Goal: Information Seeking & Learning: Learn about a topic

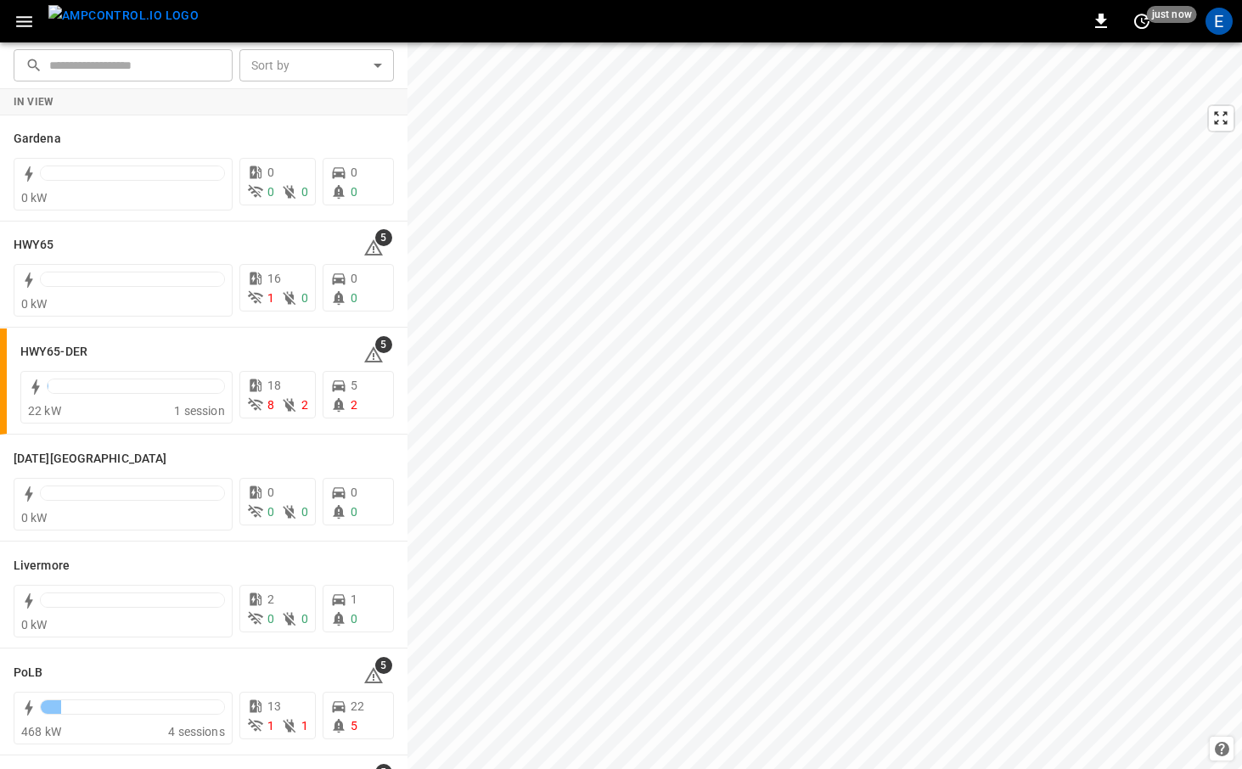
click at [115, 18] on img "menu" at bounding box center [123, 15] width 150 height 21
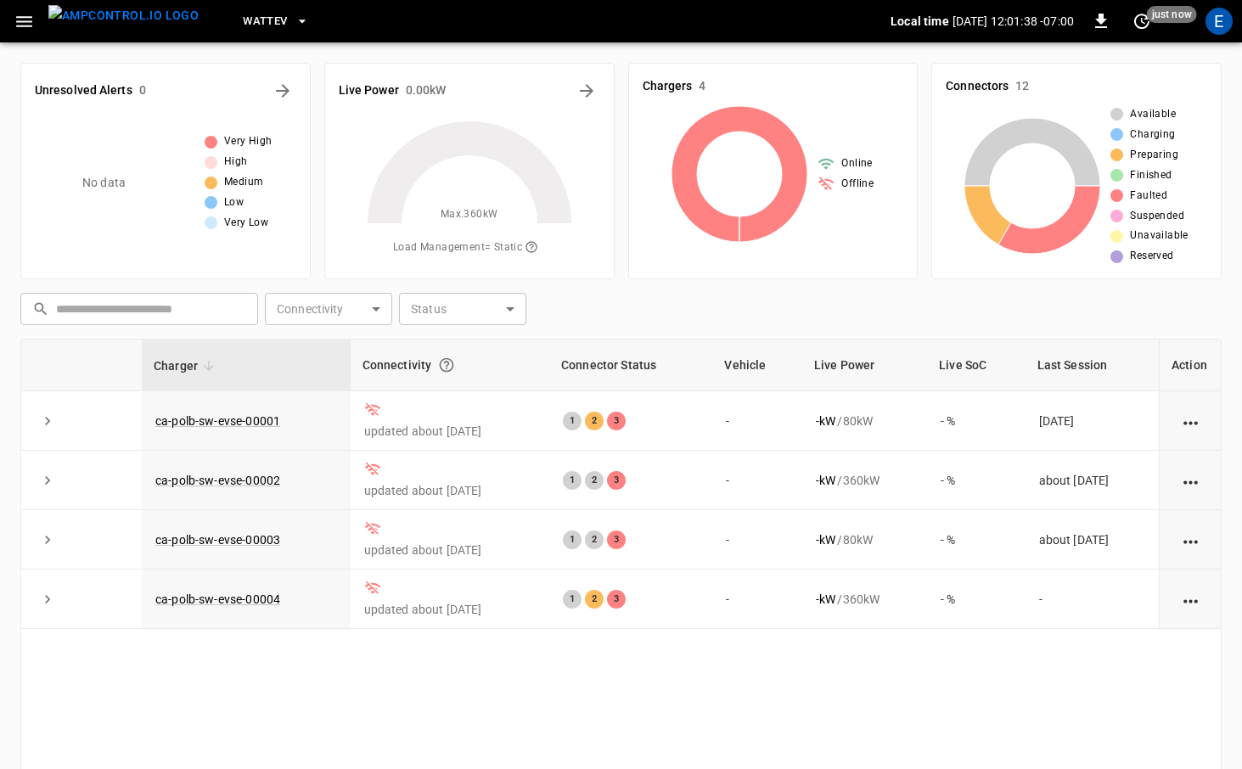
click at [253, 22] on span "WattEV" at bounding box center [265, 22] width 44 height 20
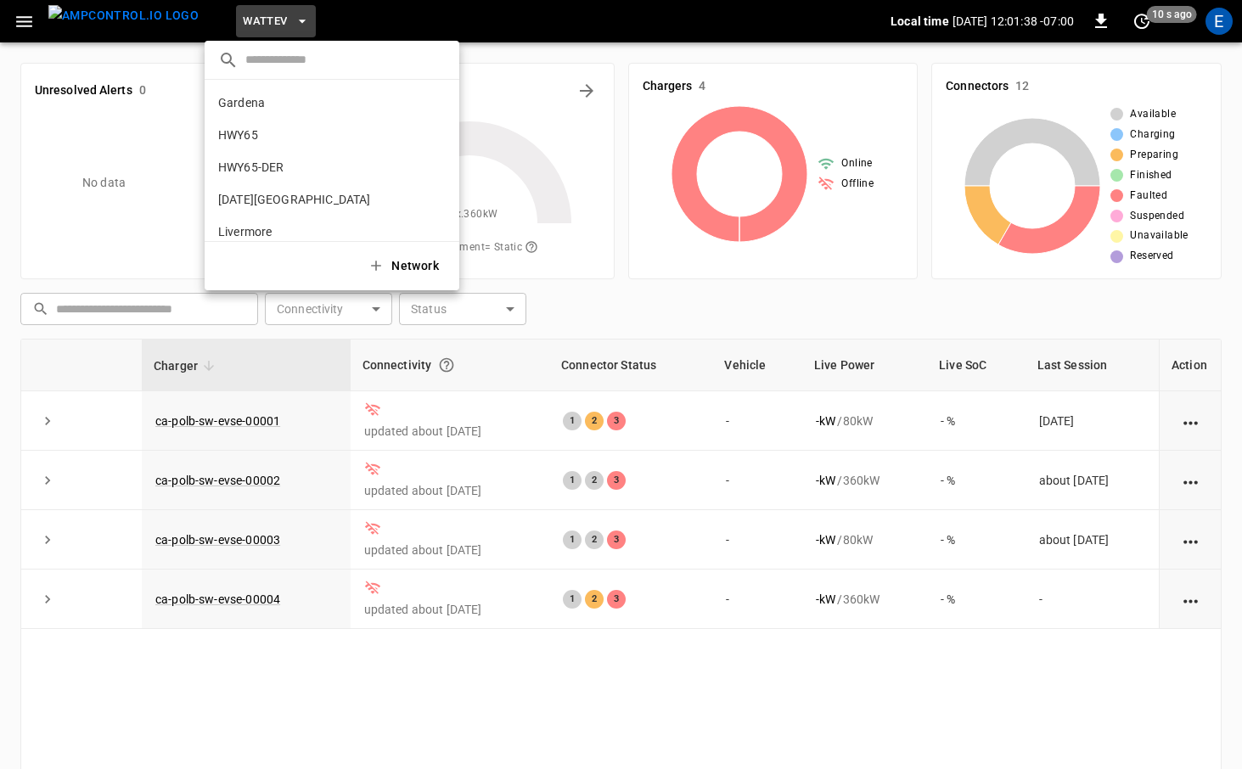
scroll to position [143, 0]
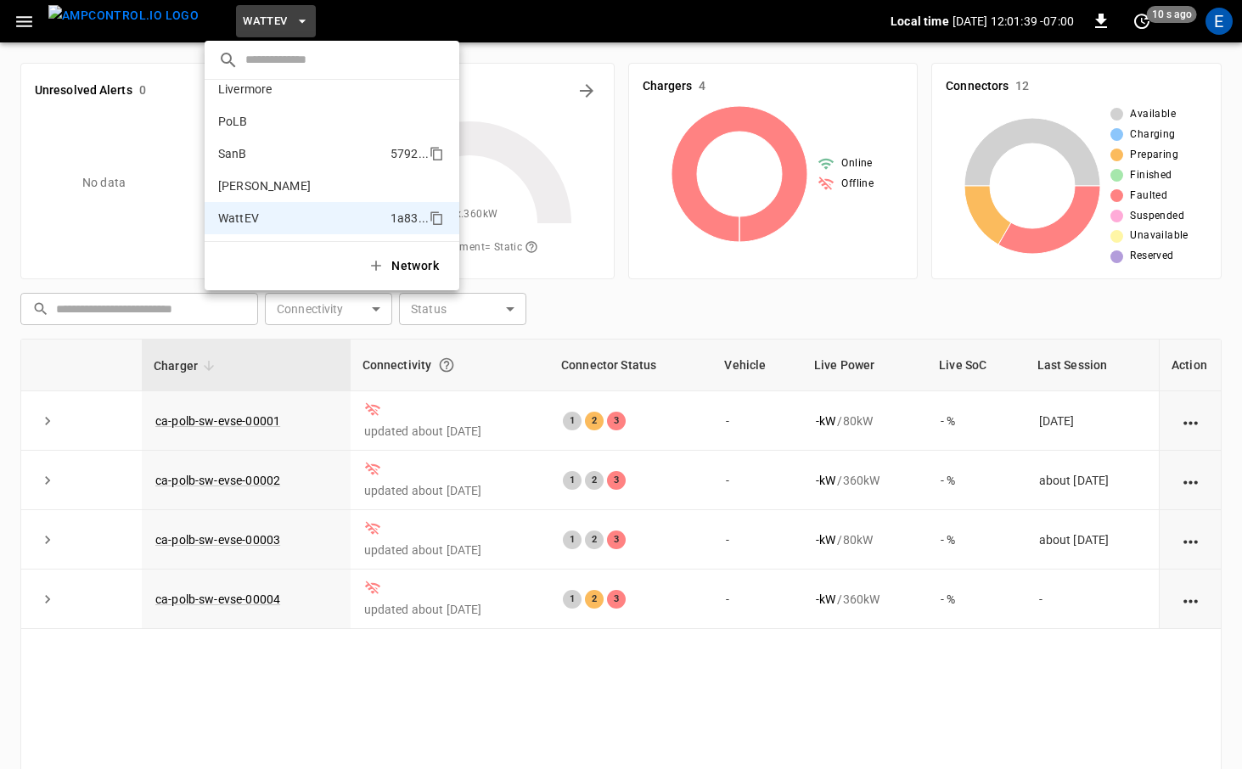
click at [286, 146] on li "SanB 5792 ..." at bounding box center [332, 154] width 255 height 32
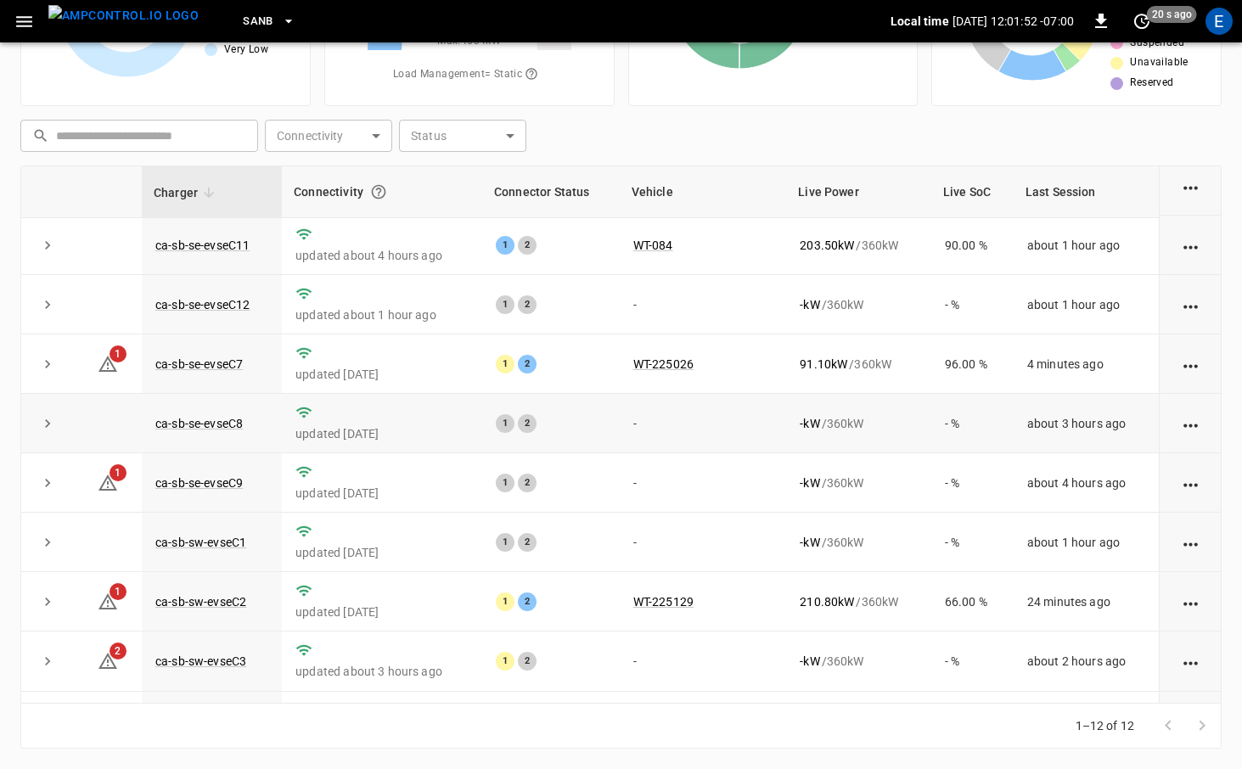
scroll to position [228, 0]
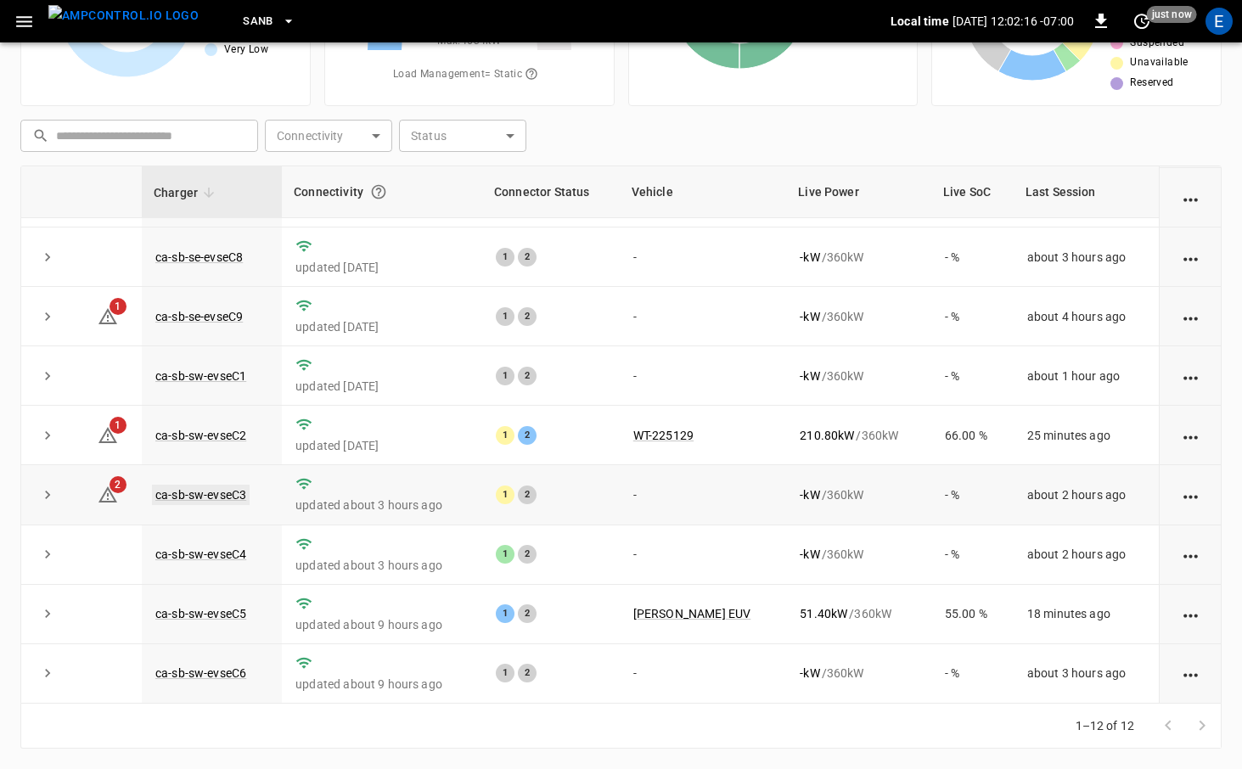
click at [191, 496] on link "ca-sb-sw-evseC3" at bounding box center [201, 495] width 98 height 20
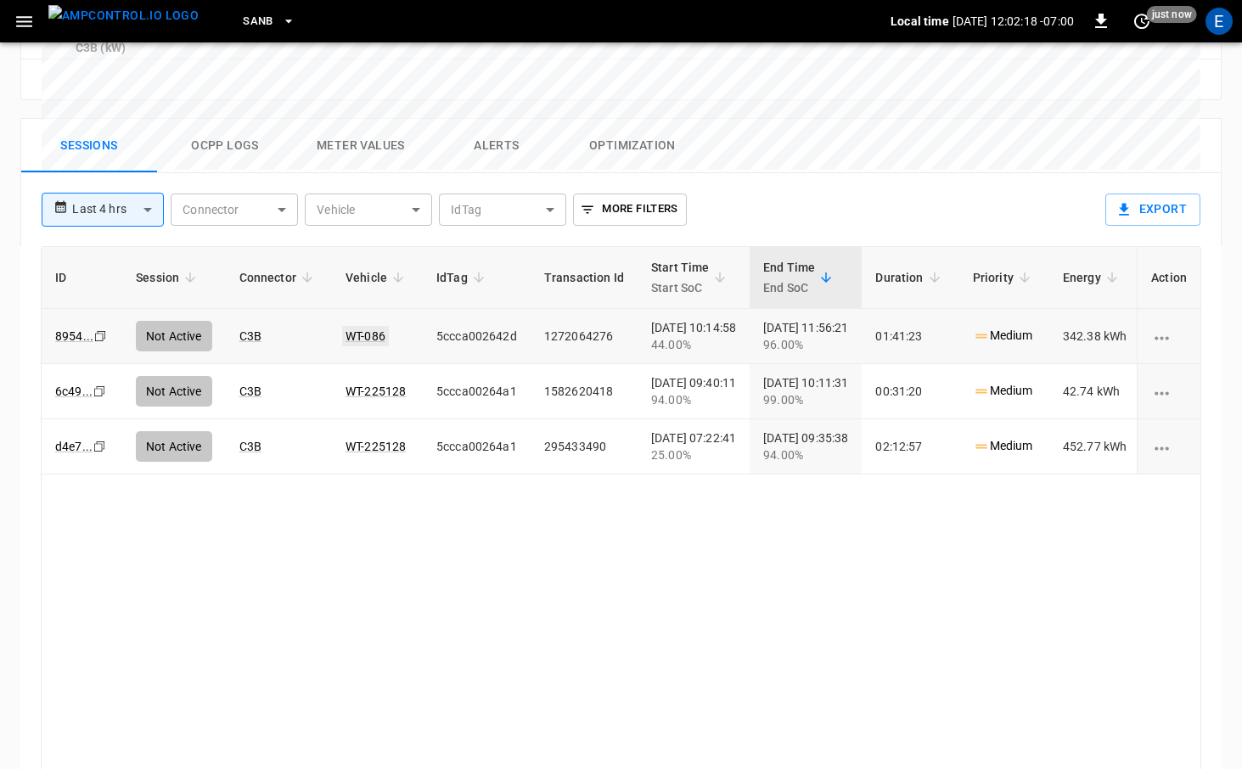
click at [357, 326] on link "WT-086" at bounding box center [365, 336] width 47 height 20
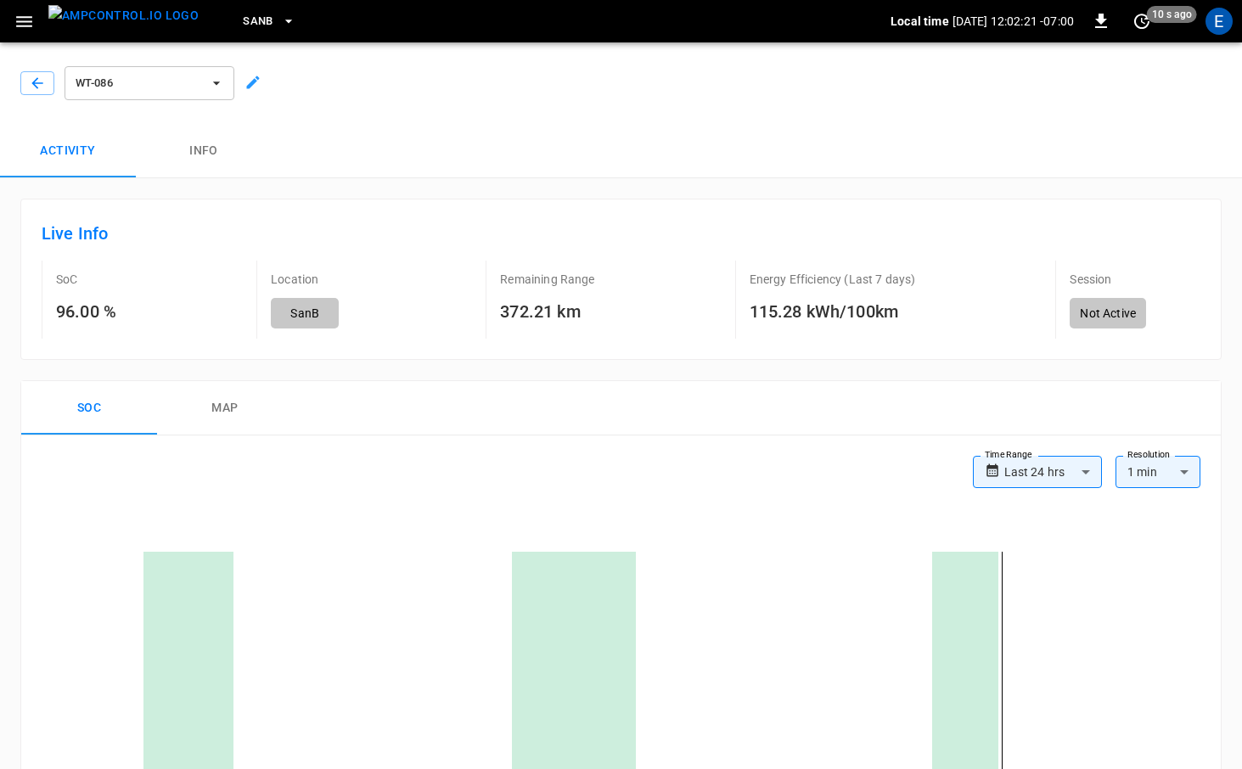
click at [102, 26] on img "menu" at bounding box center [123, 15] width 150 height 21
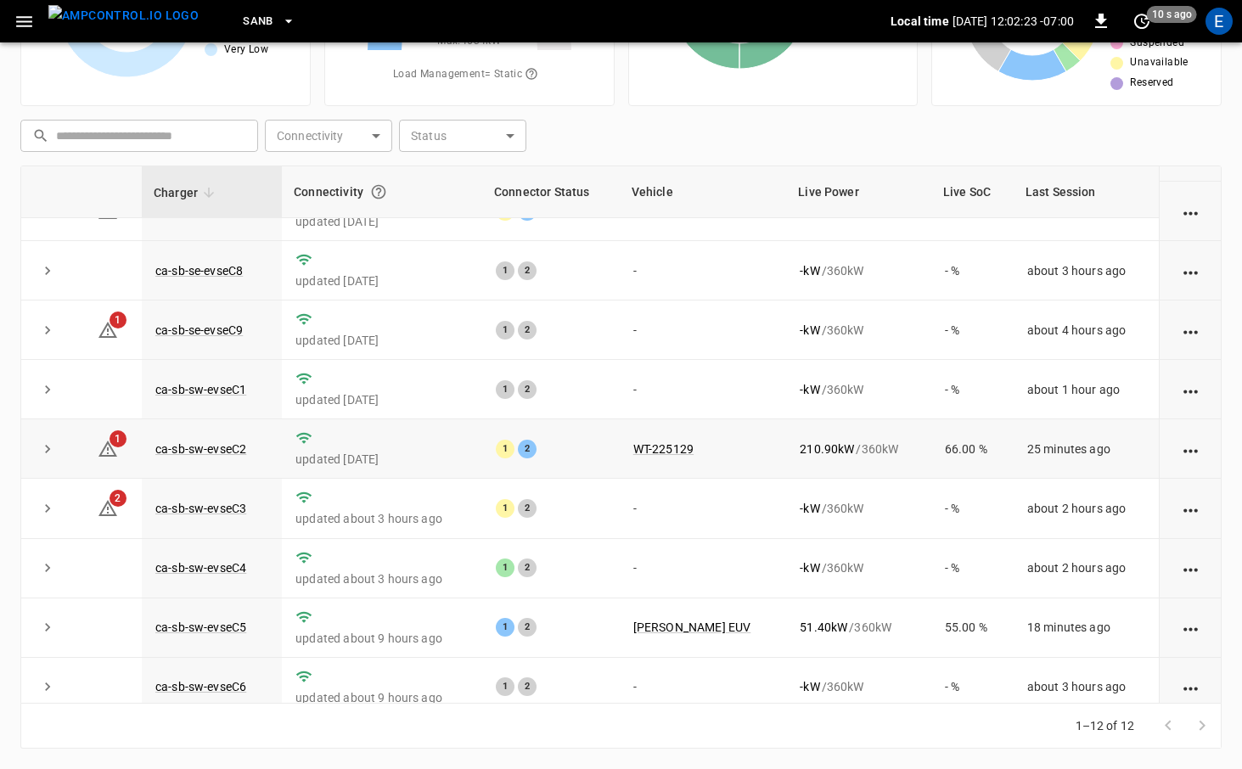
scroll to position [224, 0]
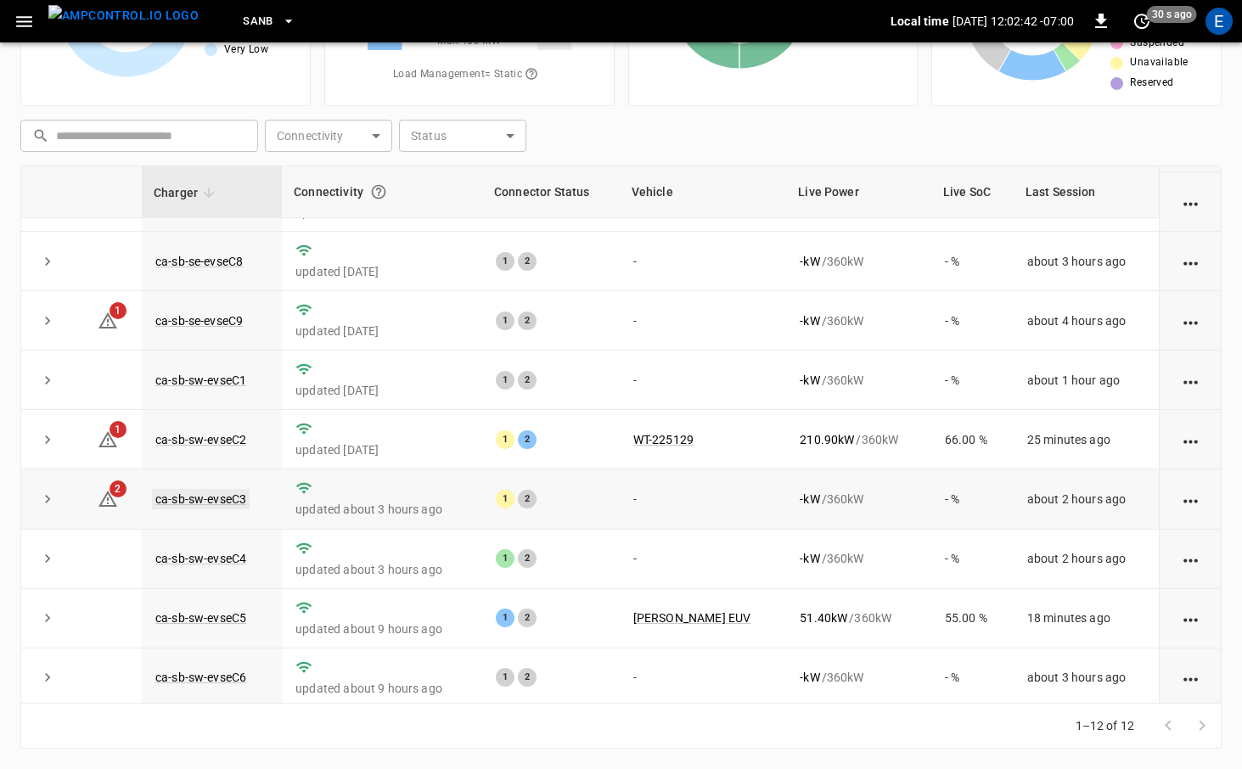
click at [232, 501] on link "ca-sb-sw-evseC3" at bounding box center [201, 499] width 98 height 20
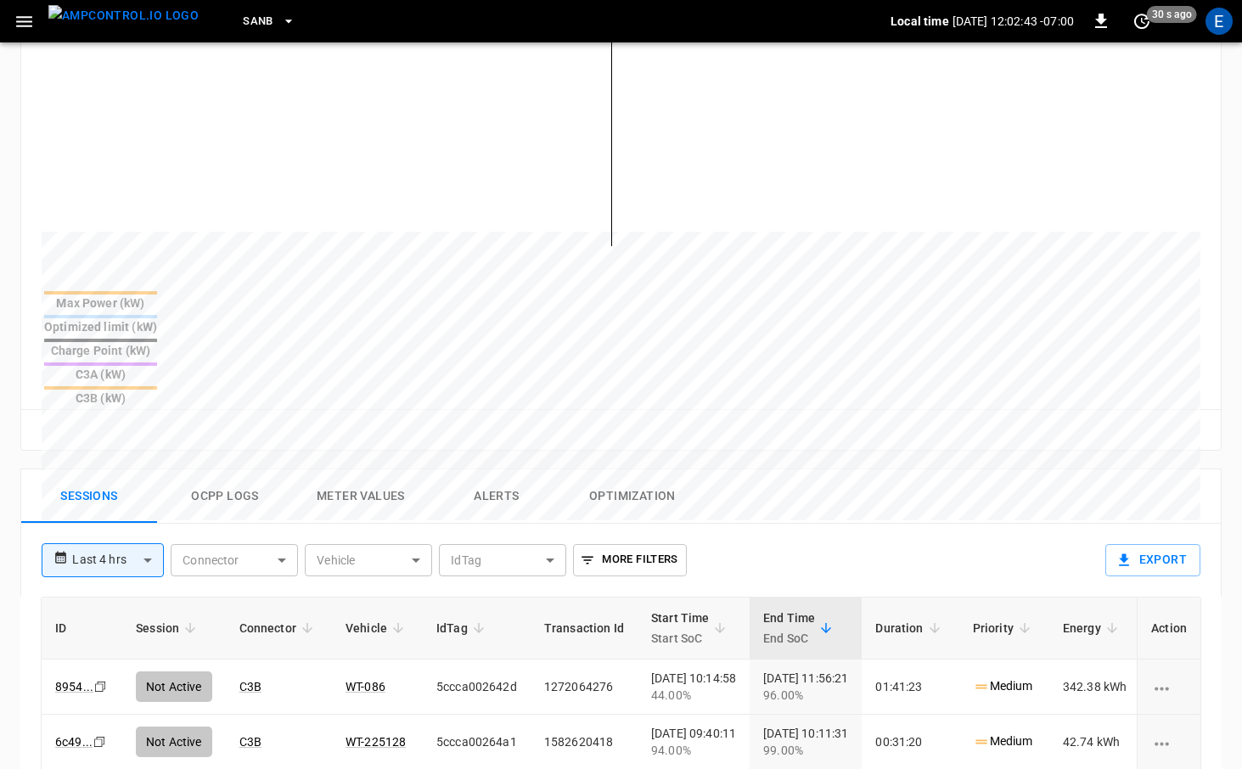
scroll to position [516, 0]
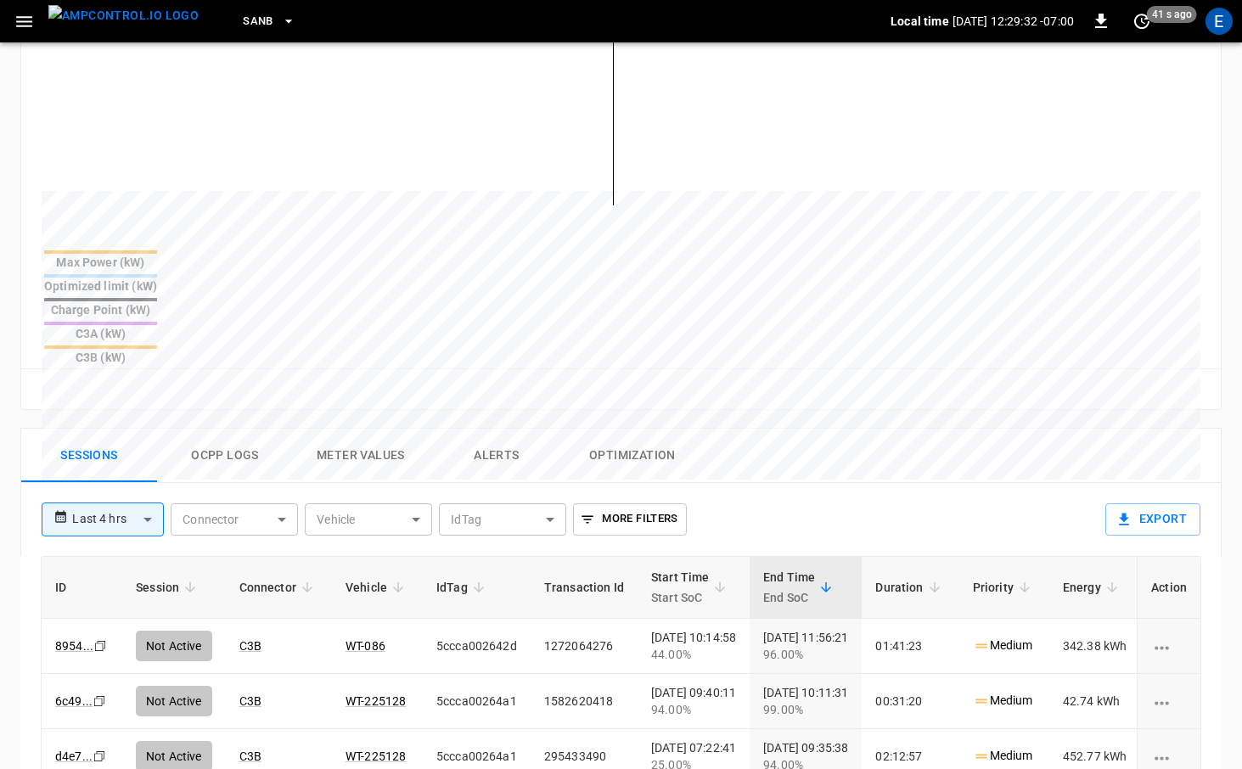
click at [106, 24] on img "menu" at bounding box center [123, 15] width 150 height 21
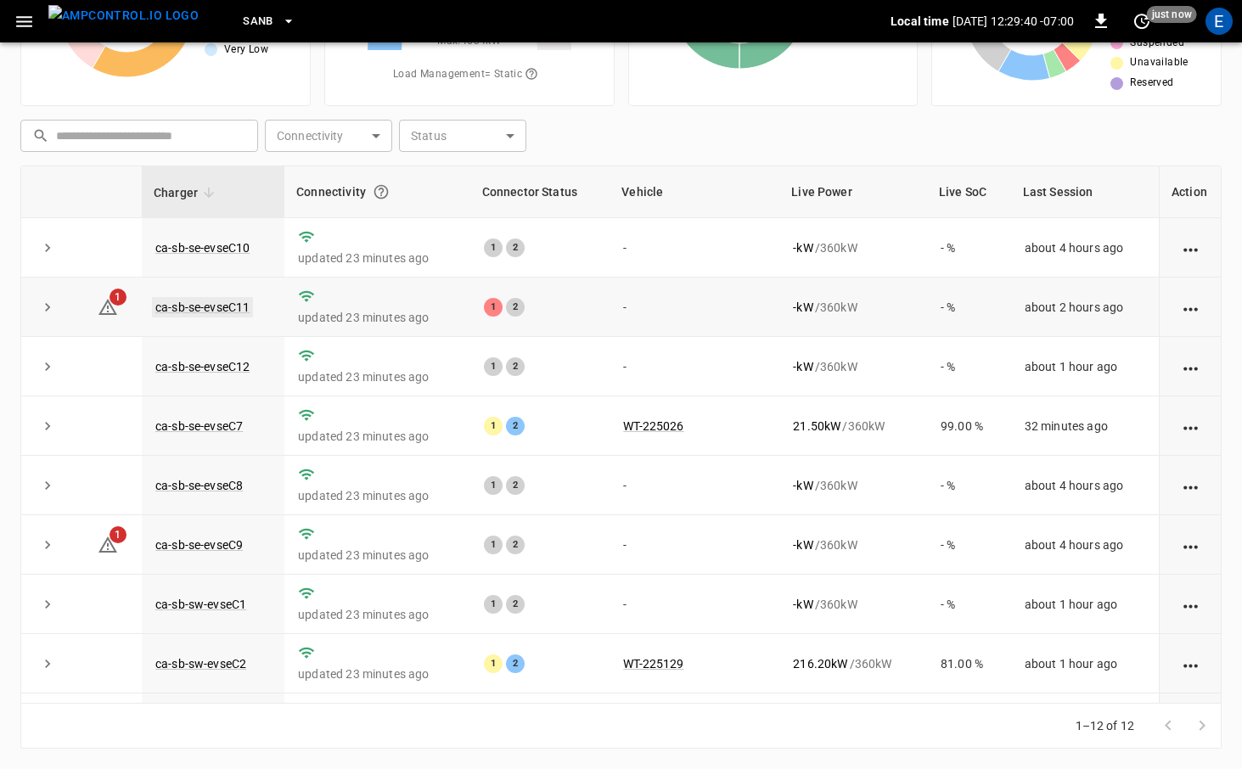
click at [225, 305] on link "ca-sb-se-evseC11" at bounding box center [202, 307] width 101 height 20
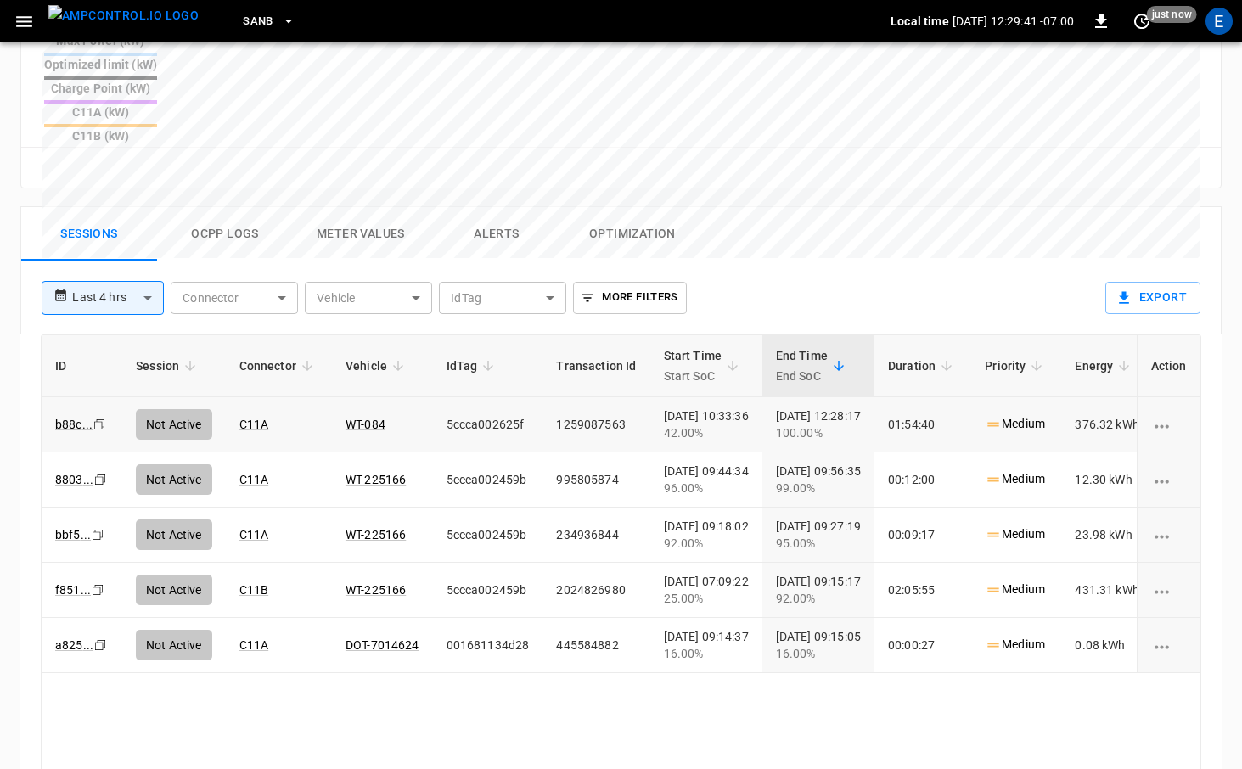
scroll to position [798, 0]
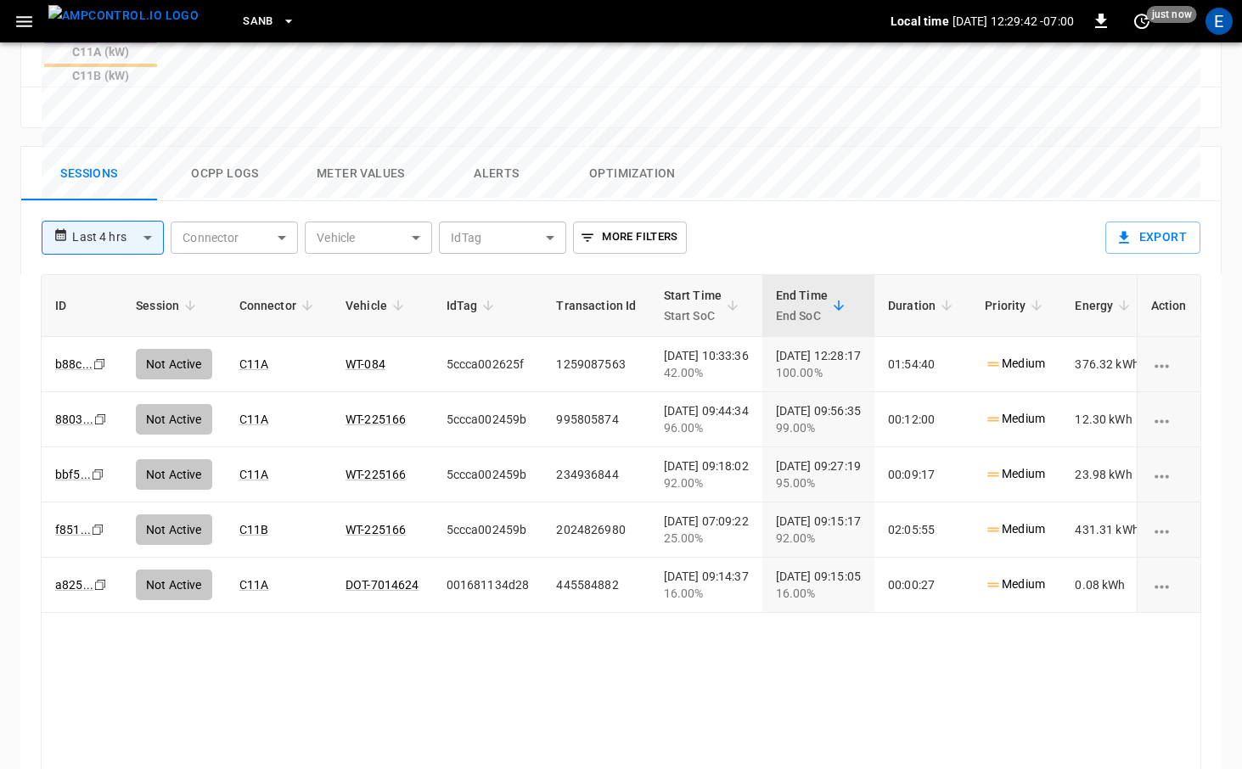
click at [148, 21] on img "menu" at bounding box center [123, 15] width 150 height 21
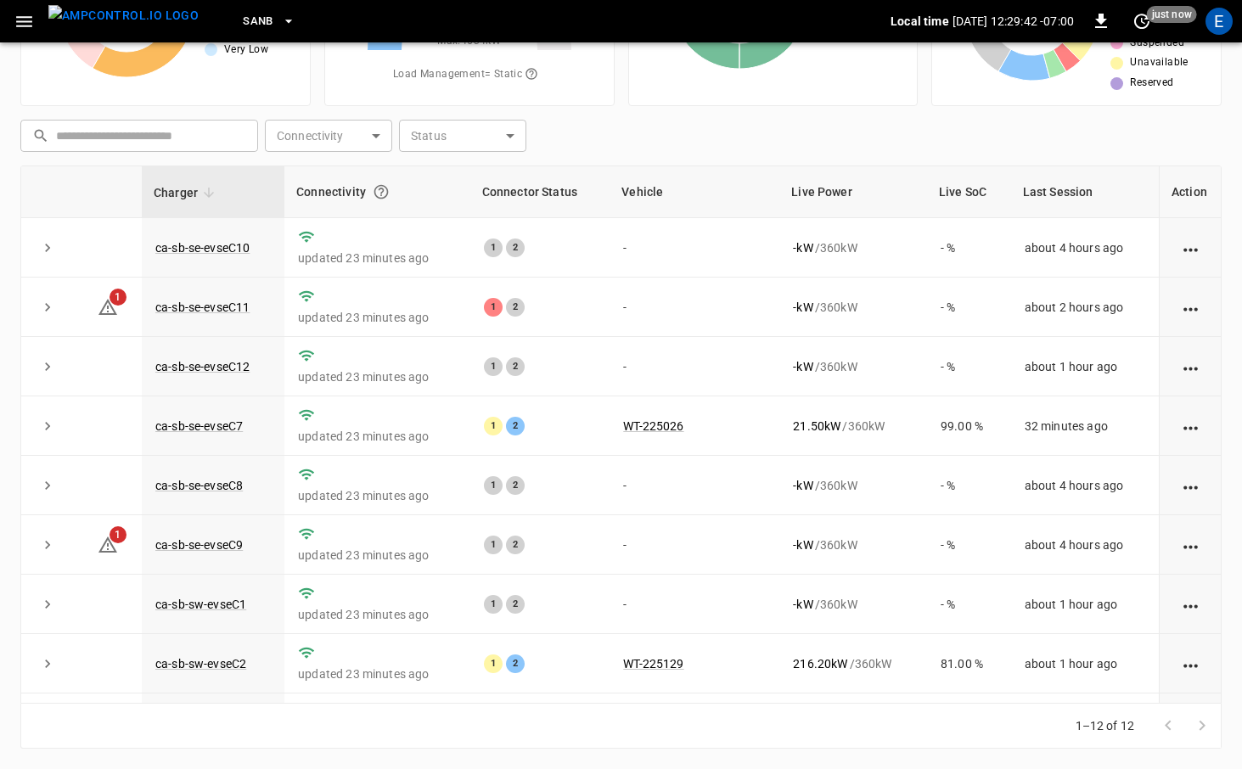
scroll to position [173, 0]
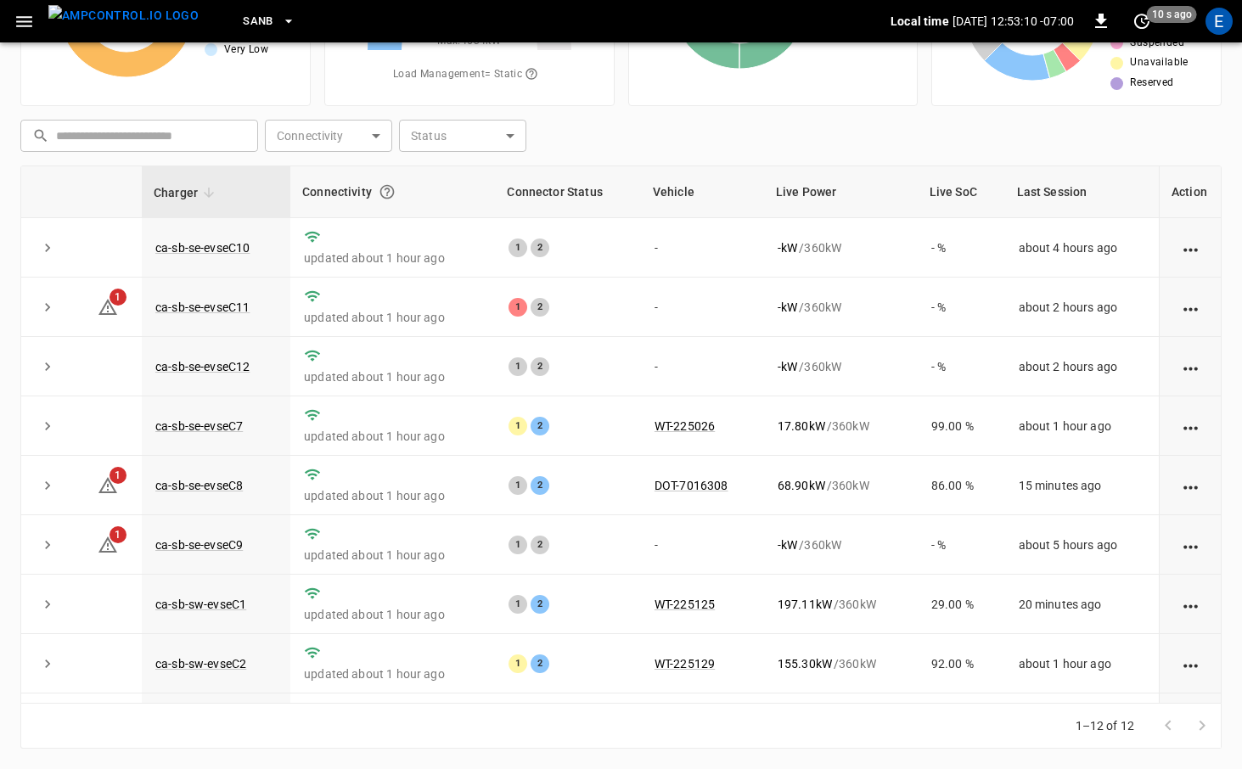
click at [280, 19] on icon "button" at bounding box center [288, 21] width 17 height 17
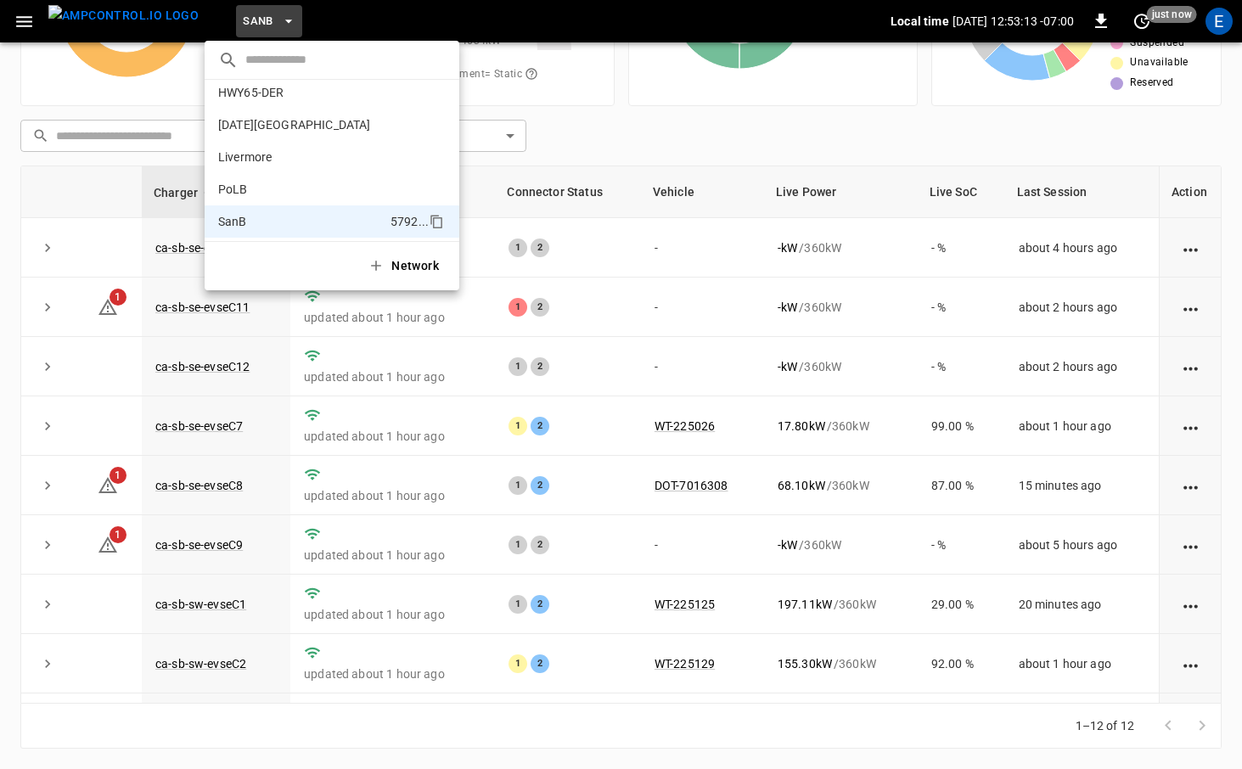
scroll to position [0, 0]
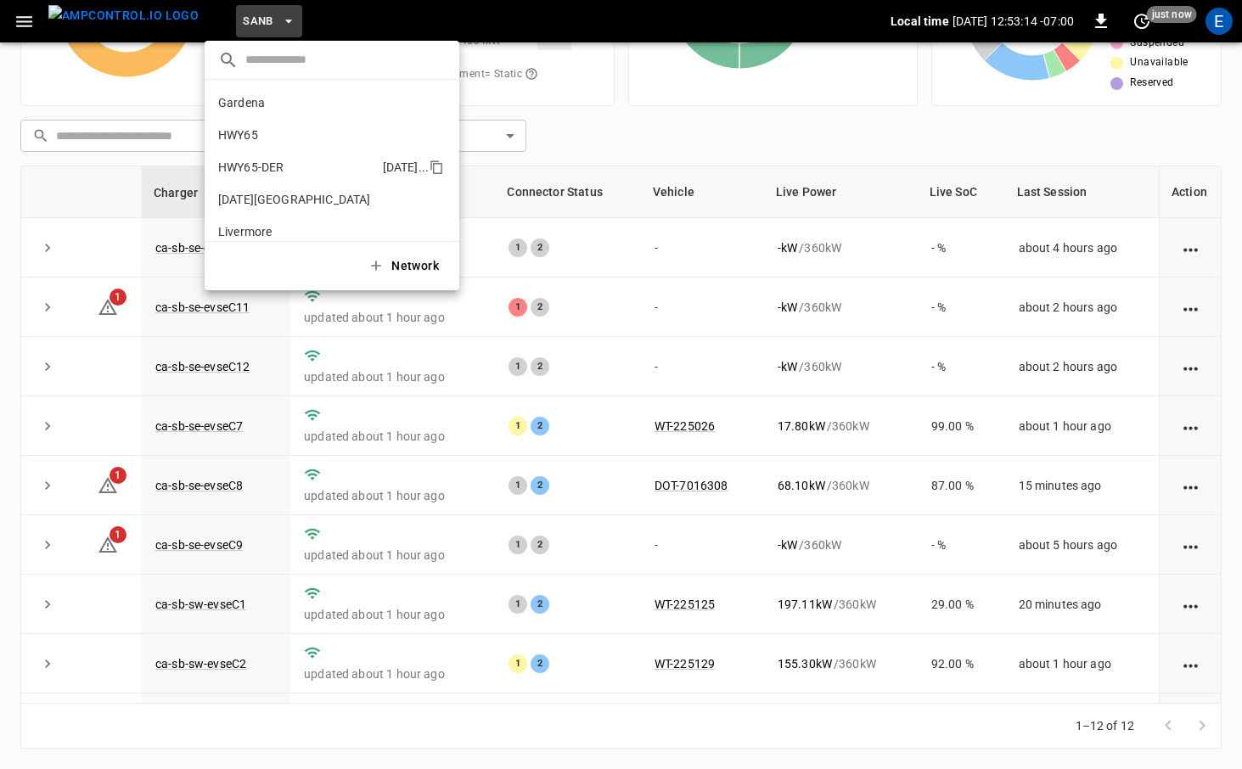
click at [301, 160] on li "HWY65-DER [DATE].." at bounding box center [332, 167] width 255 height 32
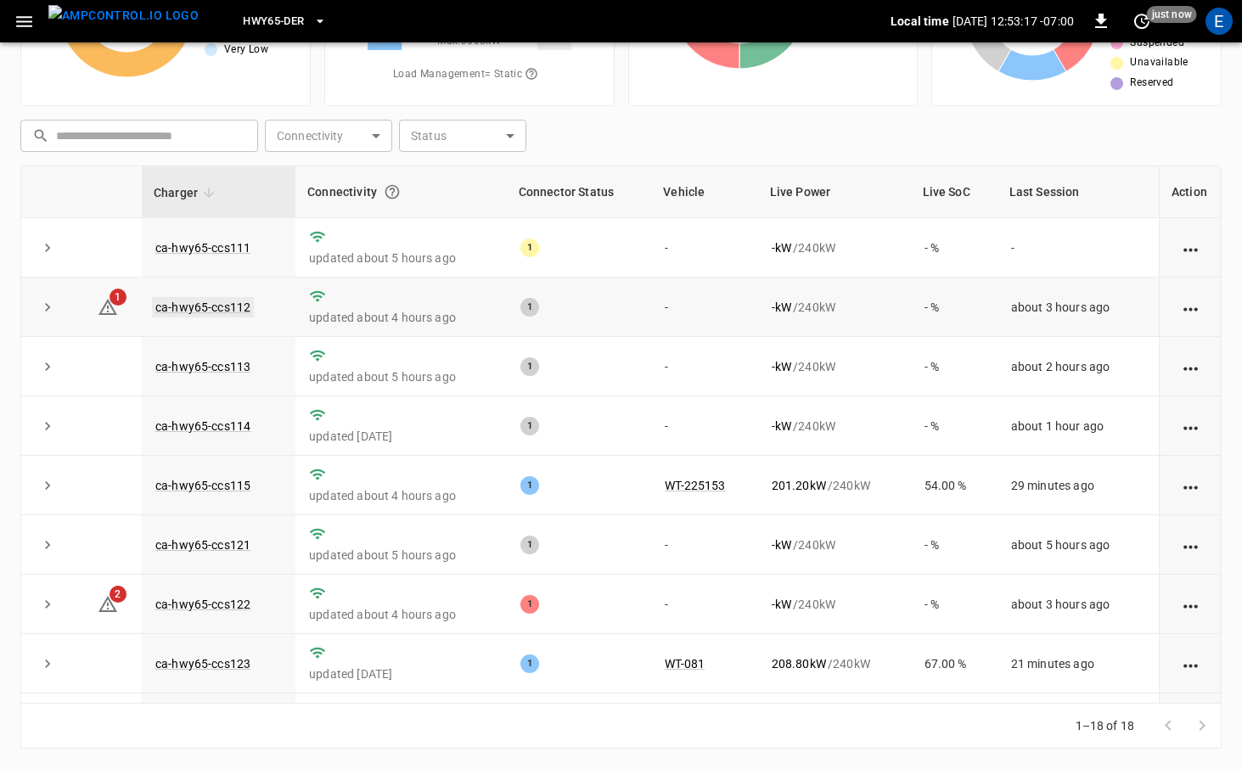
click at [231, 302] on link "ca-hwy65-ccs112" at bounding box center [203, 307] width 102 height 20
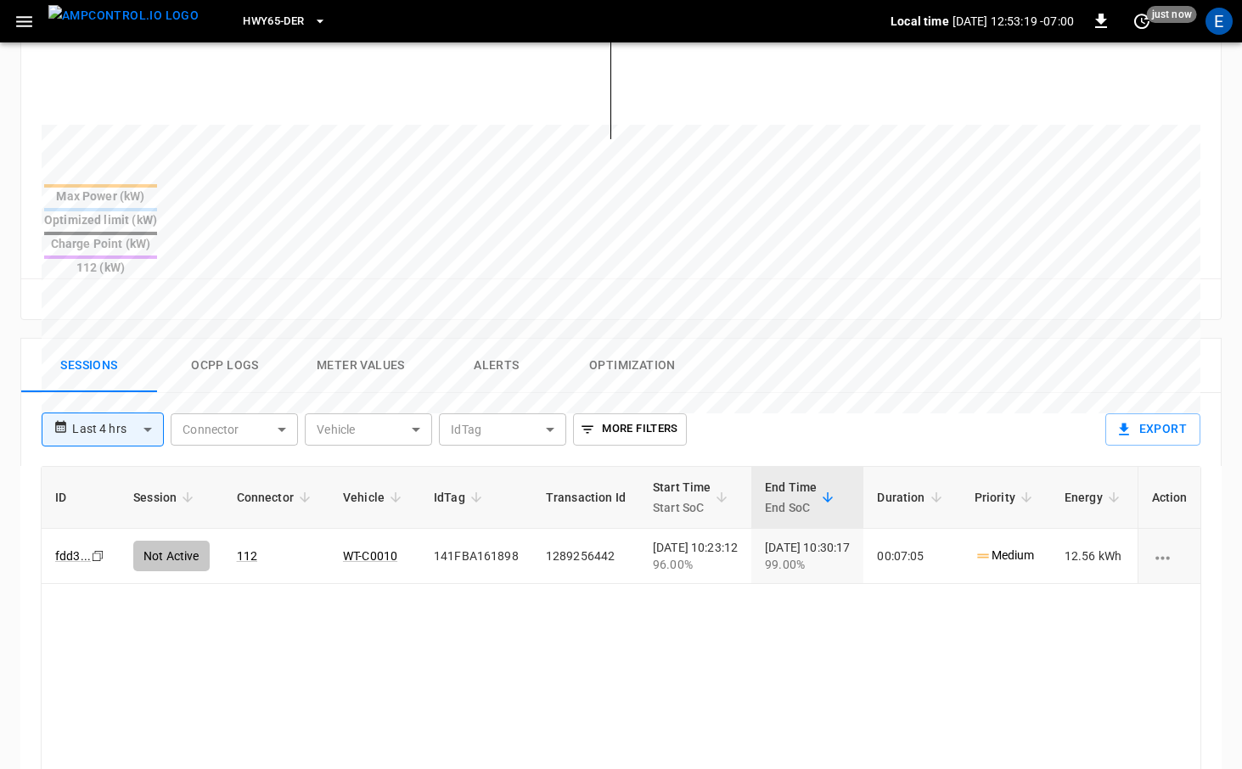
scroll to position [747, 0]
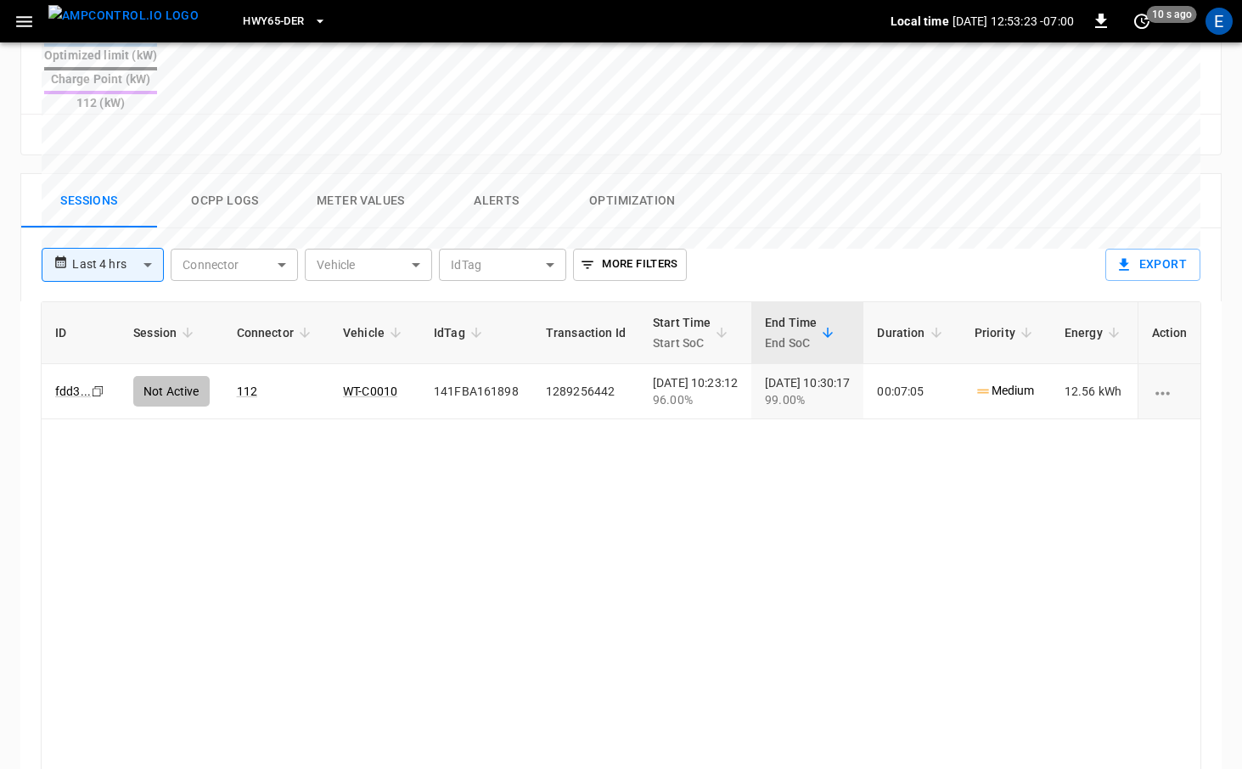
click at [239, 174] on button "Ocpp logs" at bounding box center [225, 201] width 136 height 54
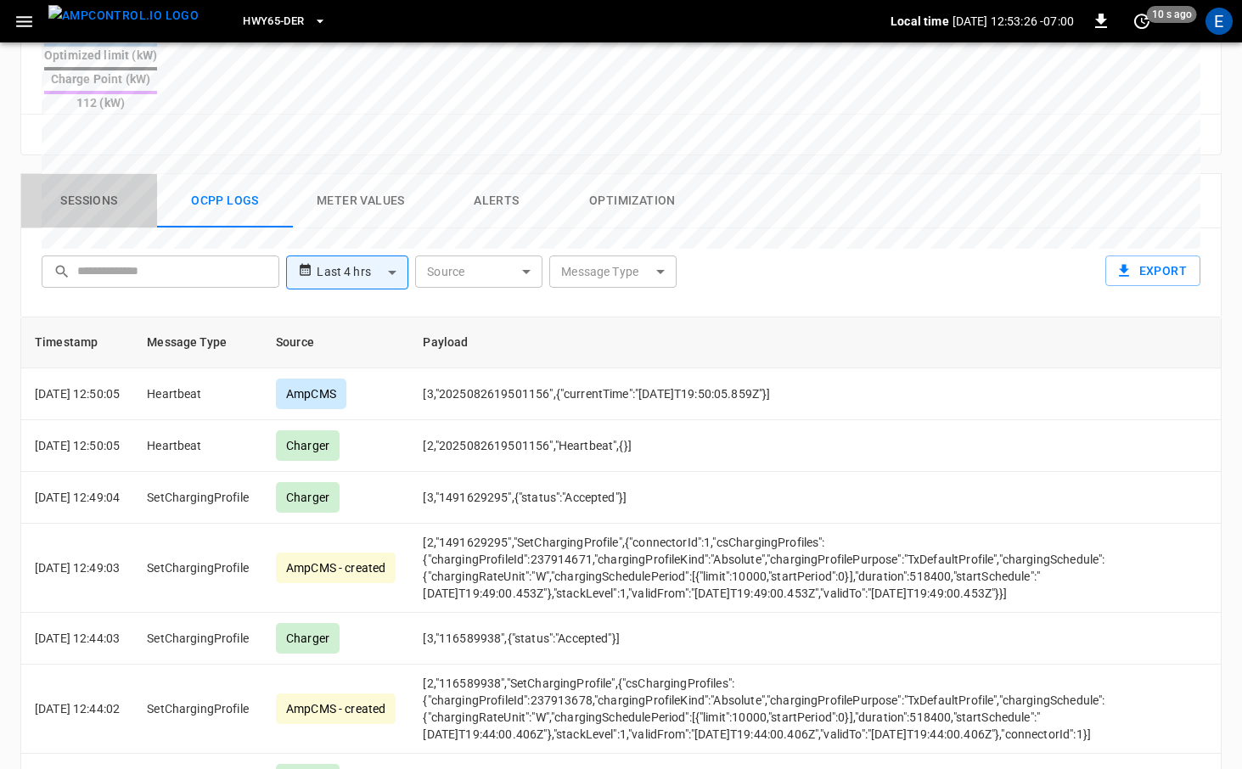
click at [91, 174] on button "Sessions" at bounding box center [89, 201] width 136 height 54
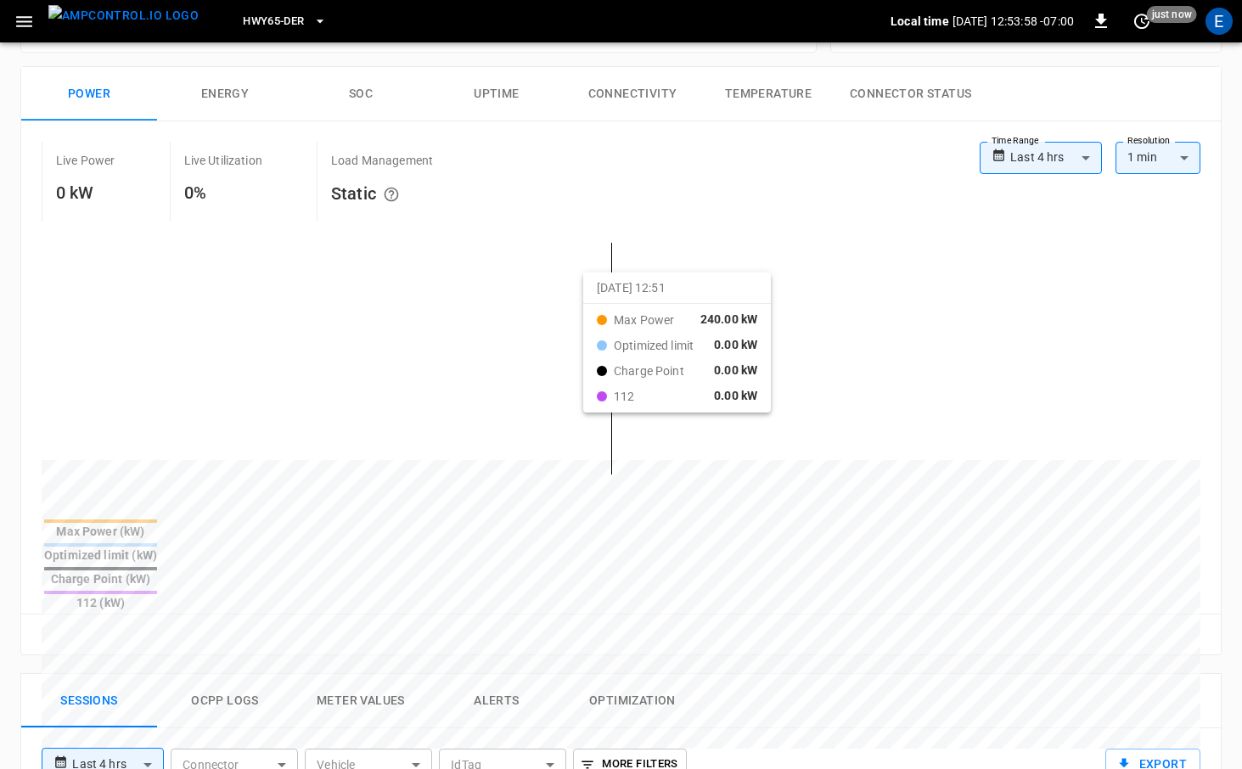
scroll to position [244, 0]
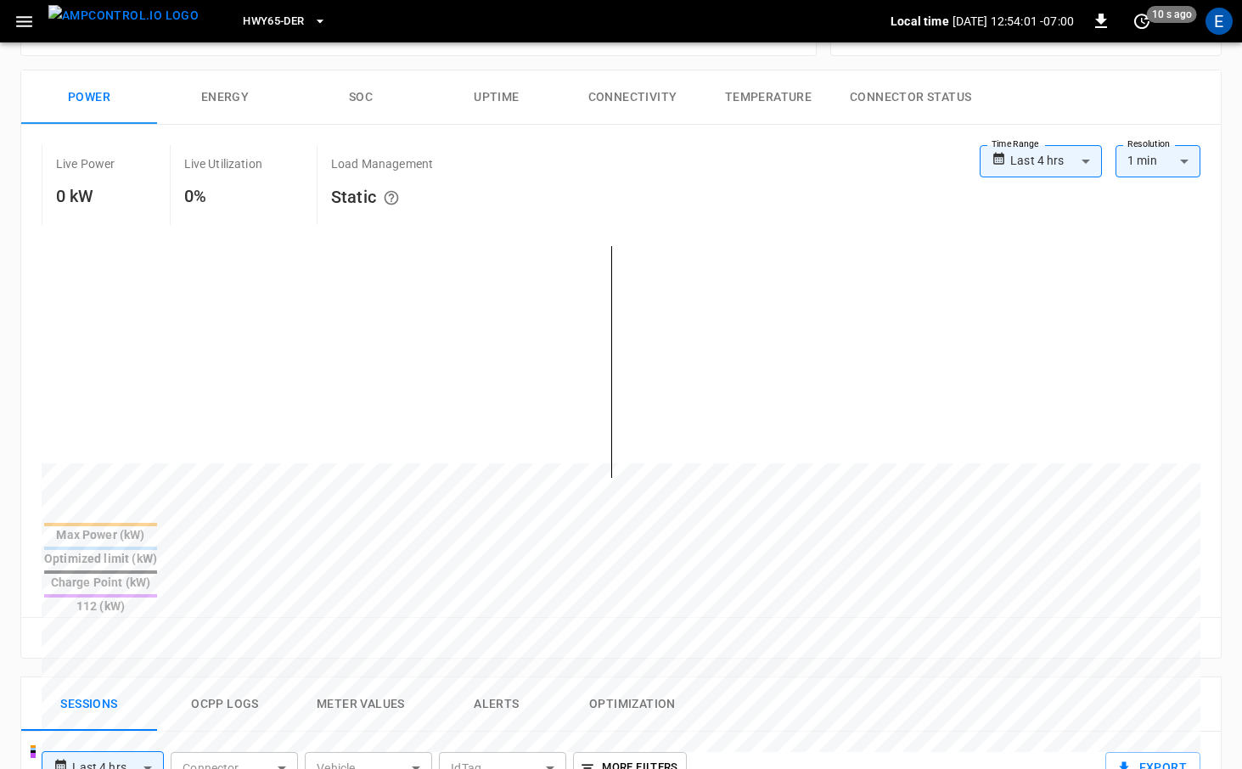
click at [270, 24] on span "HWY65-DER" at bounding box center [273, 22] width 61 height 20
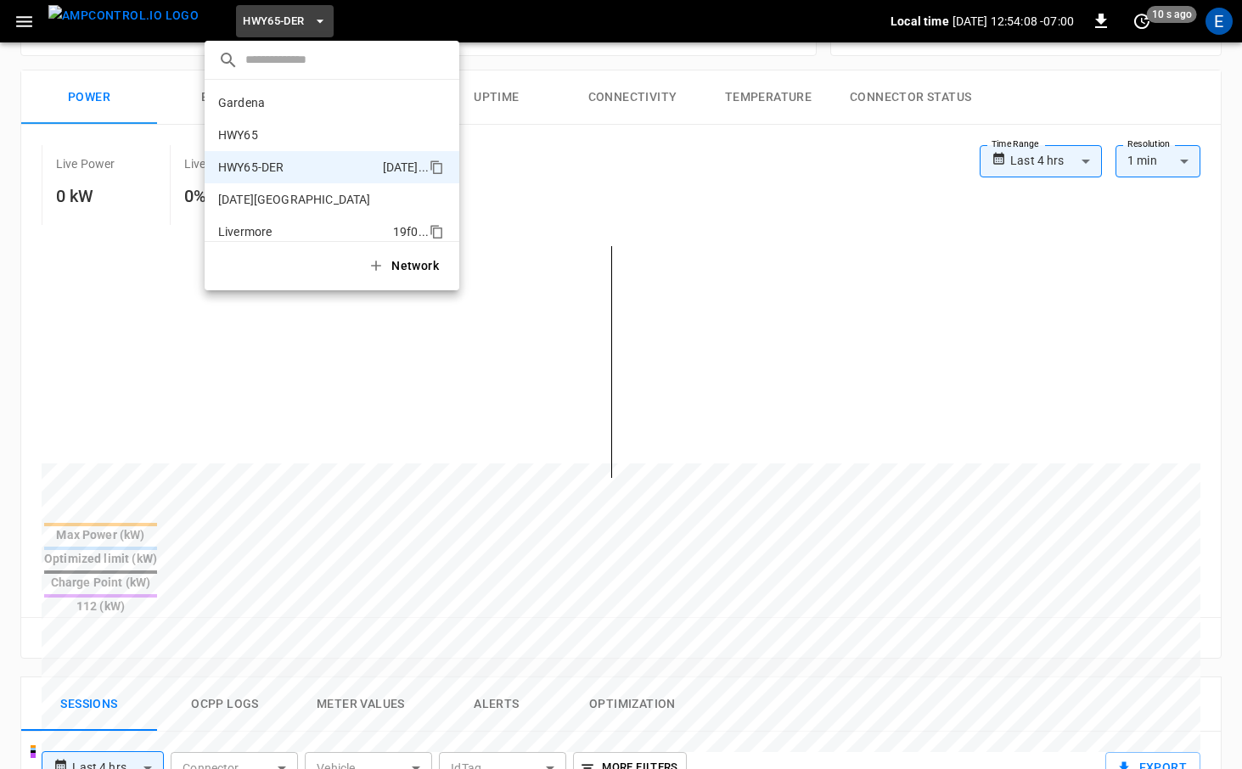
scroll to position [59, 0]
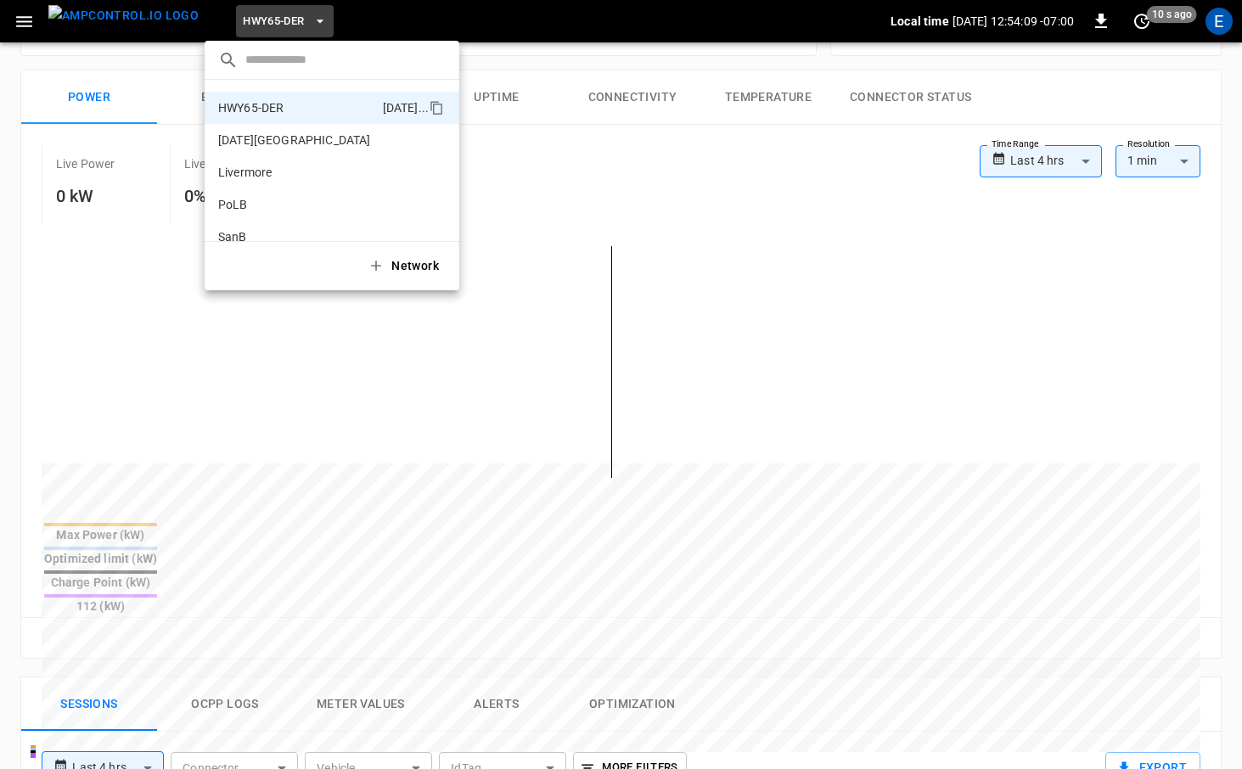
click at [155, 97] on div at bounding box center [621, 384] width 1242 height 769
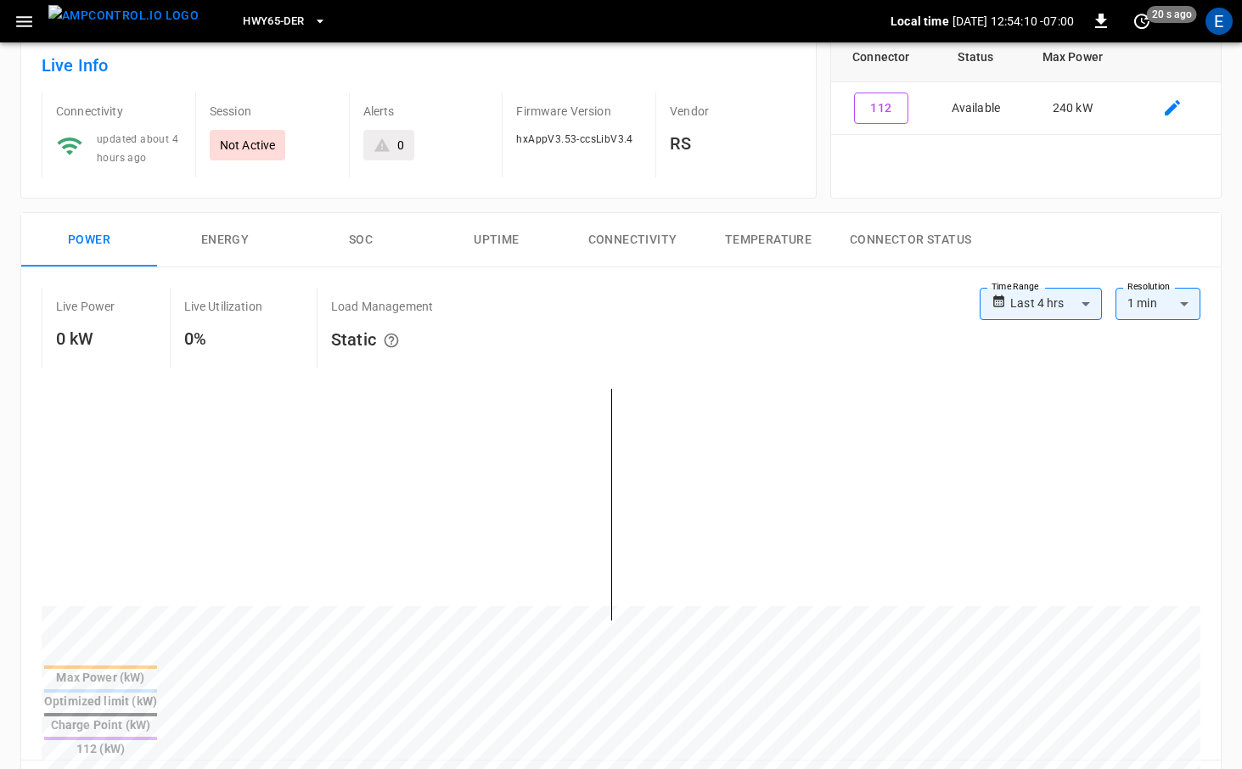
scroll to position [0, 0]
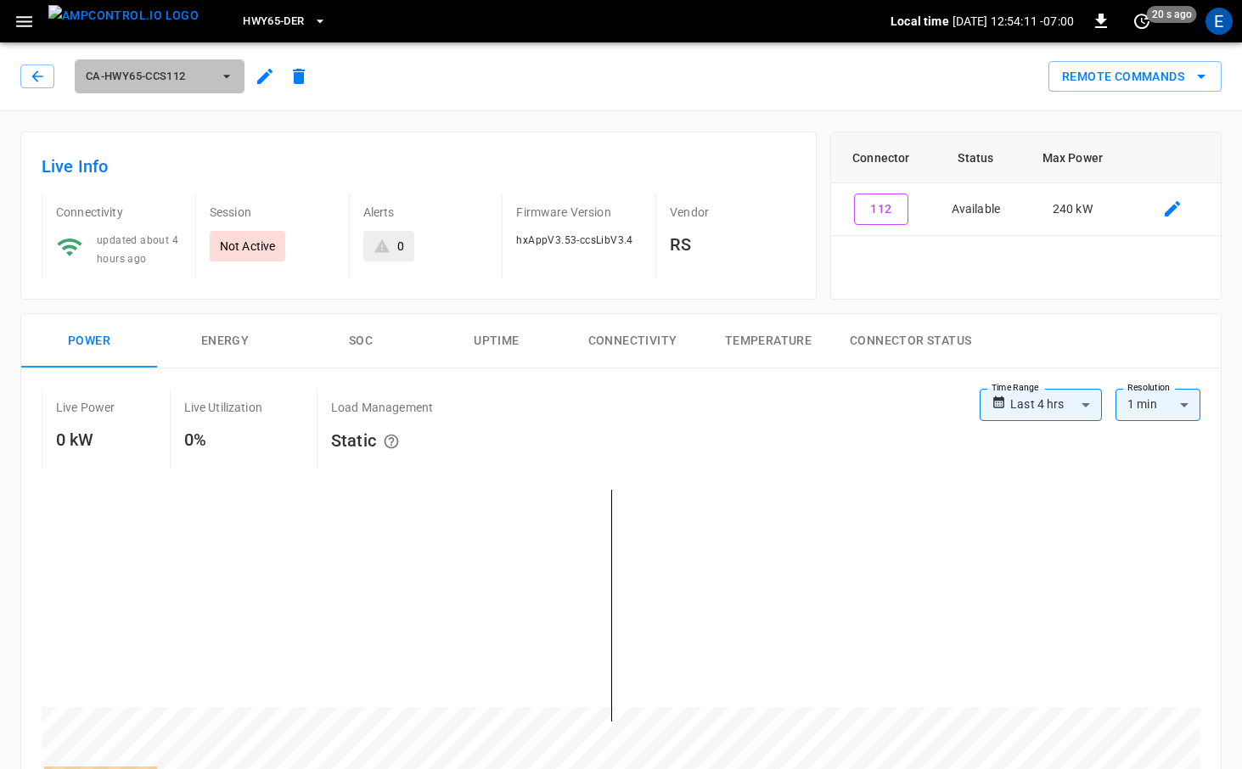
click at [222, 80] on icon "button" at bounding box center [226, 76] width 17 height 17
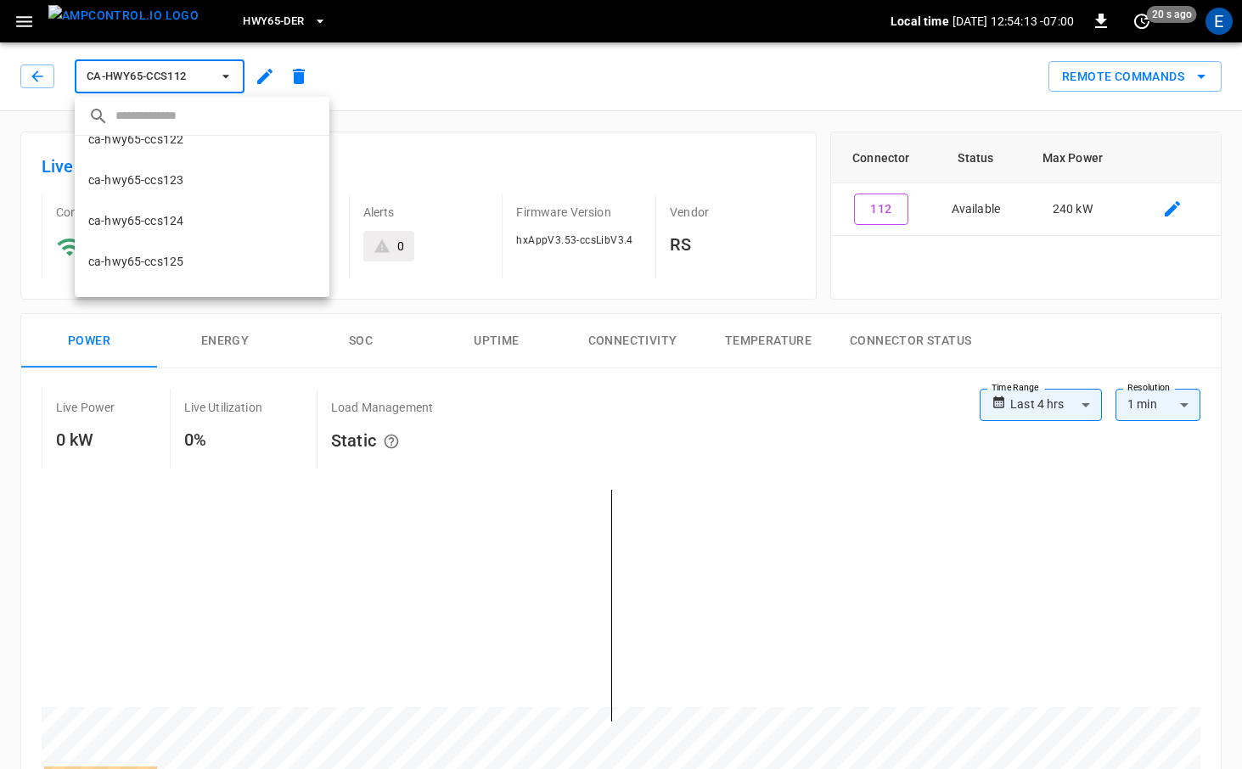
scroll to position [331, 0]
click at [222, 158] on li "ca-hwy65-ccs124 7fe7 ..." at bounding box center [202, 151] width 255 height 41
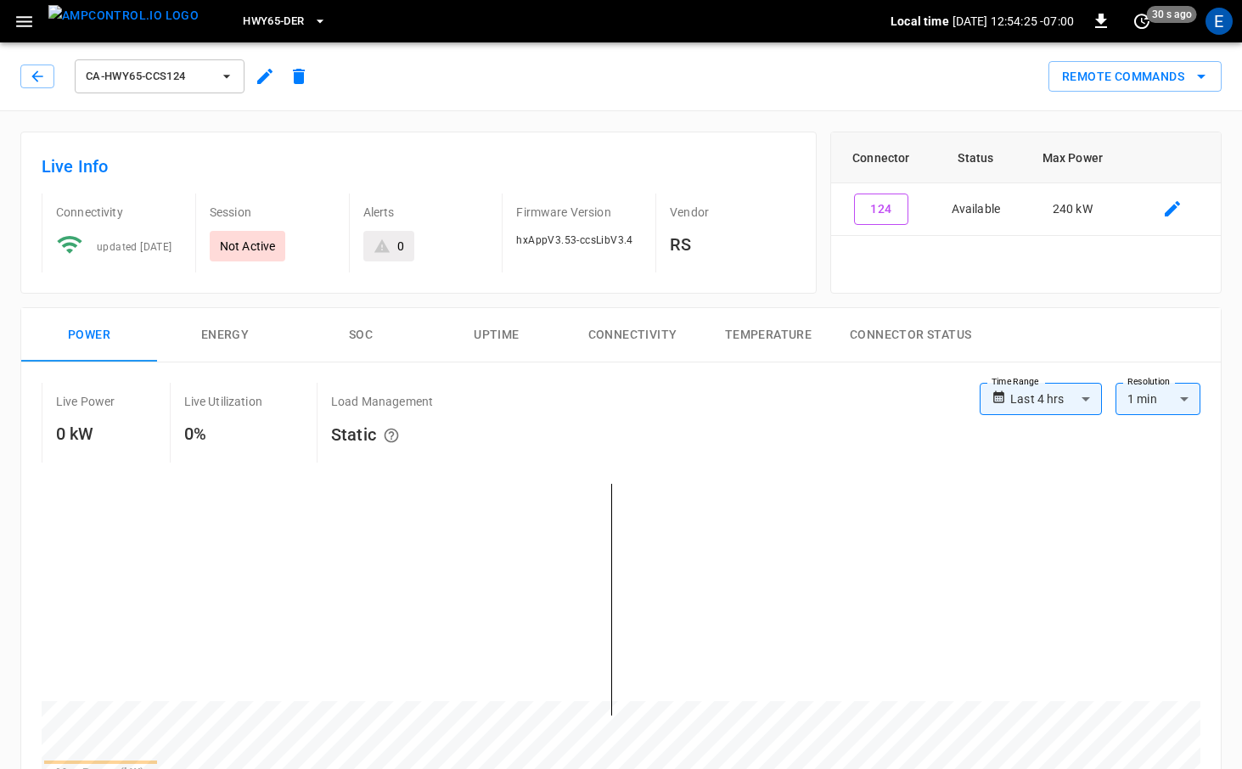
click at [222, 89] on button "ca-hwy65-ccs124" at bounding box center [160, 76] width 170 height 34
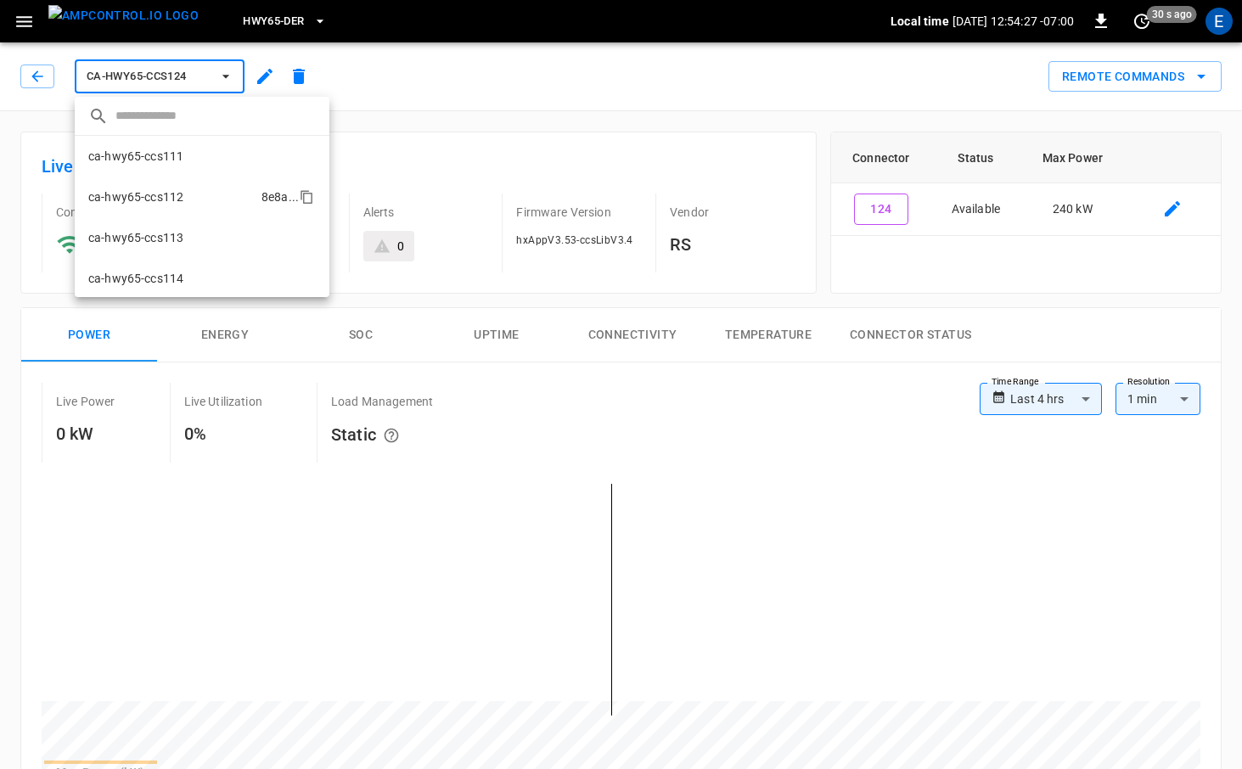
click at [227, 196] on li "ca-hwy65-ccs112 8e8a ..." at bounding box center [202, 197] width 255 height 41
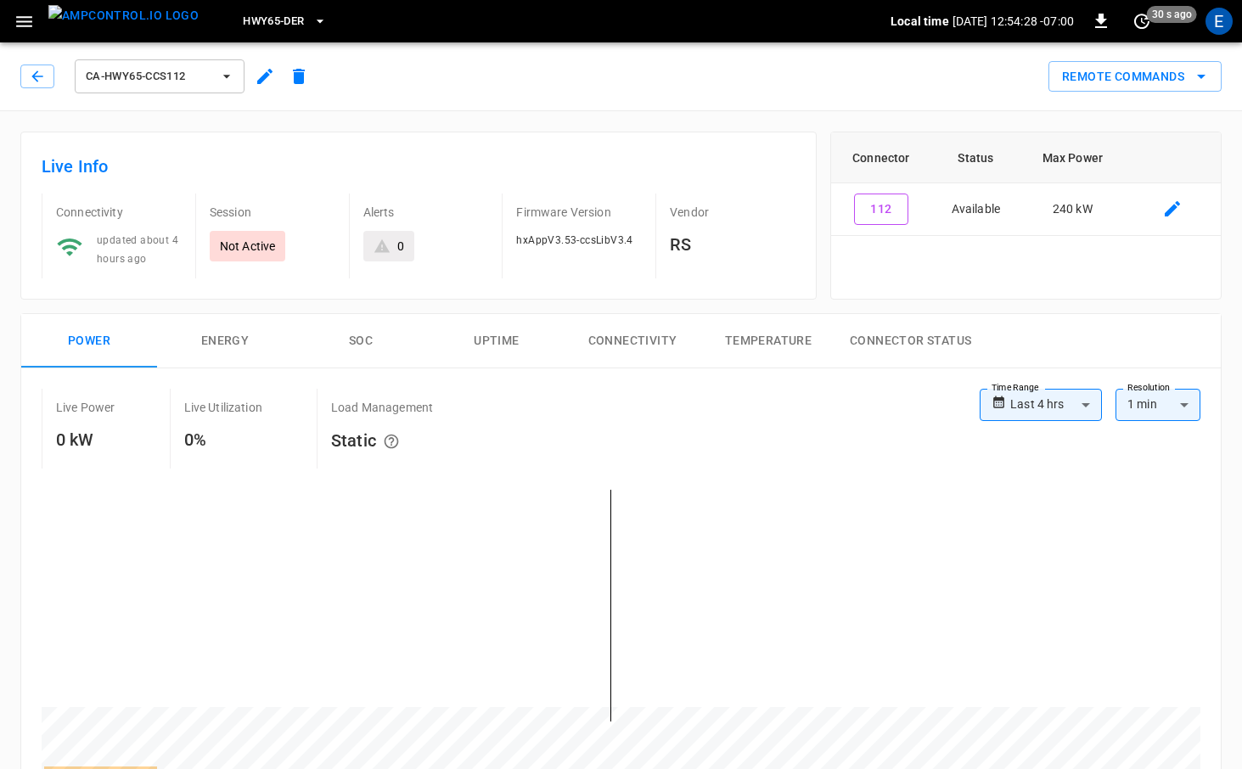
scroll to position [211, 0]
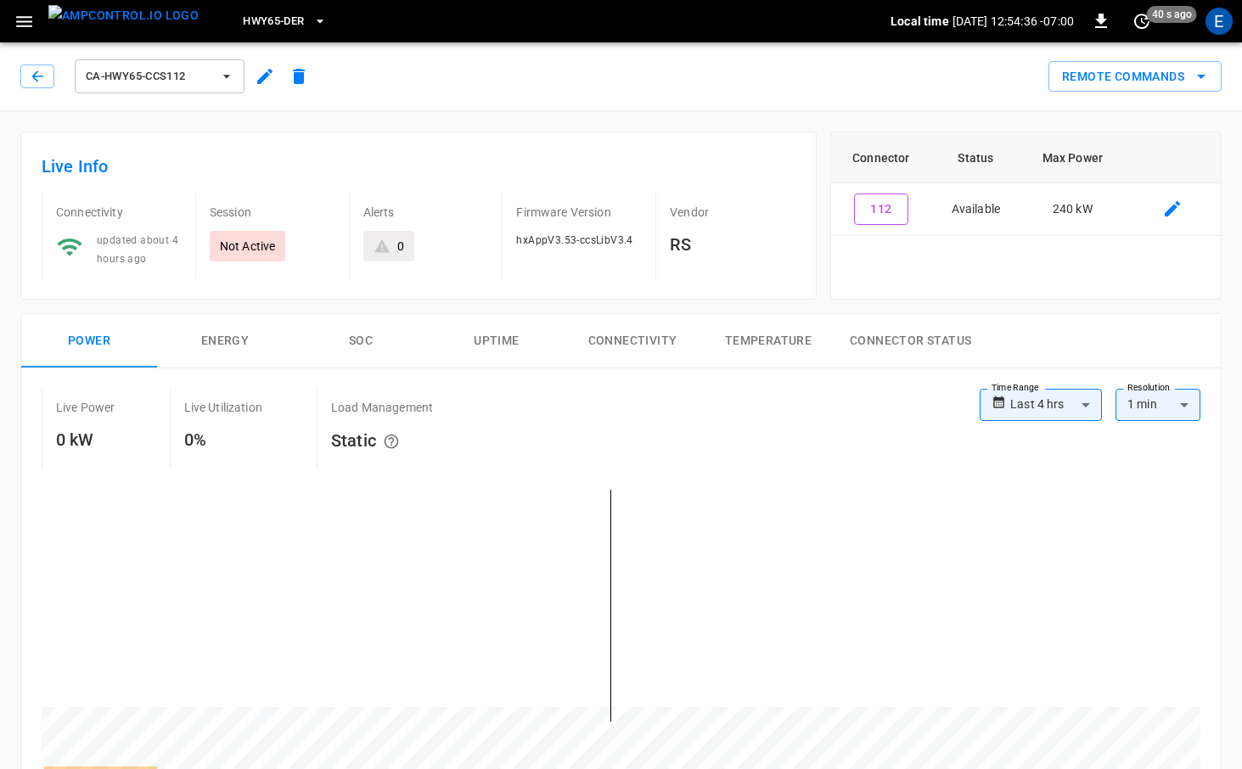
click at [214, 80] on button "ca-hwy65-ccs112" at bounding box center [160, 76] width 170 height 34
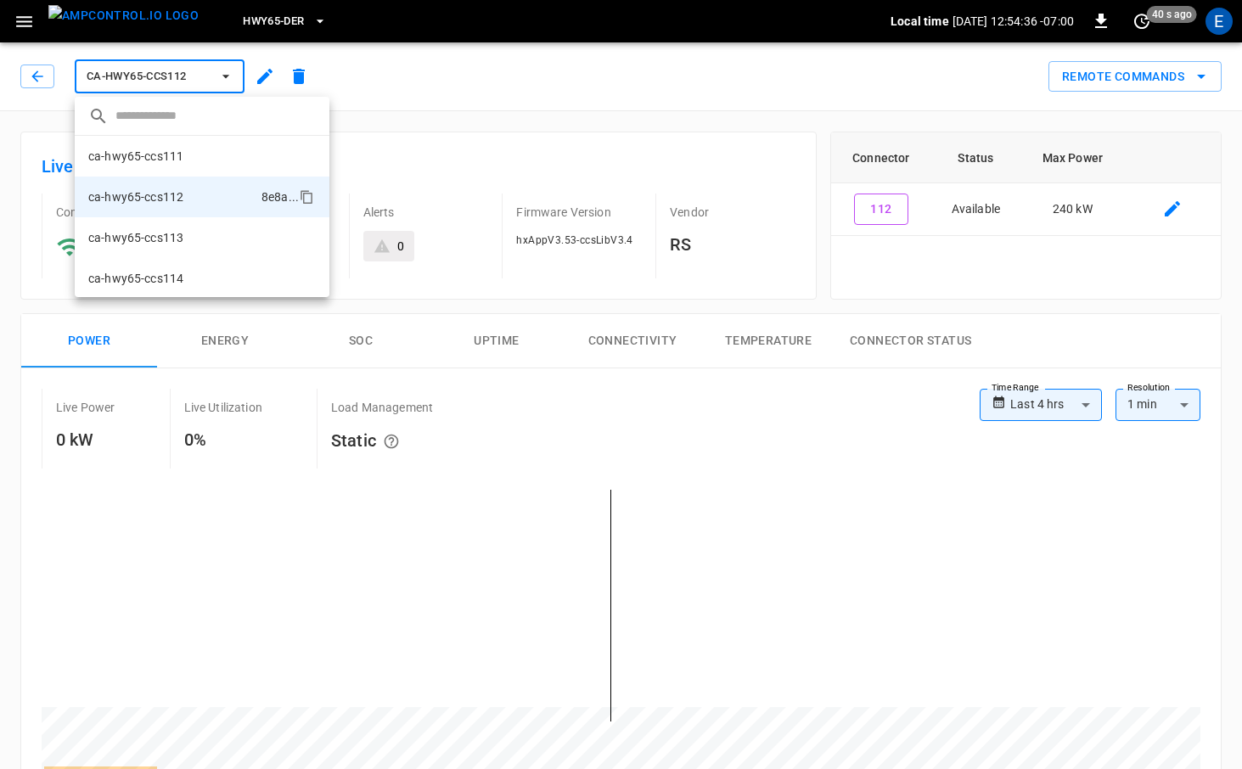
scroll to position [29, 0]
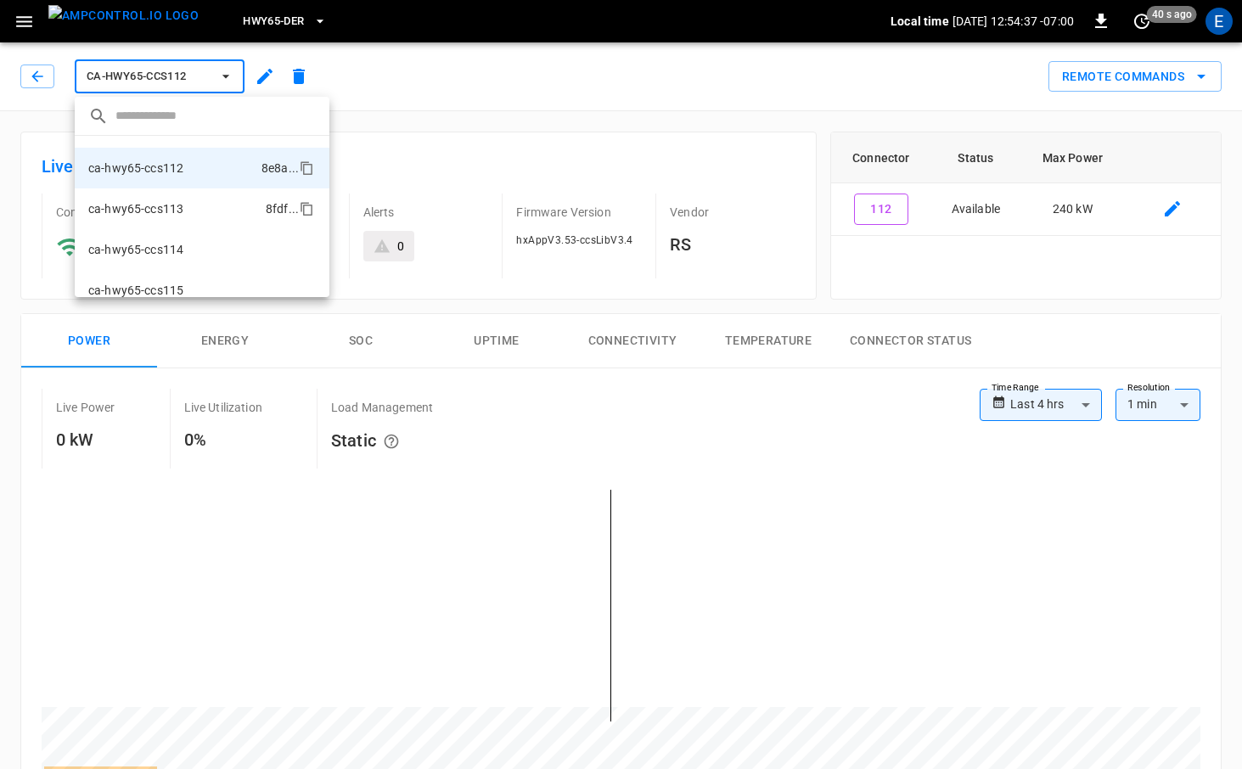
click at [212, 213] on li "ca-hwy65-ccs113 8fdf ..." at bounding box center [202, 208] width 255 height 41
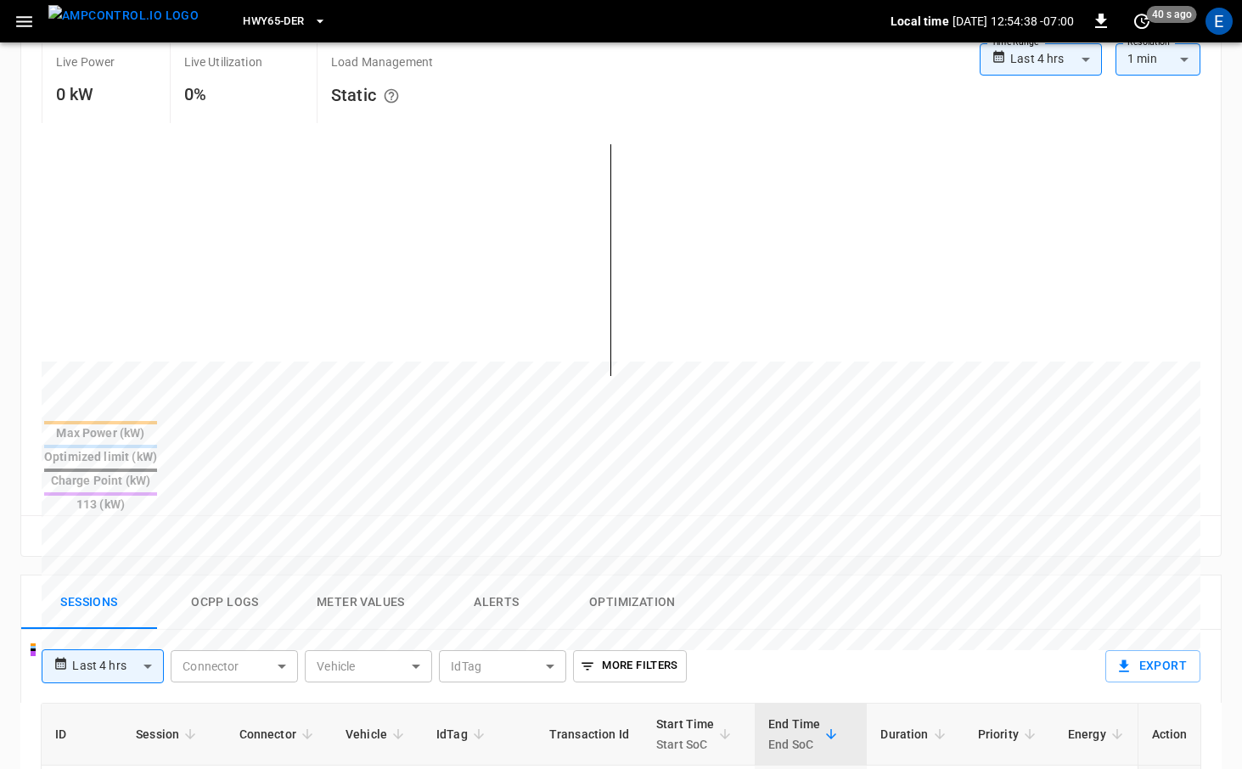
scroll to position [464, 0]
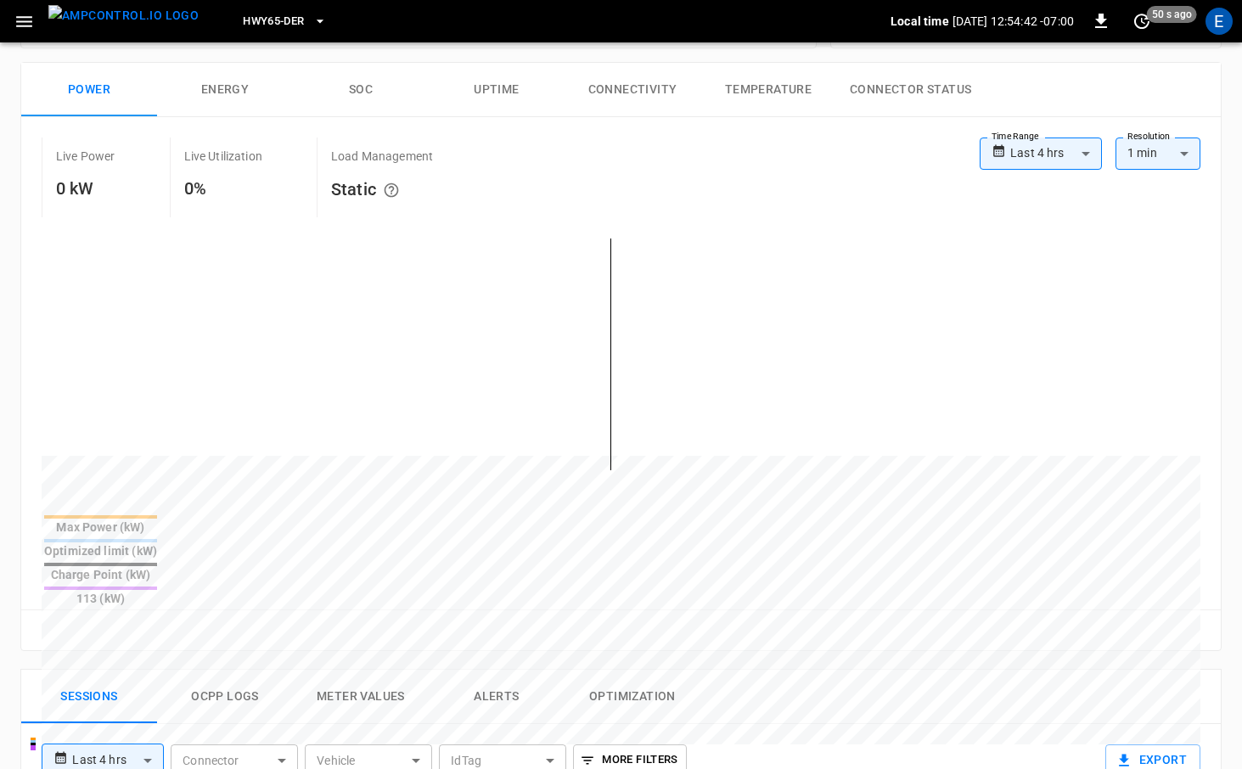
scroll to position [0, 0]
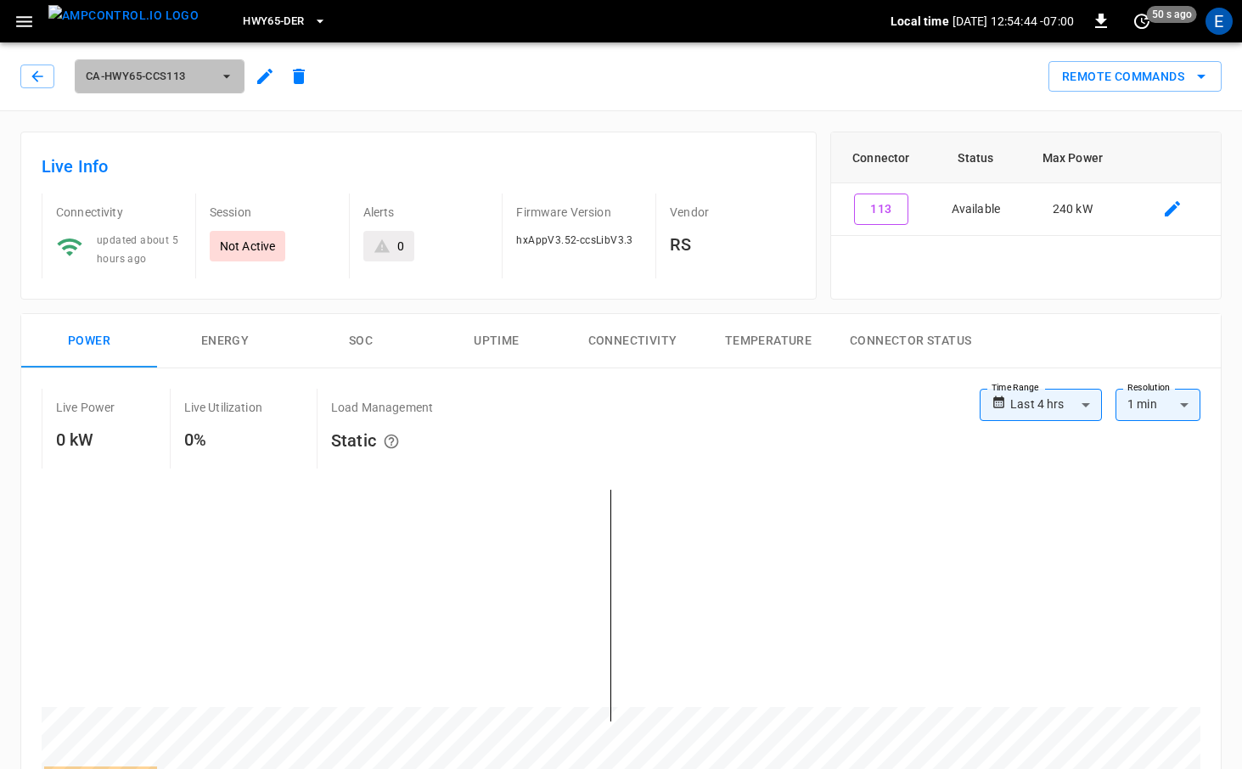
click at [231, 77] on icon "button" at bounding box center [226, 76] width 17 height 17
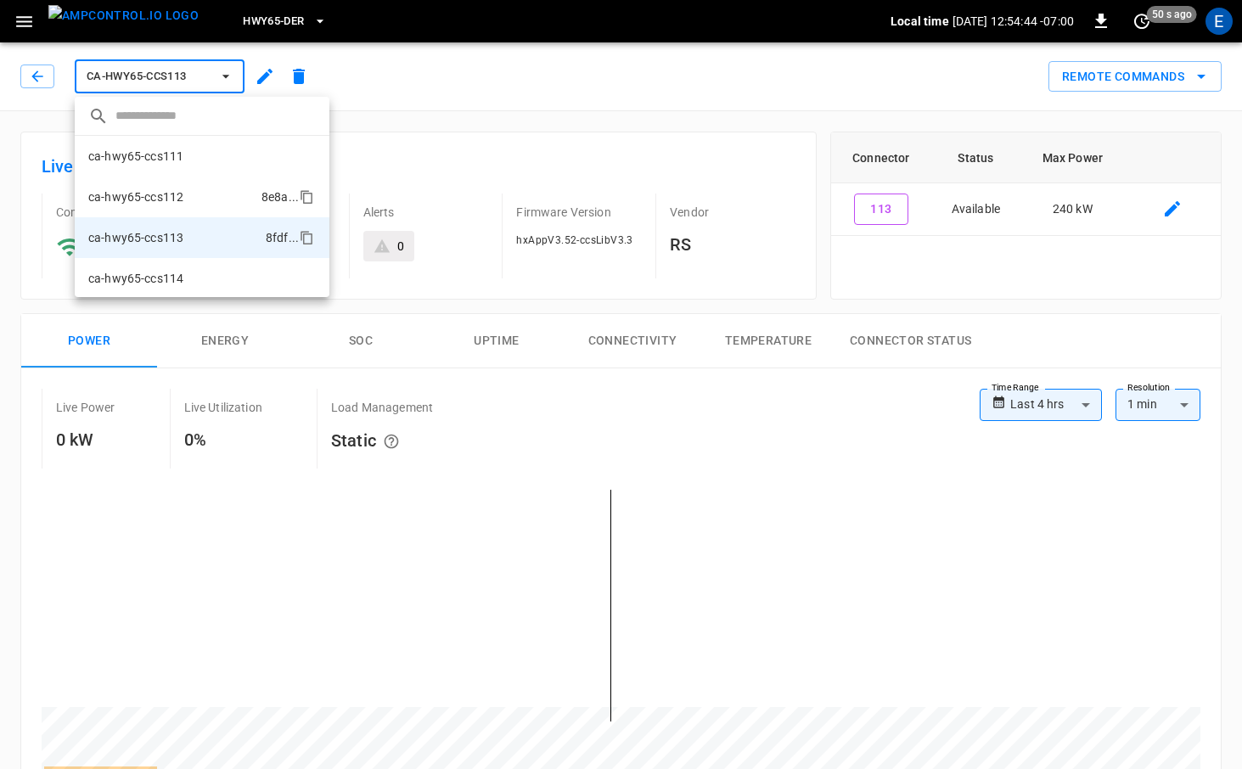
scroll to position [70, 0]
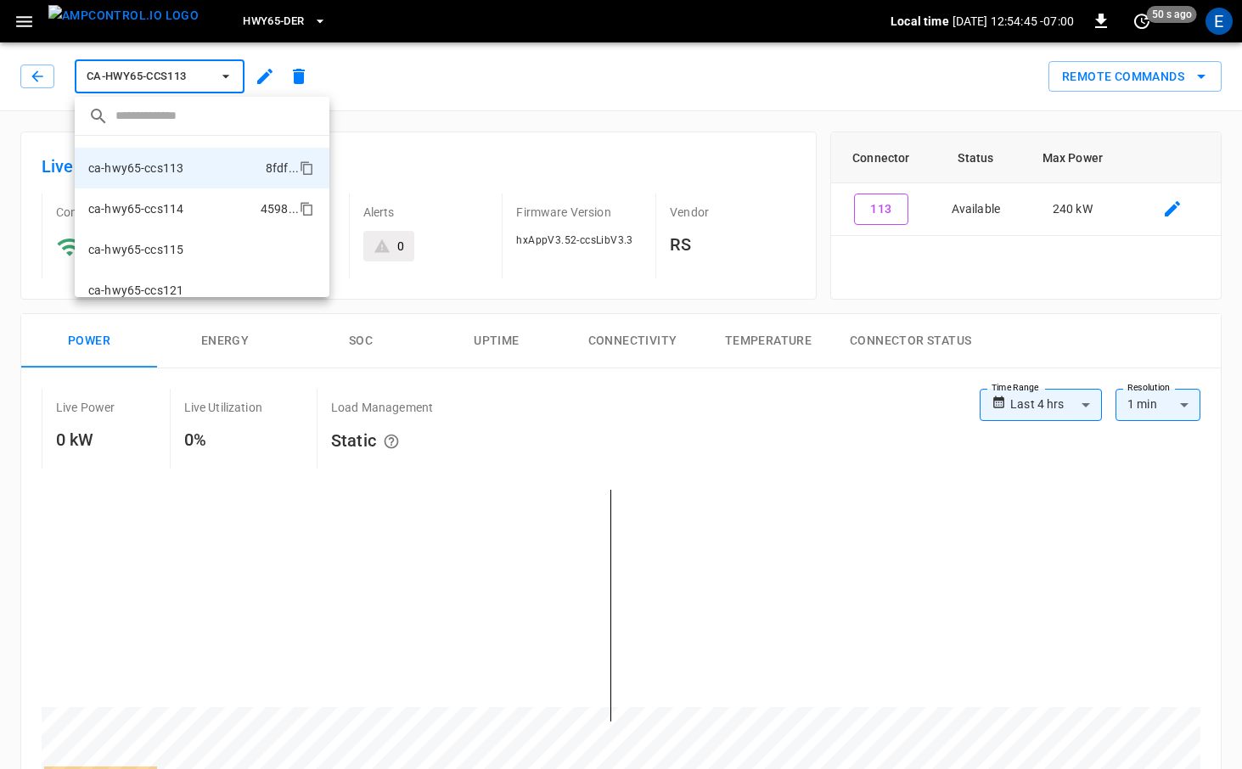
click at [212, 206] on li "ca-hwy65-ccs114 4598 ..." at bounding box center [202, 208] width 255 height 41
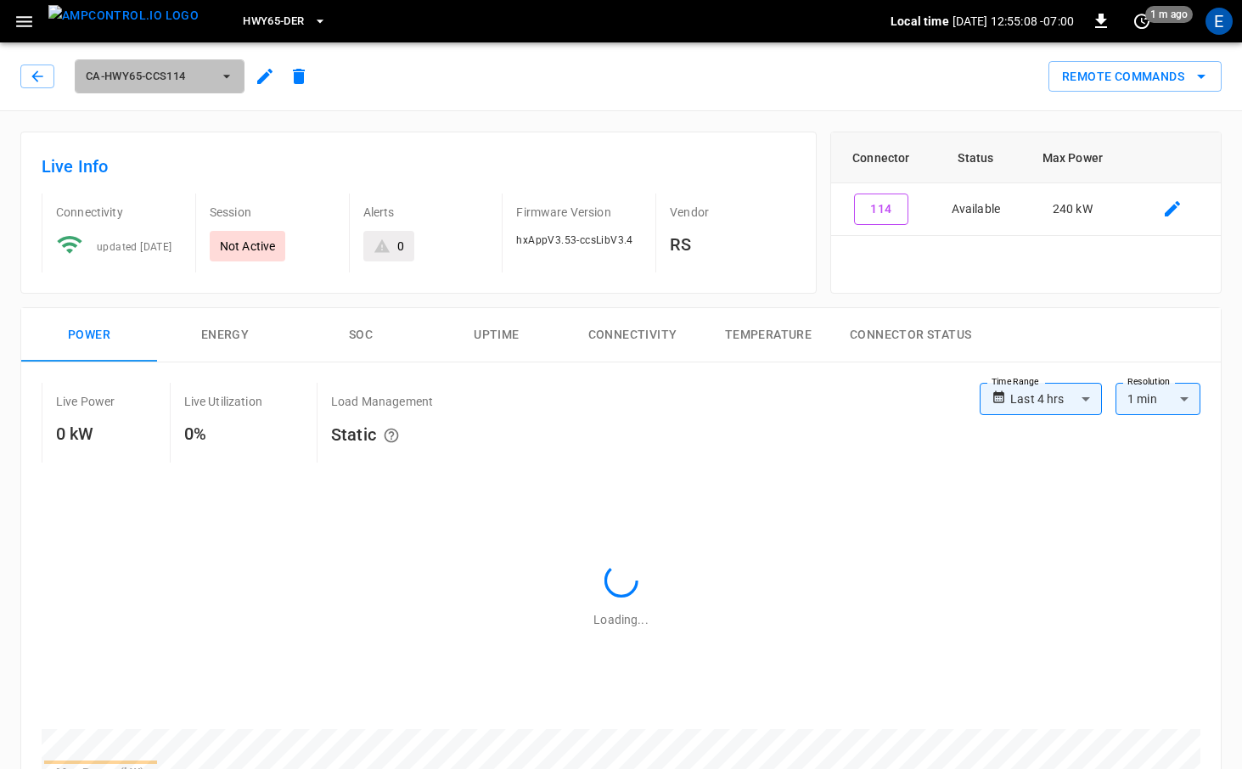
click at [178, 73] on span "ca-hwy65-ccs114" at bounding box center [149, 77] width 126 height 20
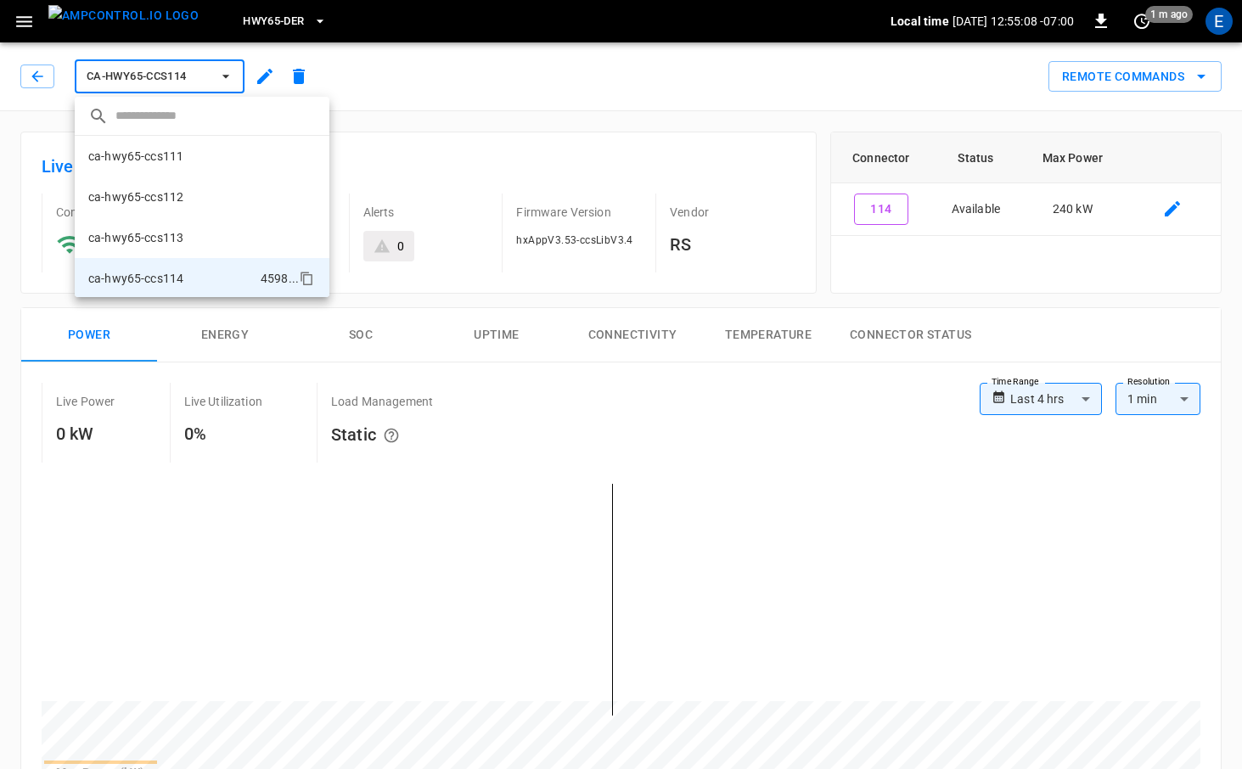
scroll to position [110, 0]
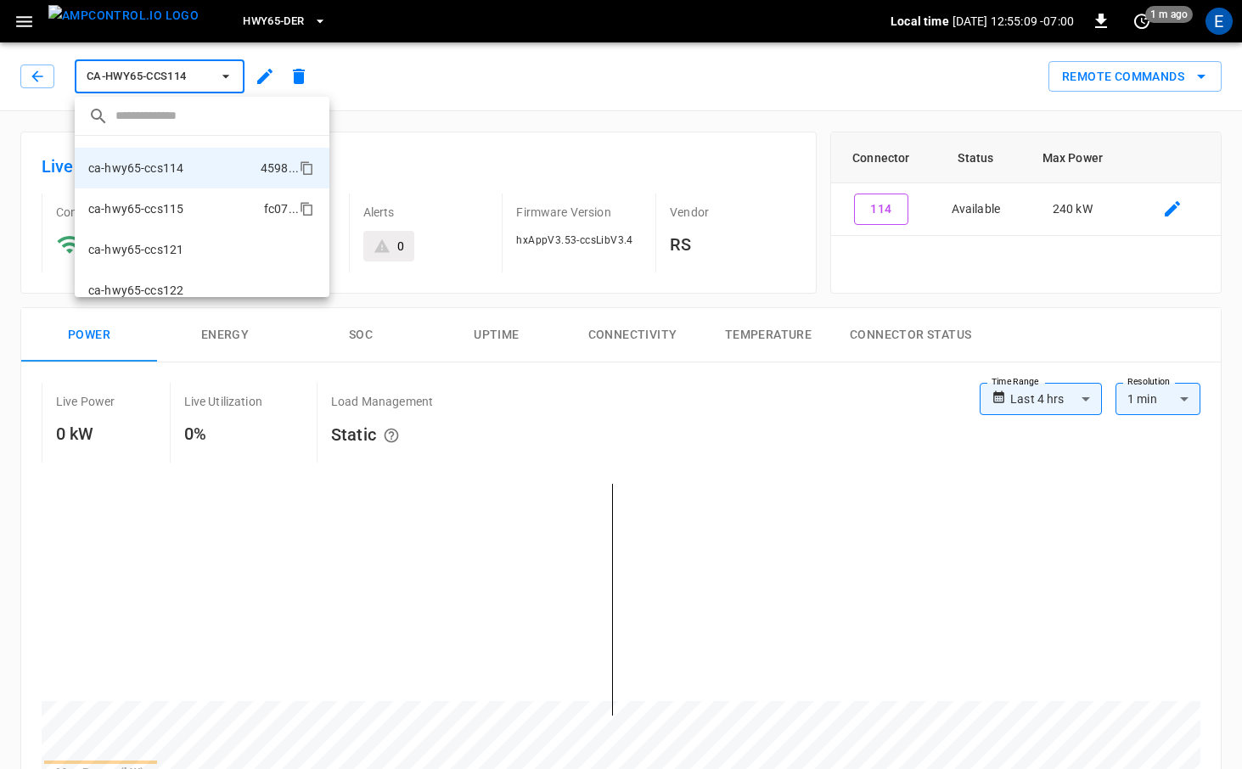
click at [183, 204] on li "ca-hwy65-ccs115 fc07 ..." at bounding box center [202, 208] width 255 height 41
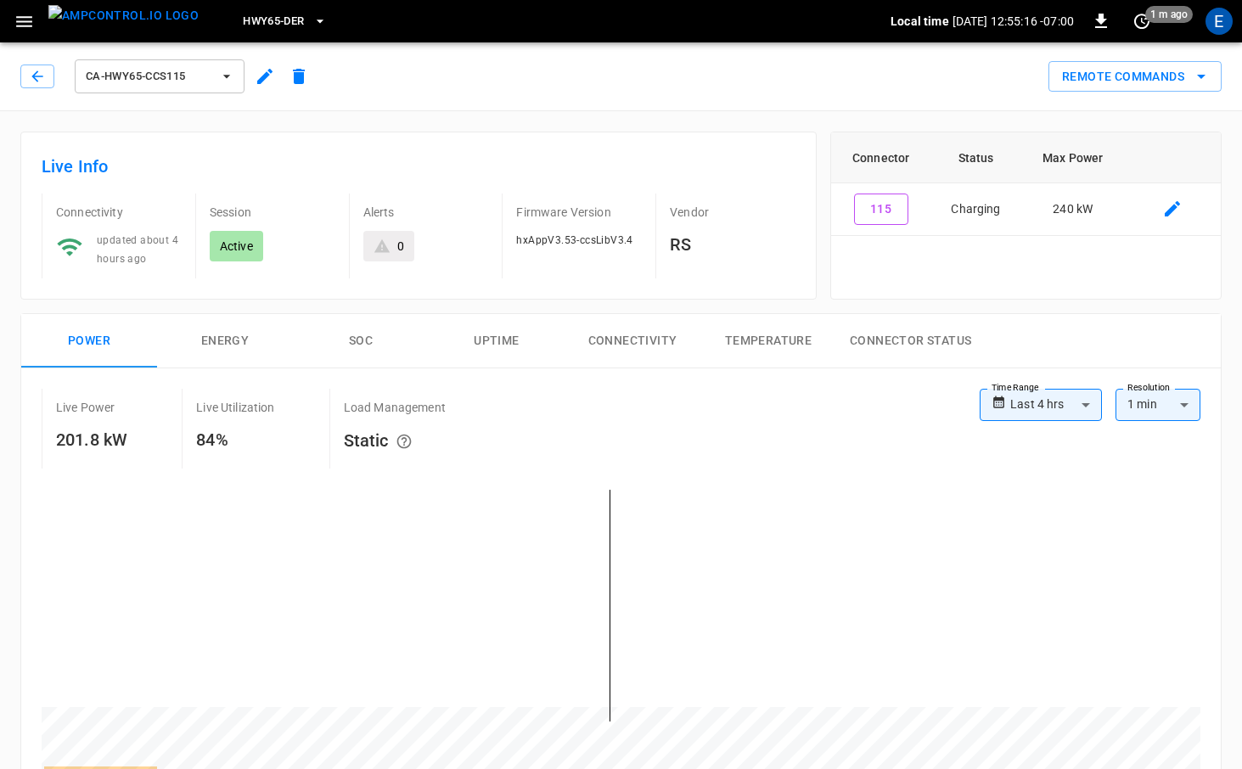
click at [226, 100] on div "ca-hwy65-ccs115 Remote Commands" at bounding box center [617, 73] width 1249 height 75
click at [222, 91] on button "ca-hwy65-ccs115" at bounding box center [160, 76] width 170 height 34
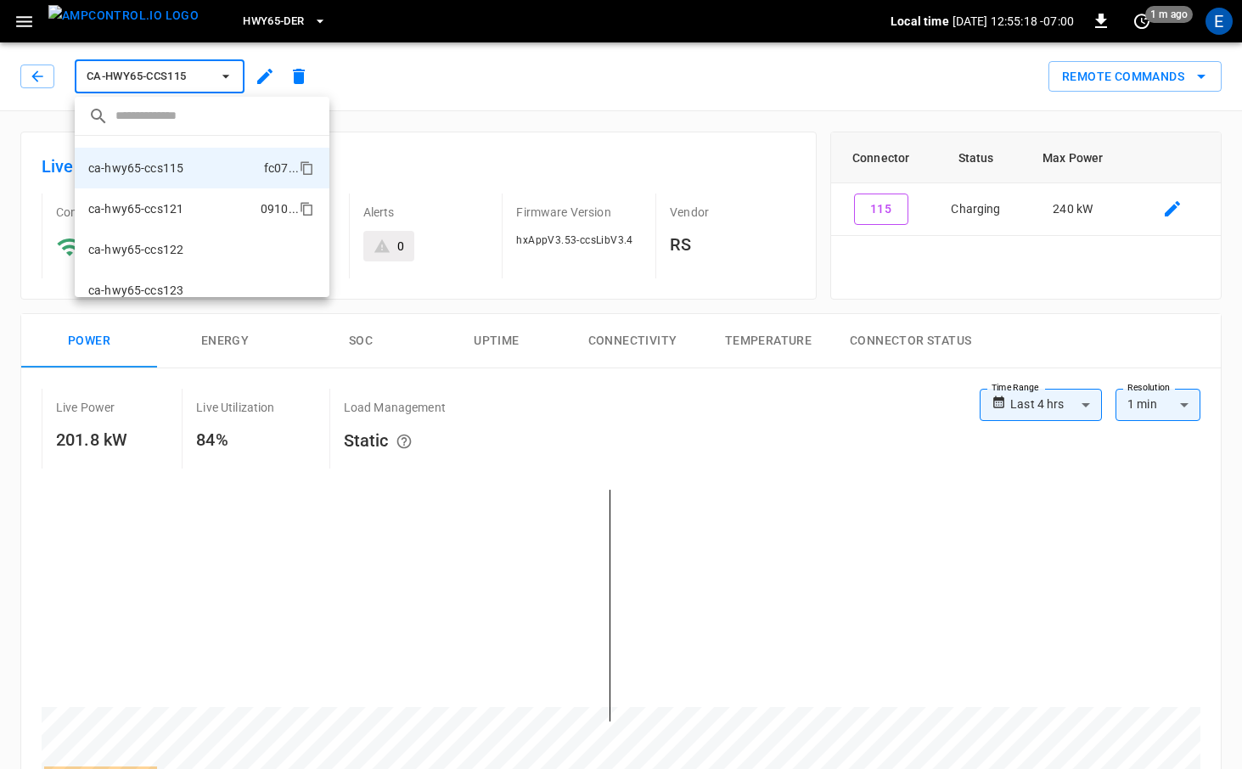
scroll to position [174, 0]
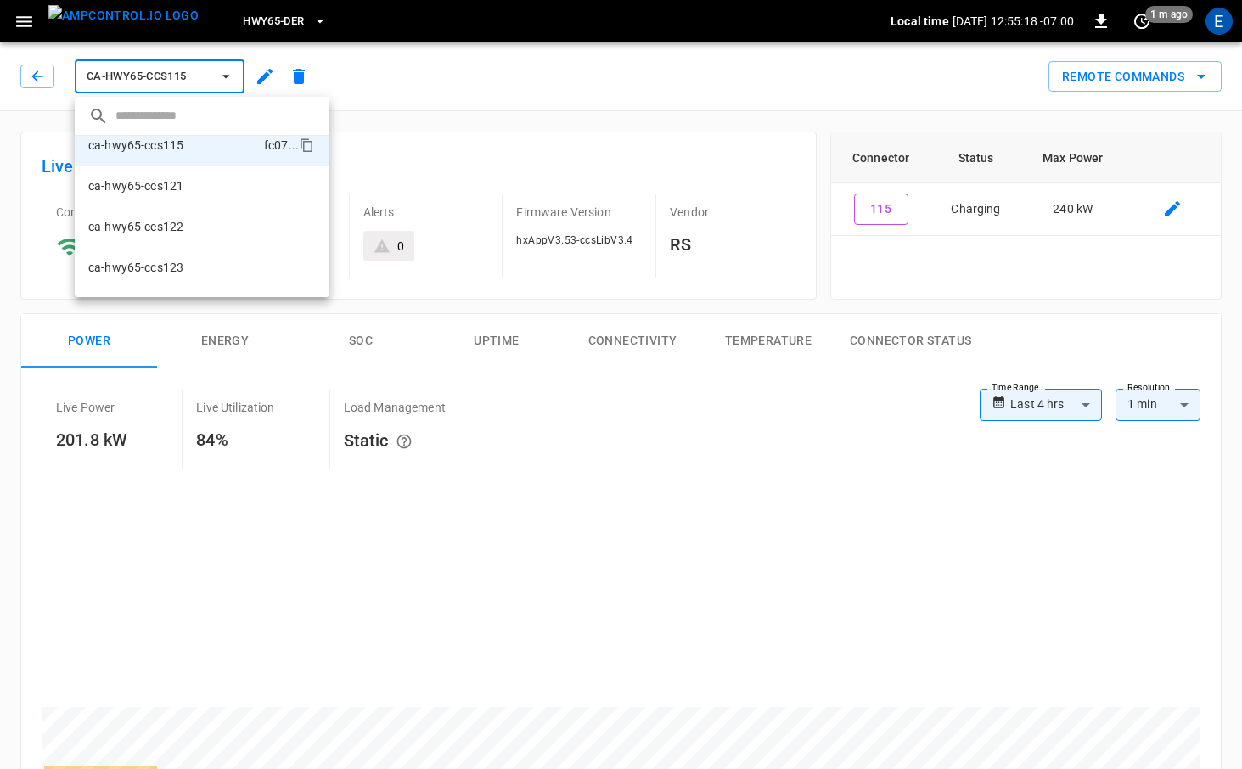
click at [199, 187] on li "ca-hwy65-ccs121 0910 ..." at bounding box center [202, 186] width 255 height 41
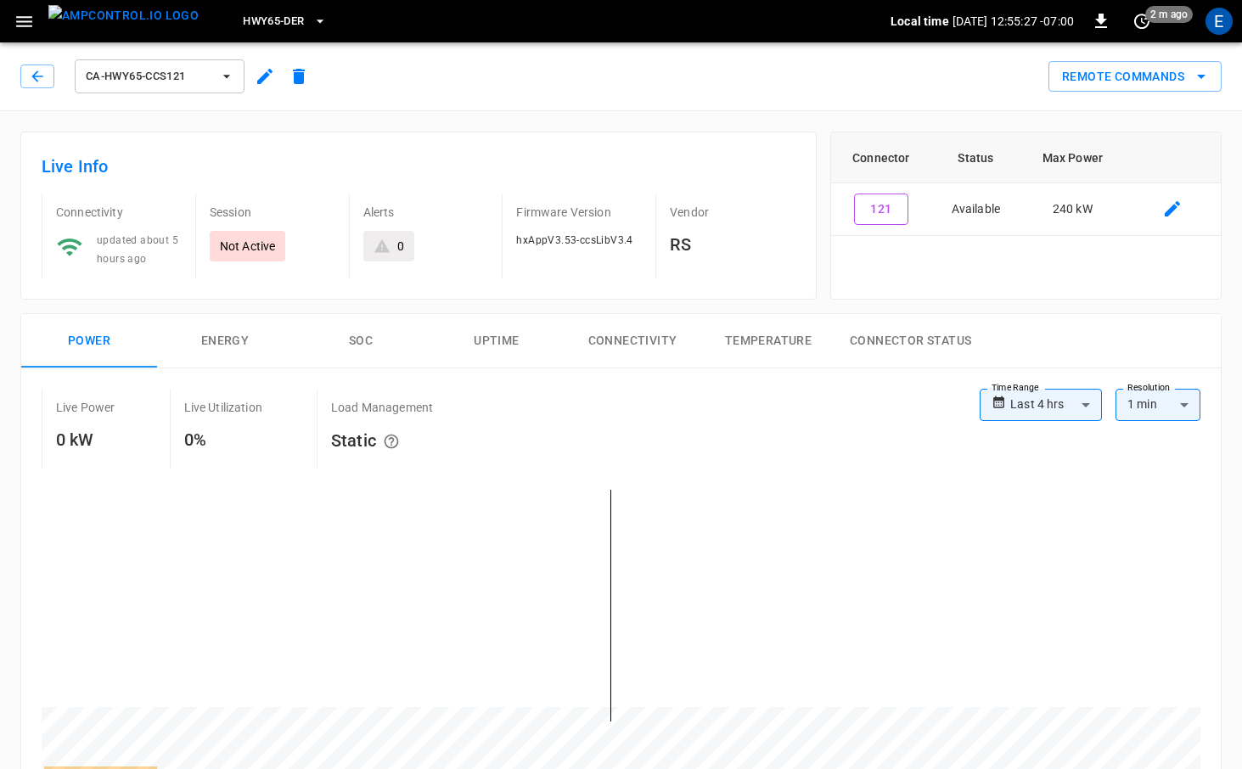
click at [178, 36] on div "HWY65-DER Local time [DATE] 12:55:27 -07:00 0 2 m ago E" at bounding box center [621, 21] width 1242 height 42
click at [177, 59] on button "ca-hwy65-ccs121" at bounding box center [160, 76] width 170 height 34
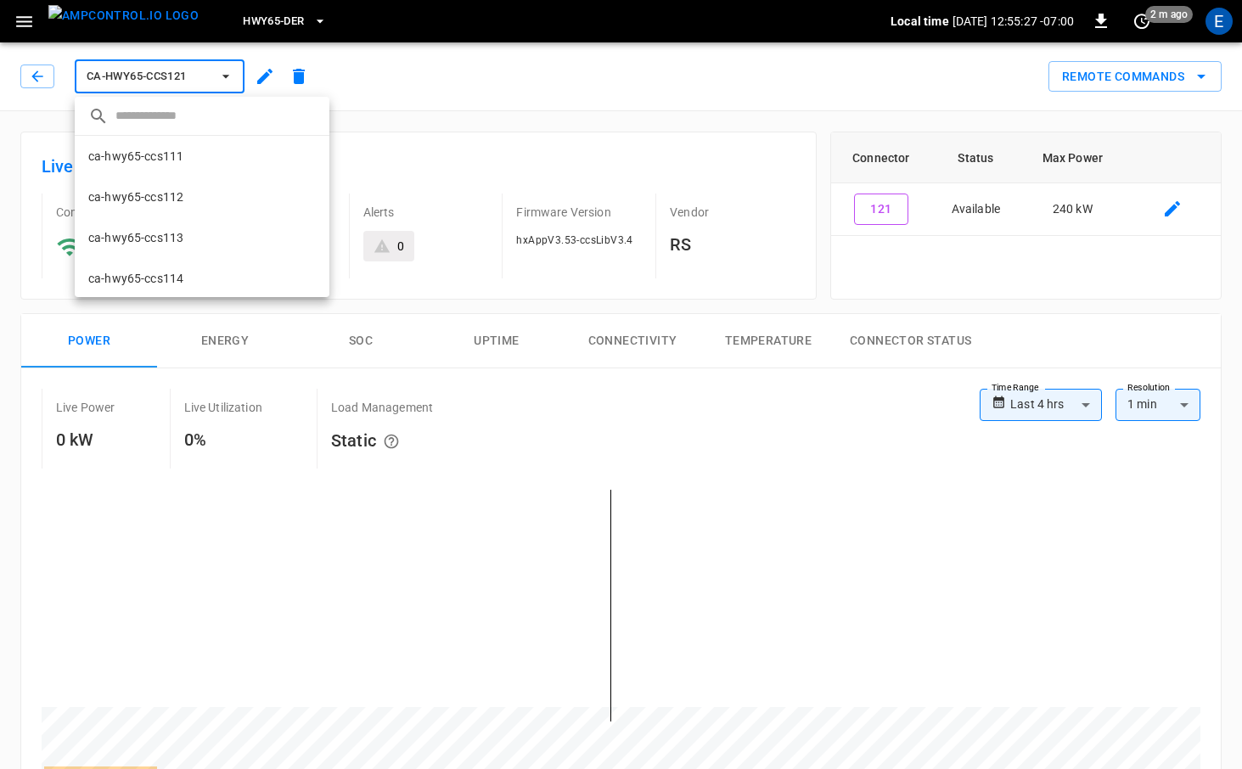
scroll to position [192, 0]
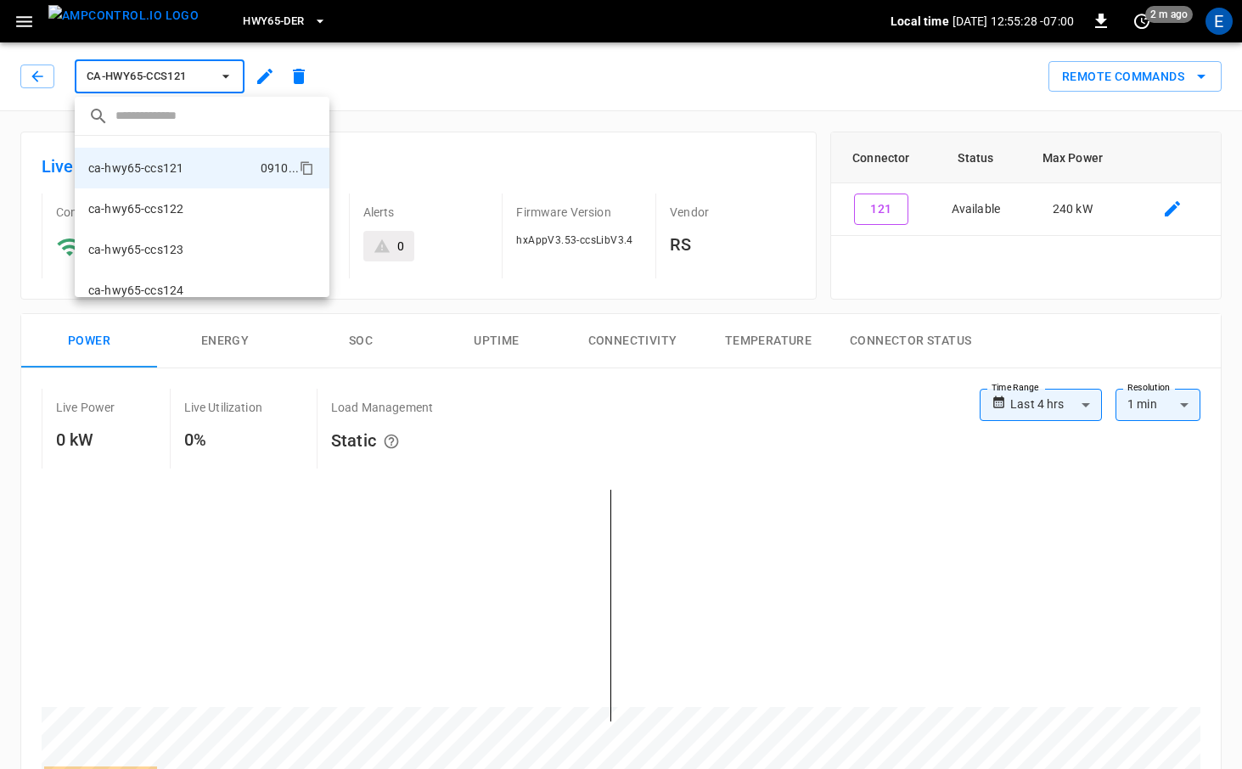
click at [172, 216] on p "ca-hwy65-ccs122" at bounding box center [135, 208] width 95 height 17
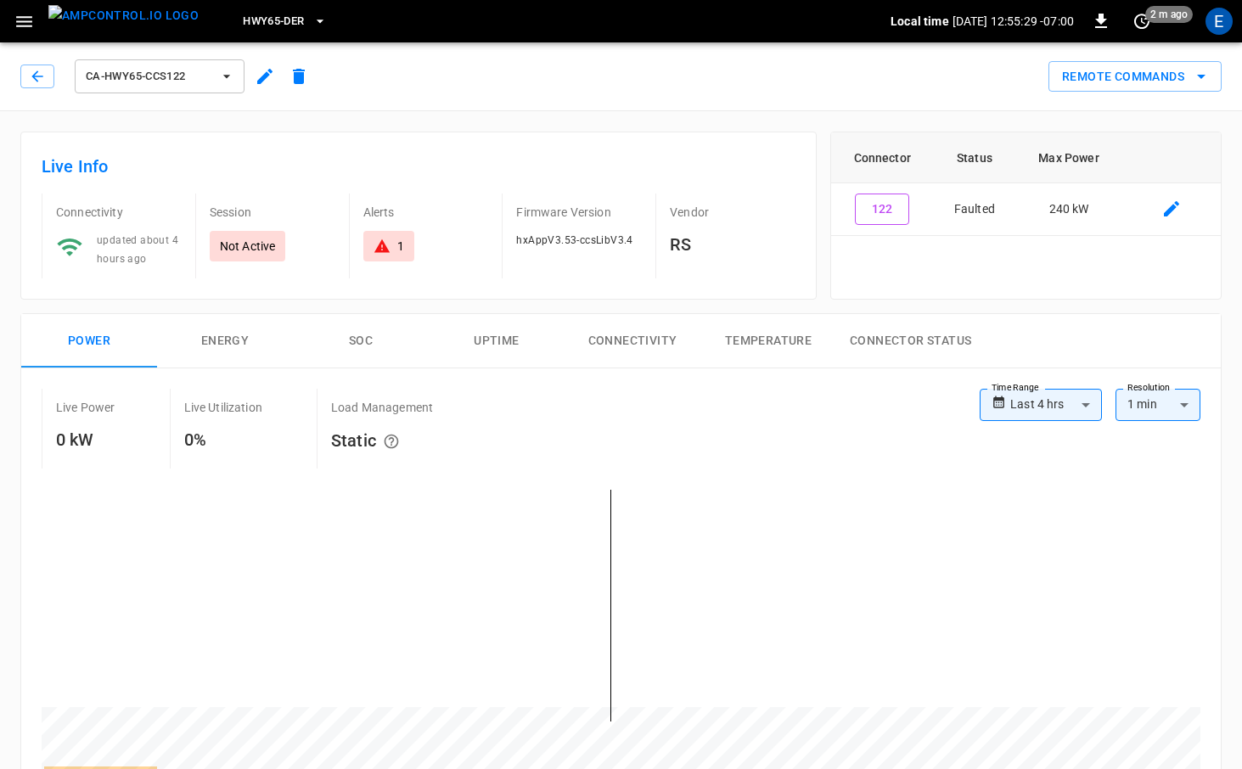
scroll to position [186, 0]
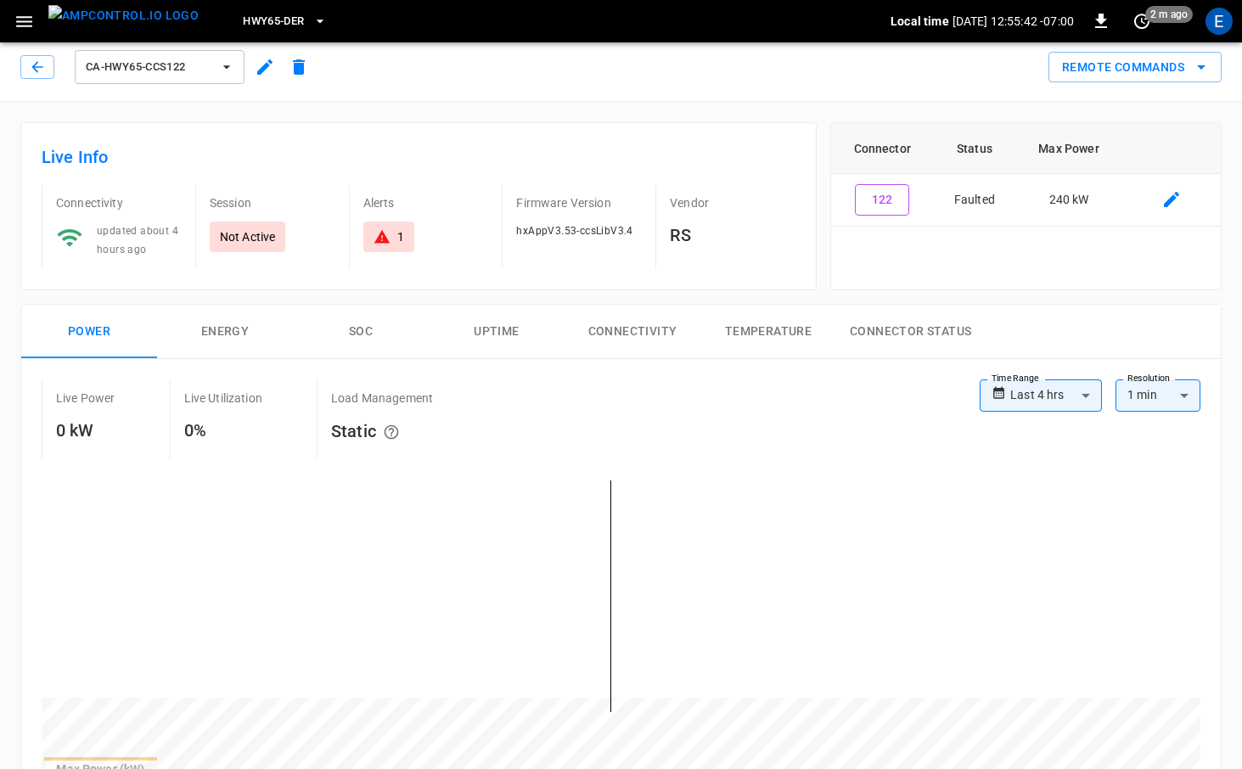
scroll to position [8, 0]
click at [220, 67] on icon "button" at bounding box center [226, 67] width 17 height 17
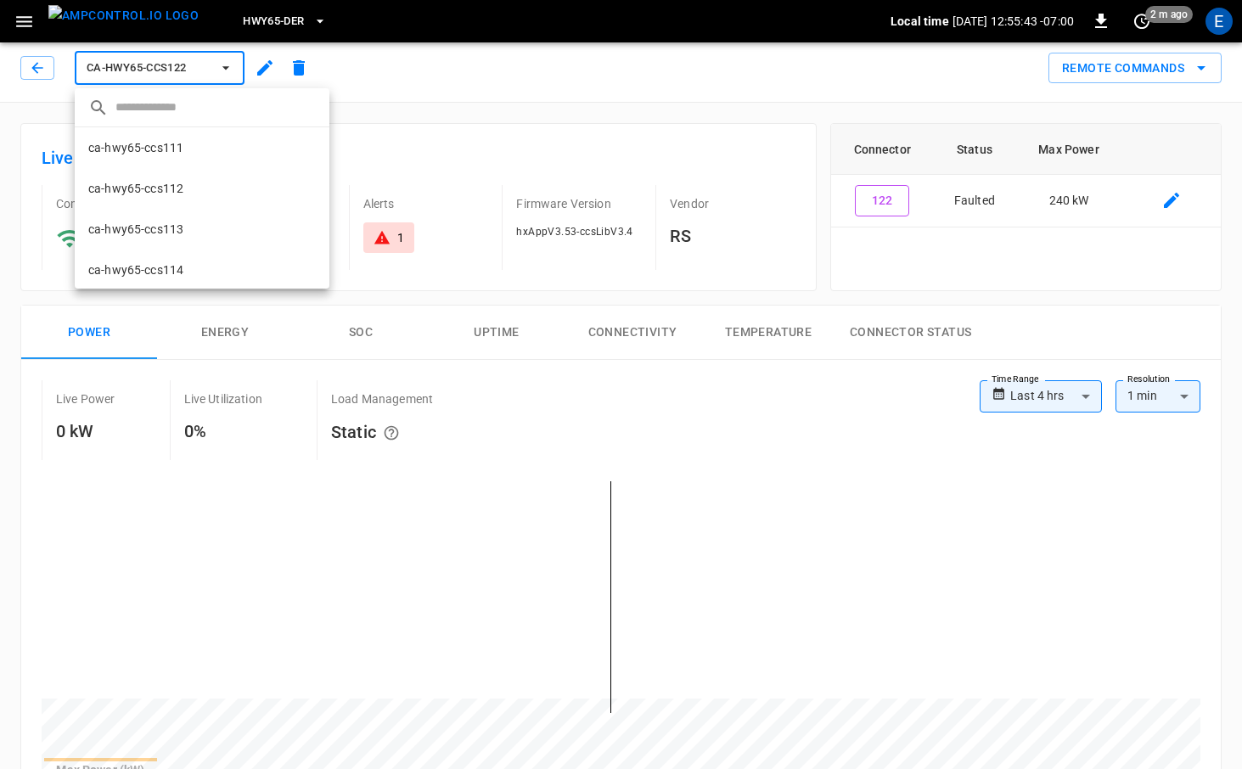
scroll to position [233, 0]
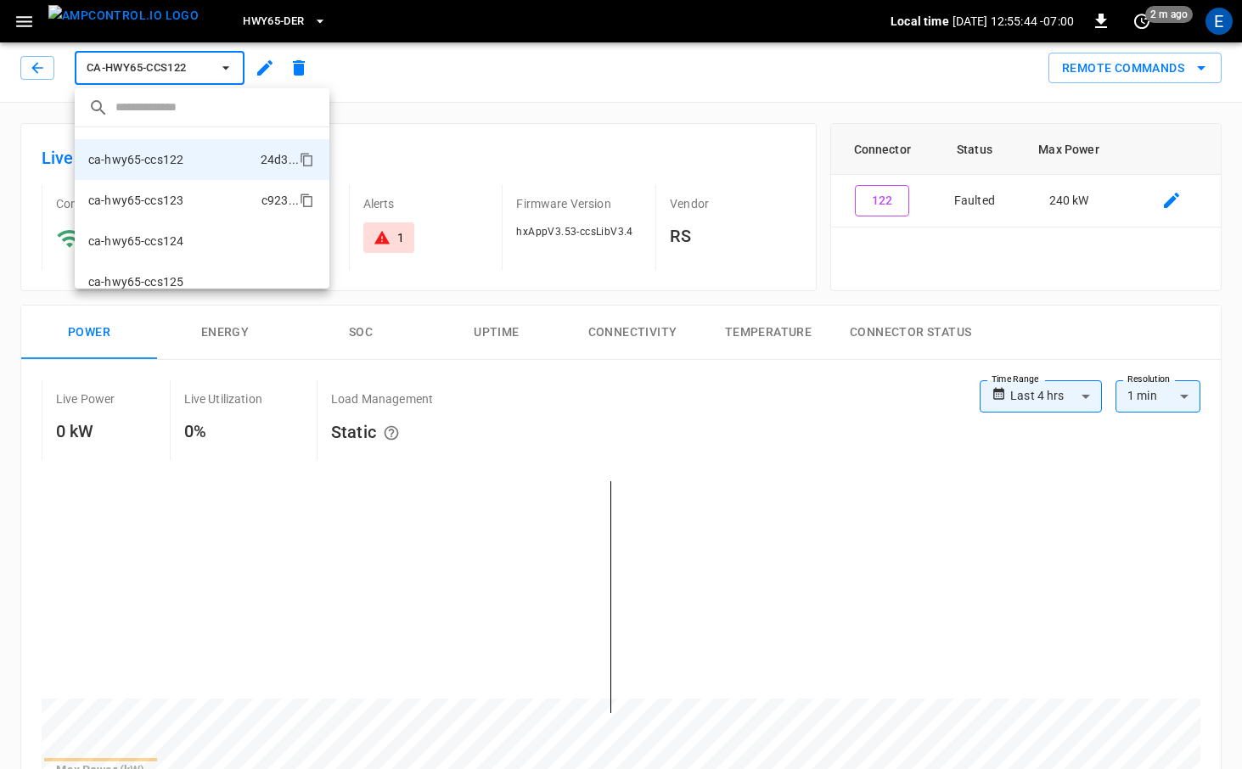
click at [216, 194] on li "ca-hwy65-ccs123 c923 ..." at bounding box center [202, 200] width 255 height 41
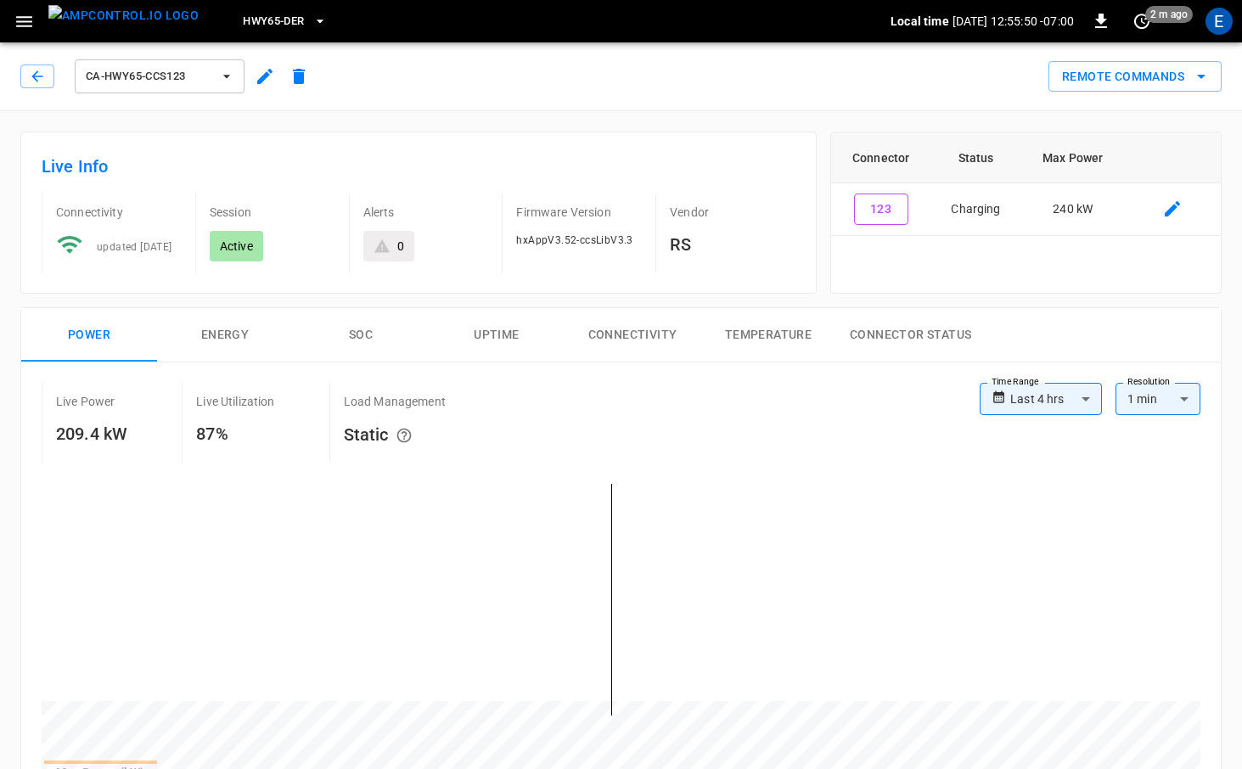
click at [207, 79] on span "ca-hwy65-ccs123" at bounding box center [149, 77] width 126 height 20
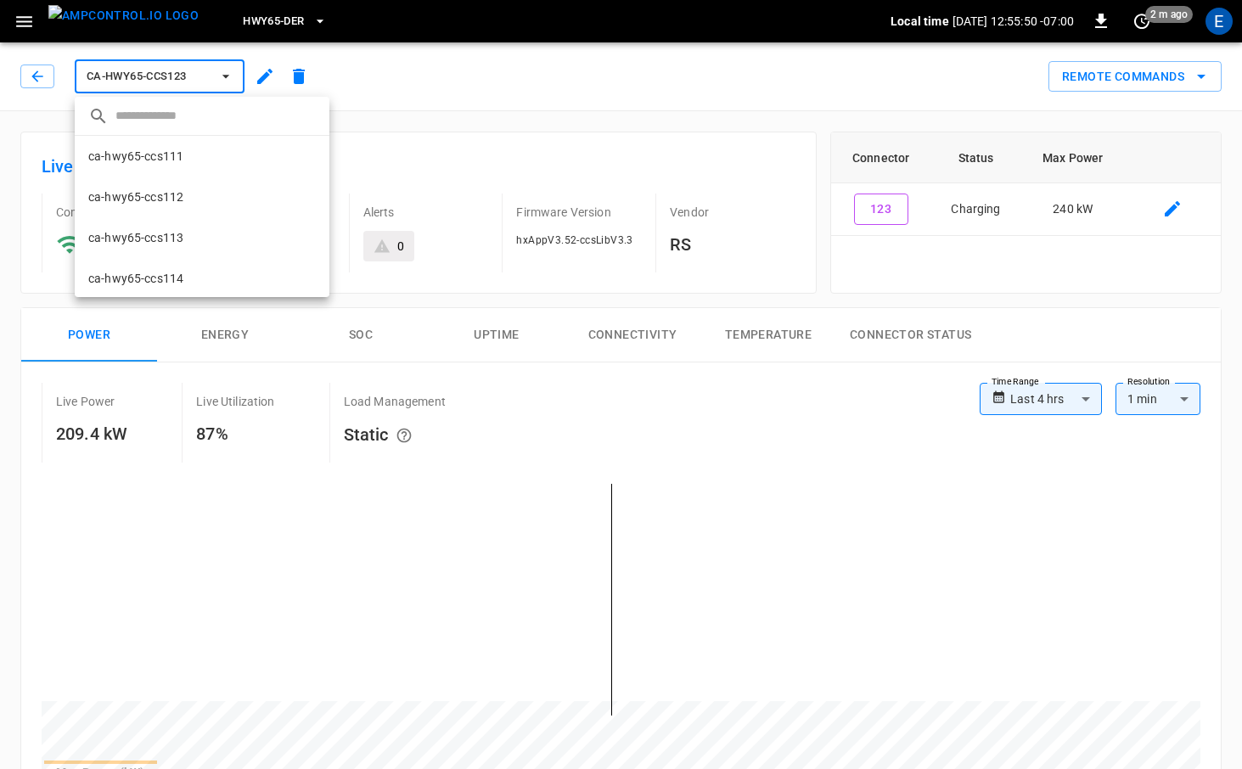
scroll to position [273, 0]
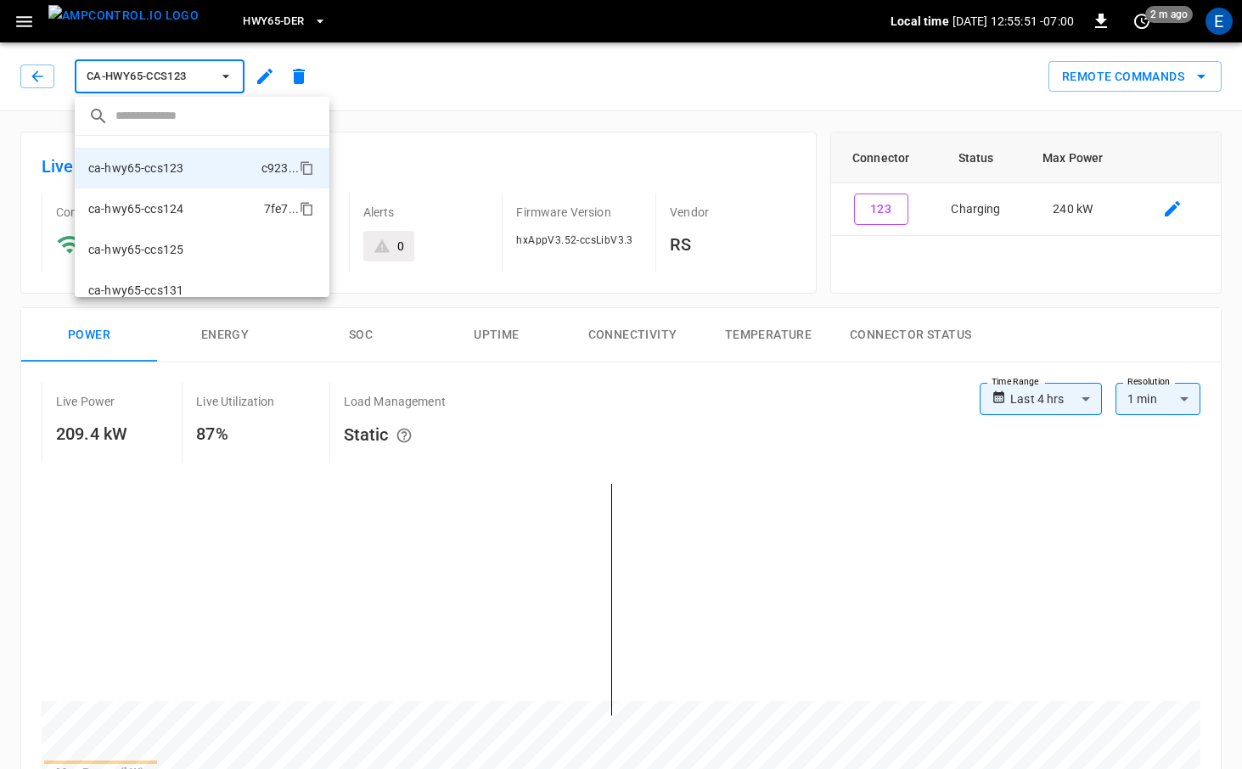
click at [195, 219] on li "ca-hwy65-ccs124 7fe7 ..." at bounding box center [202, 208] width 255 height 41
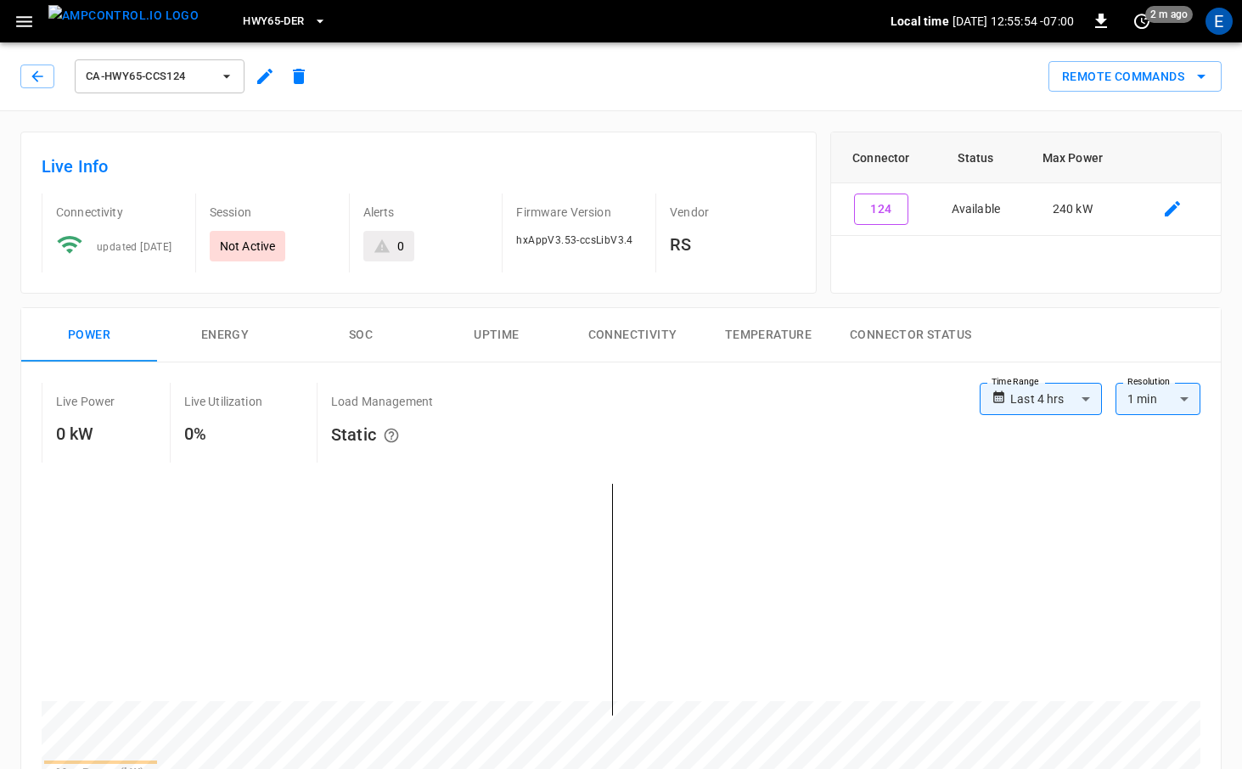
click at [185, 70] on span "ca-hwy65-ccs124" at bounding box center [149, 77] width 126 height 20
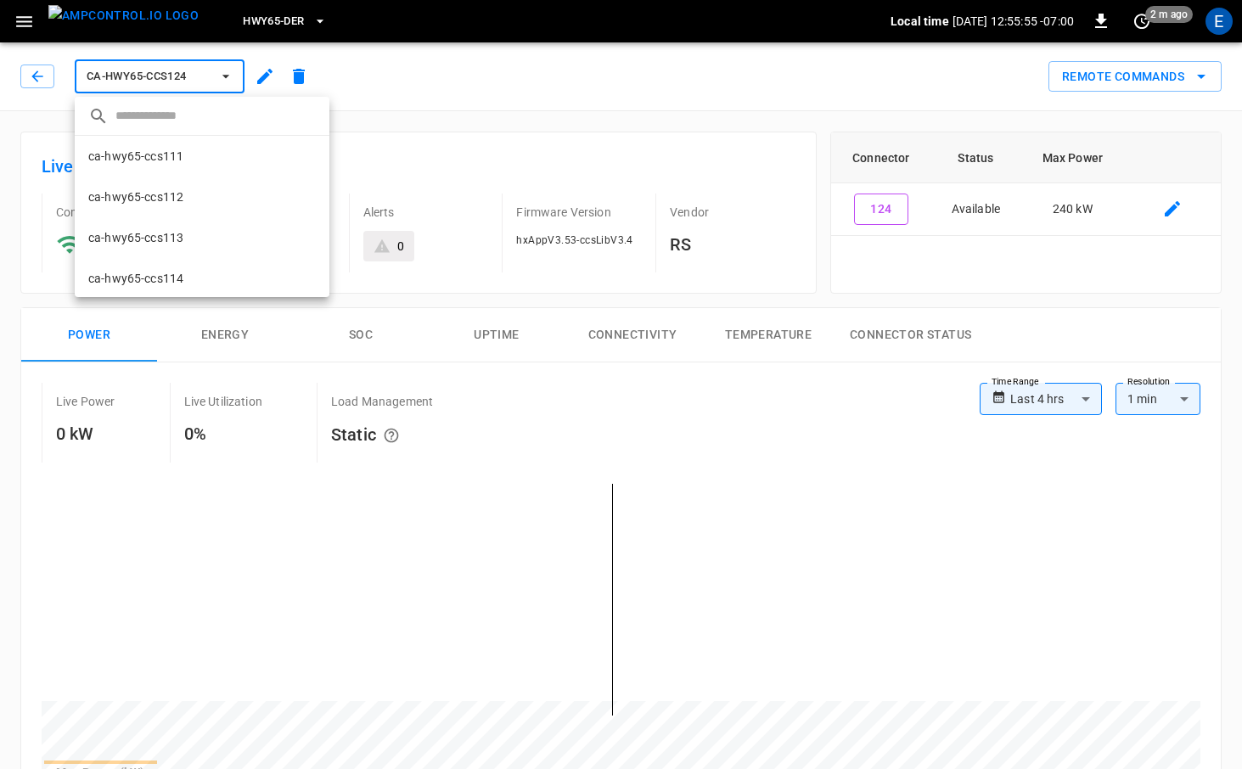
scroll to position [314, 0]
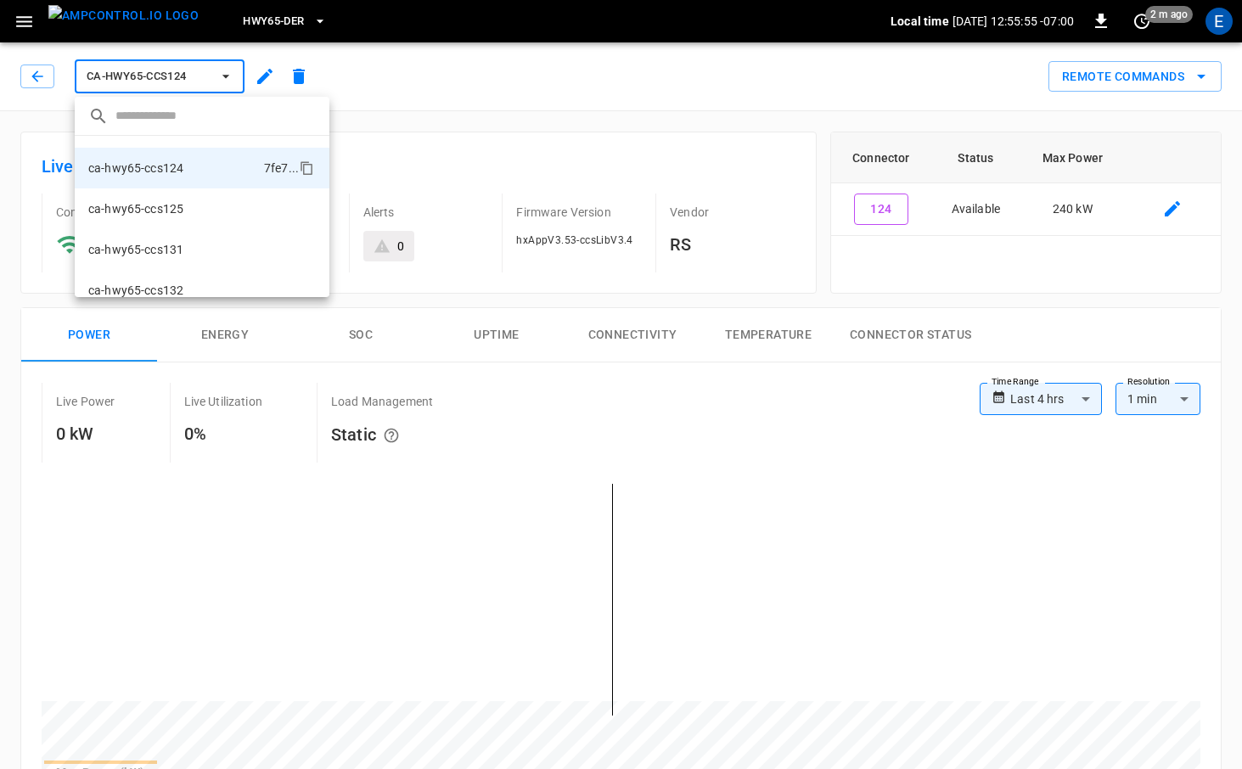
click at [191, 202] on li "ca-hwy65-ccs125 602c ..." at bounding box center [202, 208] width 255 height 41
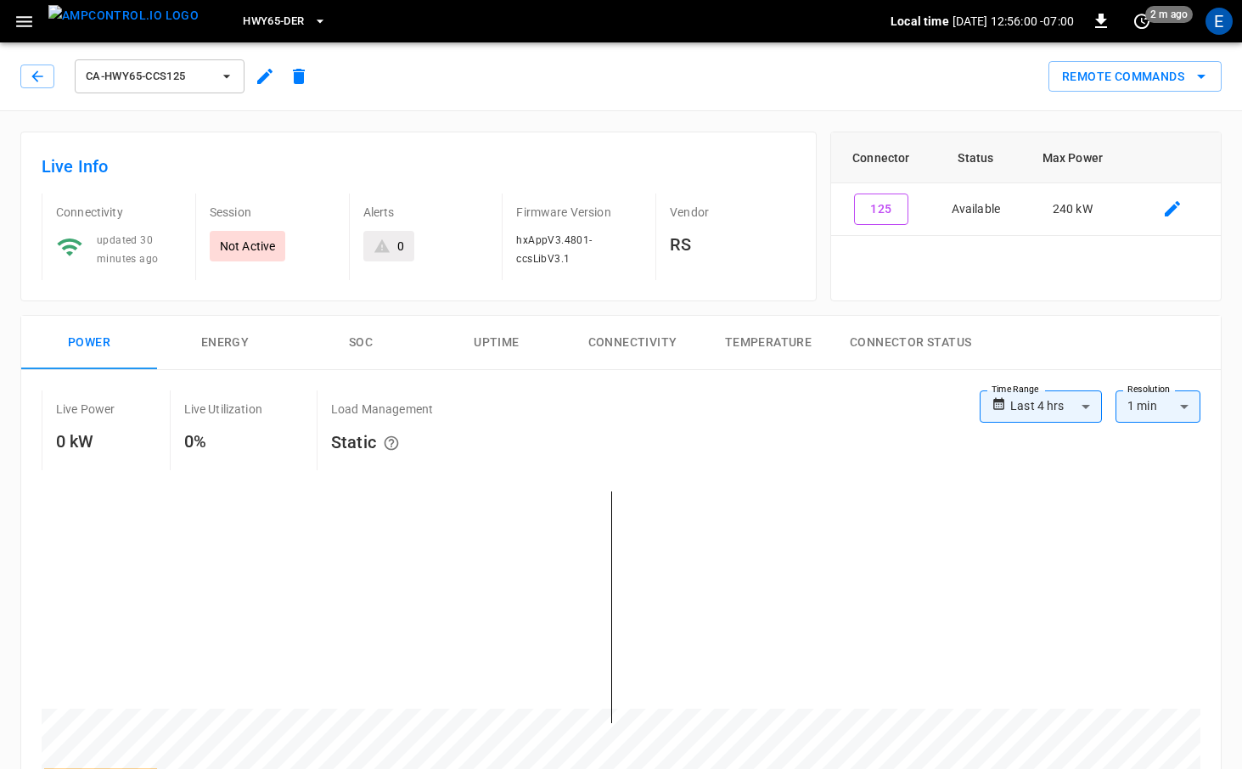
click at [194, 81] on span "ca-hwy65-ccs125" at bounding box center [149, 77] width 126 height 20
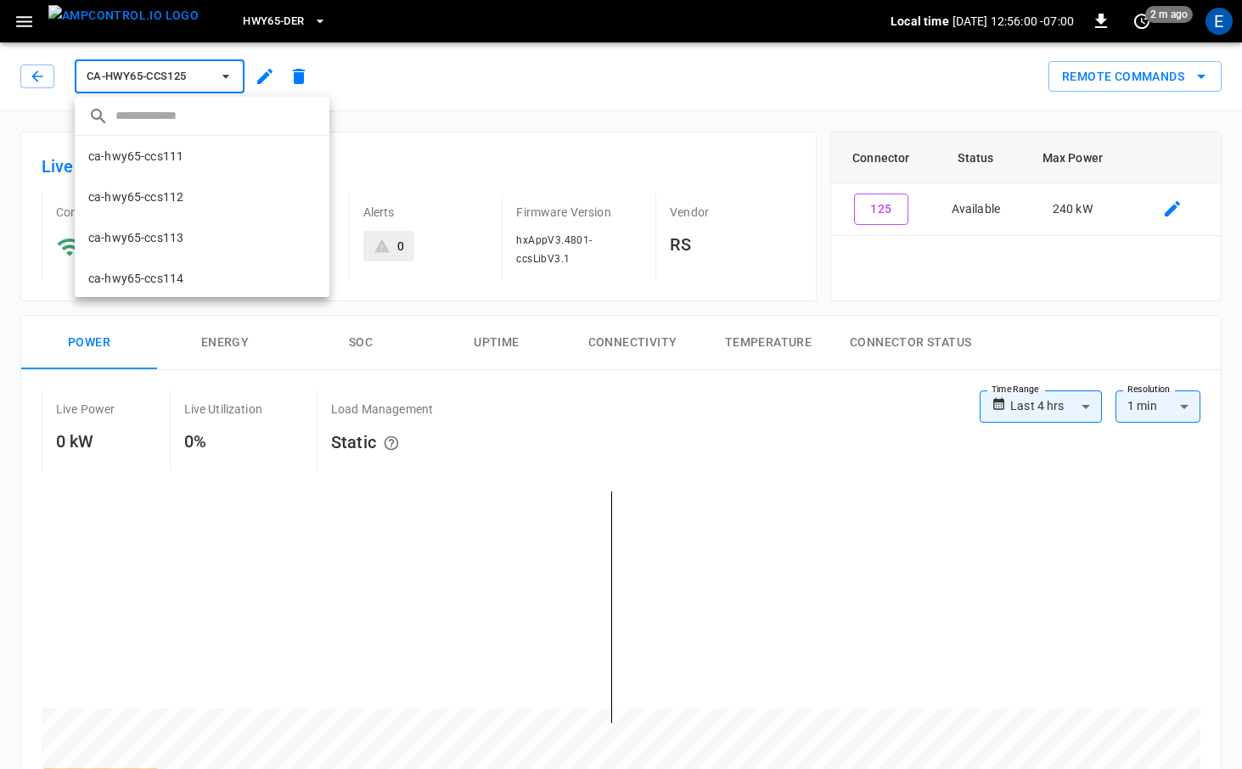
scroll to position [355, 0]
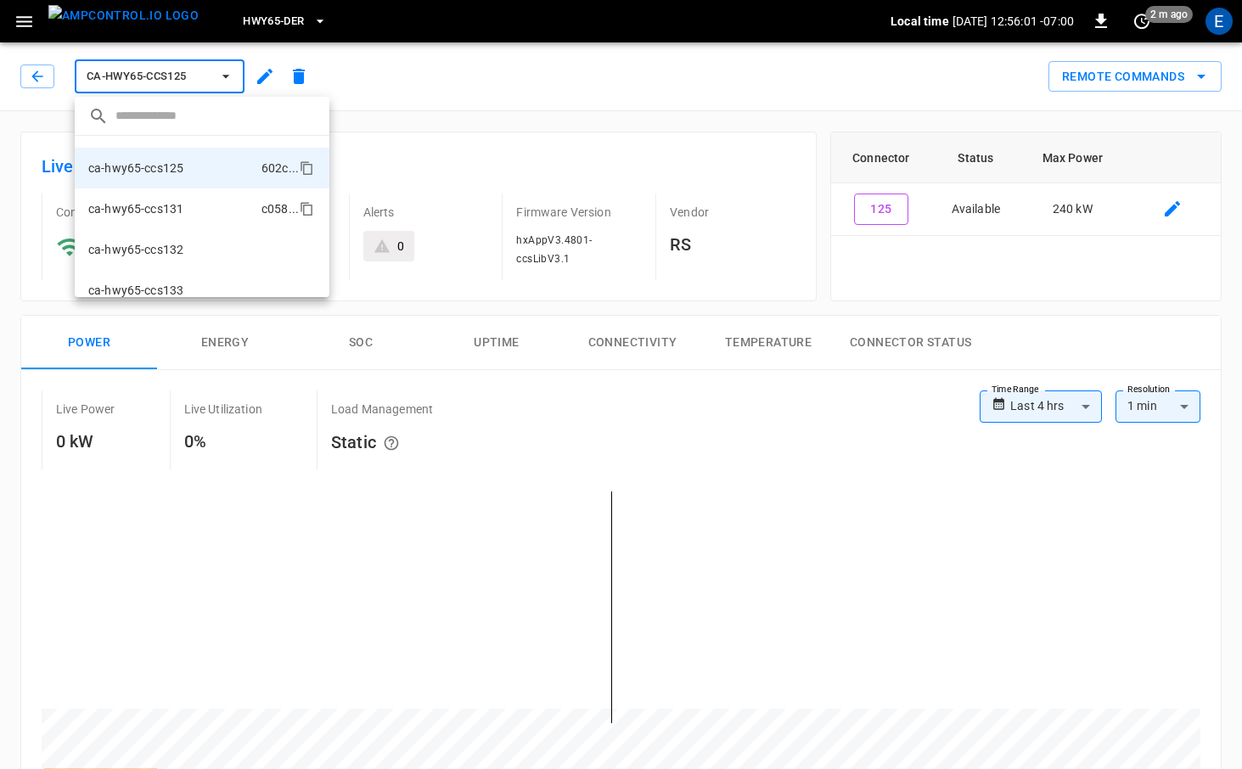
click at [177, 215] on p "ca-hwy65-ccs131" at bounding box center [135, 208] width 95 height 17
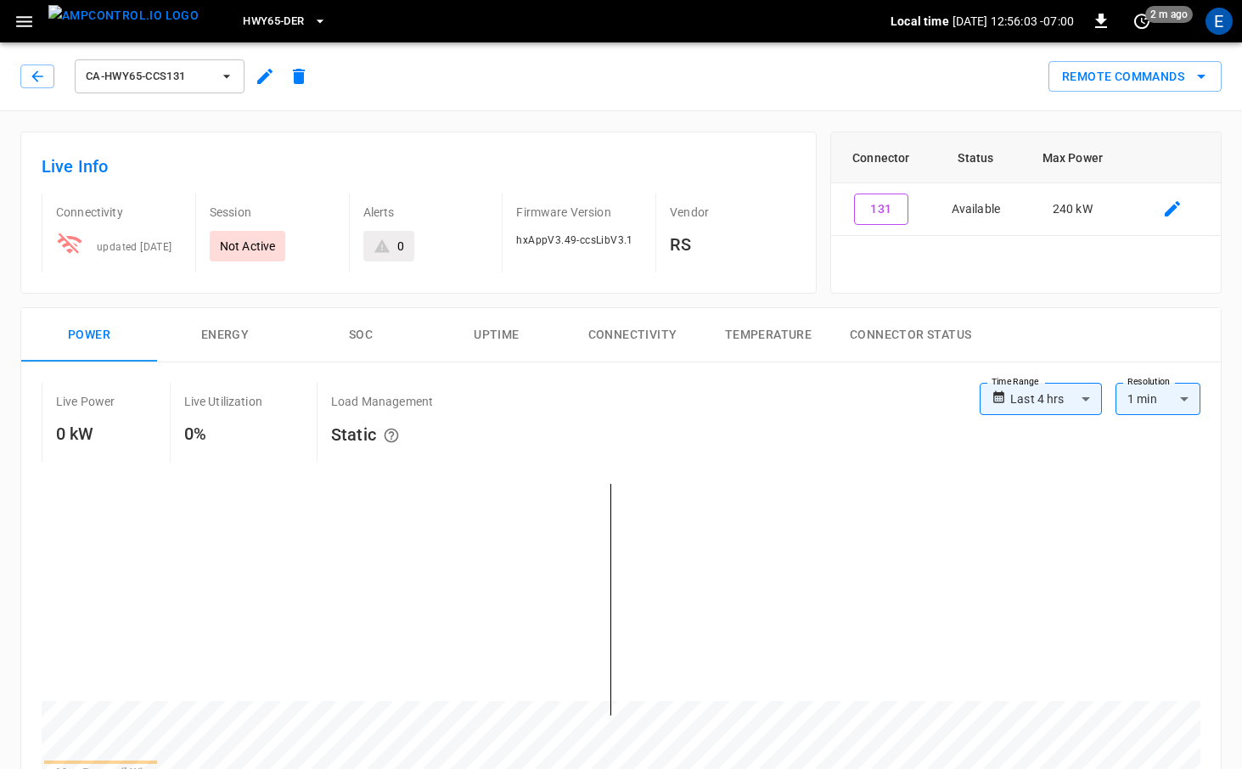
click at [175, 76] on span "ca-hwy65-ccs131" at bounding box center [149, 77] width 126 height 20
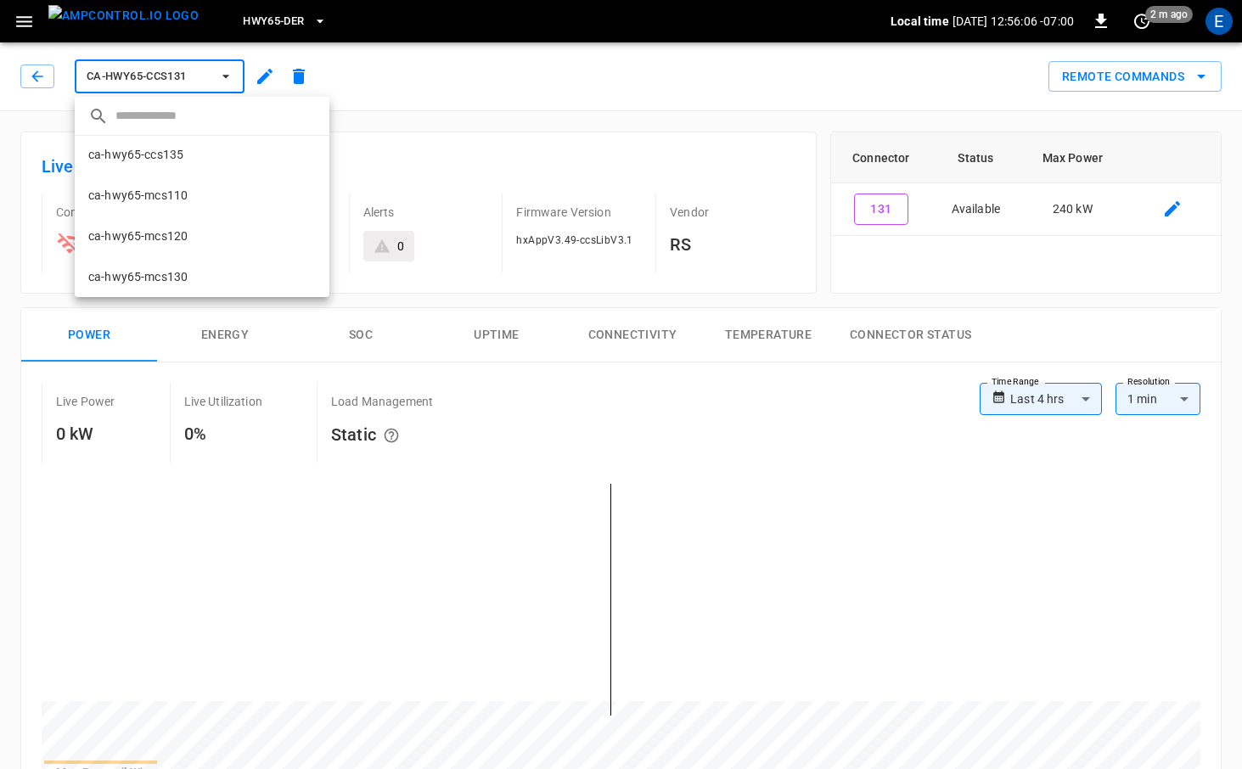
click at [132, 32] on div at bounding box center [621, 384] width 1242 height 769
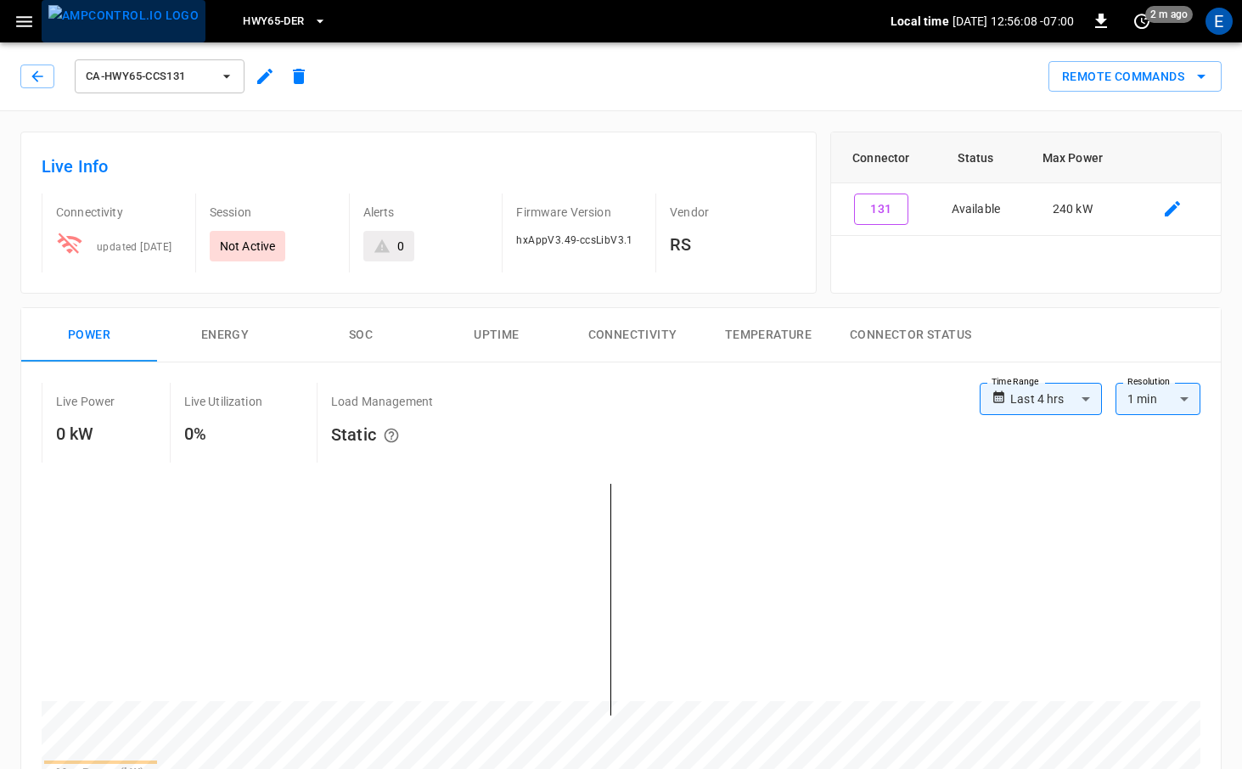
click at [150, 19] on img "menu" at bounding box center [123, 15] width 150 height 21
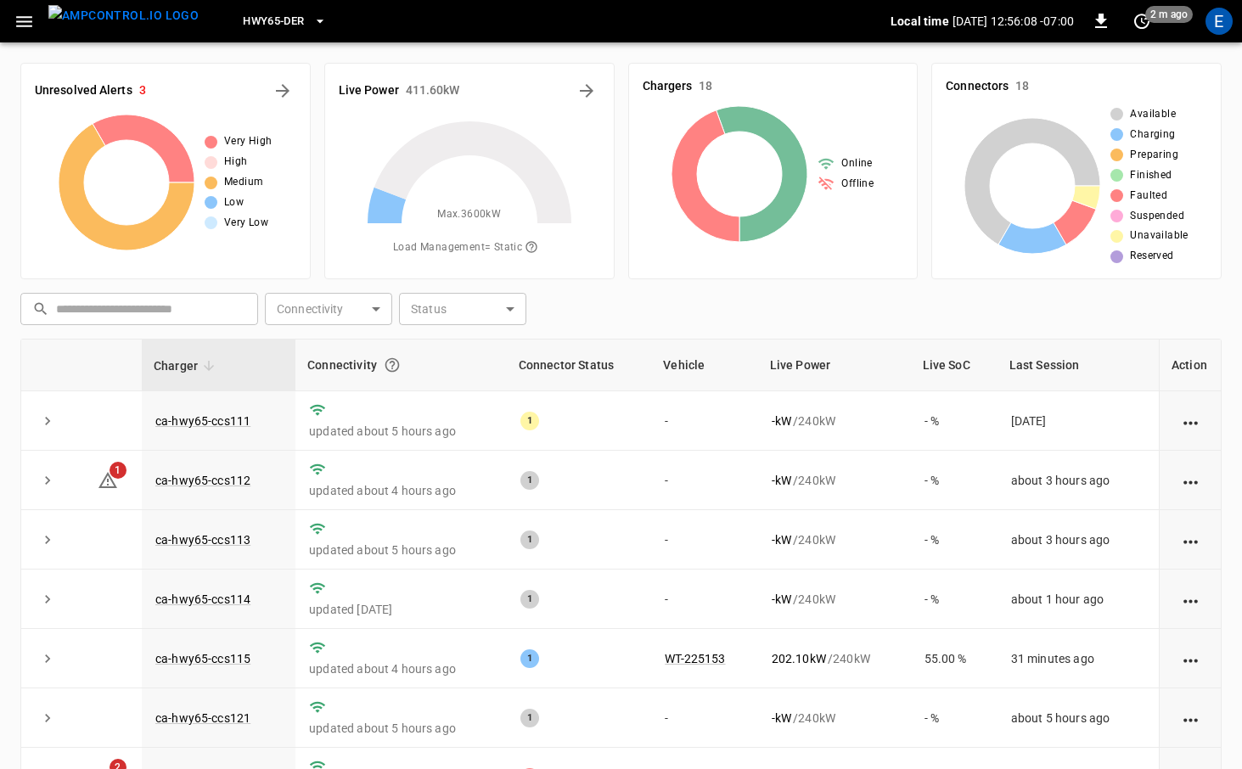
click at [243, 22] on span "HWY65-DER" at bounding box center [273, 22] width 61 height 20
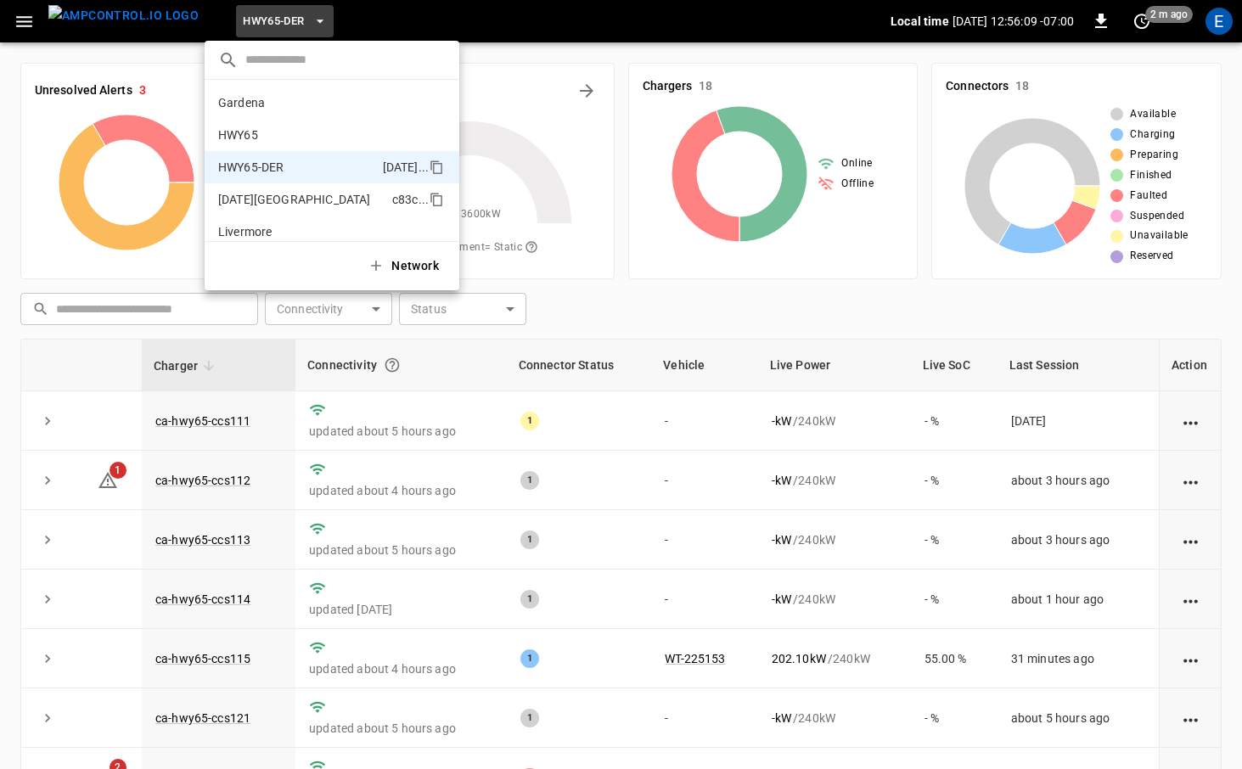
scroll to position [59, 0]
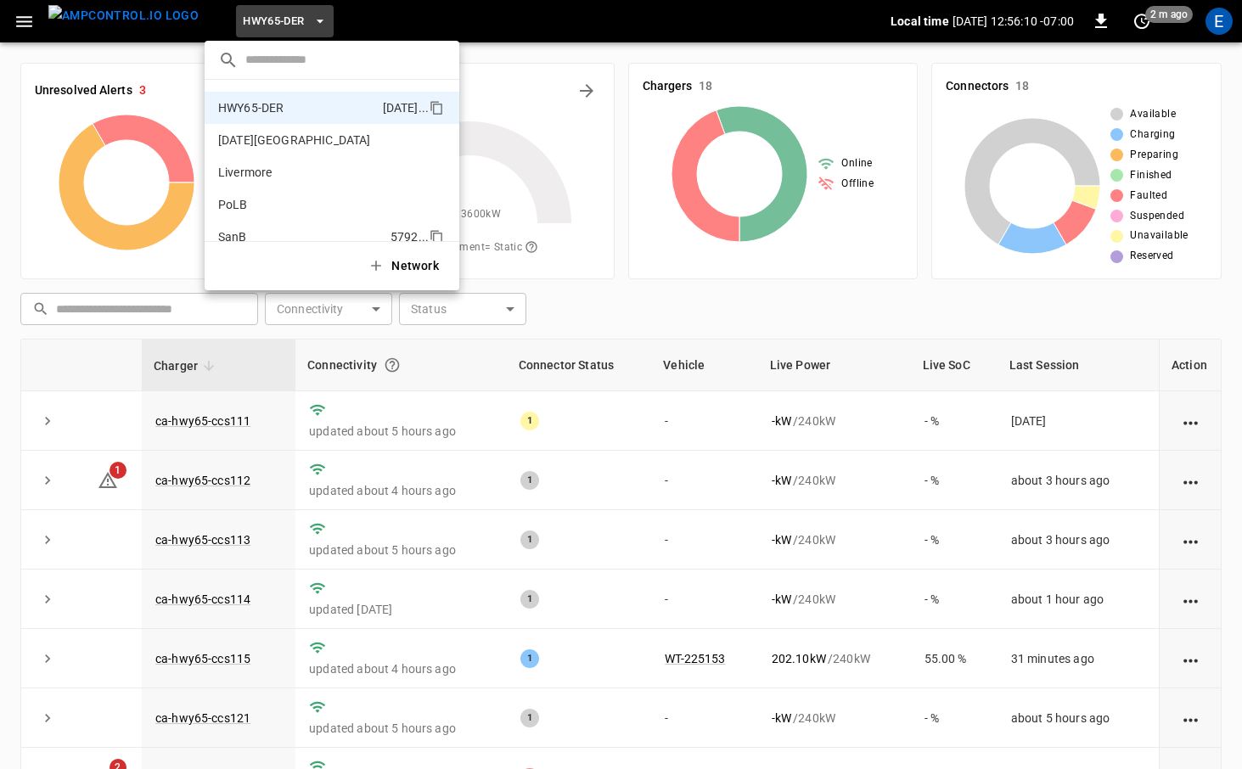
click at [267, 227] on li "SanB 5792 ..." at bounding box center [332, 237] width 255 height 32
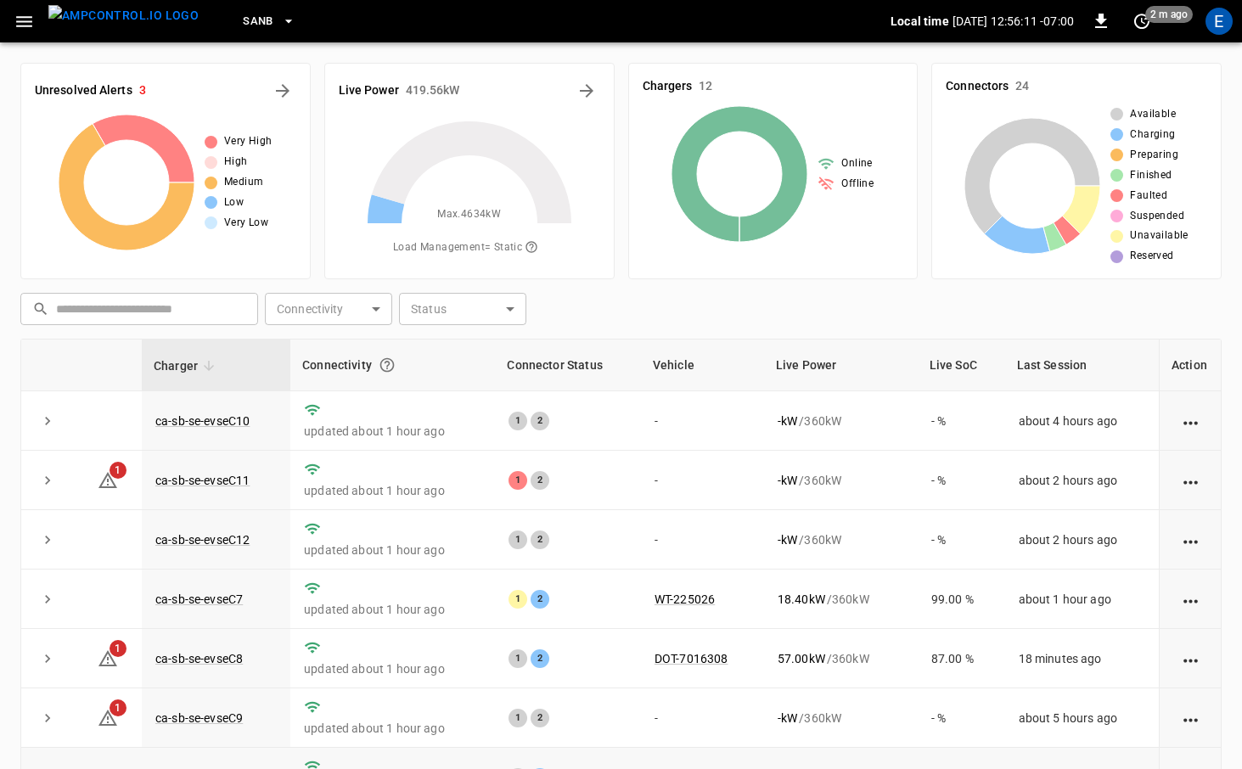
scroll to position [228, 0]
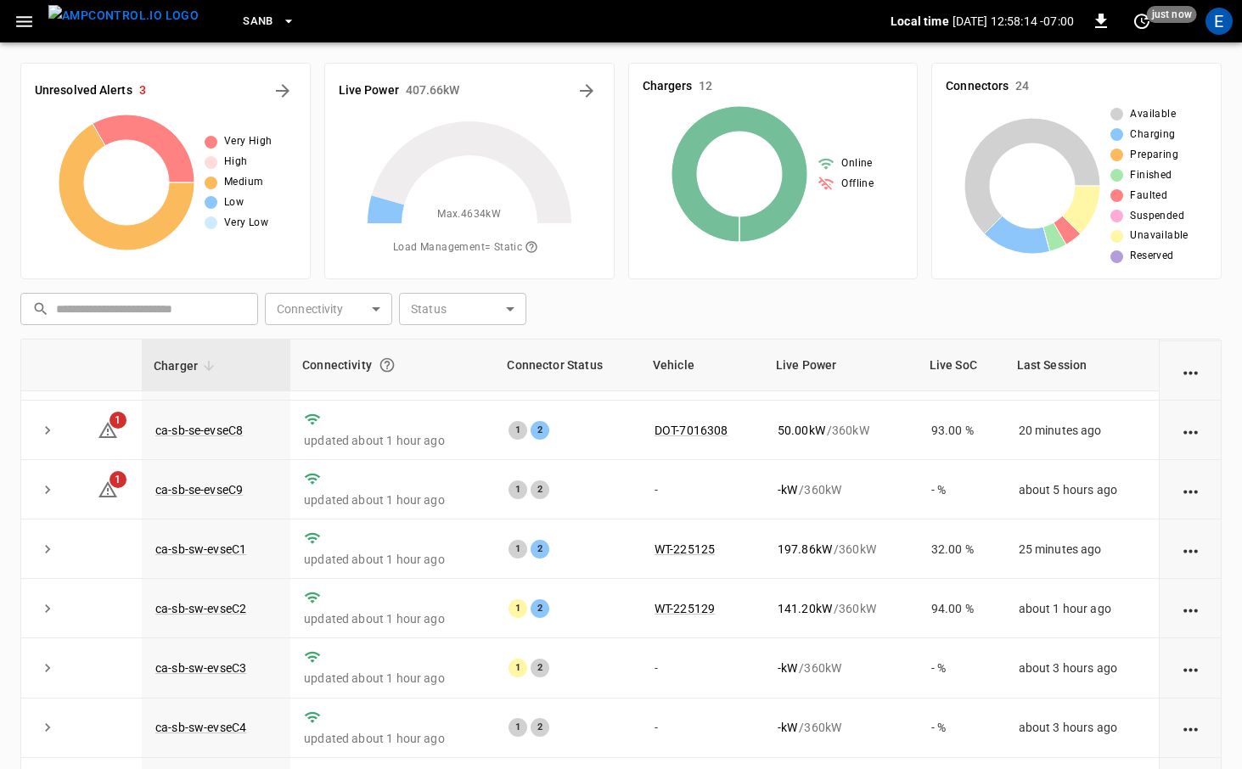
click at [149, 26] on img "menu" at bounding box center [123, 15] width 150 height 21
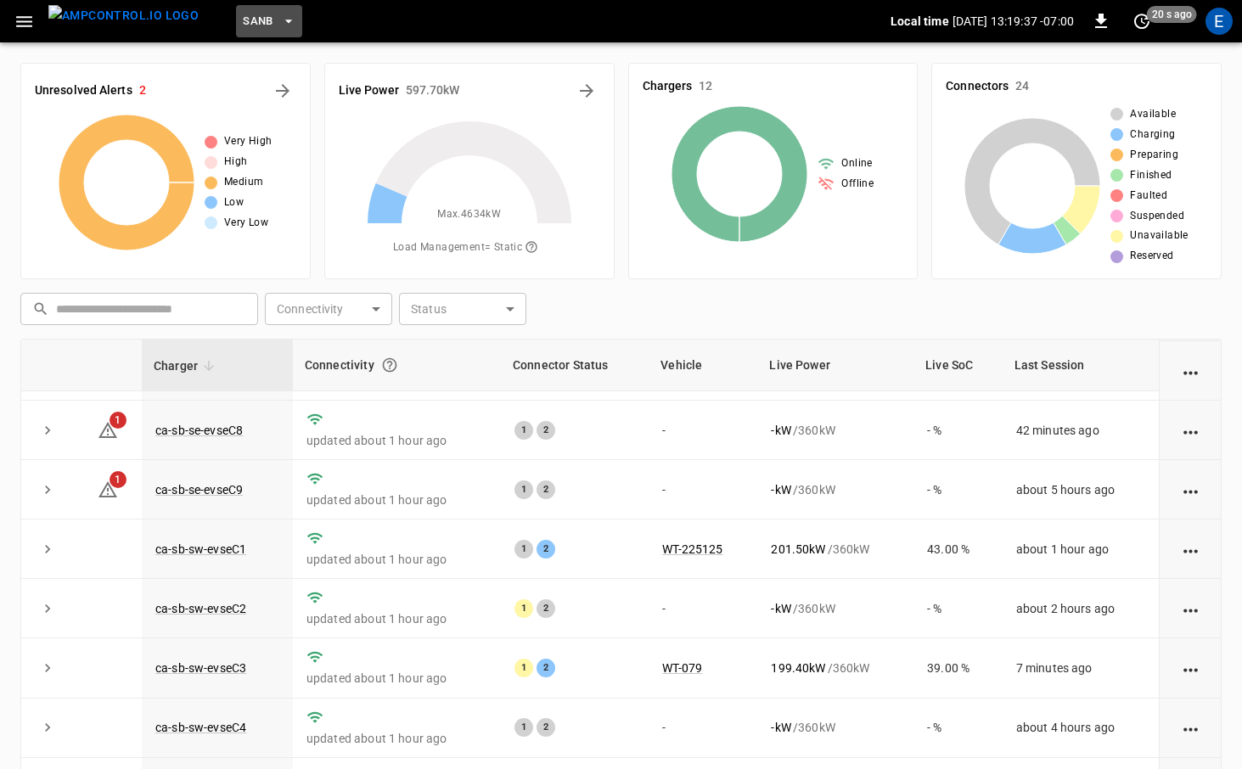
click at [253, 35] on button "SanB" at bounding box center [269, 21] width 66 height 33
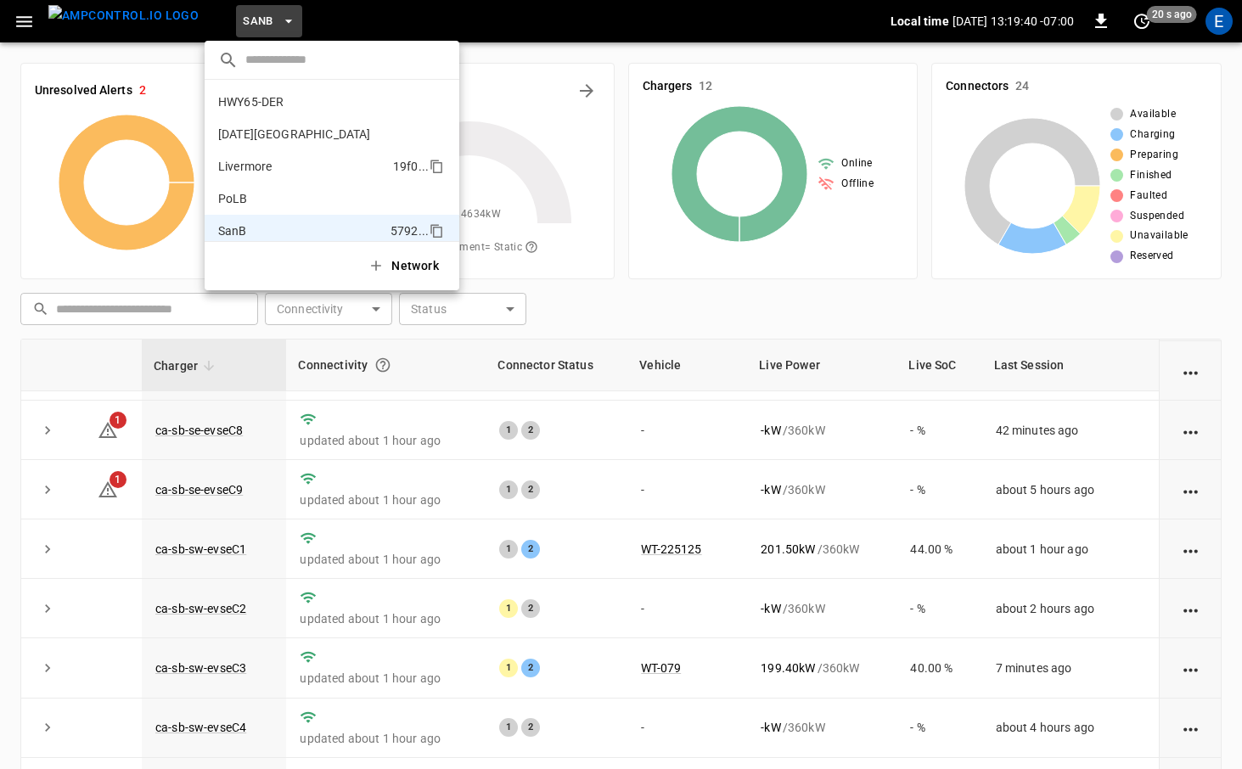
scroll to position [60, 0]
click at [307, 112] on li "HWY65-DER [DATE].." at bounding box center [332, 107] width 255 height 32
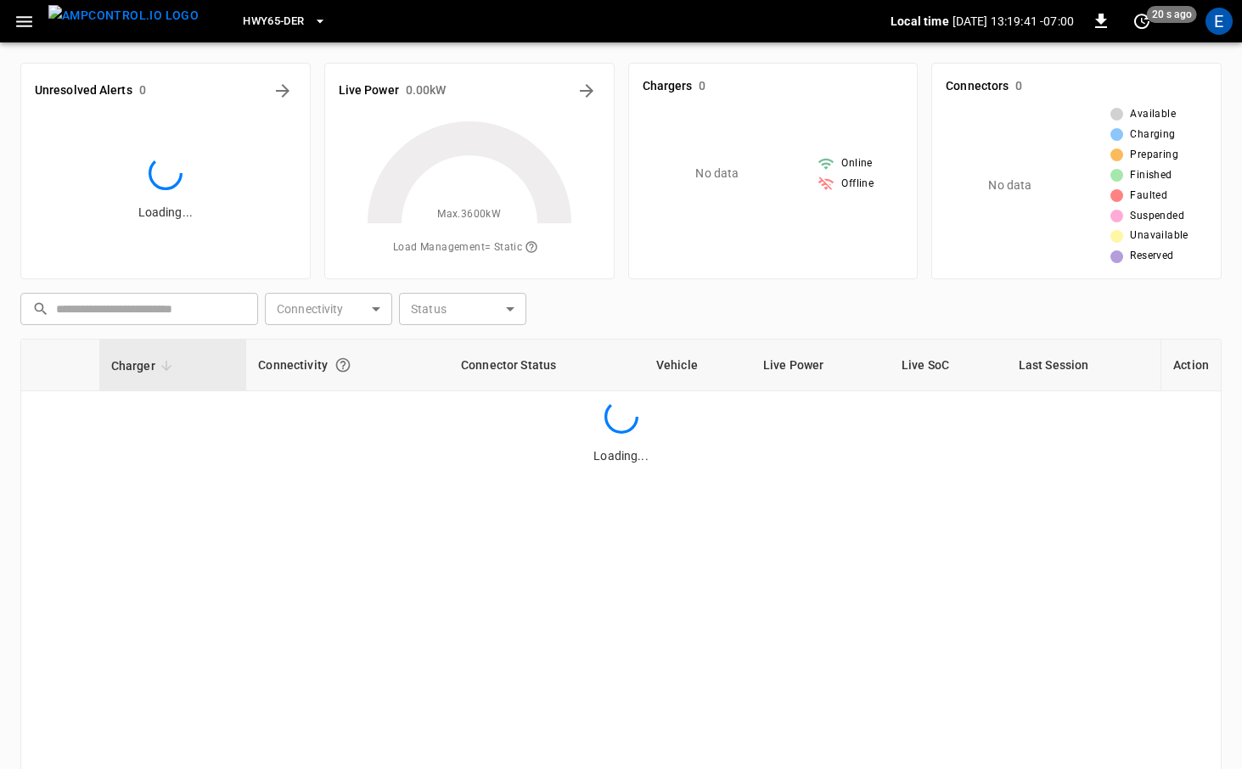
scroll to position [0, 0]
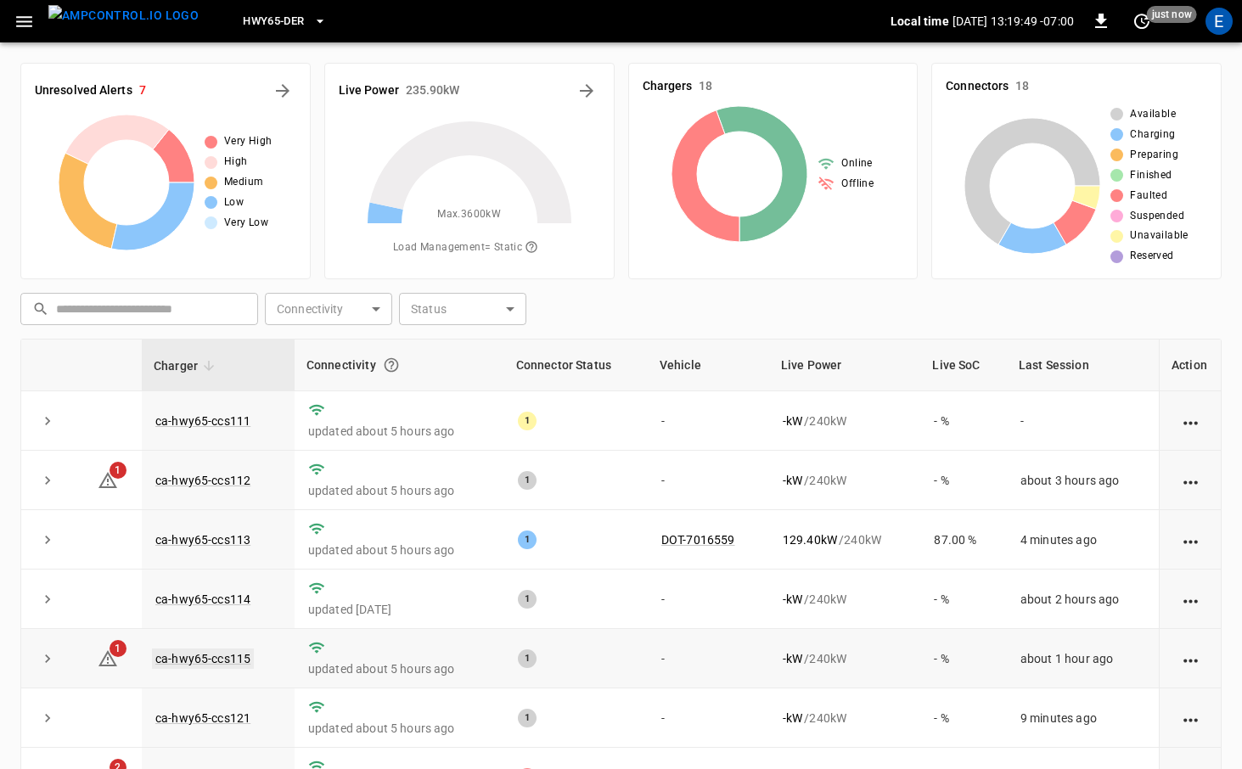
click at [239, 652] on link "ca-hwy65-ccs115" at bounding box center [203, 659] width 102 height 20
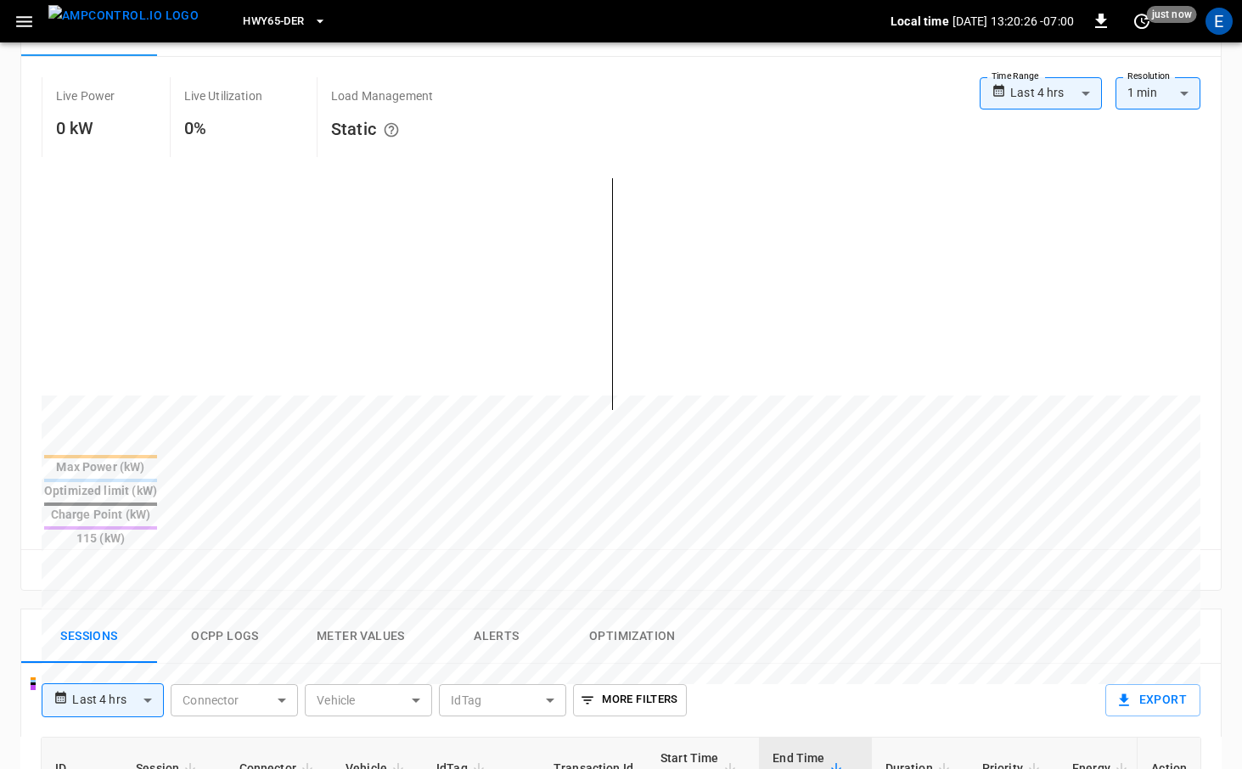
scroll to position [405, 0]
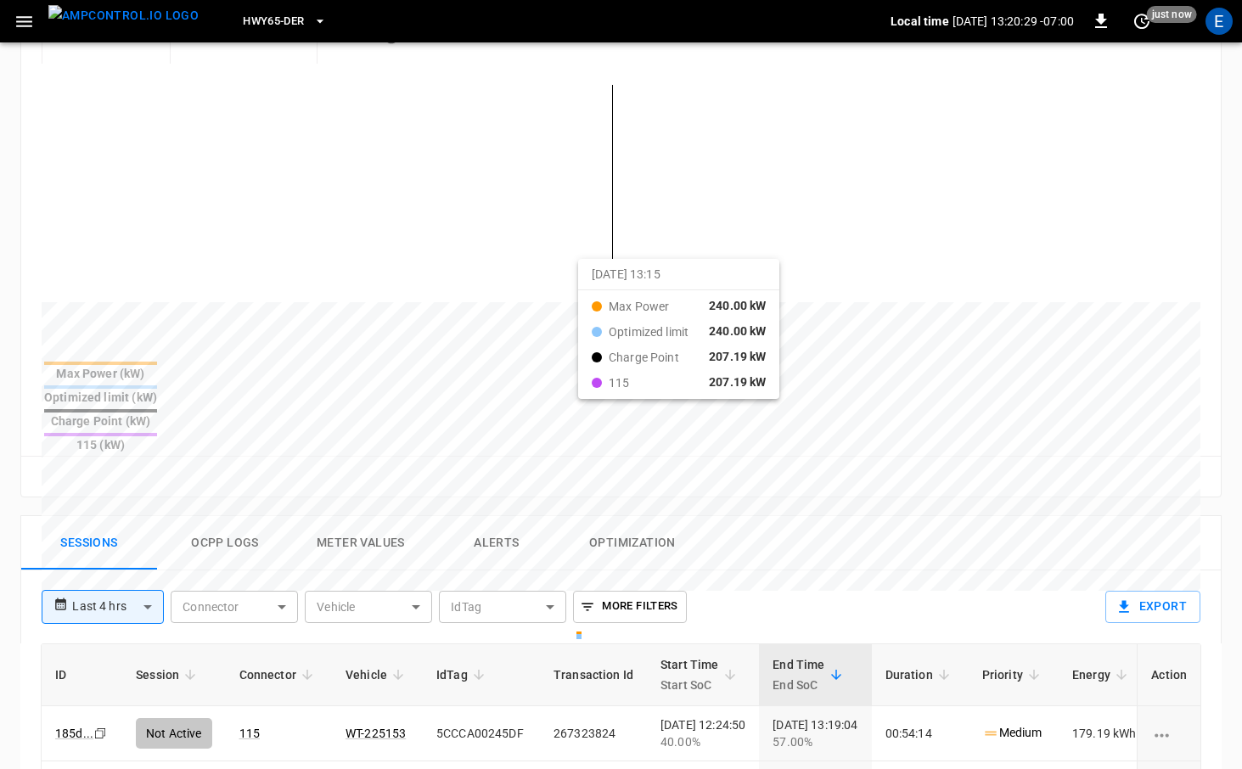
click at [599, 593] on div at bounding box center [589, 709] width 1095 height 232
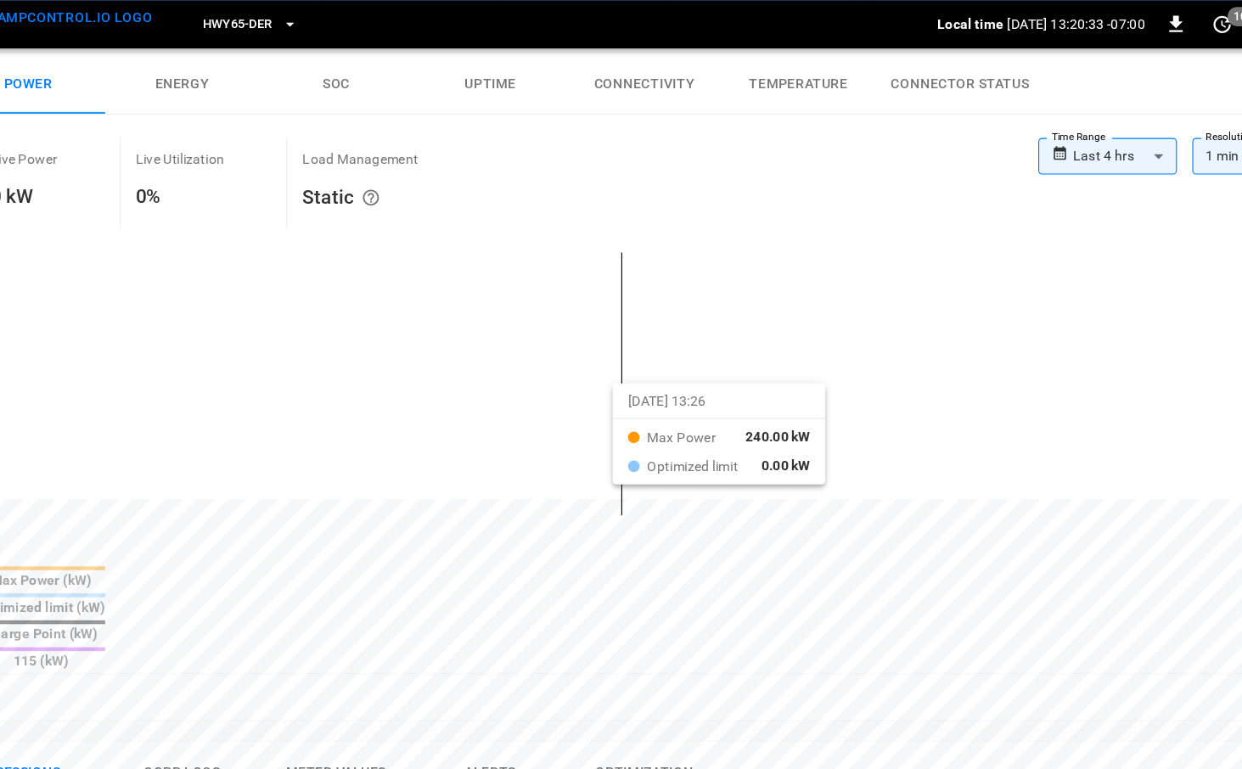
scroll to position [265, 0]
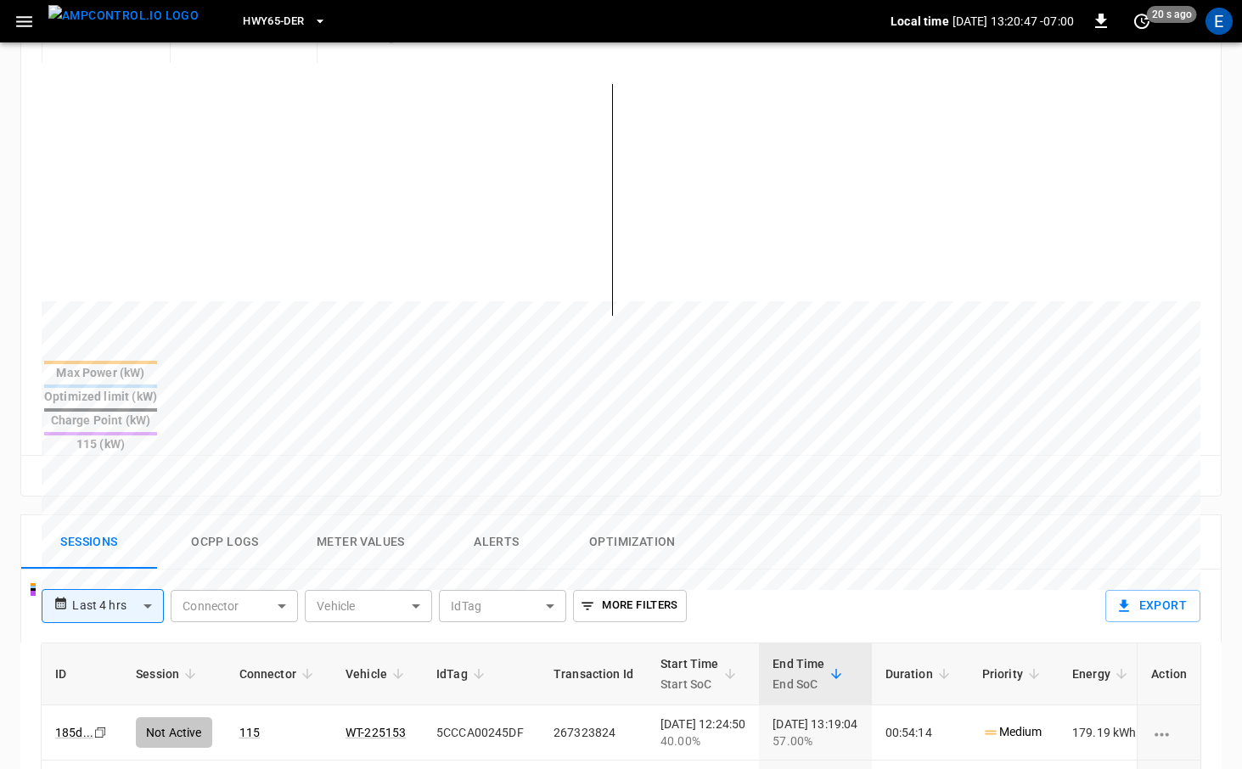
scroll to position [614, 0]
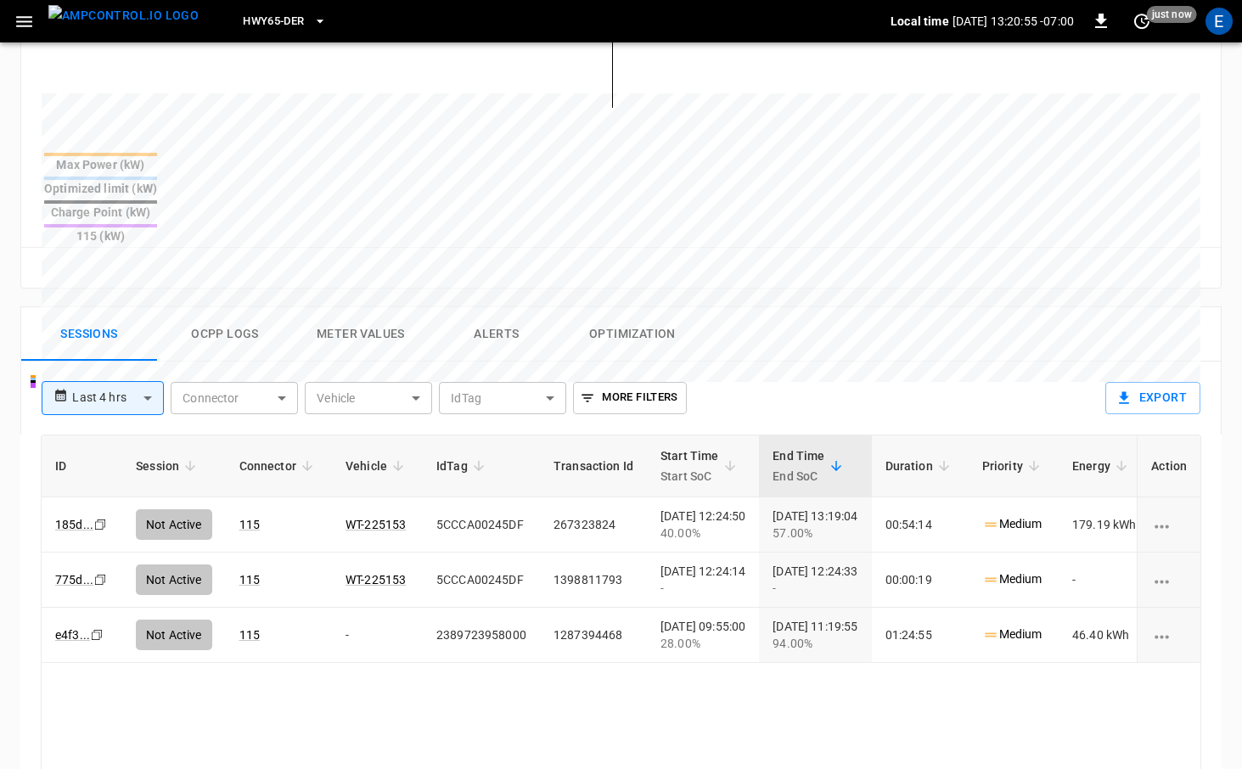
click at [347, 307] on button "Meter Values" at bounding box center [361, 334] width 136 height 54
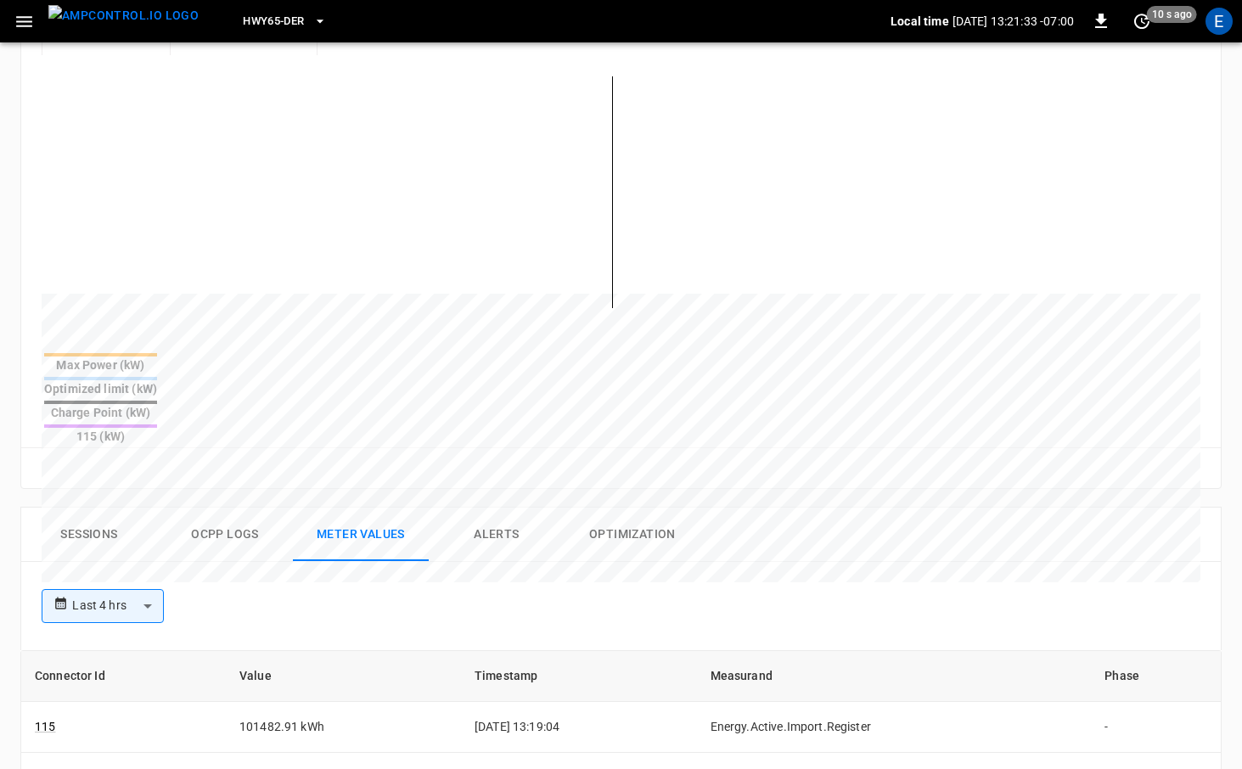
scroll to position [413, 0]
click at [126, 509] on button "Sessions" at bounding box center [89, 536] width 136 height 54
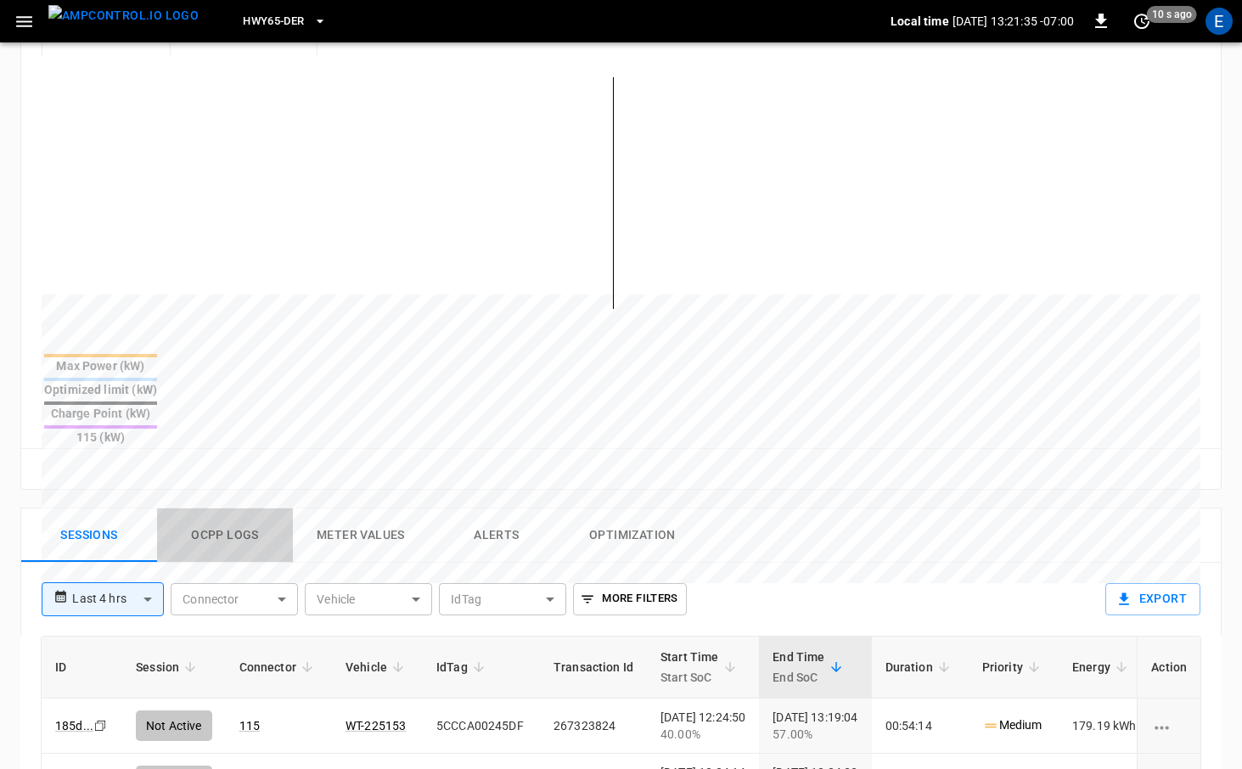
drag, startPoint x: 220, startPoint y: 452, endPoint x: 227, endPoint y: 461, distance: 11.5
click at [219, 509] on button "Ocpp logs" at bounding box center [225, 536] width 136 height 54
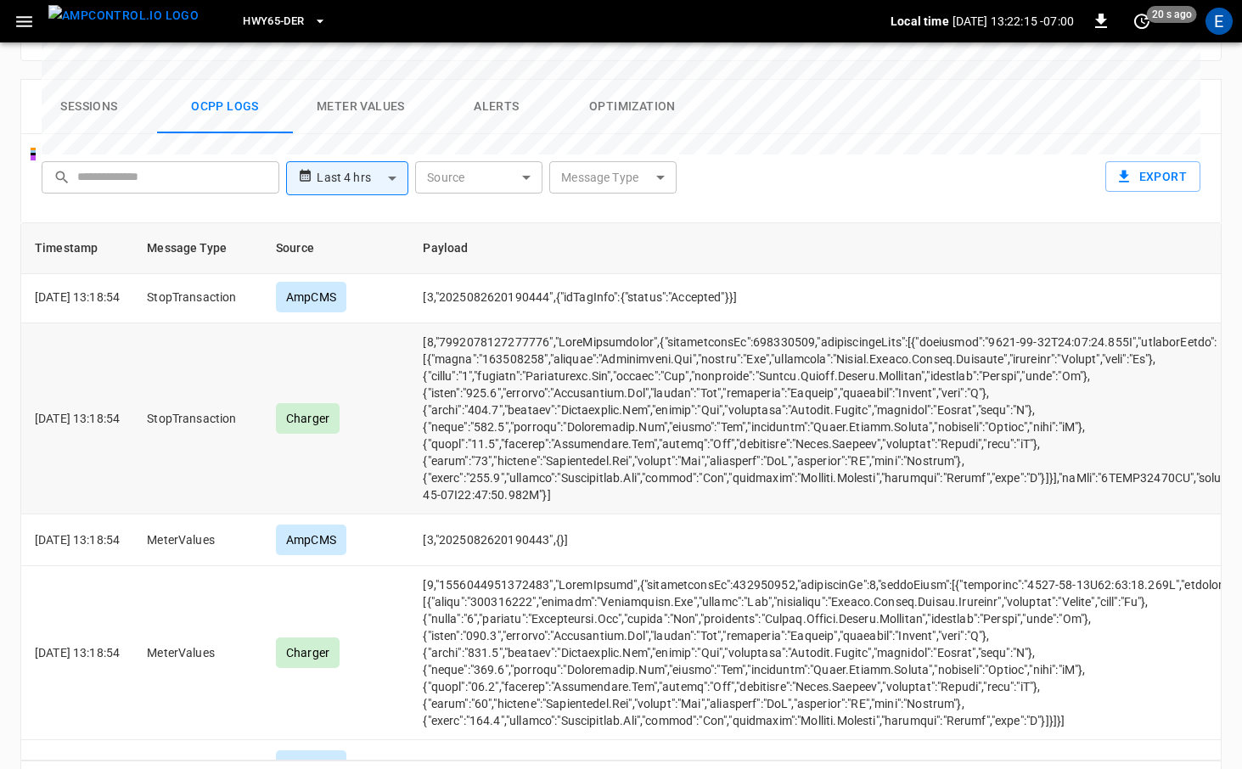
scroll to position [723, 0]
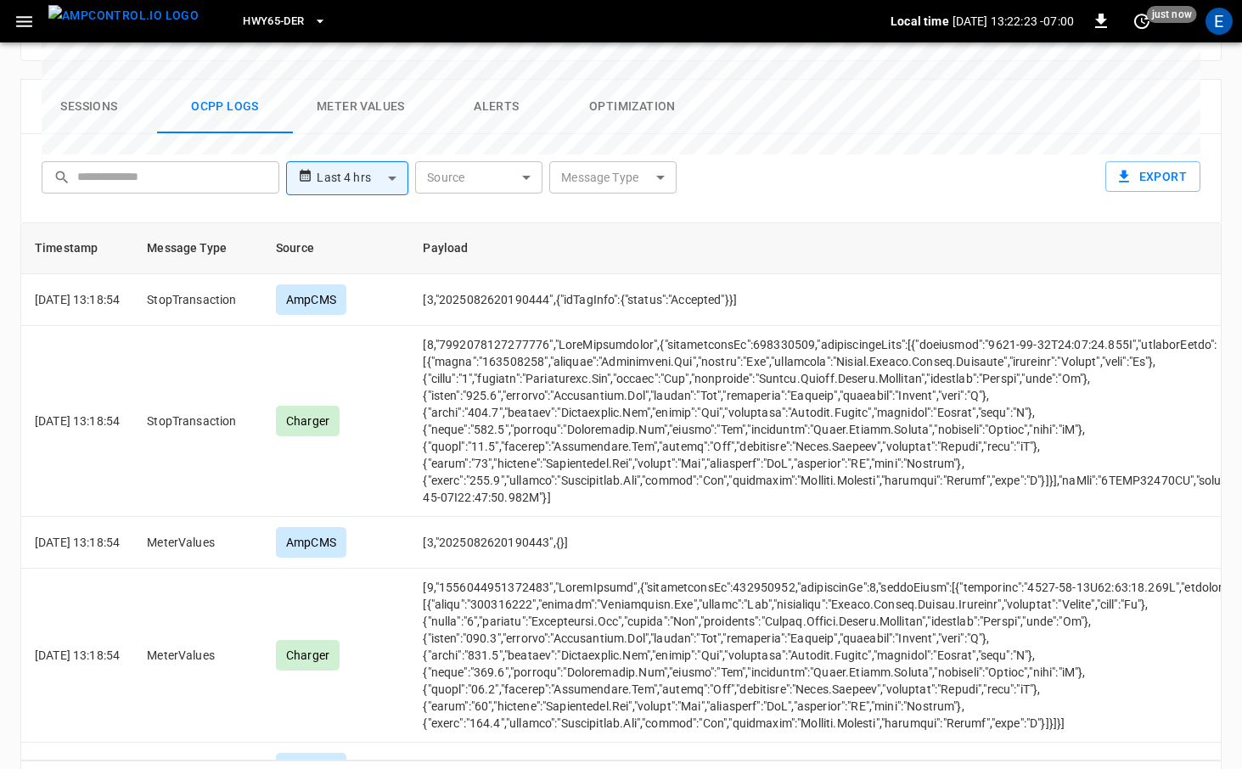
click at [155, 23] on img "menu" at bounding box center [123, 15] width 150 height 21
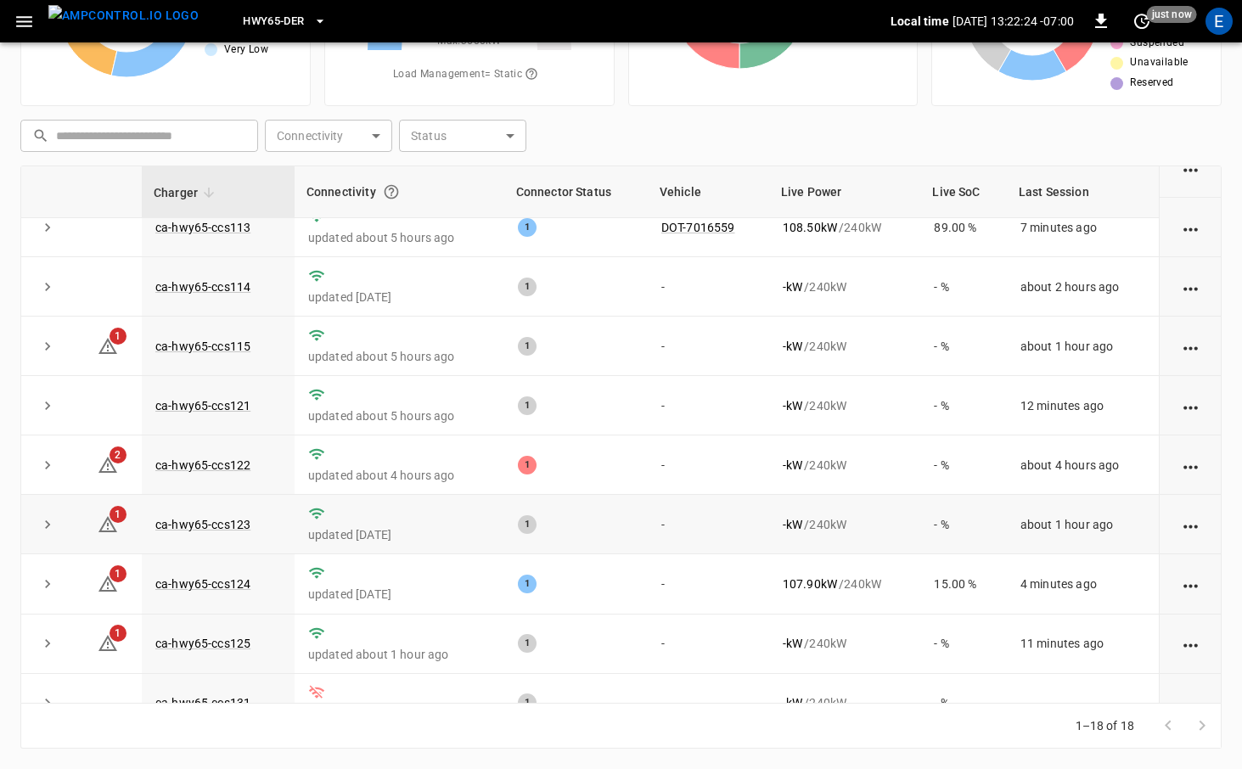
scroll to position [239, 0]
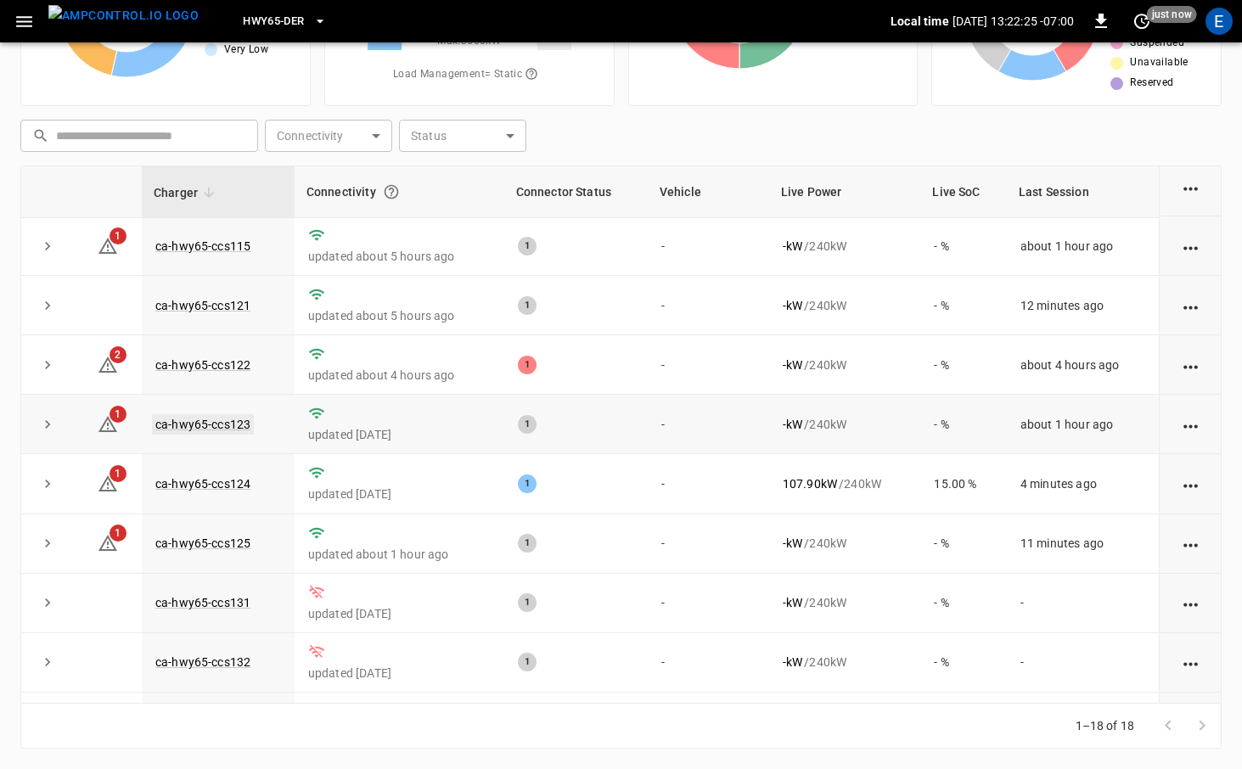
click at [234, 424] on link "ca-hwy65-ccs123" at bounding box center [203, 424] width 102 height 20
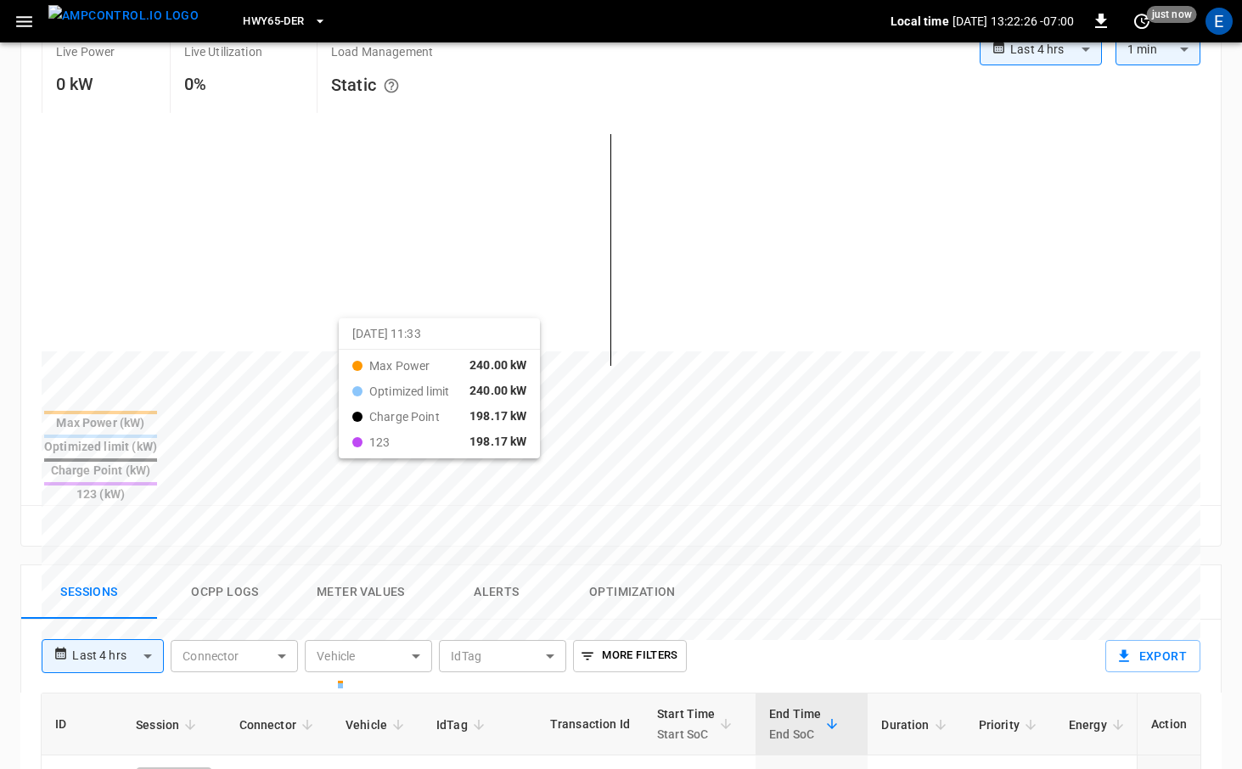
scroll to position [563, 0]
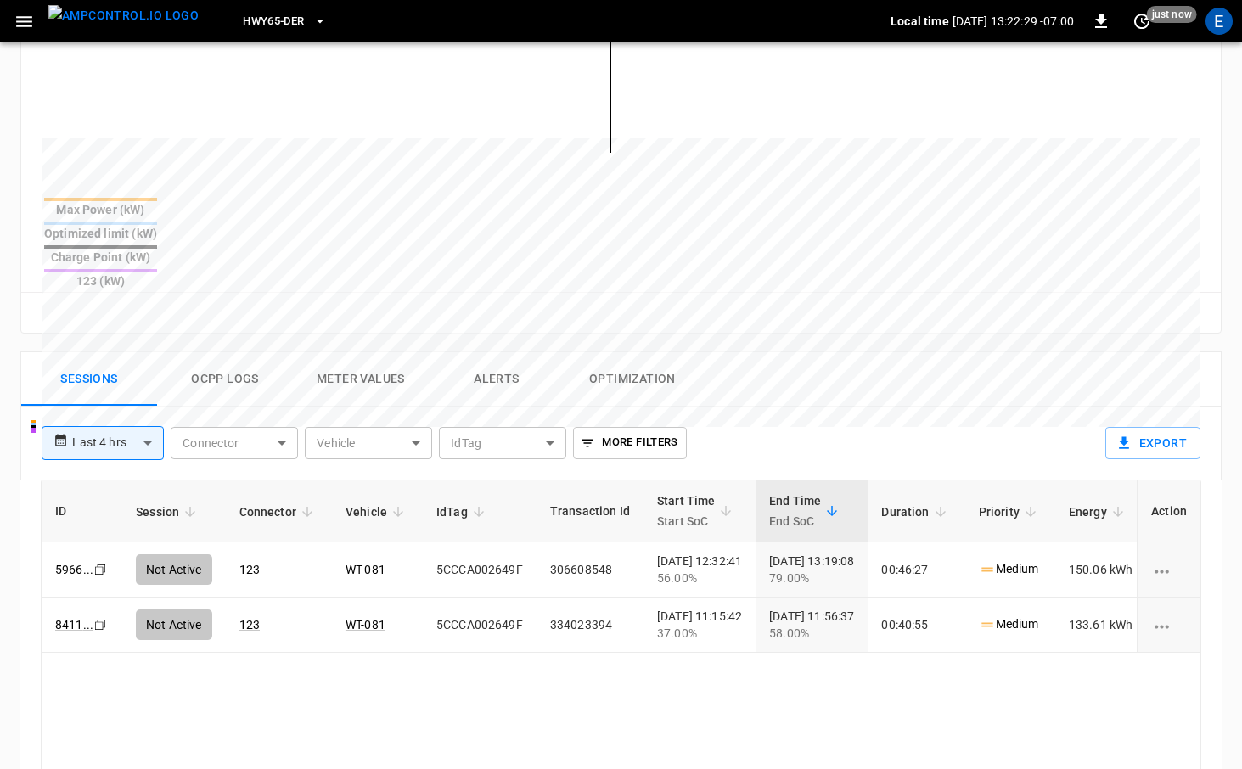
click at [340, 352] on button "Meter Values" at bounding box center [361, 379] width 136 height 54
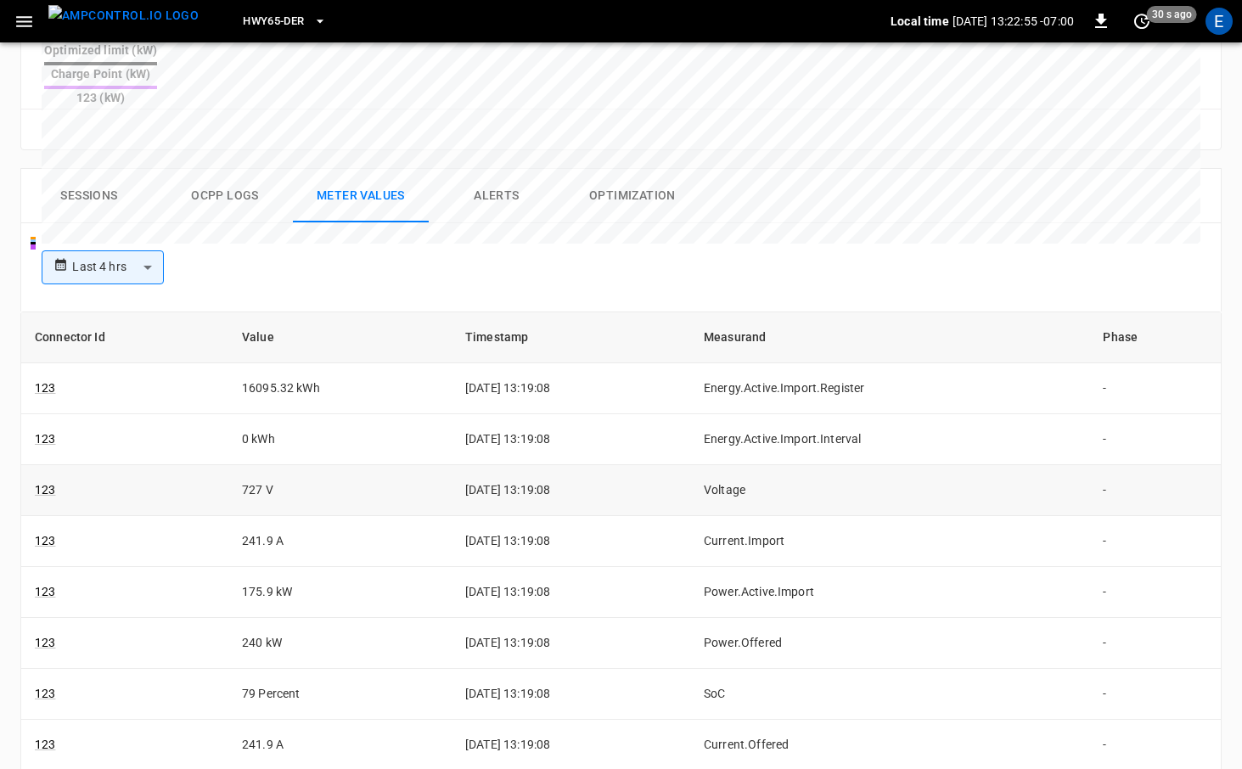
scroll to position [801, 0]
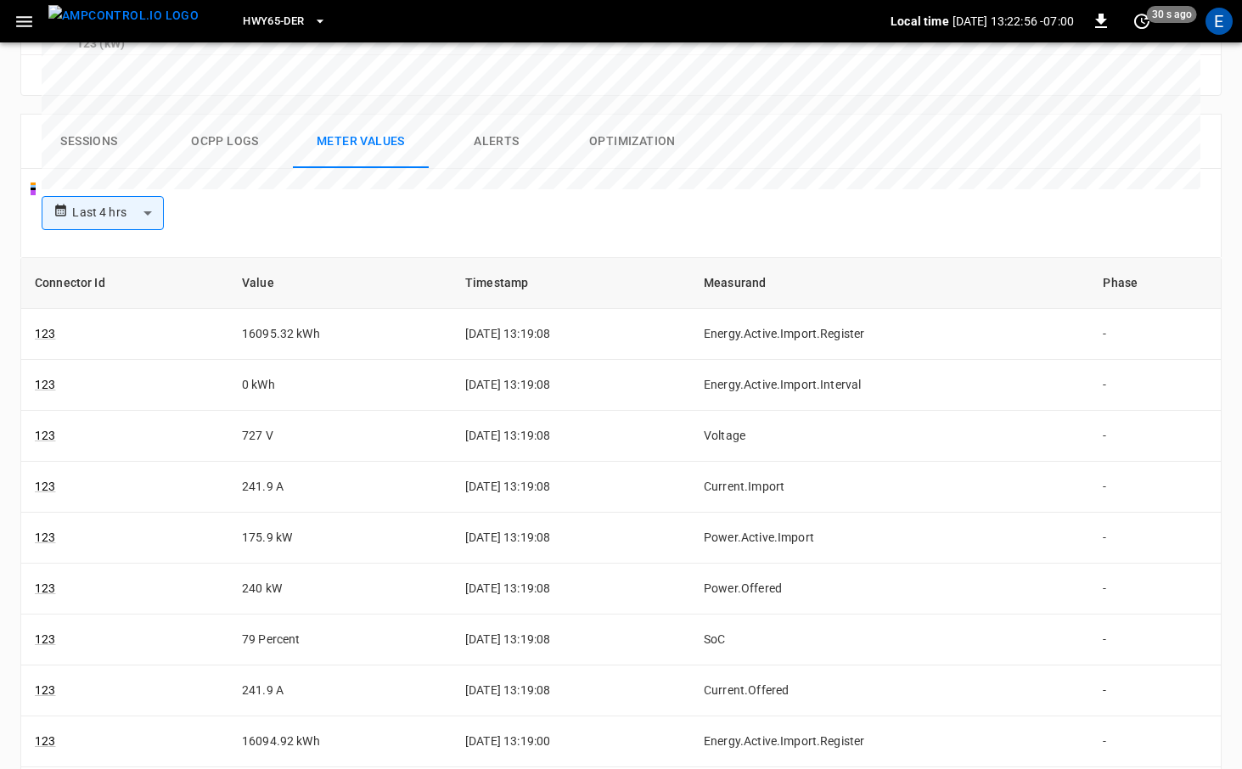
click at [260, 115] on button "Ocpp logs" at bounding box center [225, 142] width 136 height 54
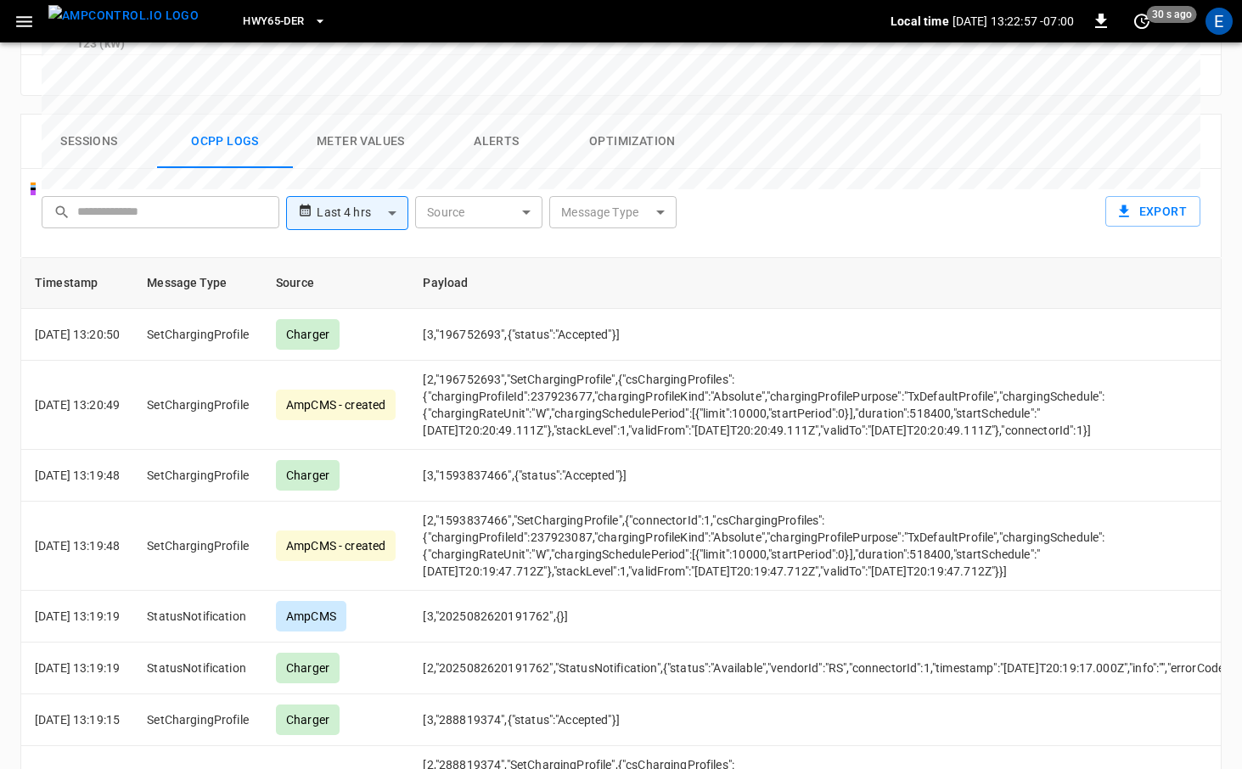
click at [598, 183] on div "**********" at bounding box center [618, 210] width 1166 height 54
click at [599, 166] on body "**********" at bounding box center [621, 30] width 1242 height 1662
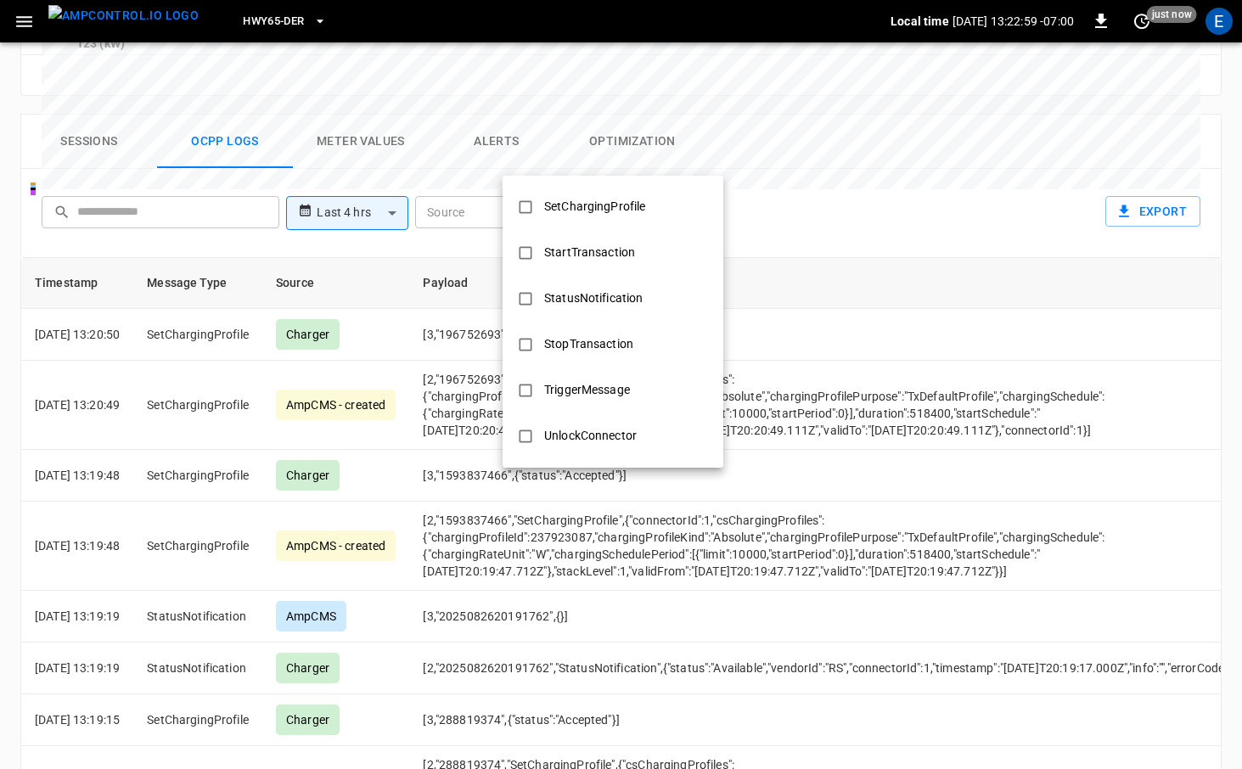
scroll to position [780, 0]
click at [582, 351] on div "StopTransaction" at bounding box center [589, 341] width 110 height 31
type input "**********"
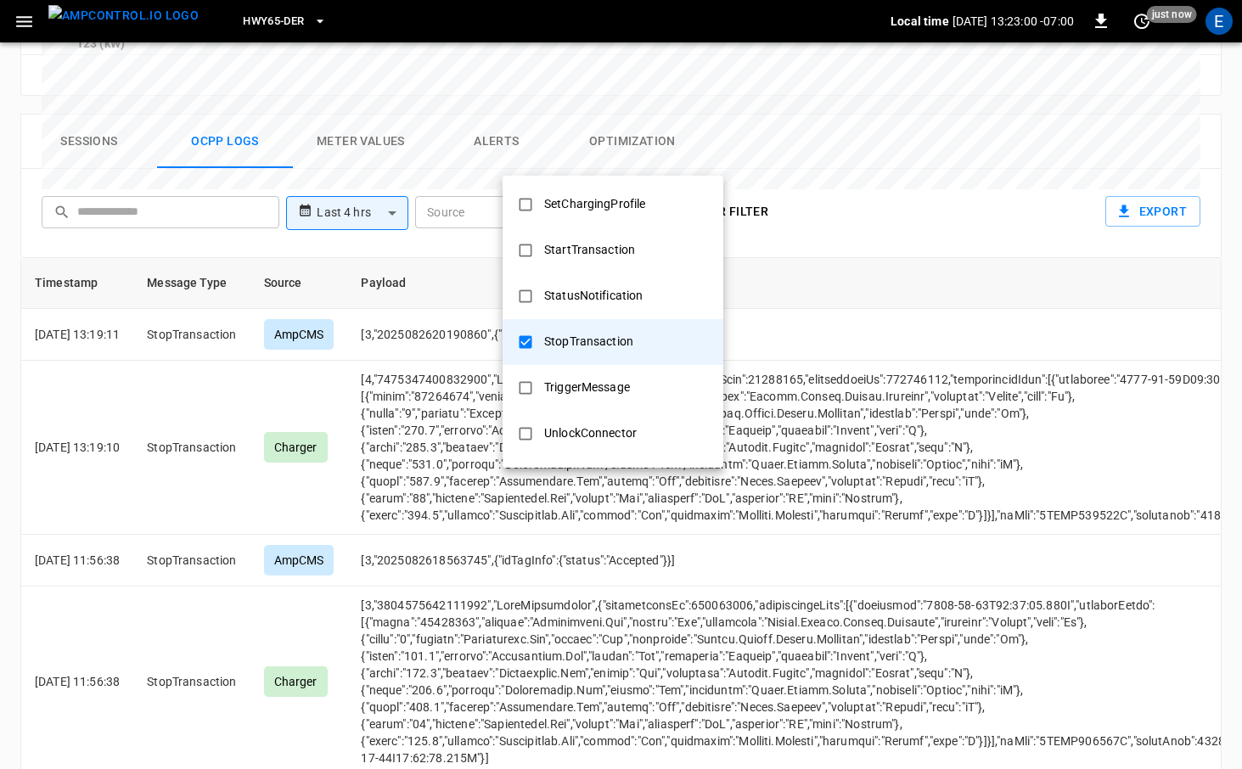
click at [338, 410] on div at bounding box center [621, 384] width 1242 height 769
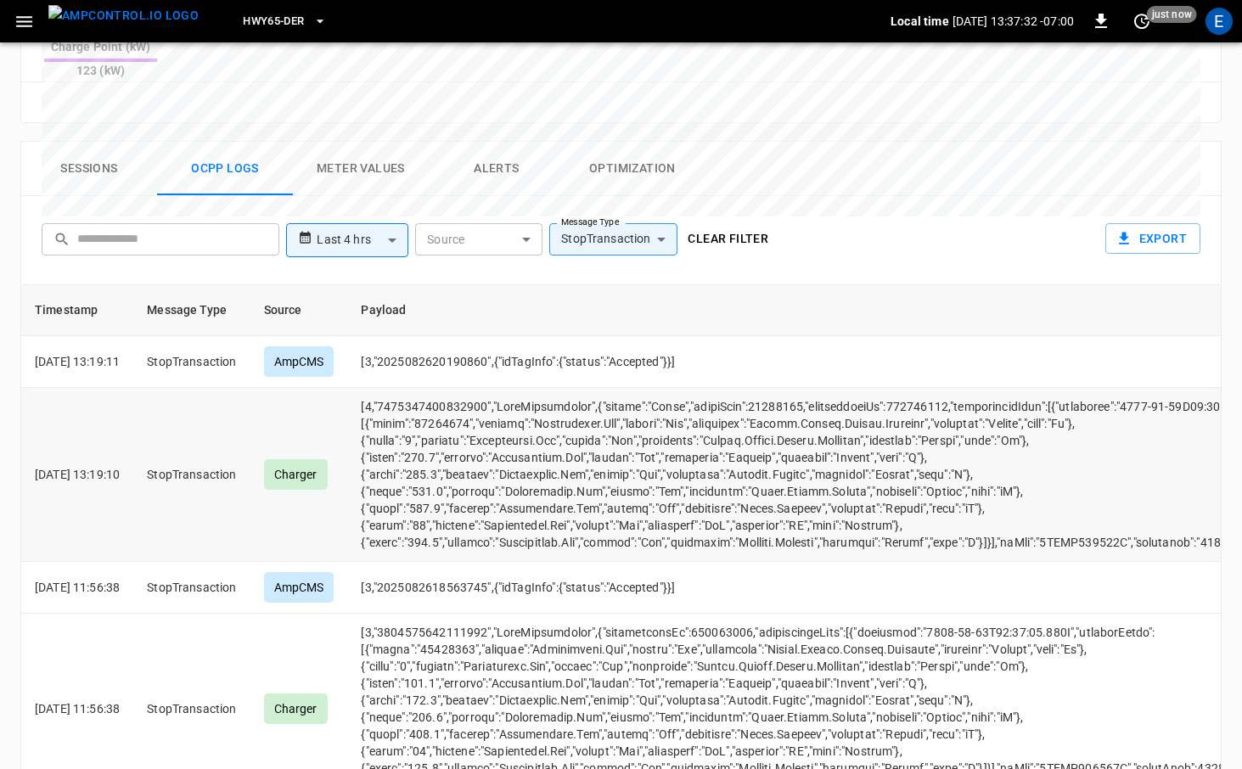
scroll to position [773, 0]
click at [155, 25] on img "menu" at bounding box center [123, 15] width 150 height 21
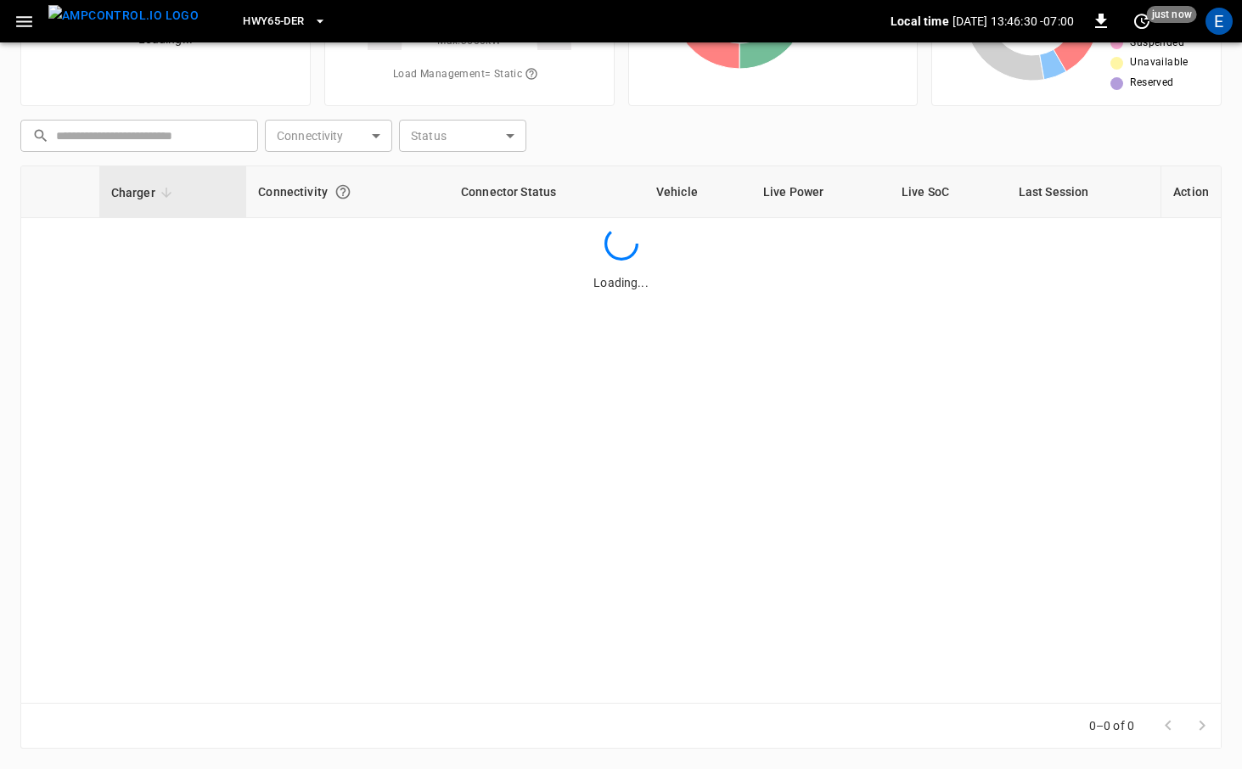
scroll to position [173, 0]
click at [279, 29] on button "HWY65-DER" at bounding box center [284, 21] width 97 height 33
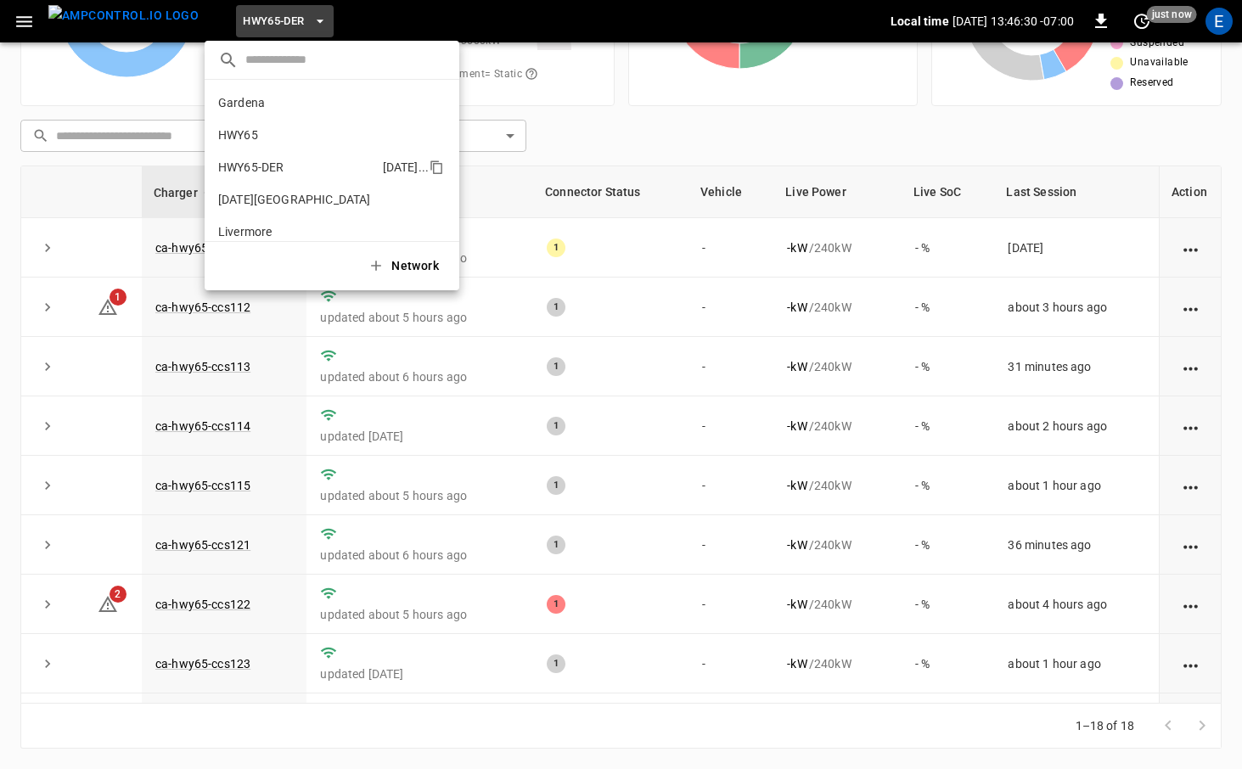
scroll to position [59, 0]
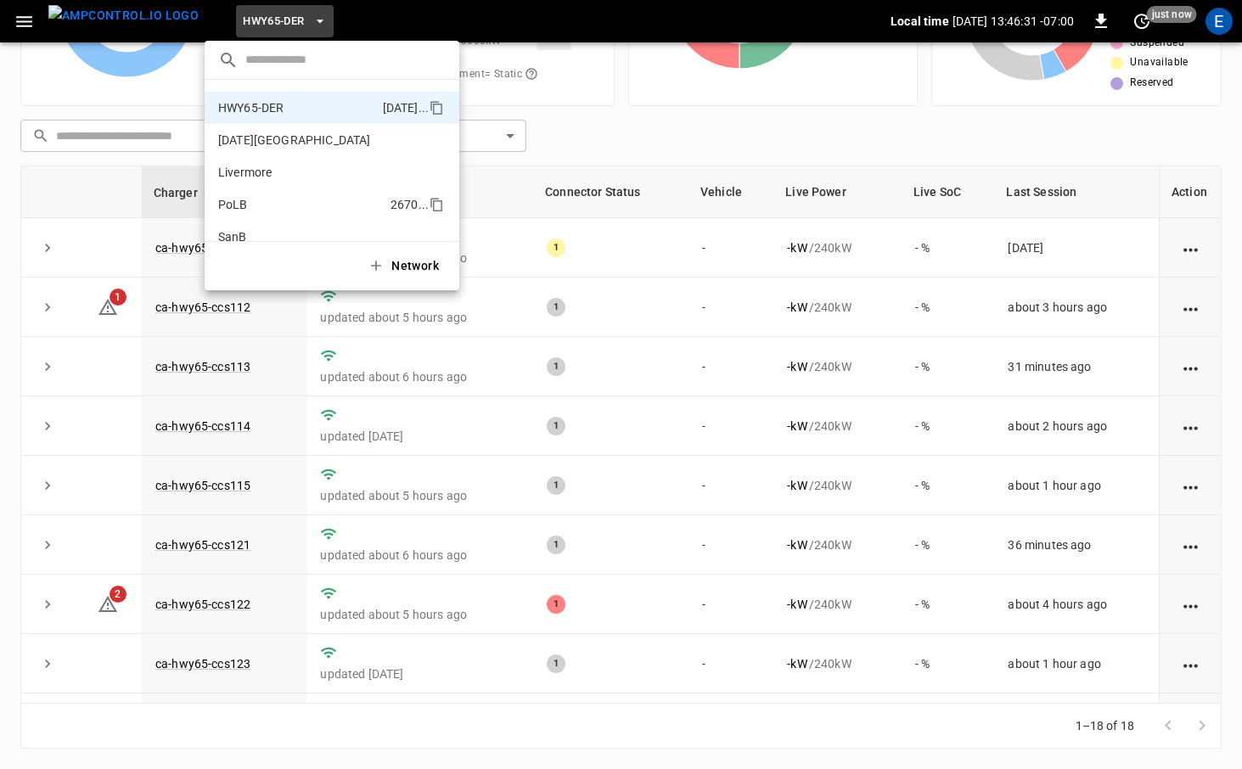
click at [274, 198] on li "PoLB 2670 ..." at bounding box center [332, 204] width 255 height 32
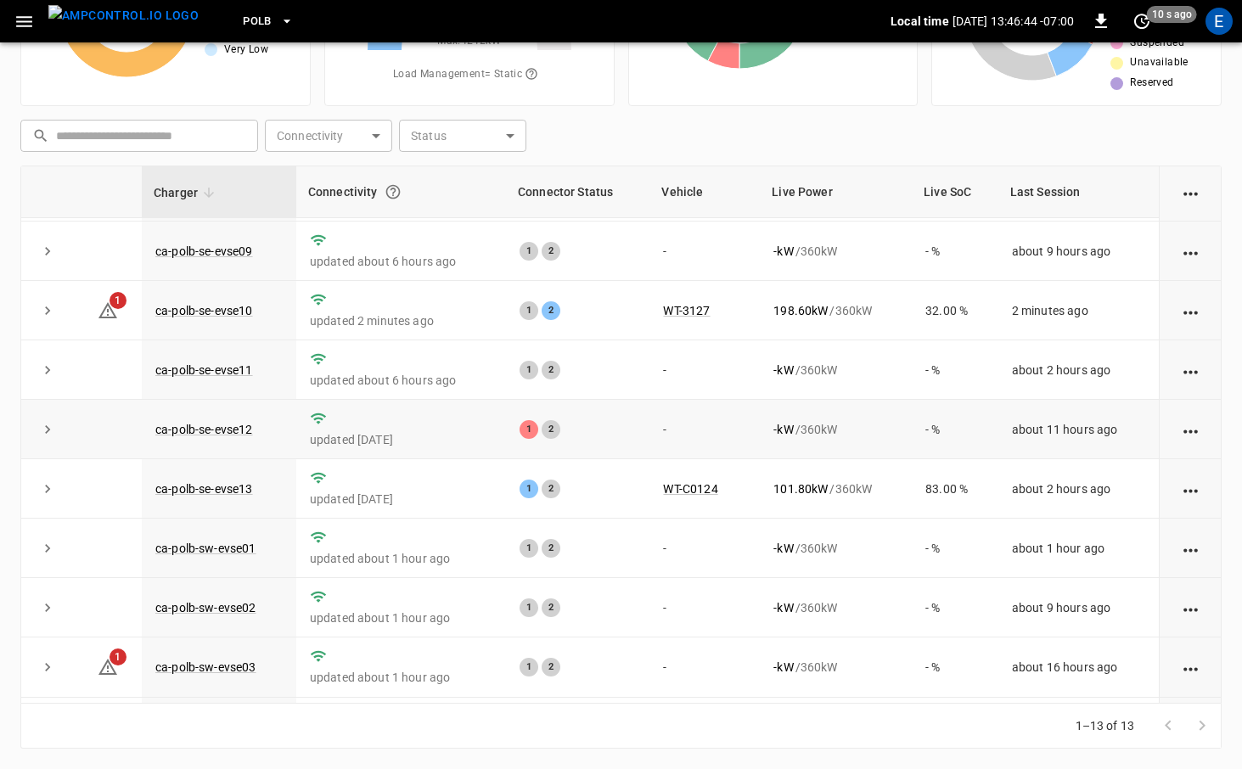
scroll to position [0, 0]
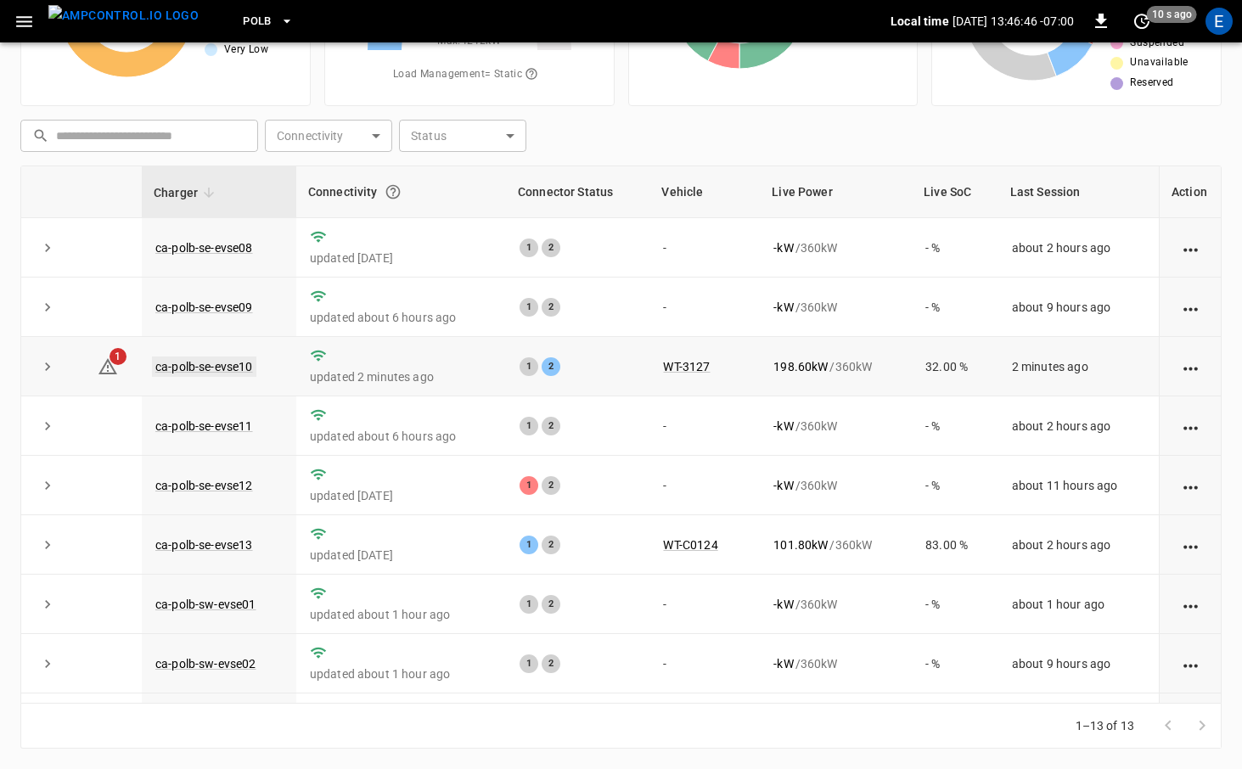
drag, startPoint x: 182, startPoint y: 379, endPoint x: 197, endPoint y: 365, distance: 21.0
click at [185, 376] on td "ca-polb-se-evse10" at bounding box center [219, 366] width 155 height 59
click at [197, 365] on link "ca-polb-se-evse10" at bounding box center [204, 367] width 104 height 20
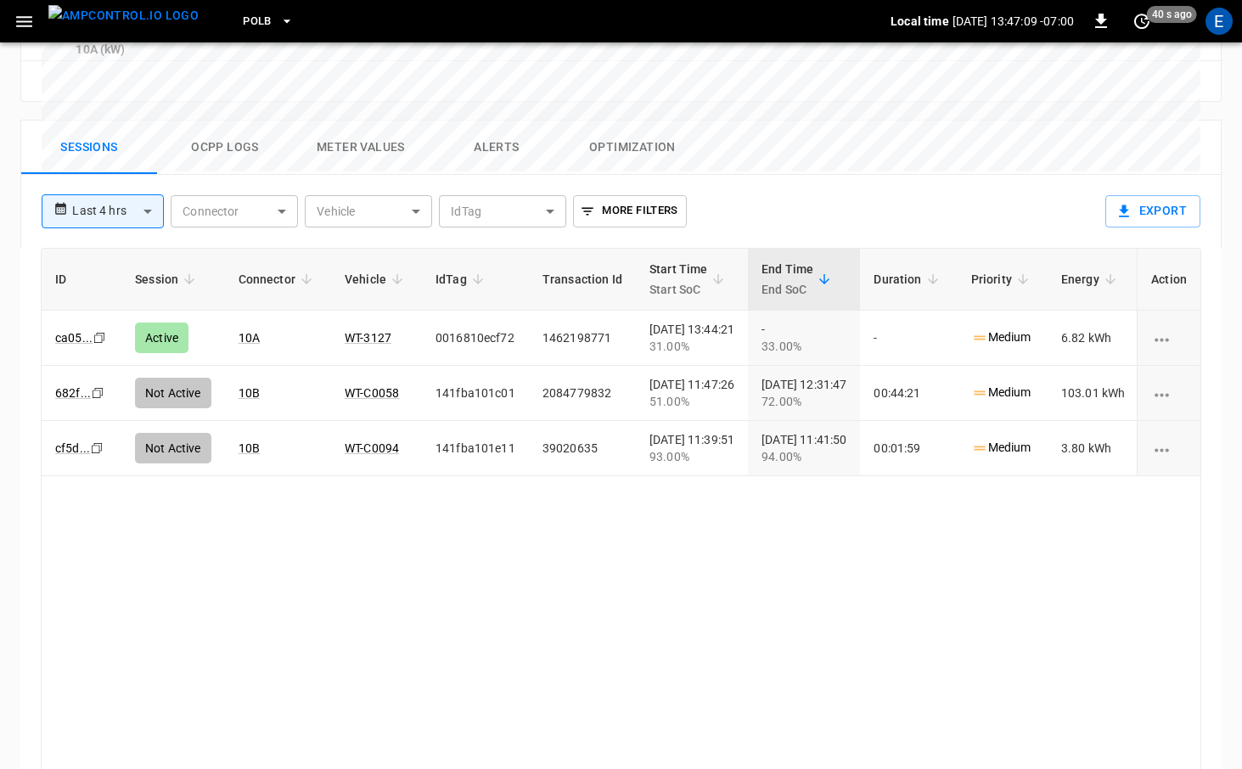
scroll to position [823, 0]
click at [87, 19] on img "menu" at bounding box center [123, 15] width 150 height 21
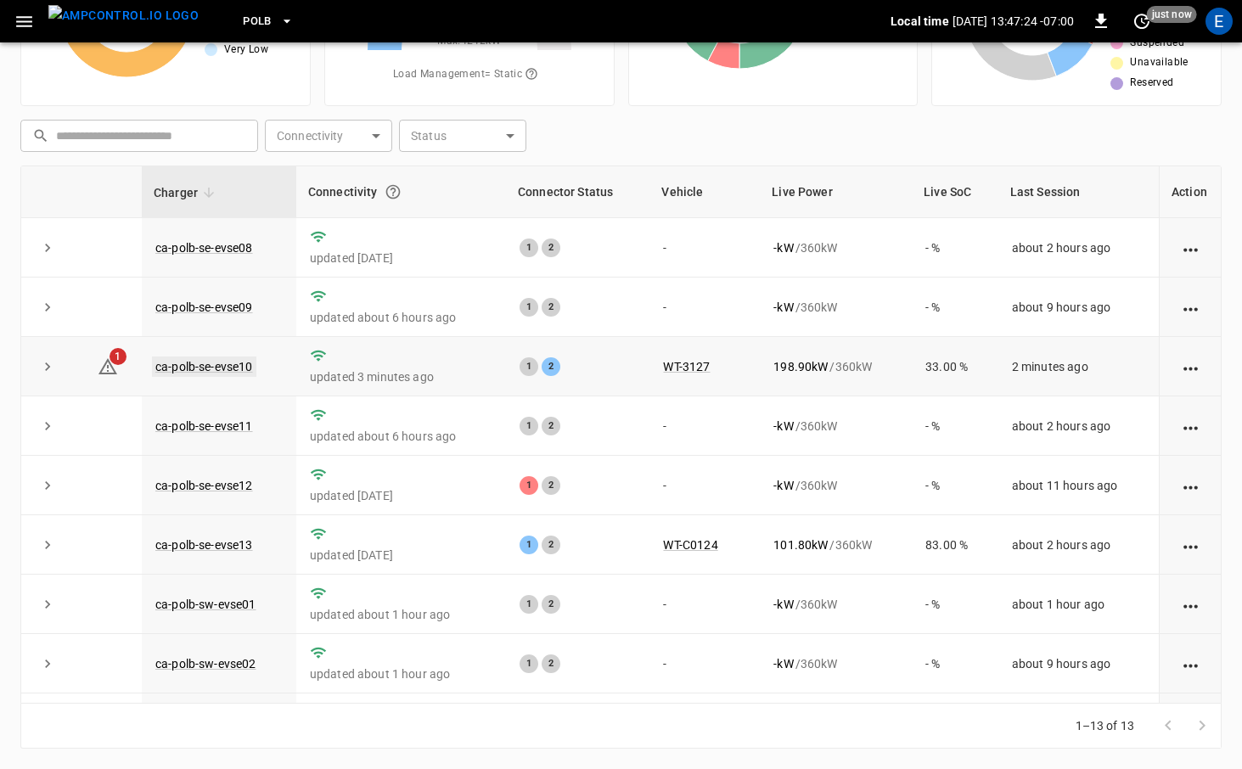
click at [182, 363] on link "ca-polb-se-evse10" at bounding box center [204, 367] width 104 height 20
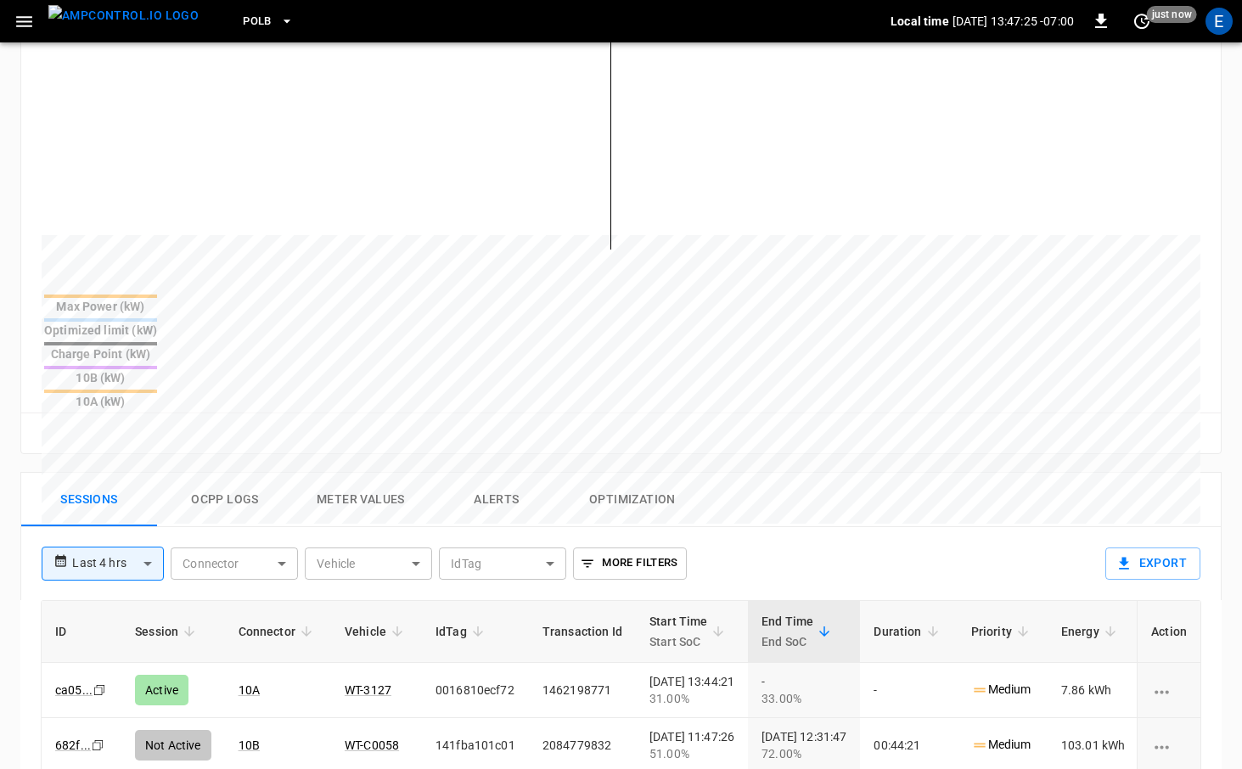
scroll to position [508, 0]
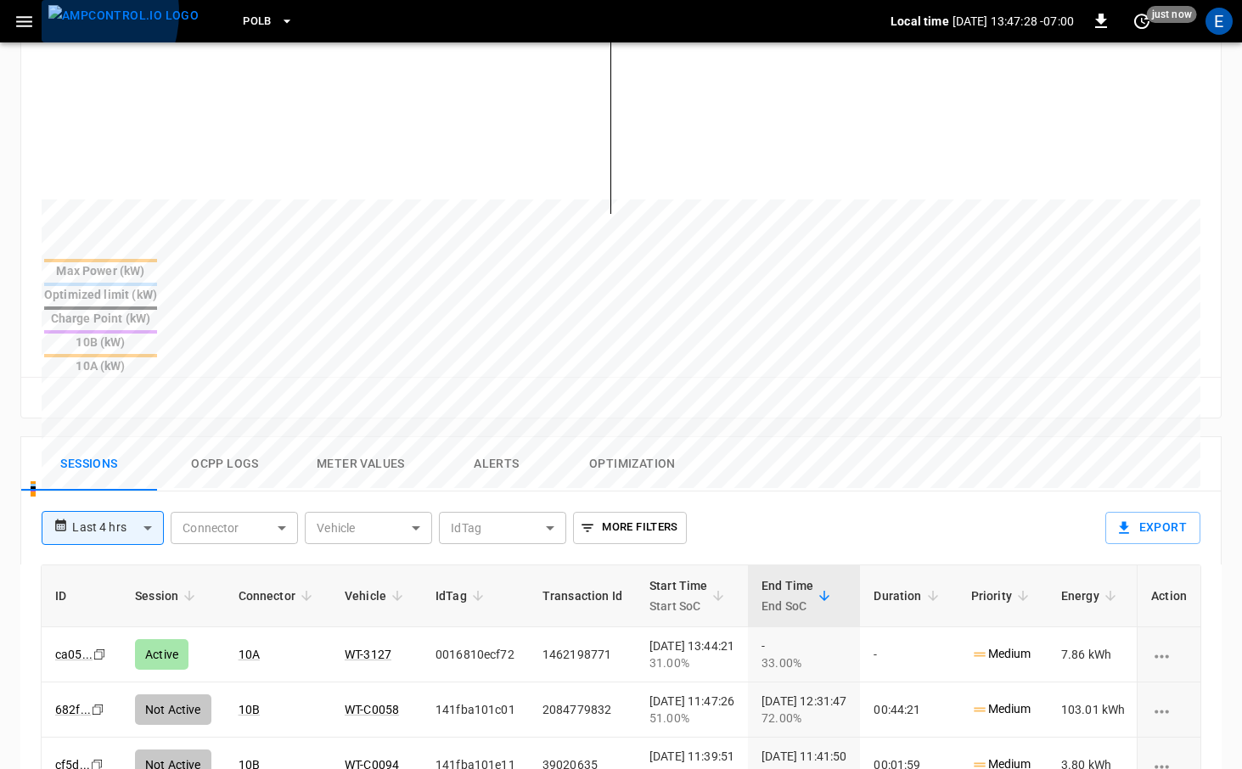
click at [65, 13] on img "menu" at bounding box center [123, 15] width 150 height 21
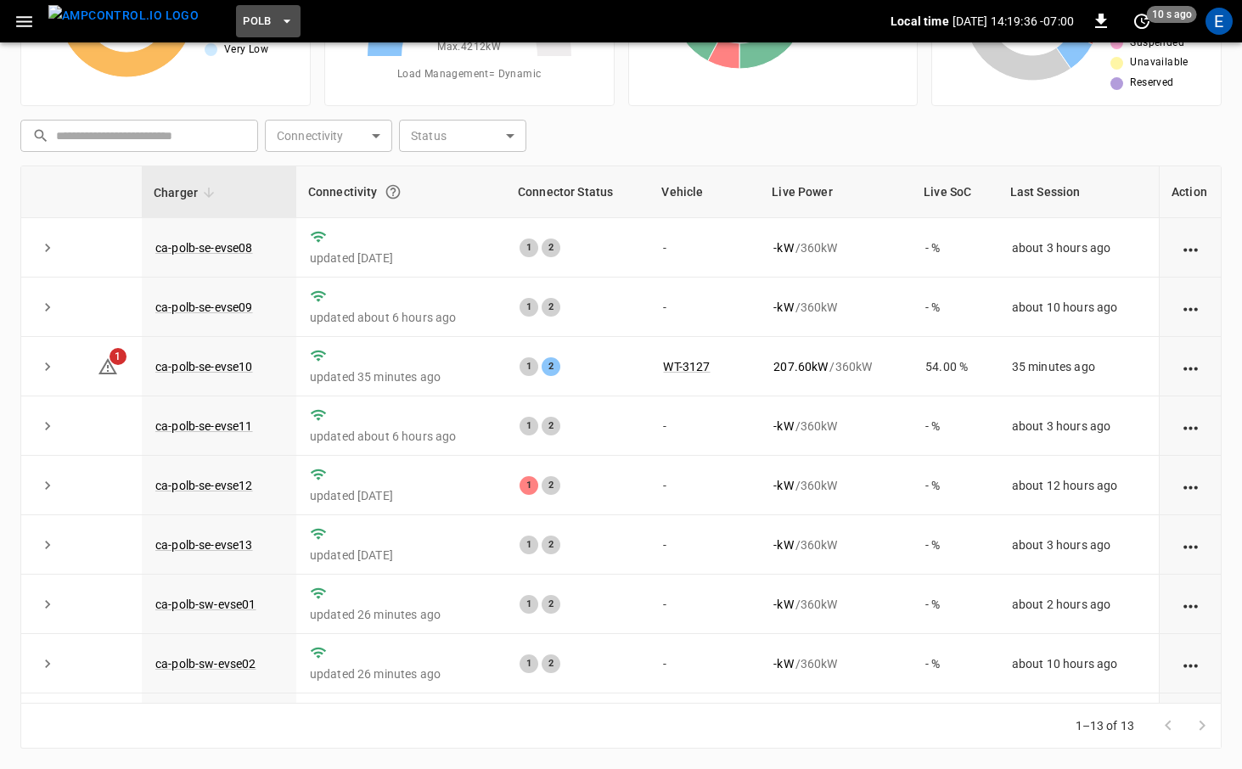
click at [243, 16] on span "PoLB" at bounding box center [257, 22] width 29 height 20
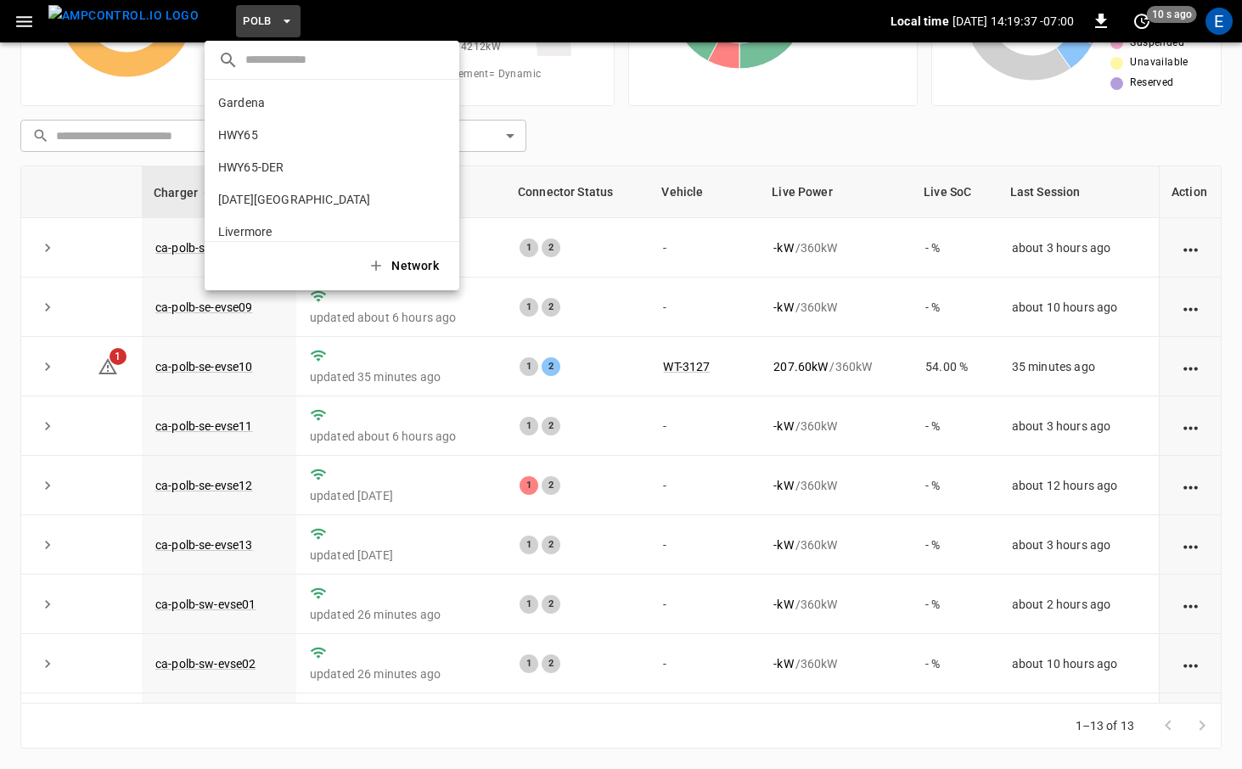
scroll to position [143, 0]
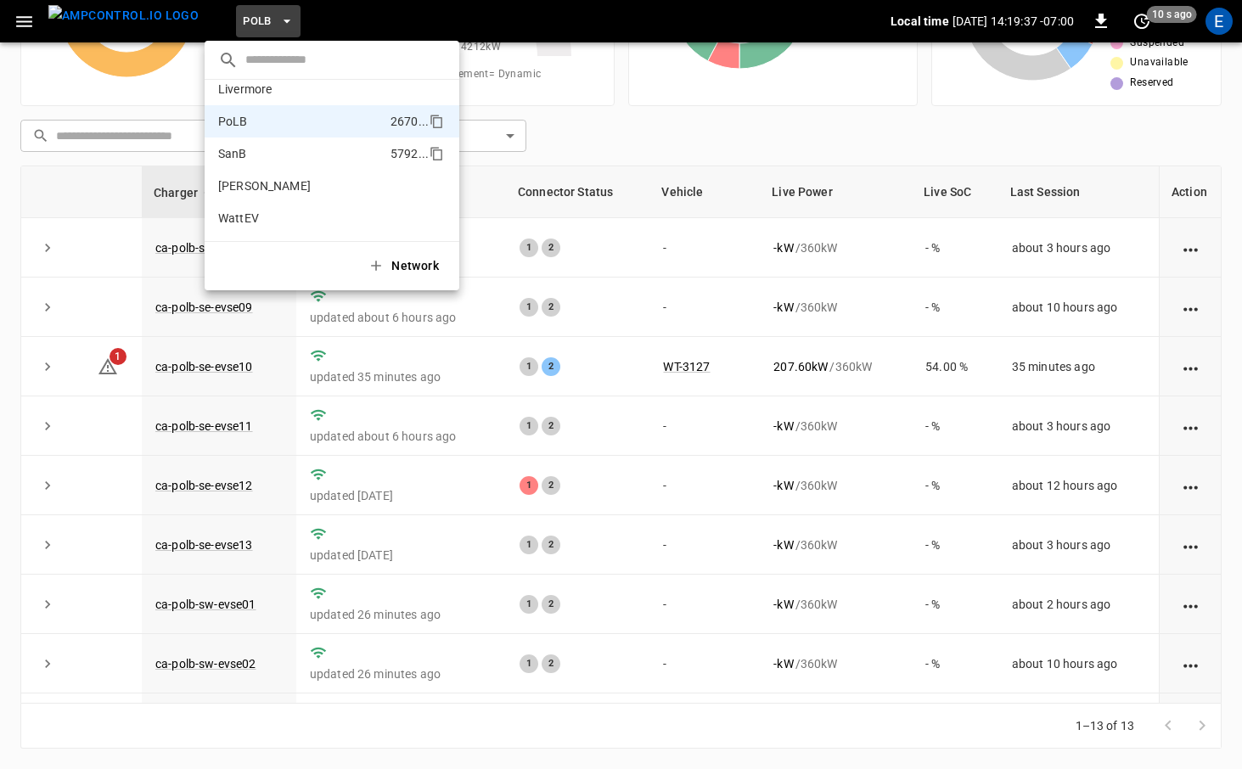
click at [285, 150] on li "SanB 5792 ..." at bounding box center [332, 154] width 255 height 32
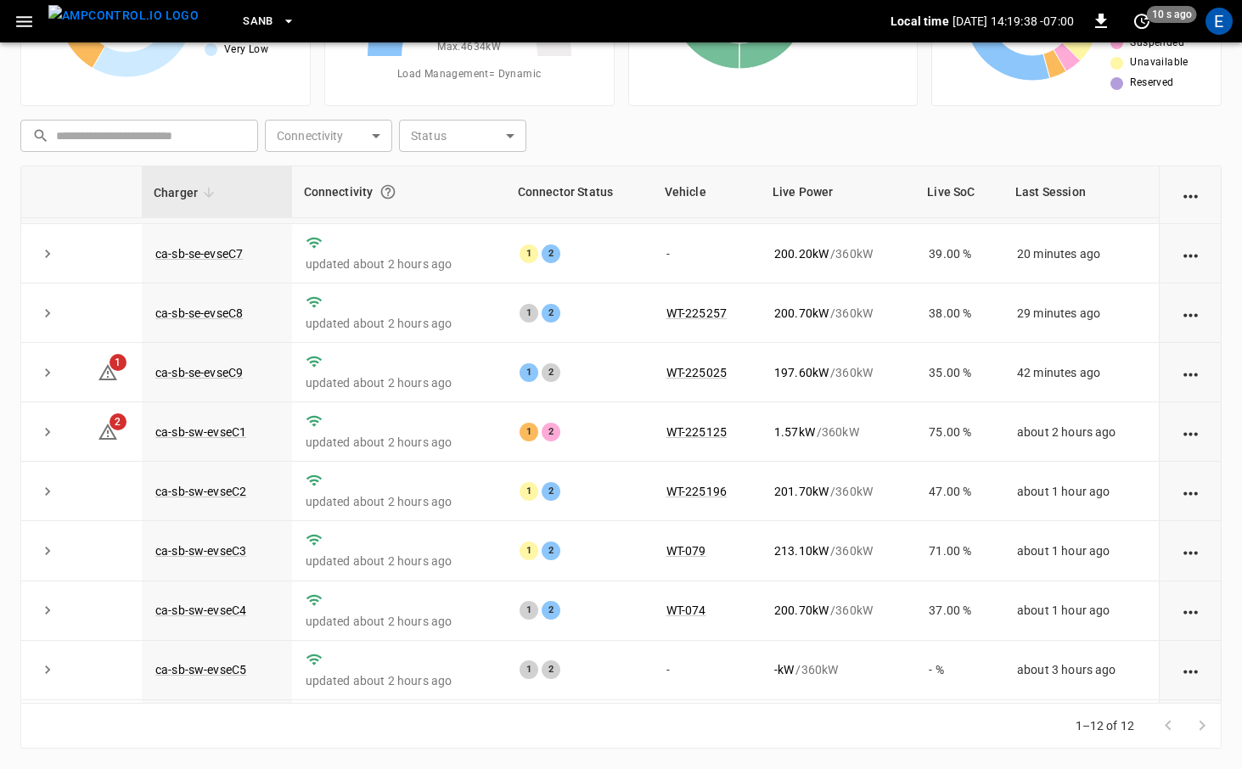
scroll to position [228, 0]
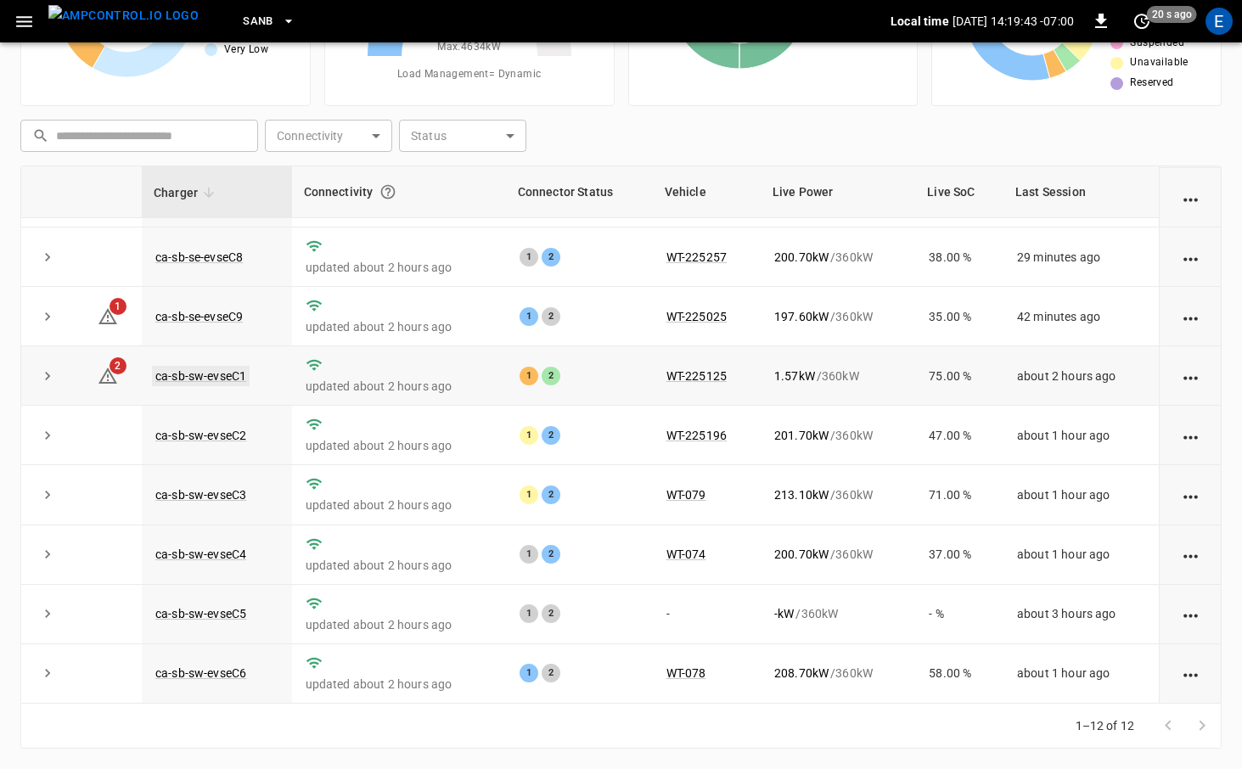
click at [237, 377] on link "ca-sb-sw-evseC1" at bounding box center [201, 376] width 98 height 20
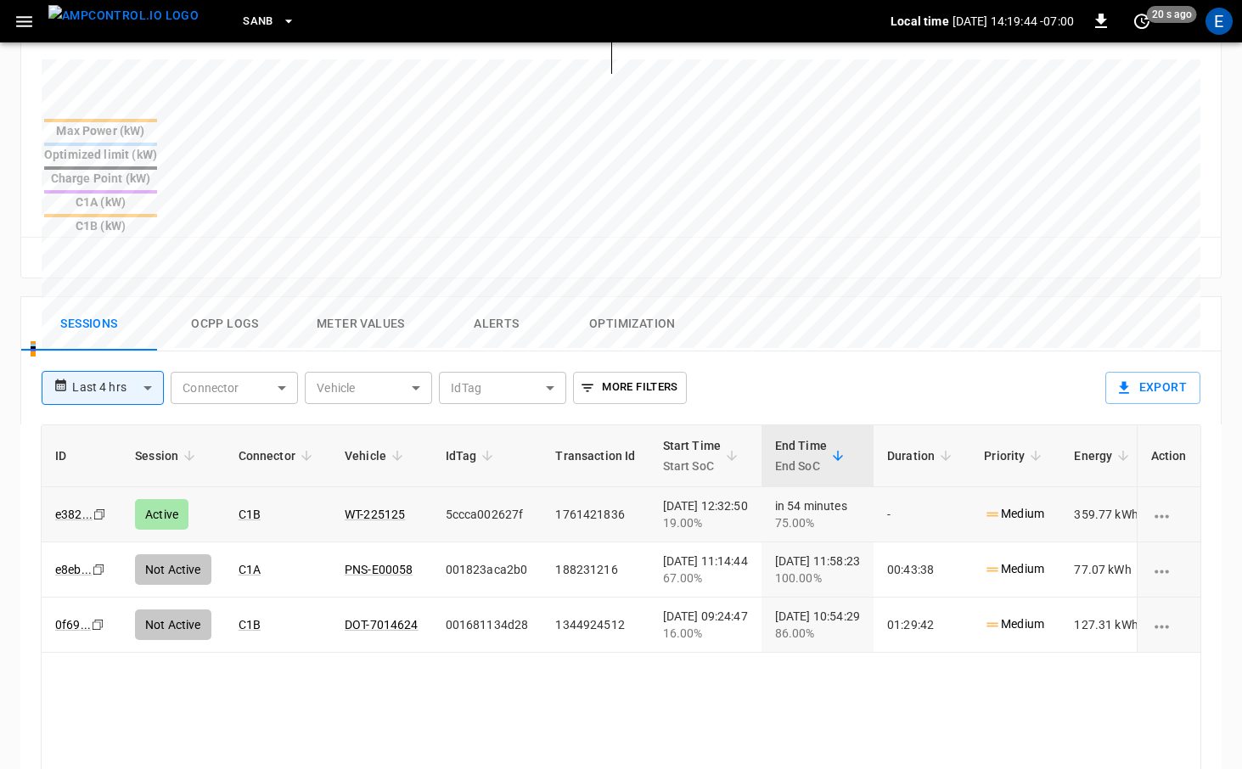
scroll to position [712, 0]
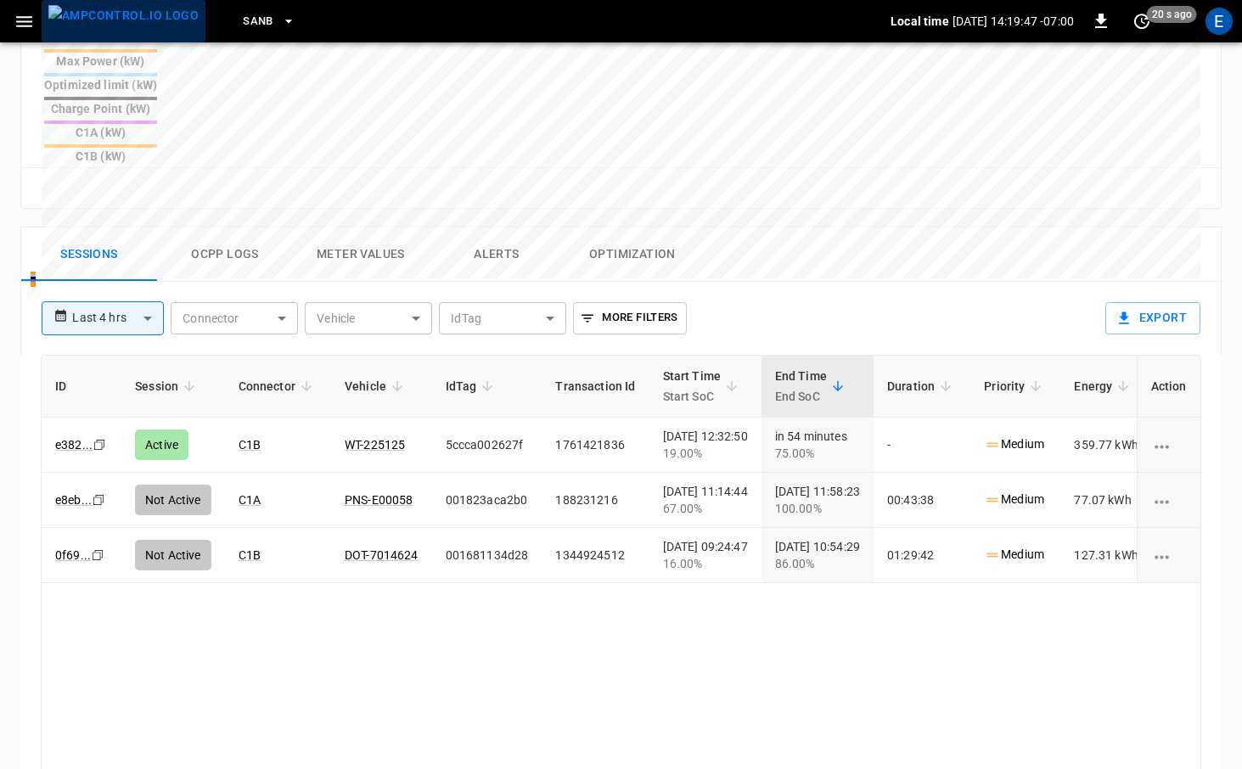
click at [165, 19] on img "menu" at bounding box center [123, 15] width 150 height 21
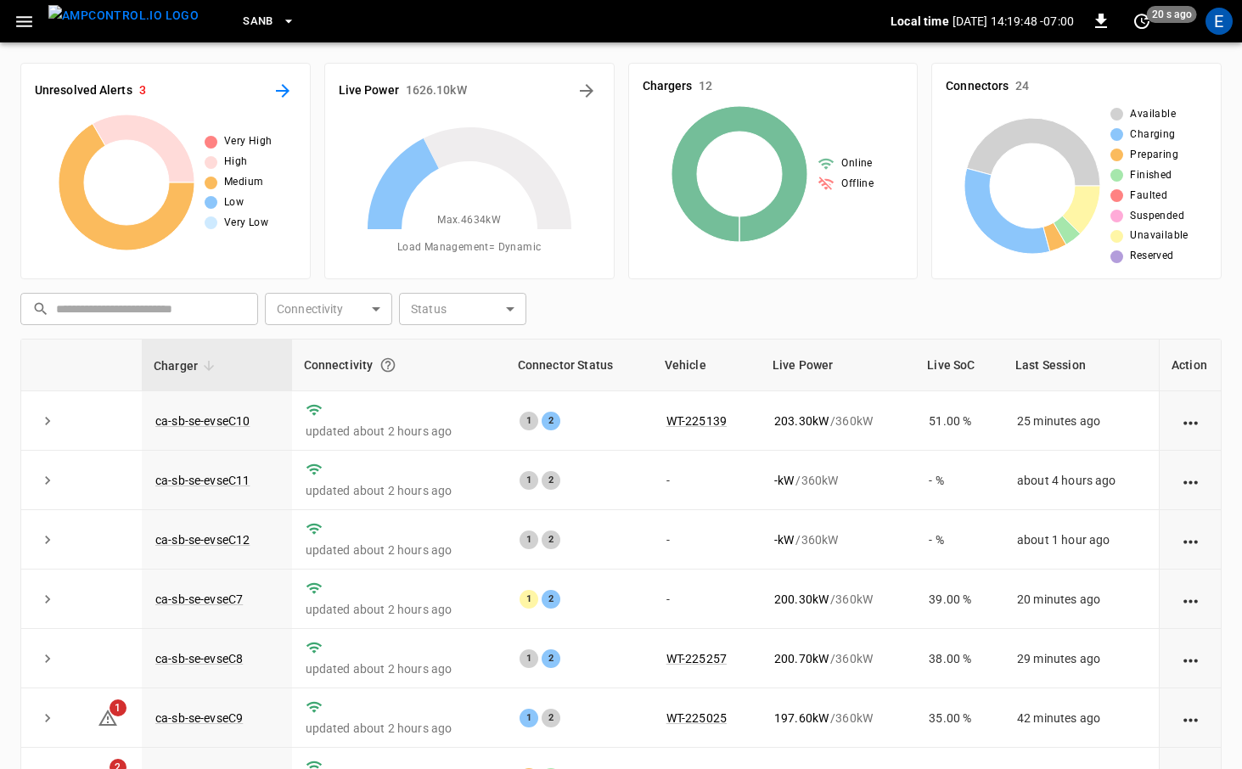
drag, startPoint x: 295, startPoint y: 103, endPoint x: 277, endPoint y: 83, distance: 27.0
click at [294, 102] on div "Unresolved Alerts 3" at bounding box center [165, 90] width 261 height 27
click at [277, 83] on icon "All Alerts" at bounding box center [283, 91] width 20 height 20
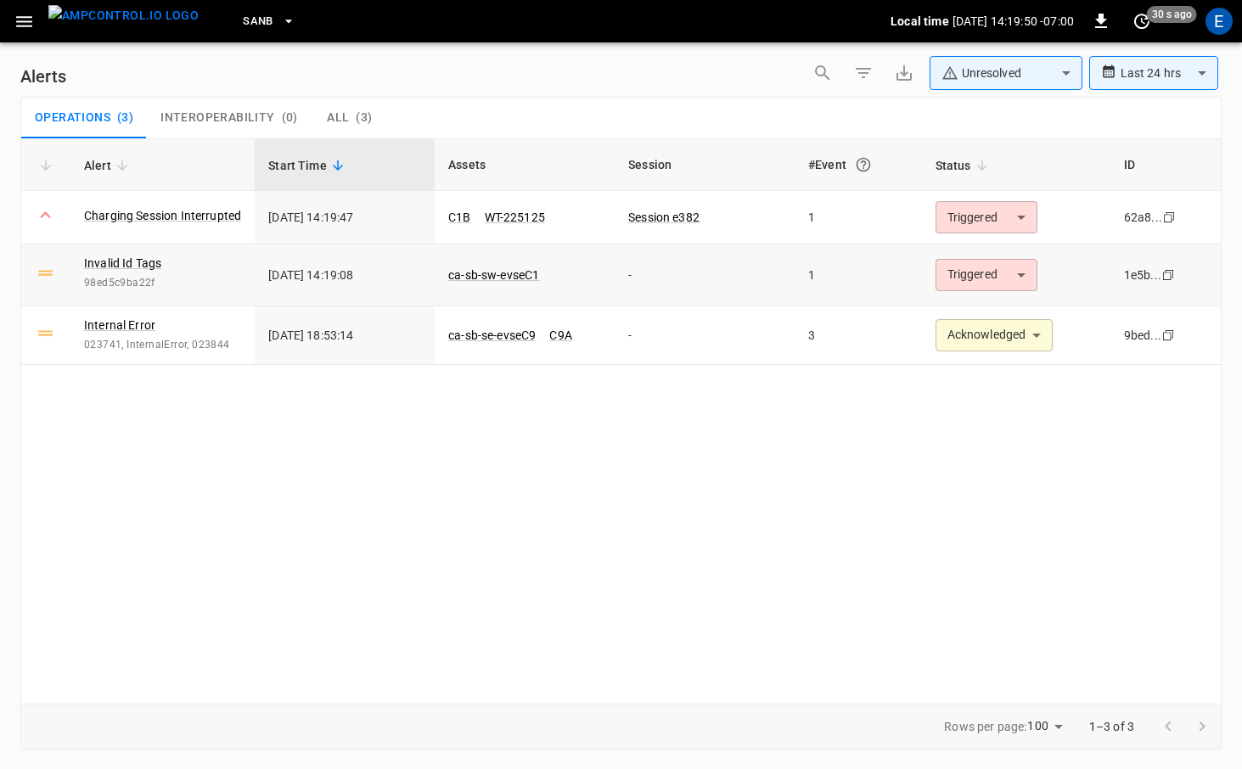
click at [907, 291] on td "Triggered ********* ​" at bounding box center [1016, 275] width 188 height 62
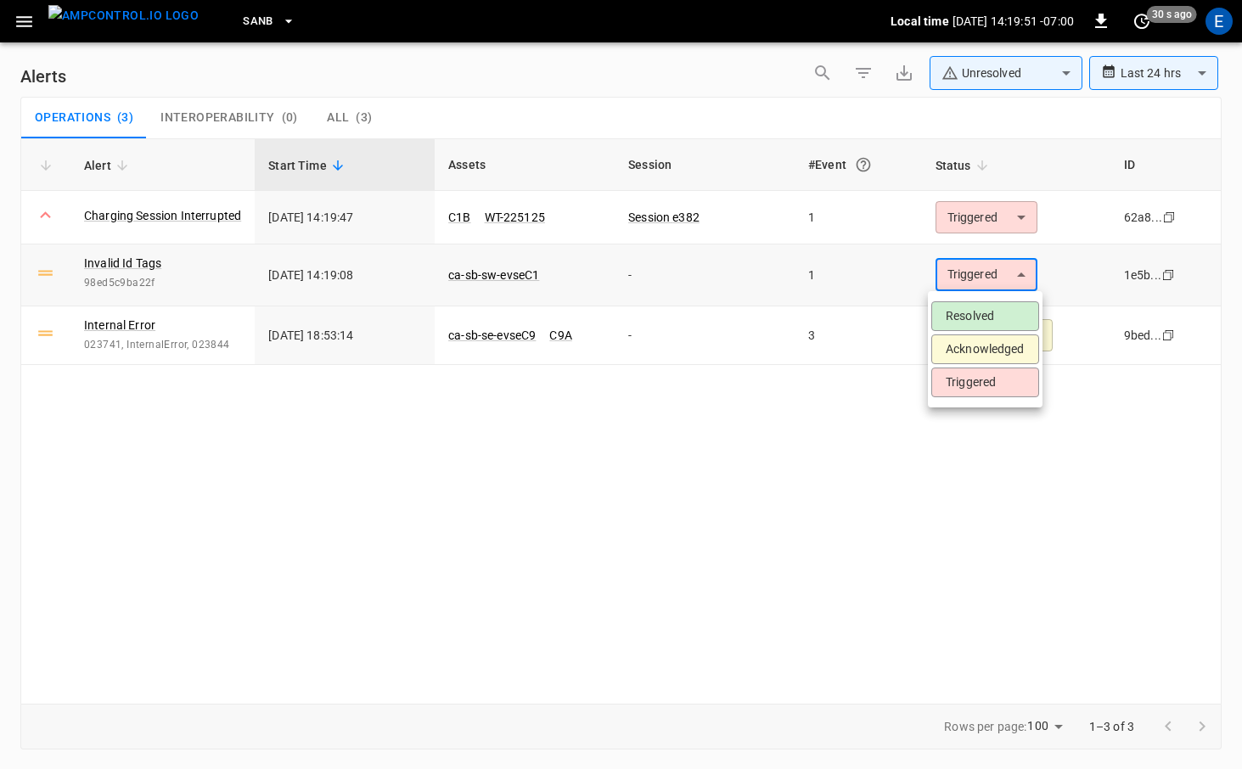
click at [907, 278] on body "**********" at bounding box center [621, 381] width 1242 height 763
click at [907, 348] on li "Acknowledged" at bounding box center [985, 349] width 108 height 30
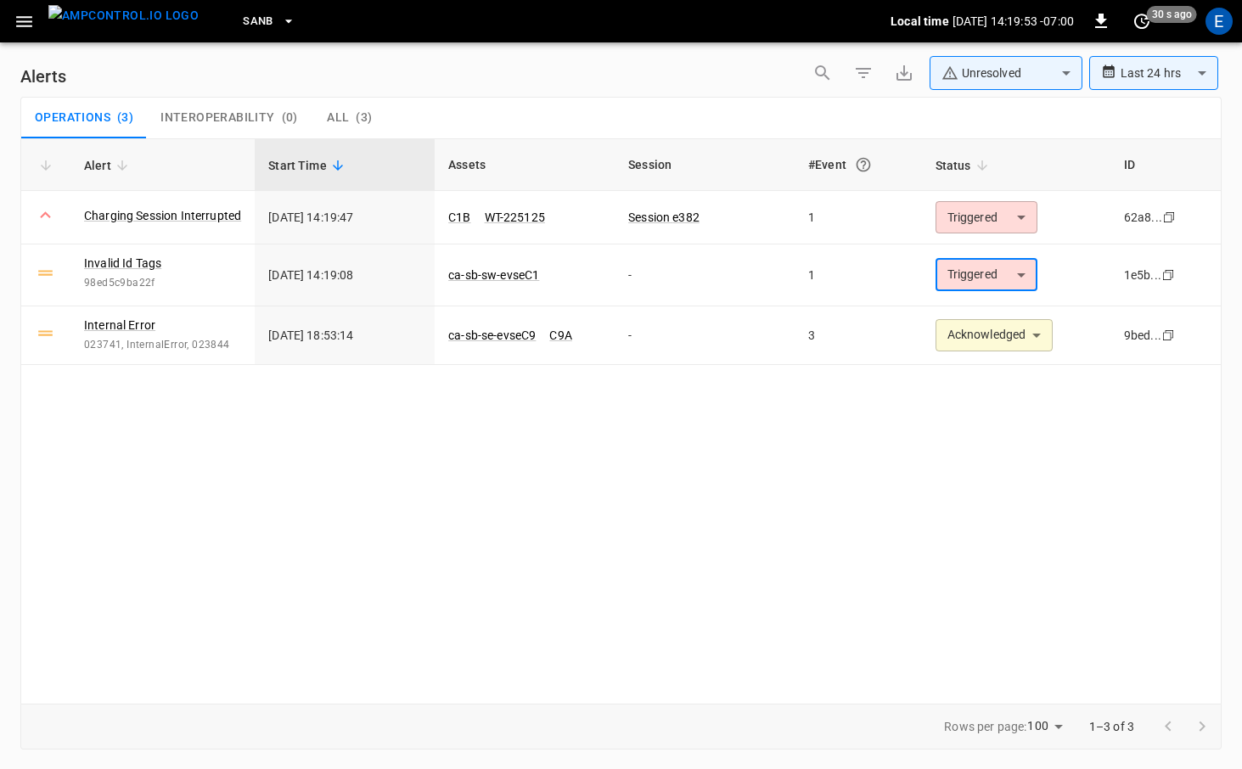
type input "**********"
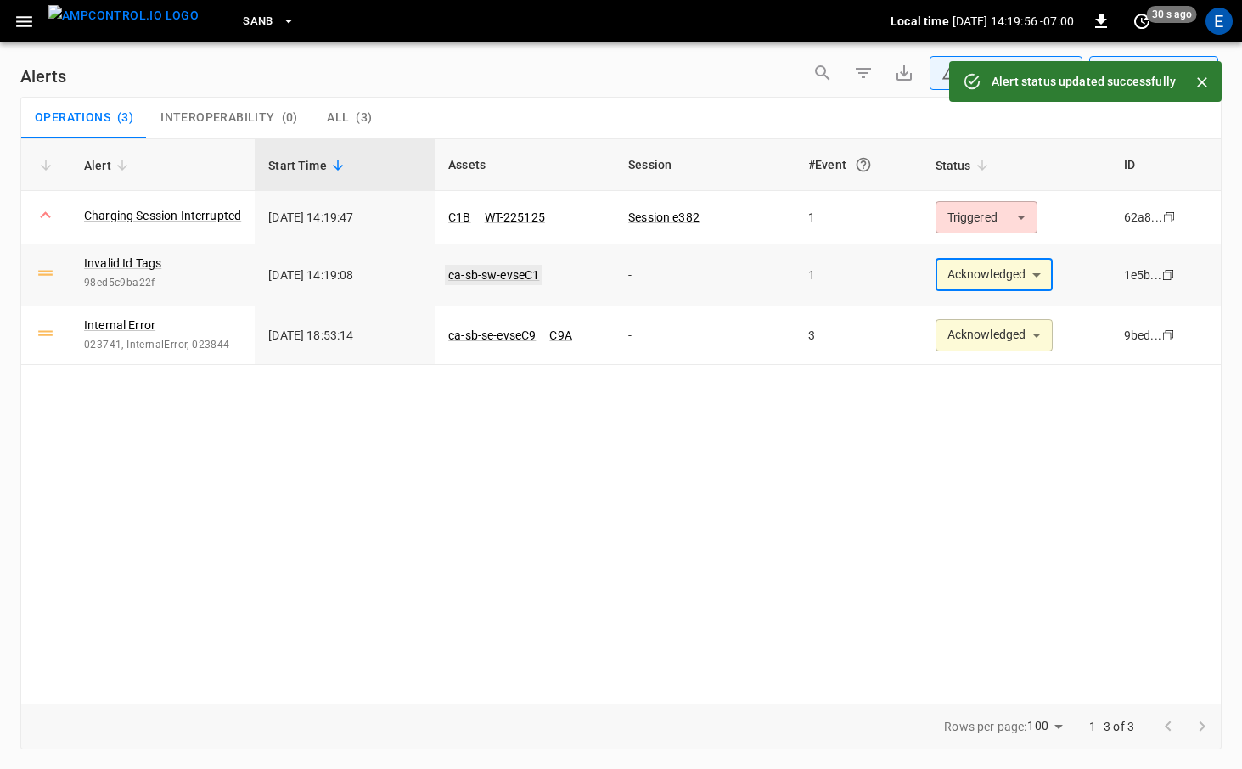
click at [474, 274] on link "ca-sb-sw-evseC1" at bounding box center [494, 275] width 98 height 20
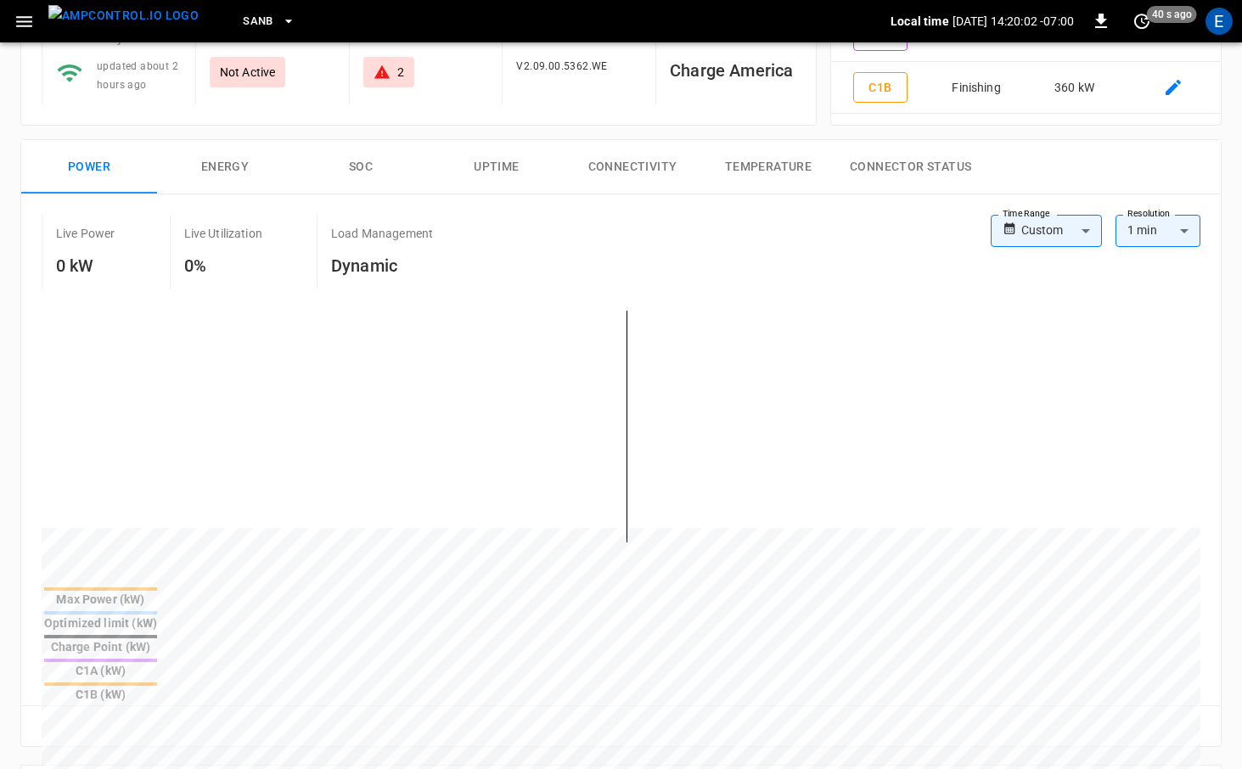
scroll to position [132, 0]
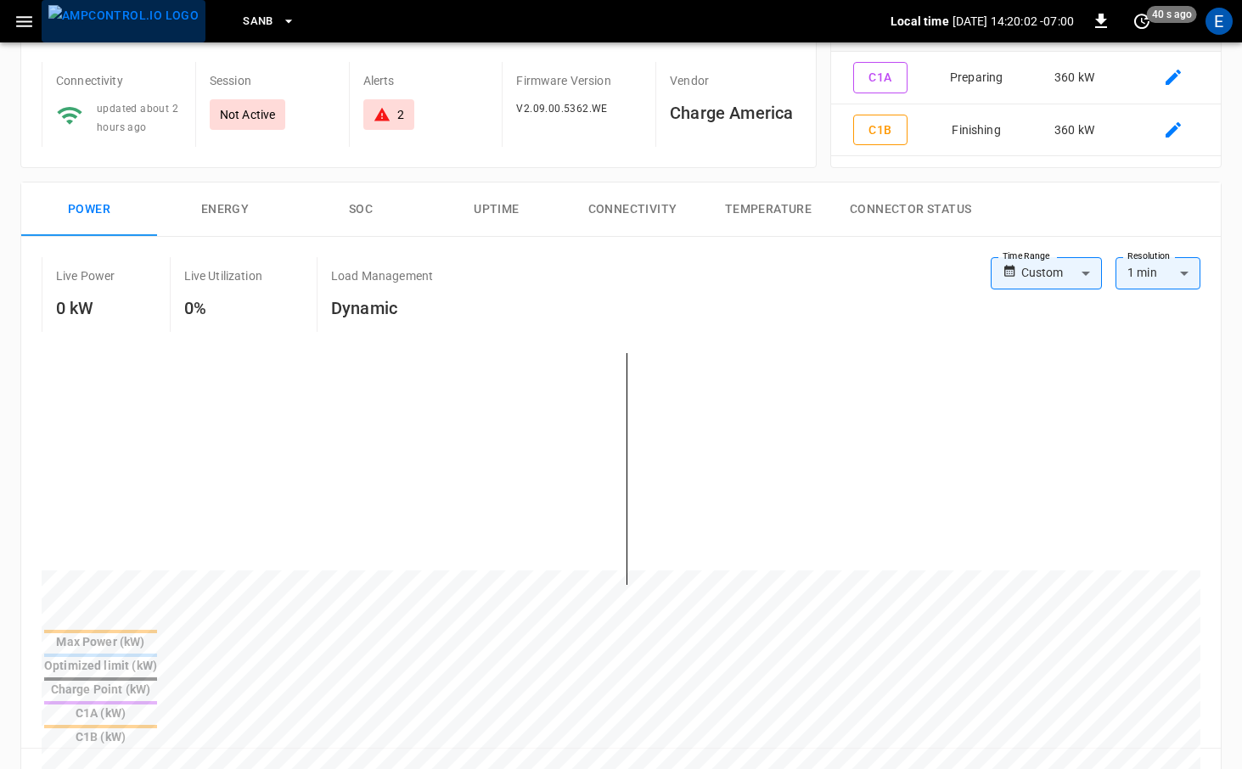
click at [132, 13] on img "menu" at bounding box center [123, 15] width 150 height 21
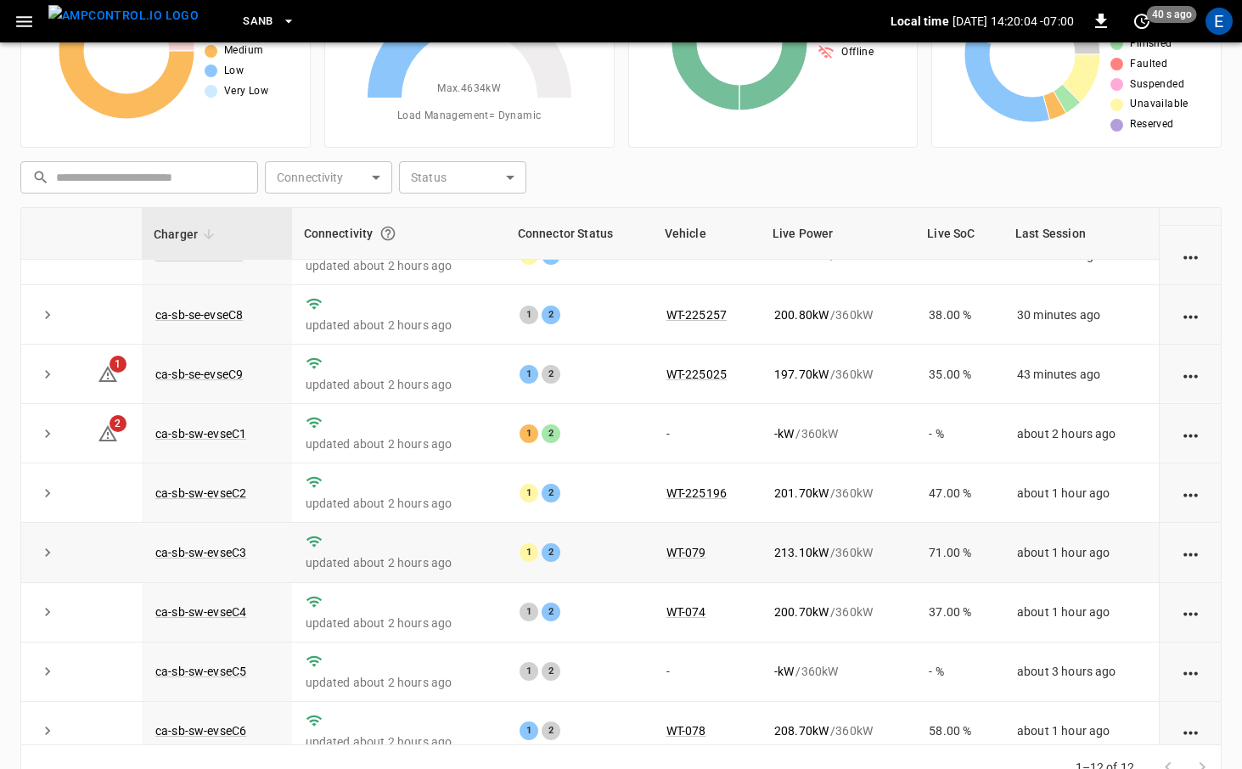
scroll to position [228, 0]
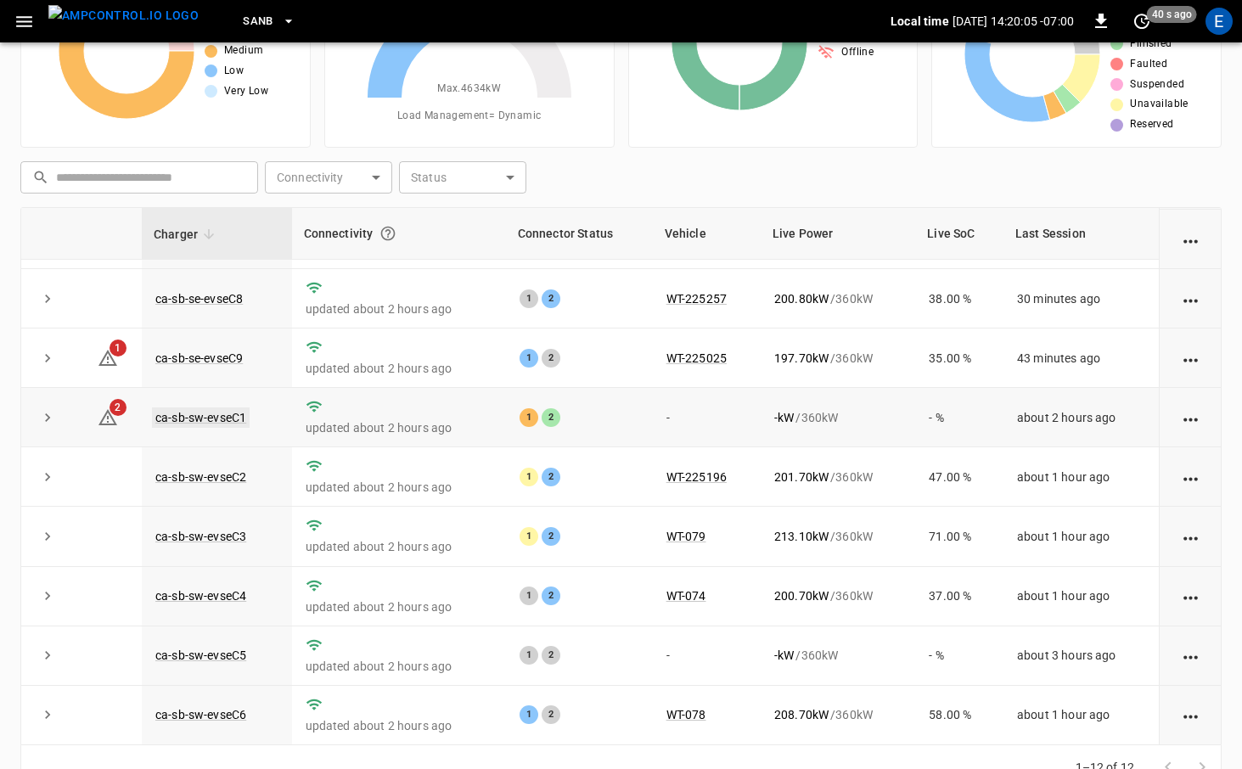
click at [240, 418] on link "ca-sb-sw-evseC1" at bounding box center [201, 417] width 98 height 20
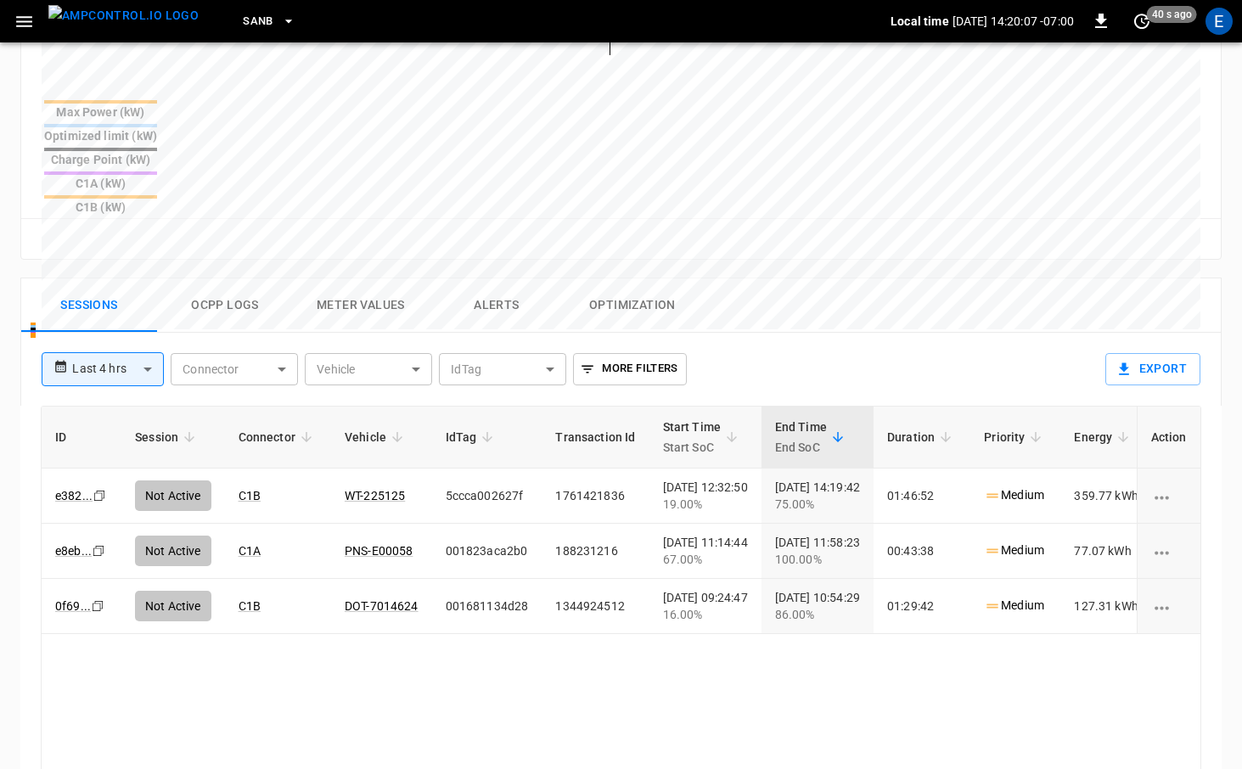
scroll to position [801, 0]
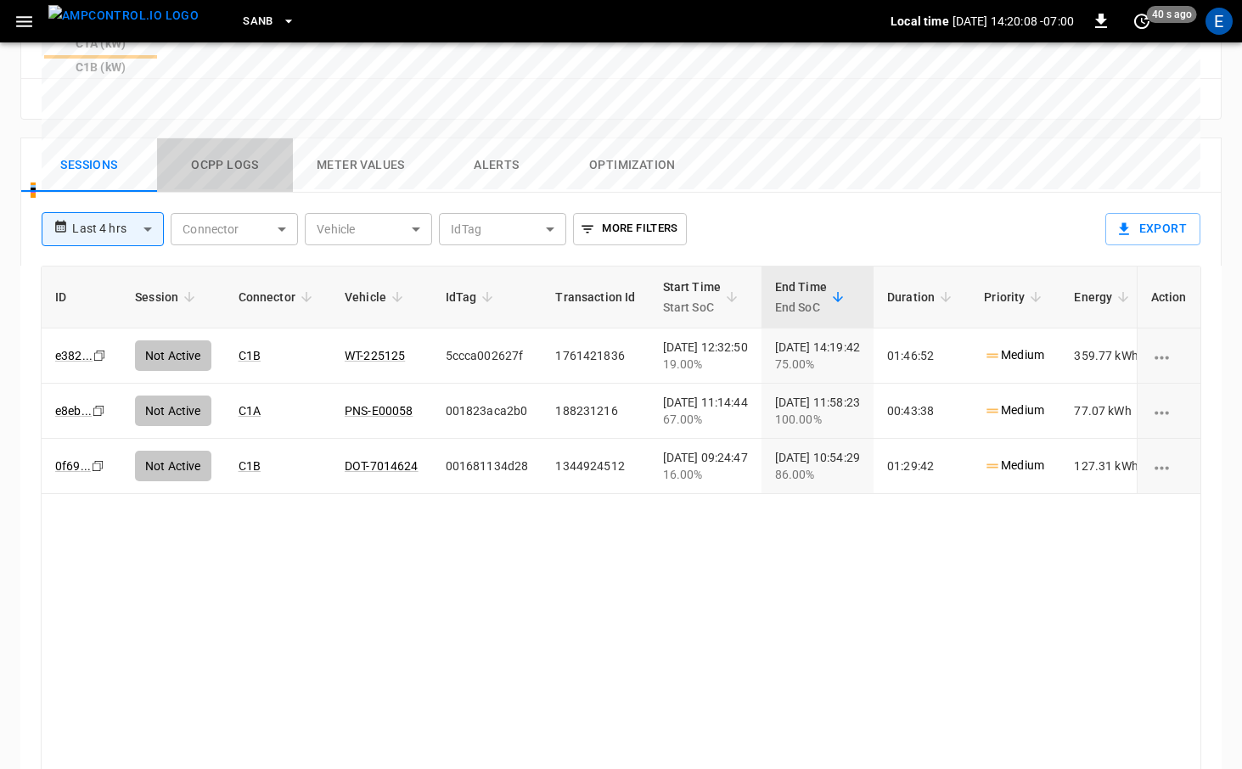
click at [225, 138] on button "Ocpp logs" at bounding box center [225, 165] width 136 height 54
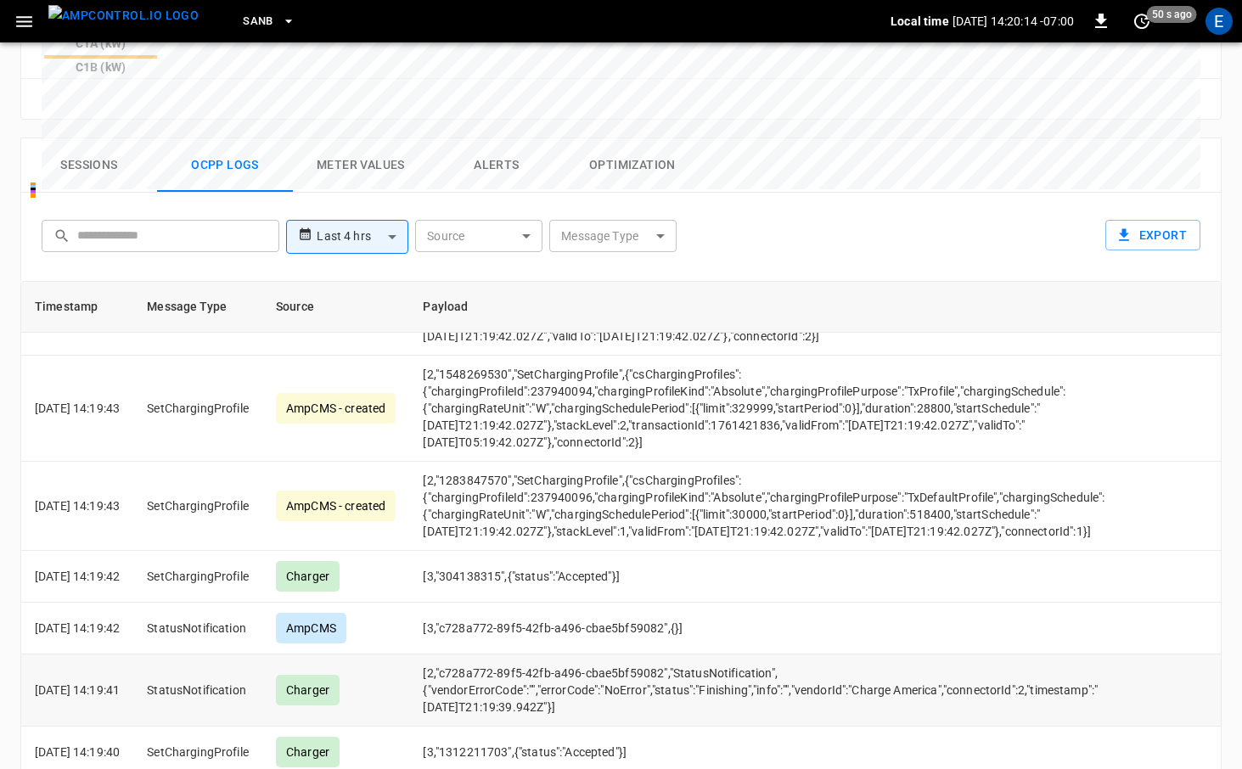
scroll to position [1034, 0]
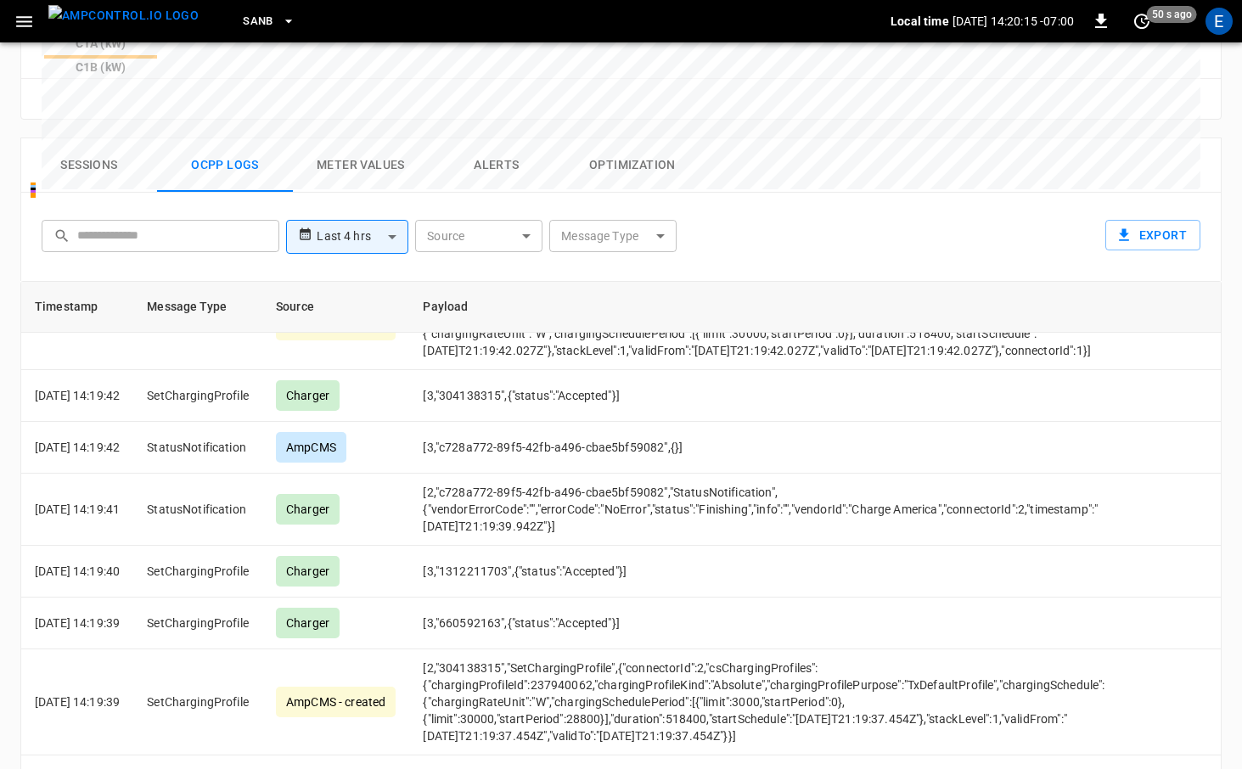
click at [596, 149] on body "**********" at bounding box center [621, 42] width 1242 height 1687
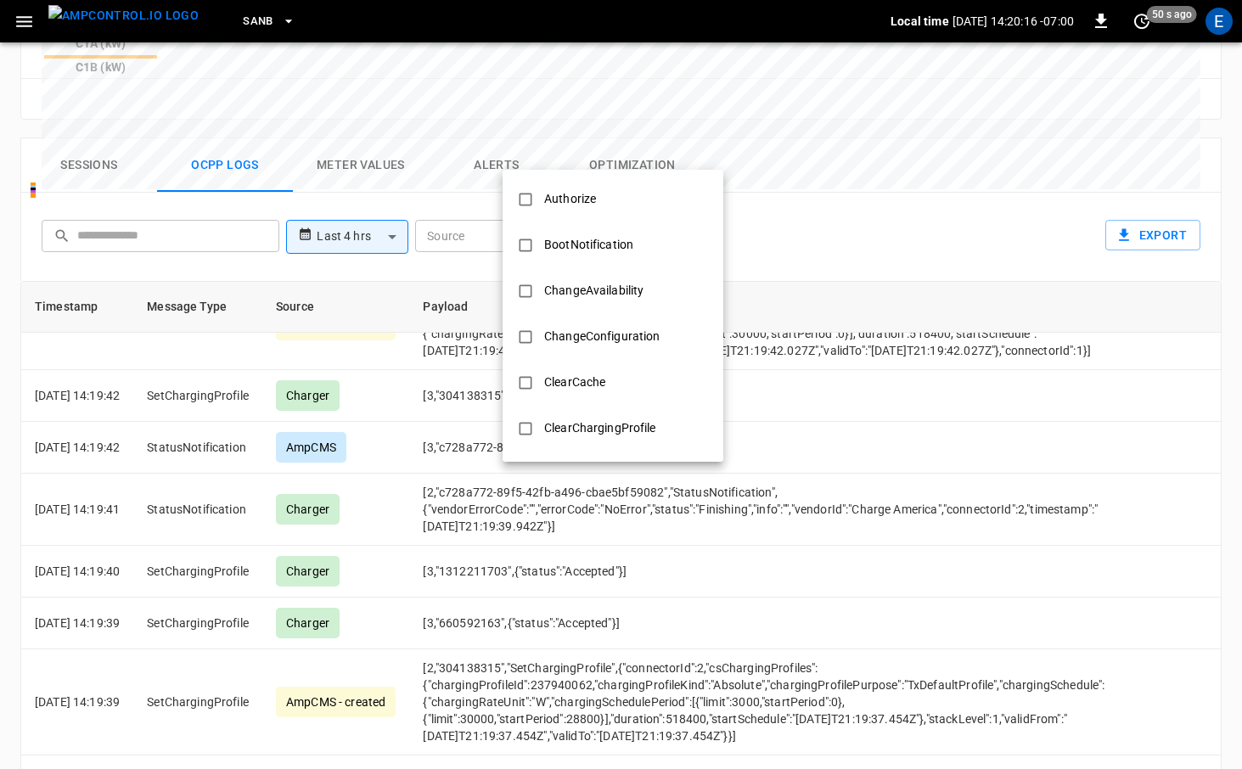
click at [593, 194] on div "Authorize" at bounding box center [570, 198] width 72 height 31
type input "*********"
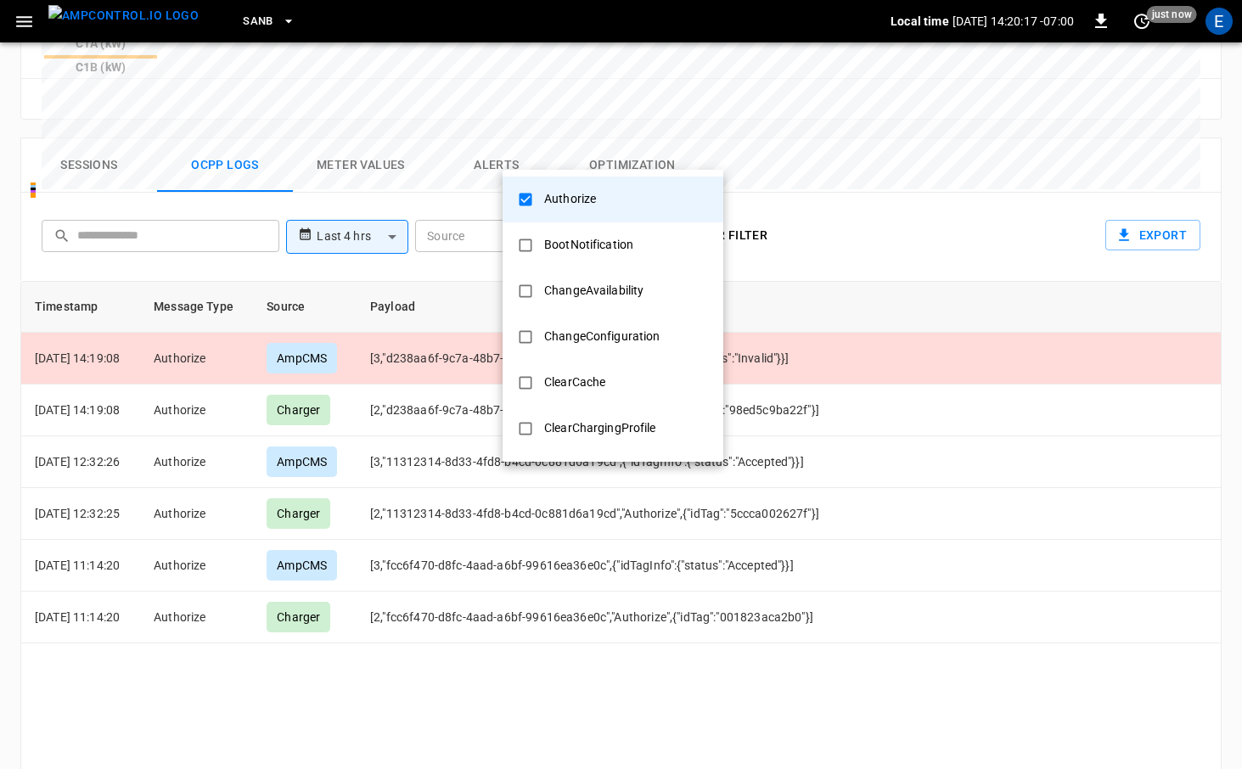
click at [350, 364] on div at bounding box center [621, 384] width 1242 height 769
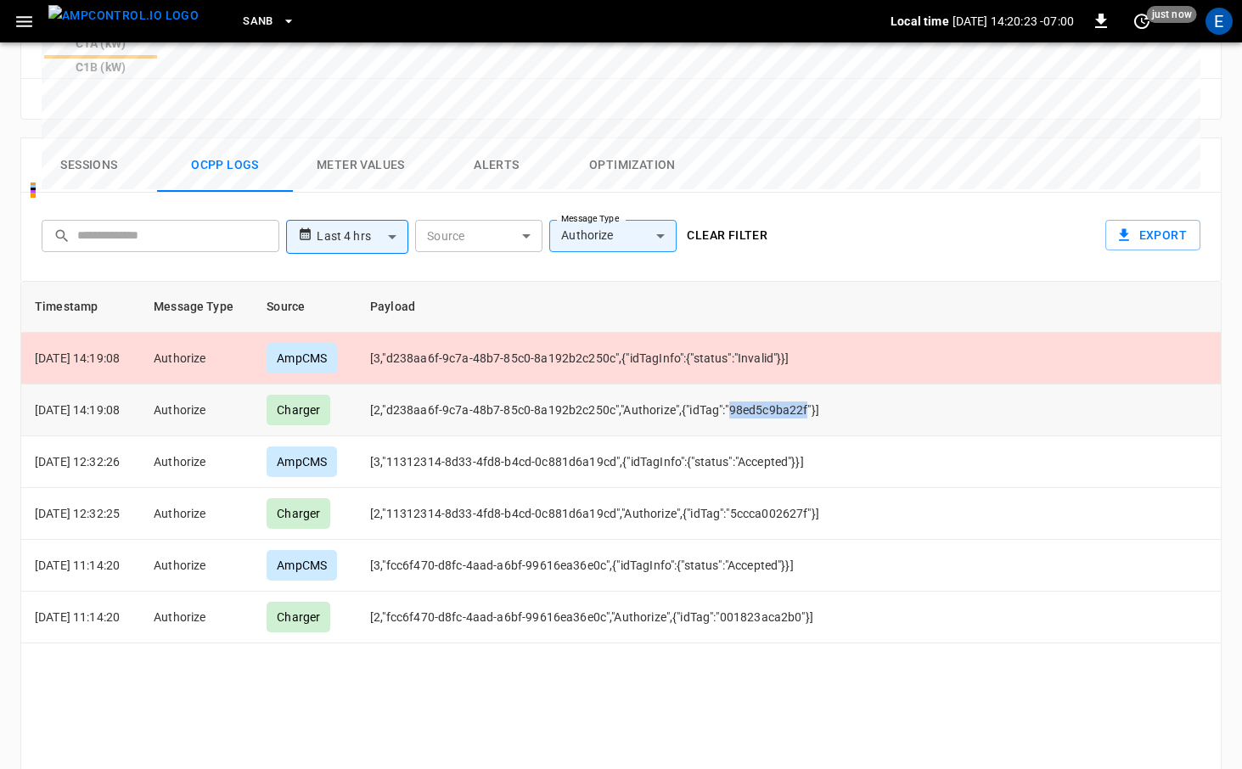
drag, startPoint x: 745, startPoint y: 327, endPoint x: 821, endPoint y: 329, distance: 75.6
click at [821, 385] on td "[2,"d238aa6f-9c7a-48b7-85c0-8a192b2c250c","Authorize",{"idTag":"98ed5c9ba22f"}]" at bounding box center [609, 411] width 504 height 52
copy td "98ed5c9ba22f"
click at [97, 138] on button "Sessions" at bounding box center [89, 165] width 136 height 54
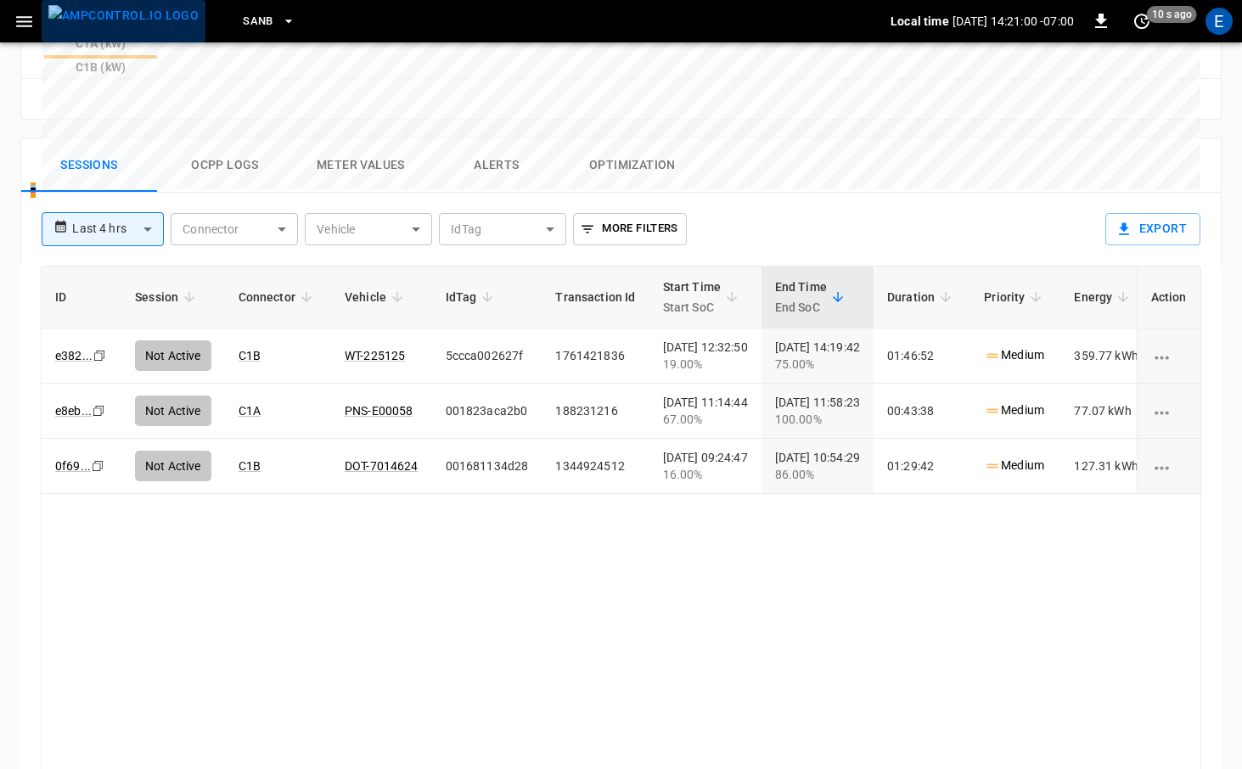
click at [149, 26] on img "menu" at bounding box center [123, 15] width 150 height 21
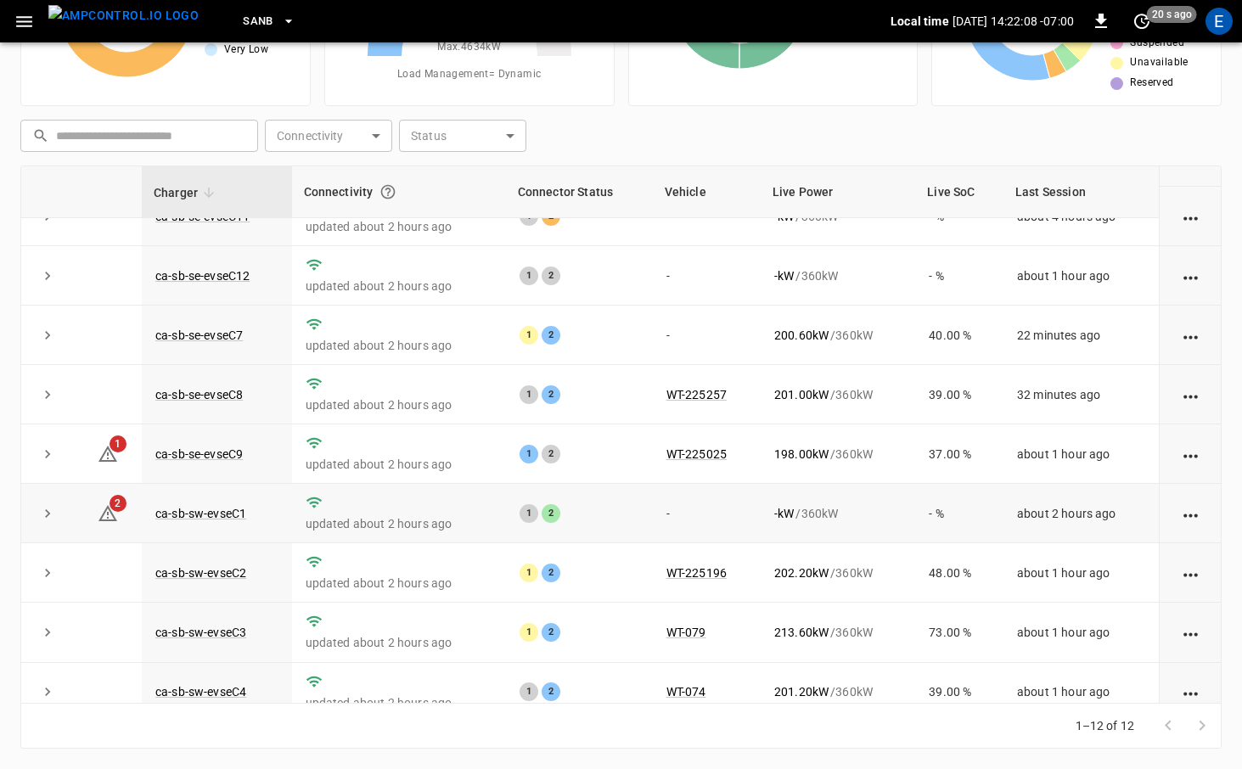
scroll to position [89, 0]
click at [219, 520] on link "ca-sb-sw-evseC1" at bounding box center [201, 515] width 98 height 20
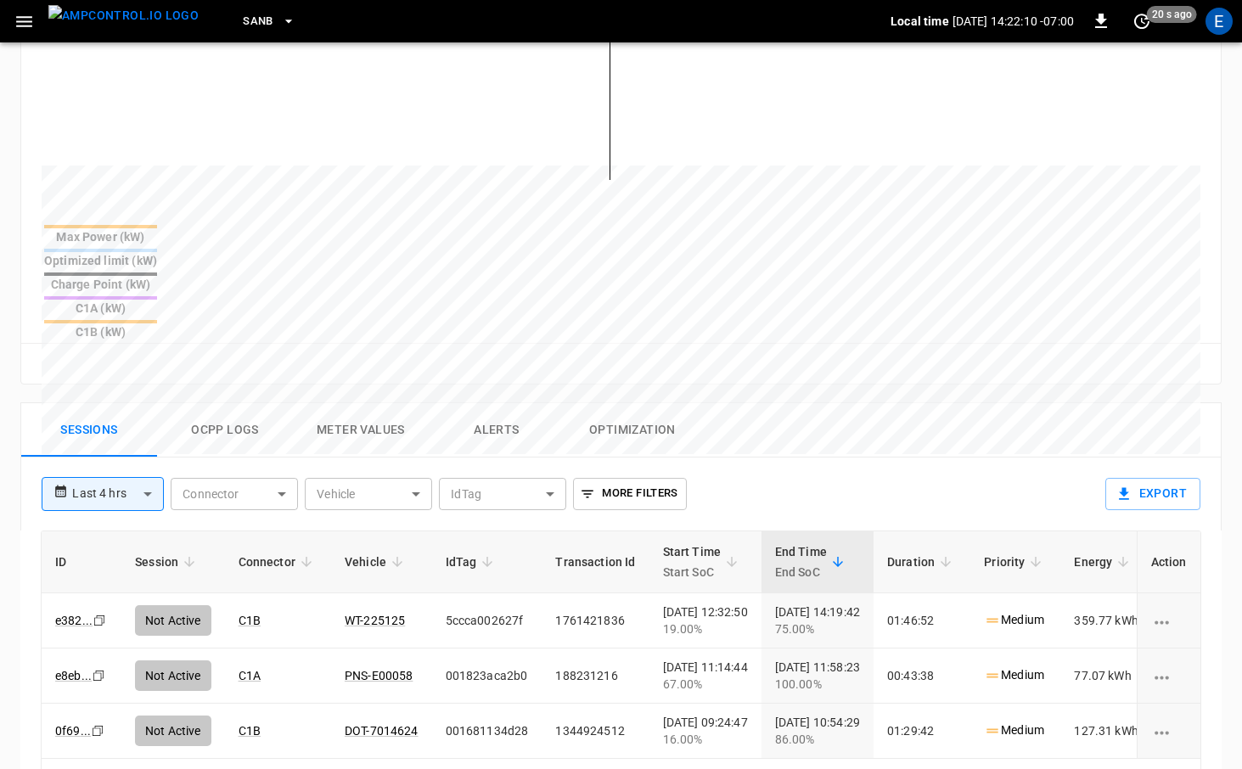
scroll to position [644, 0]
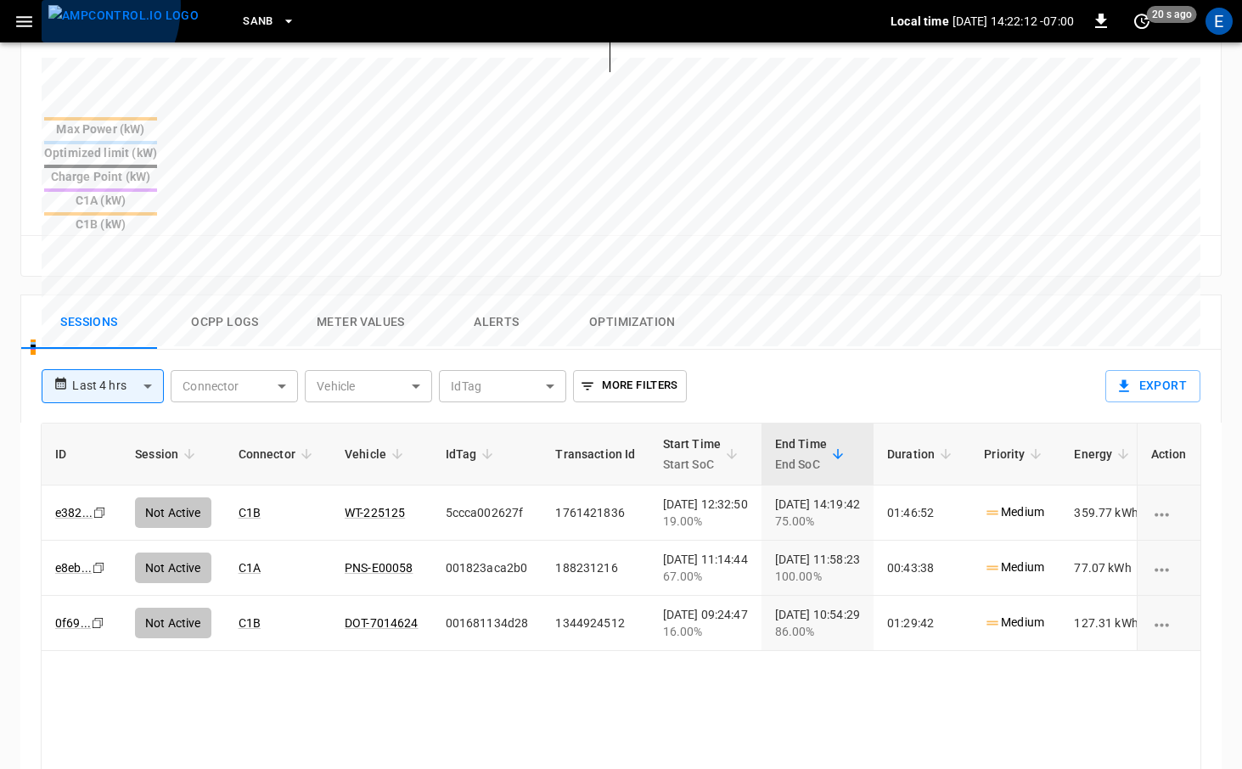
click at [67, 6] on img "menu" at bounding box center [123, 15] width 150 height 21
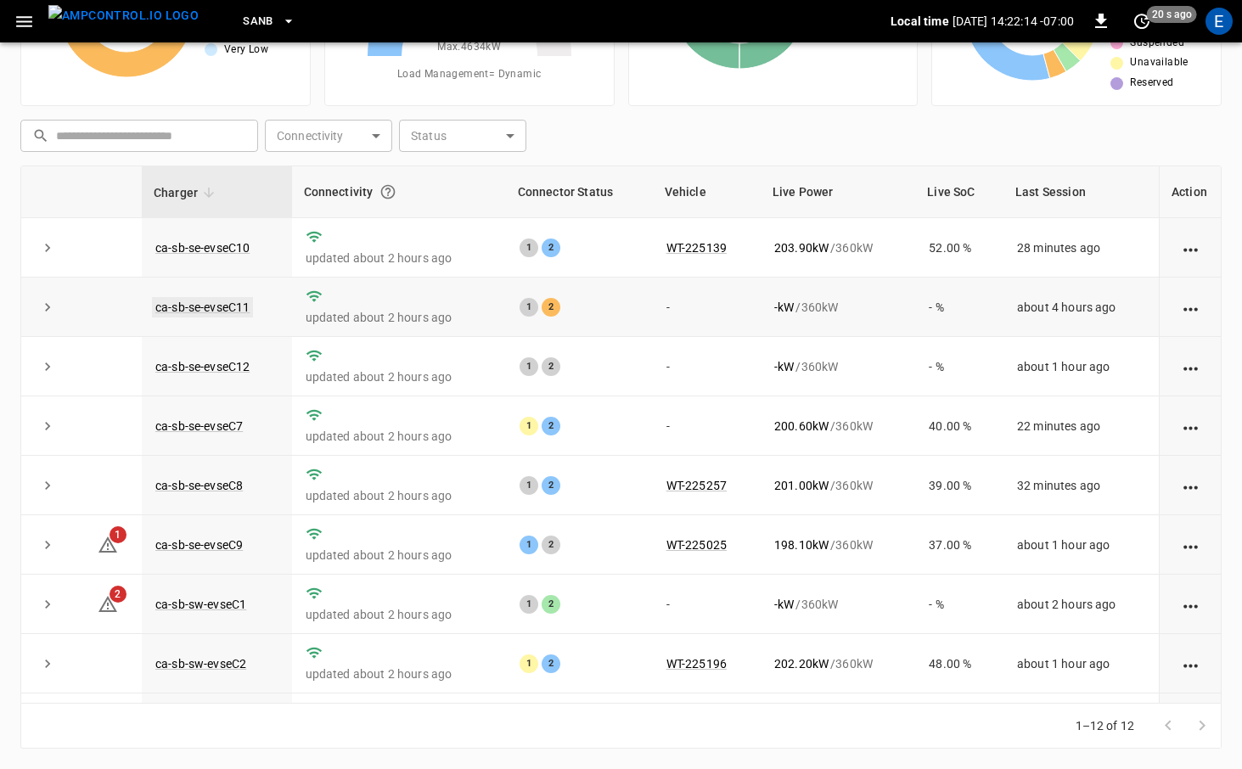
scroll to position [228, 0]
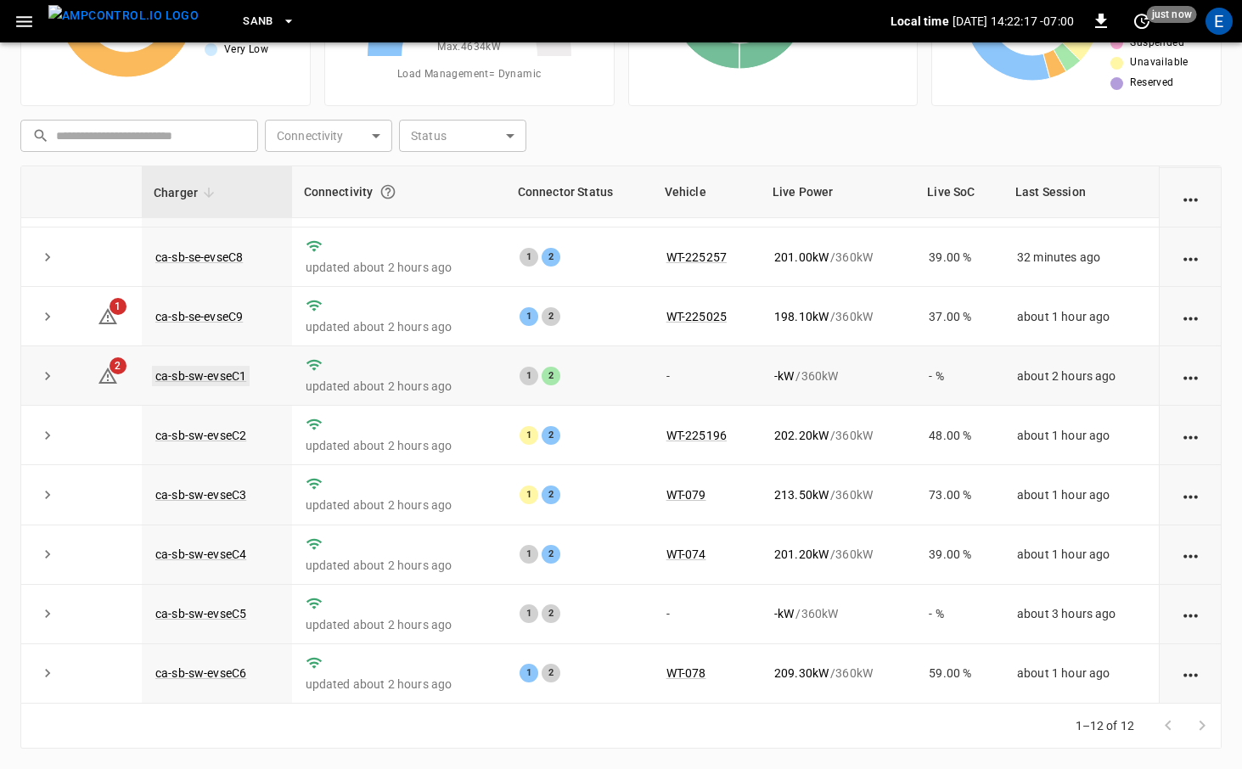
click at [216, 380] on link "ca-sb-sw-evseC1" at bounding box center [201, 376] width 98 height 20
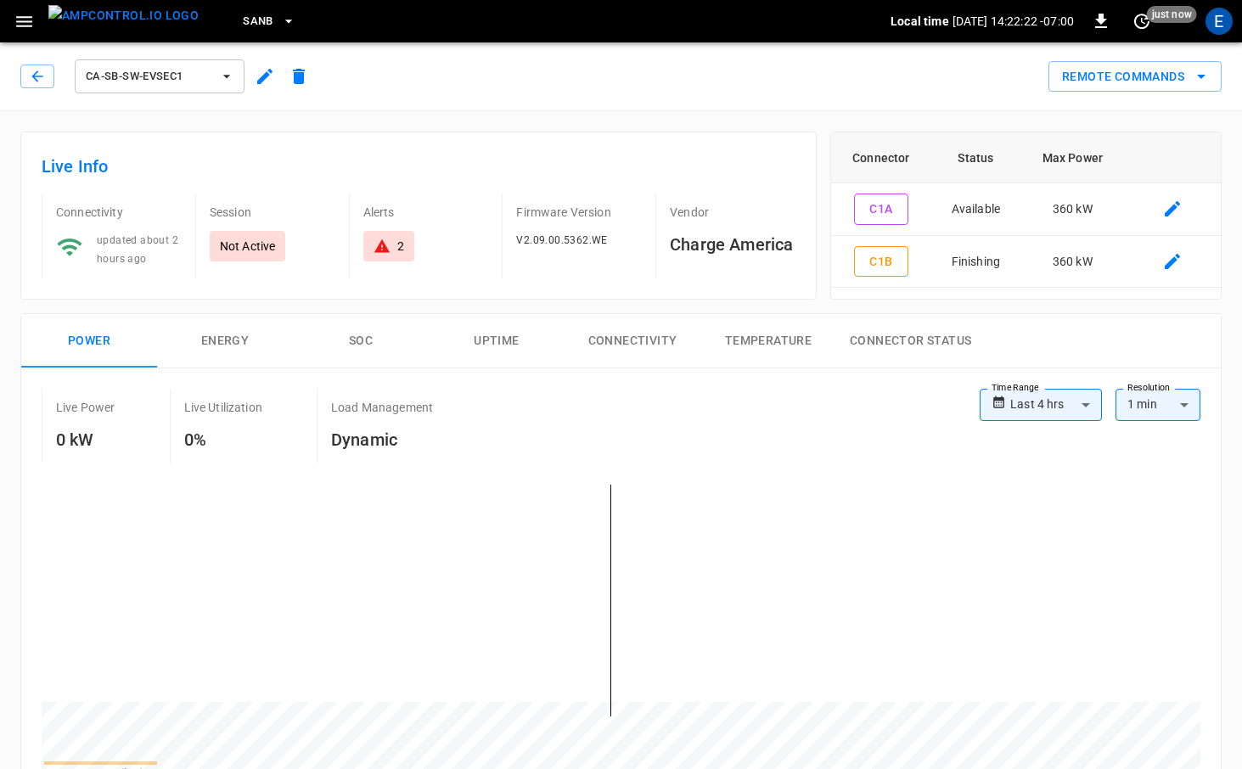
click at [112, 12] on img "menu" at bounding box center [123, 15] width 150 height 21
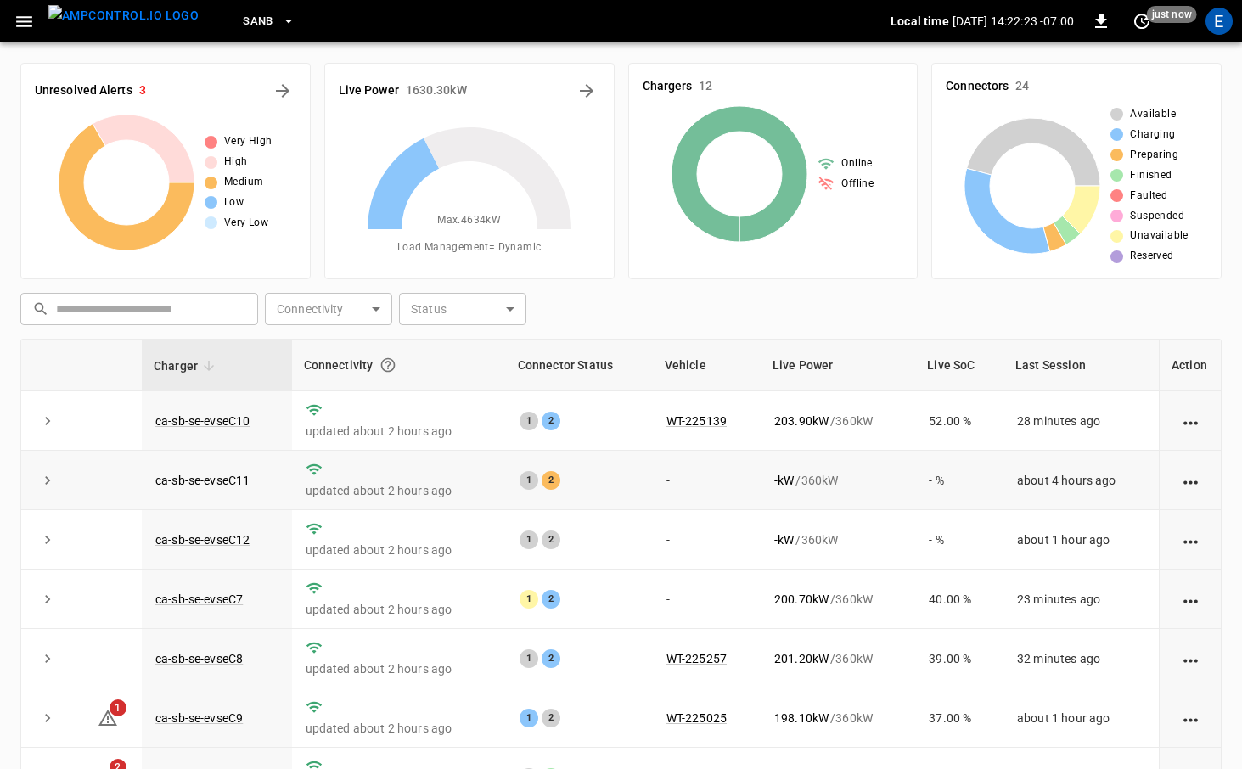
click at [217, 472] on td "ca-sb-se-evseC11" at bounding box center [217, 480] width 150 height 59
click at [214, 480] on link "ca-sb-se-evseC11" at bounding box center [202, 480] width 101 height 20
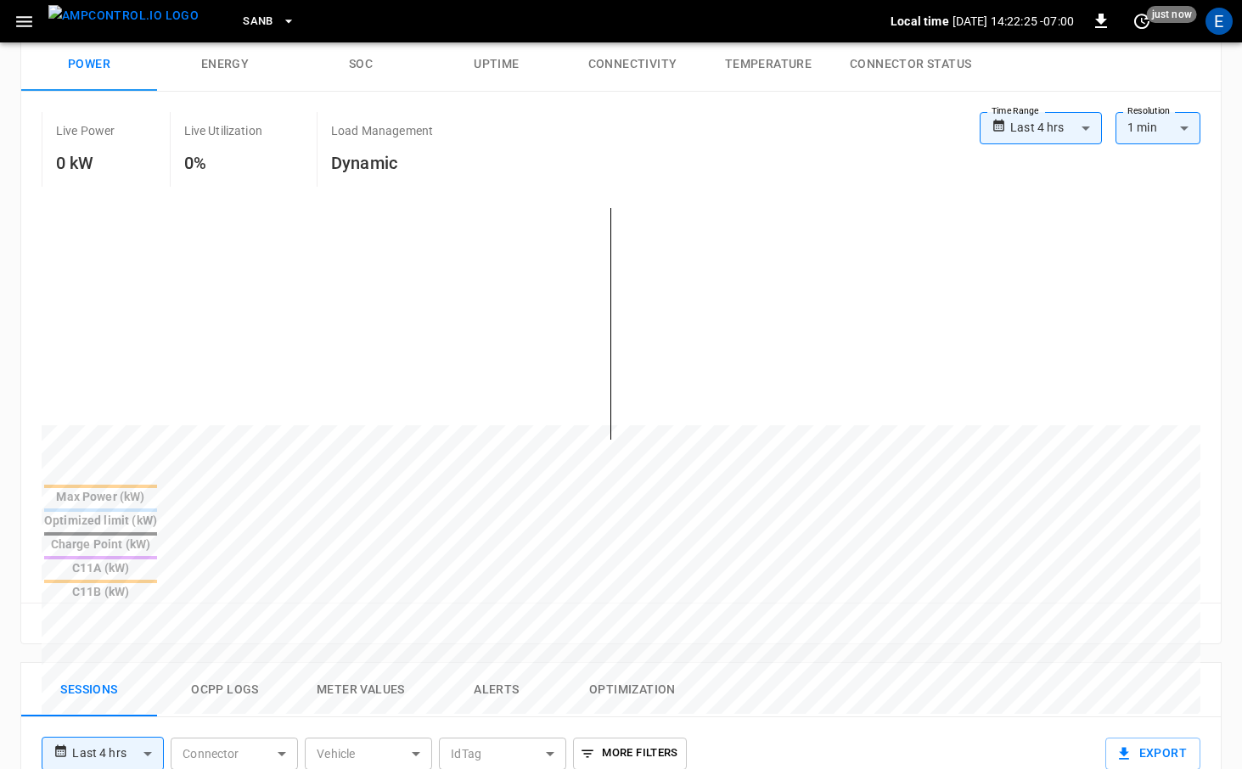
scroll to position [424, 0]
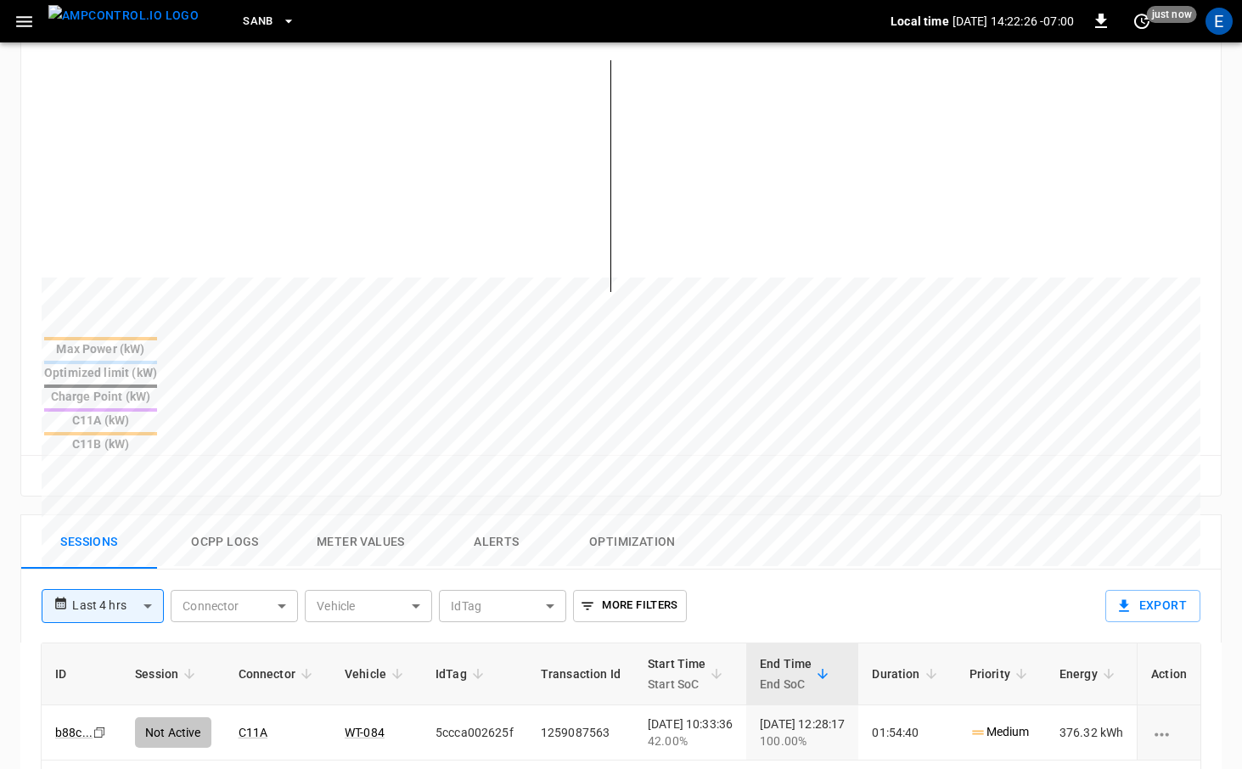
click at [266, 515] on button "Ocpp logs" at bounding box center [225, 542] width 136 height 54
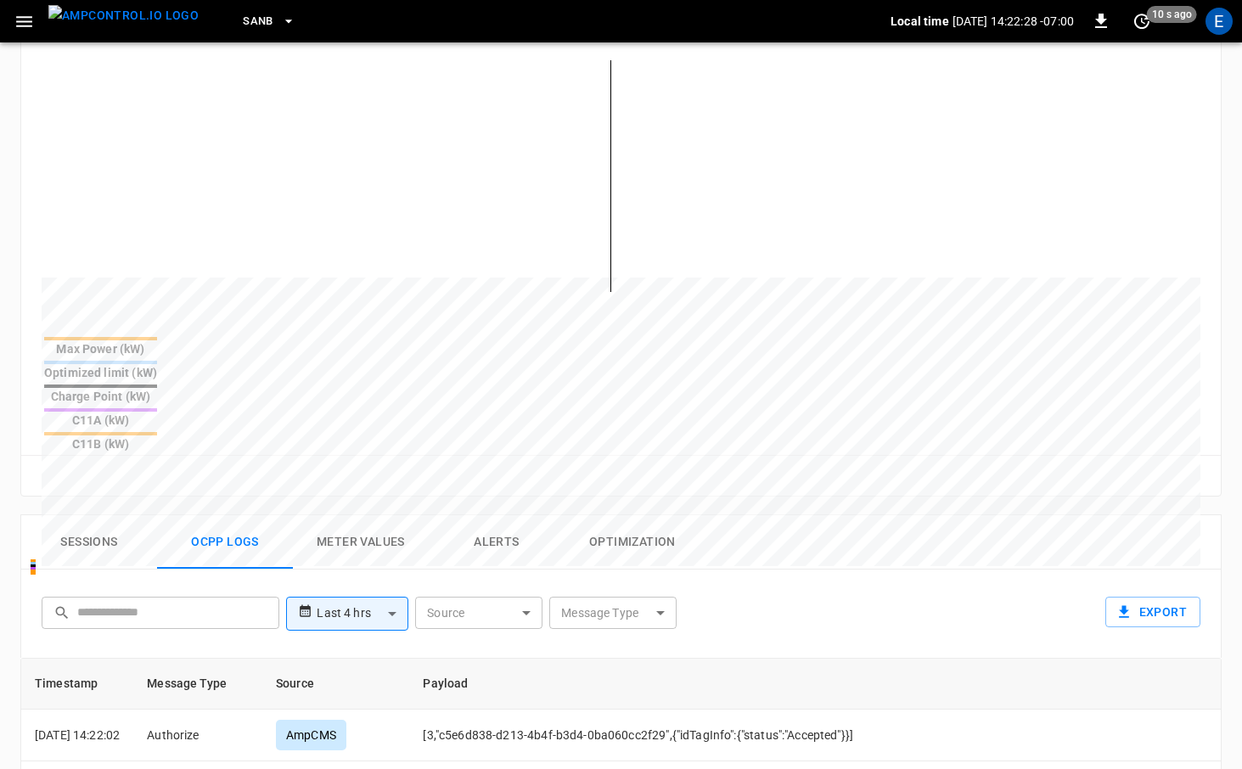
click at [93, 14] on img "menu" at bounding box center [123, 15] width 150 height 21
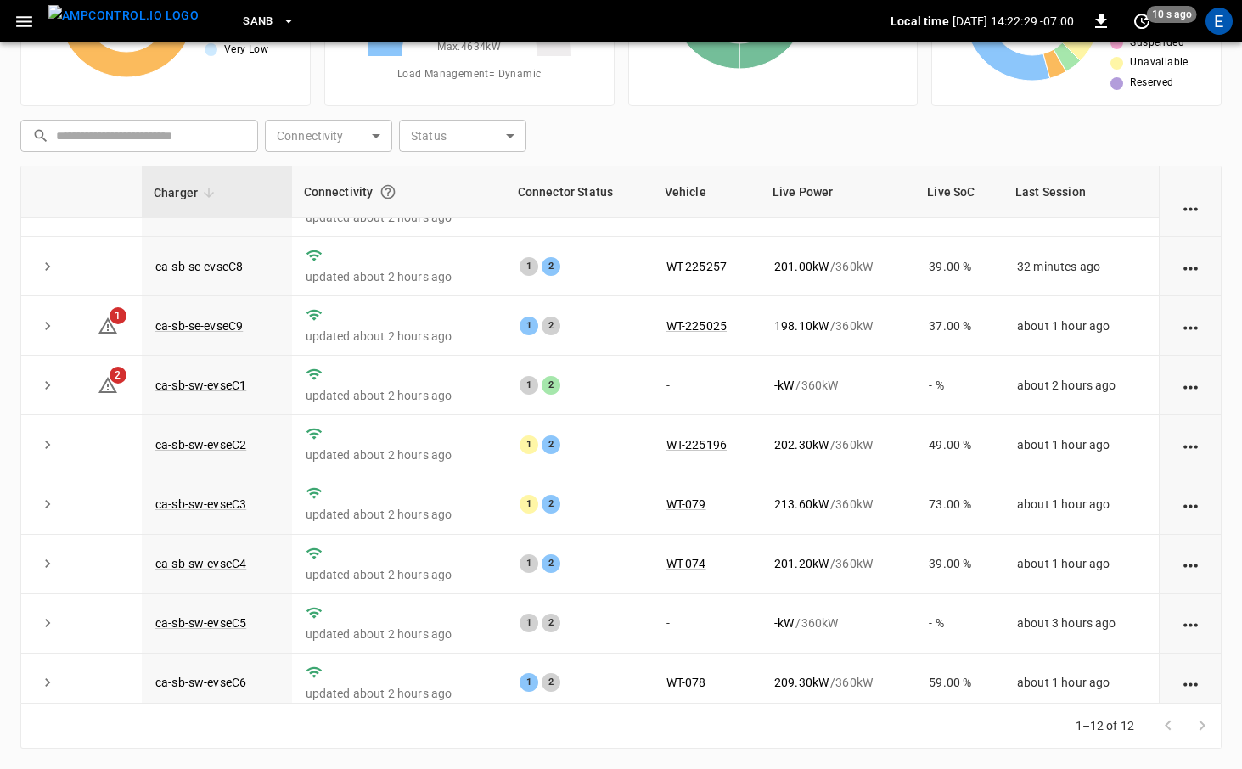
scroll to position [228, 0]
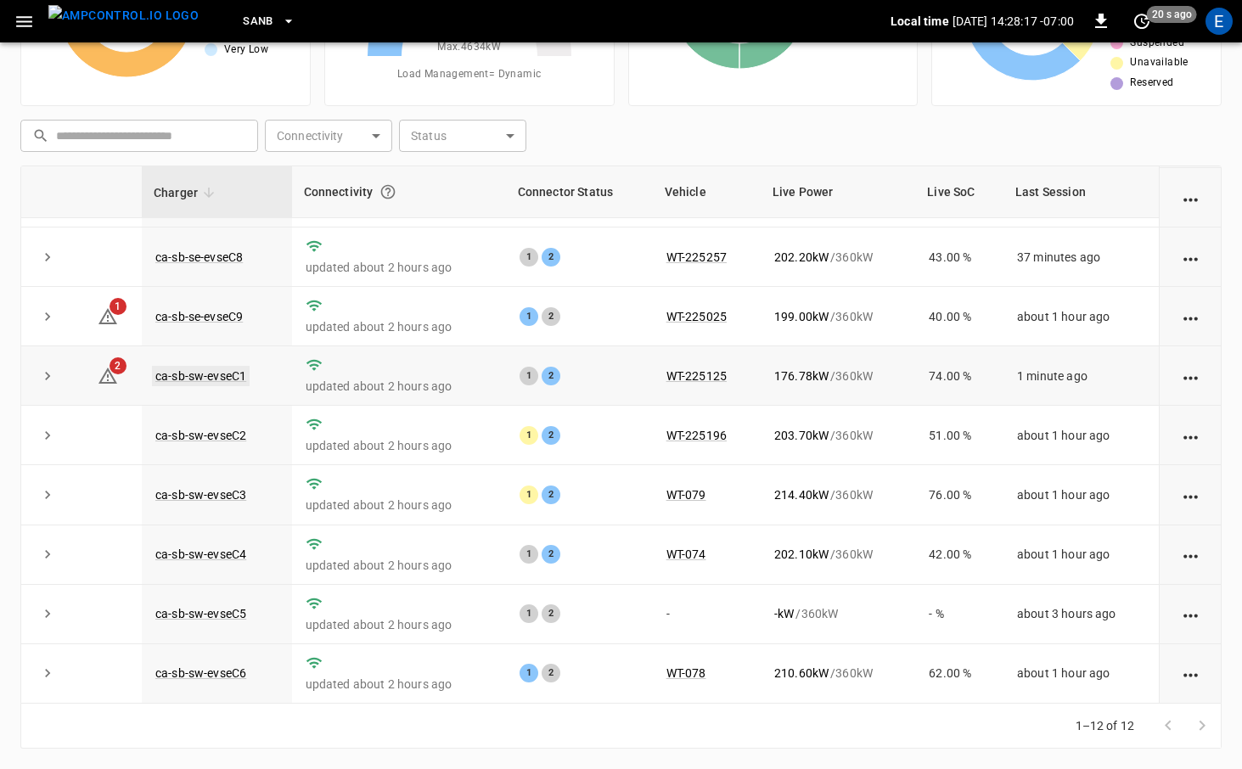
click at [236, 366] on link "ca-sb-sw-evseC1" at bounding box center [201, 376] width 98 height 20
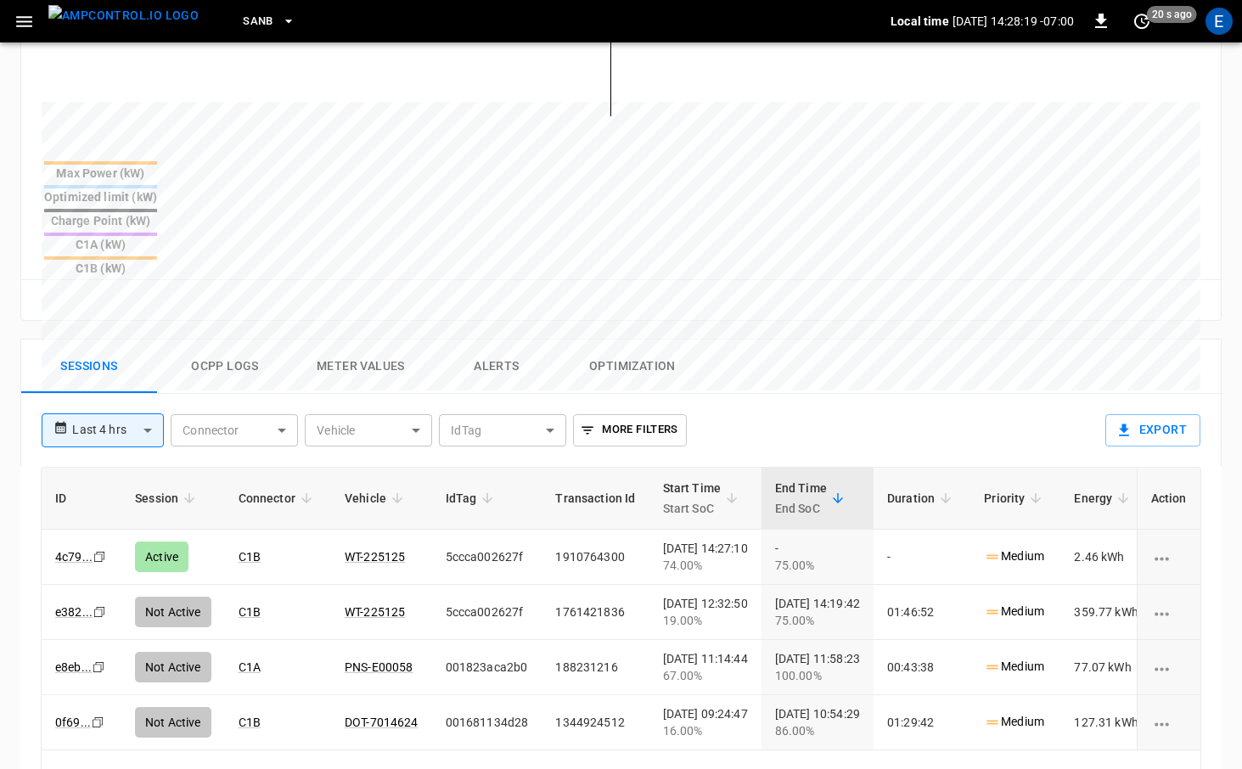
scroll to position [705, 0]
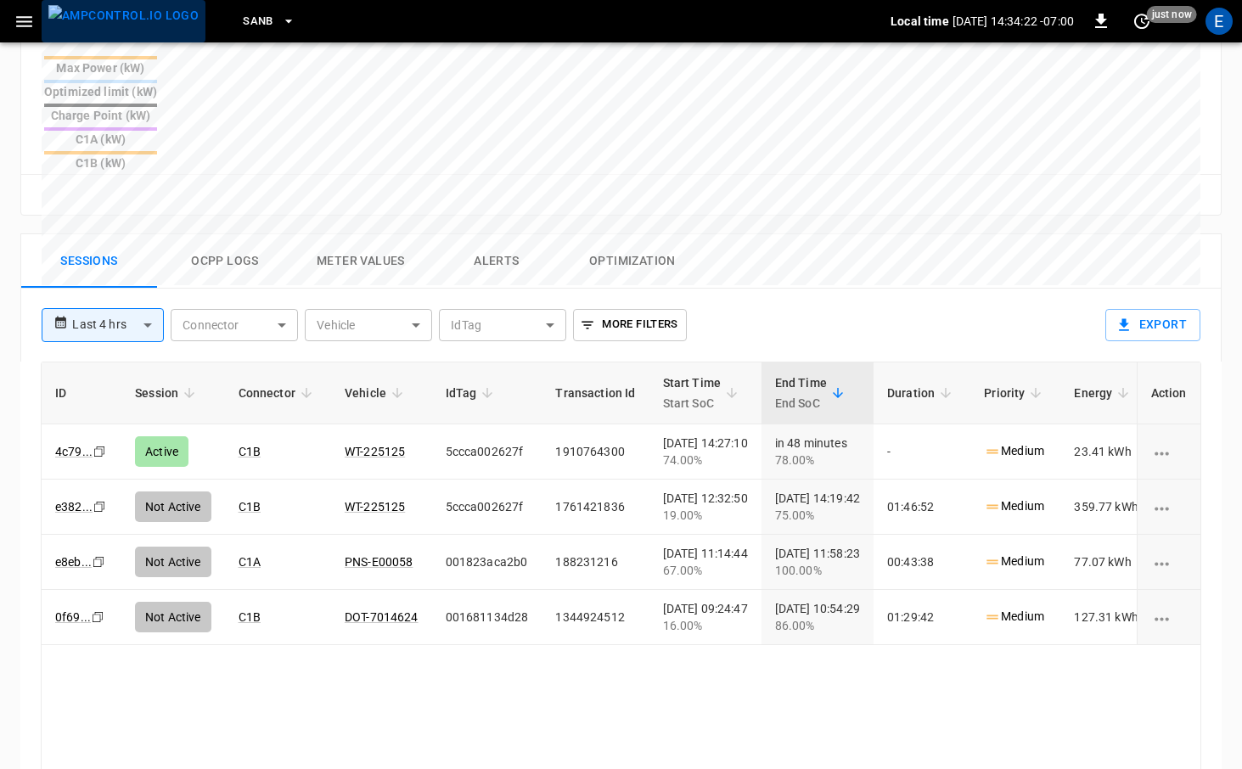
click at [133, 26] on img "menu" at bounding box center [123, 15] width 150 height 21
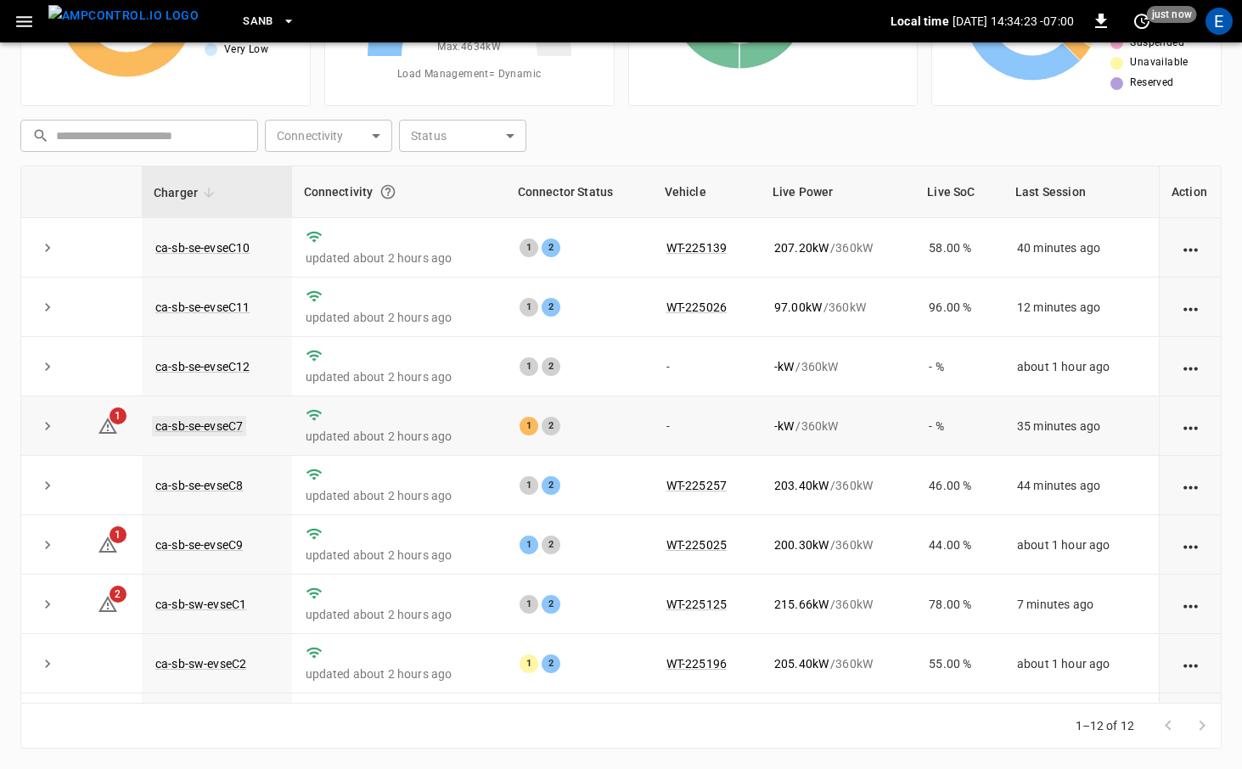
click at [201, 423] on link "ca-sb-se-evseC7" at bounding box center [199, 426] width 94 height 20
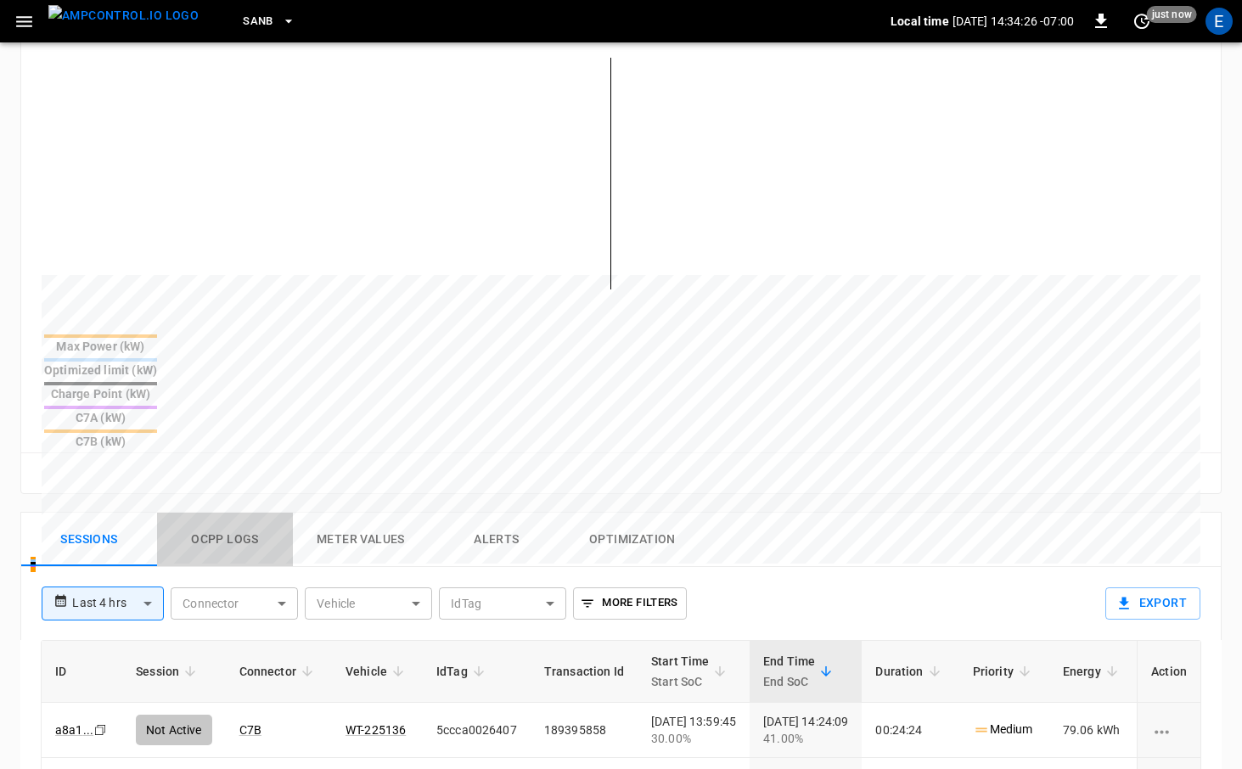
click at [229, 513] on button "Ocpp logs" at bounding box center [225, 540] width 136 height 54
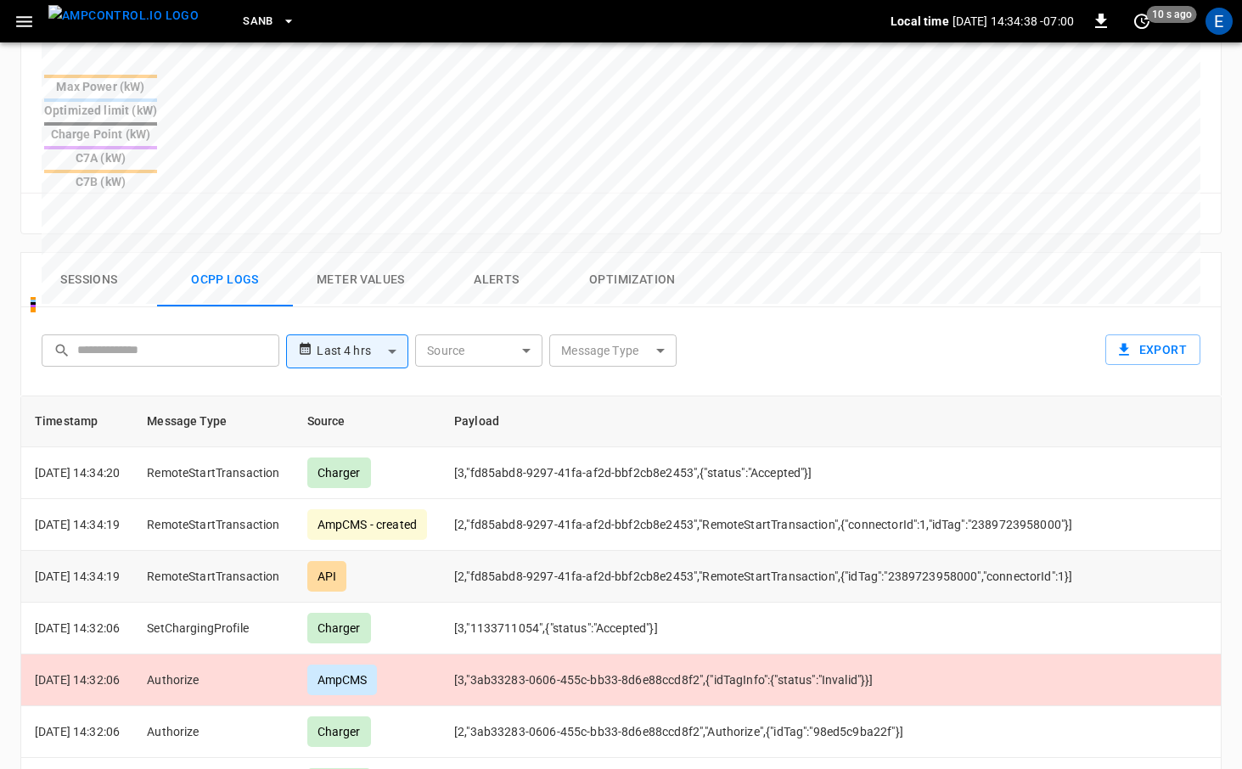
scroll to position [547, 0]
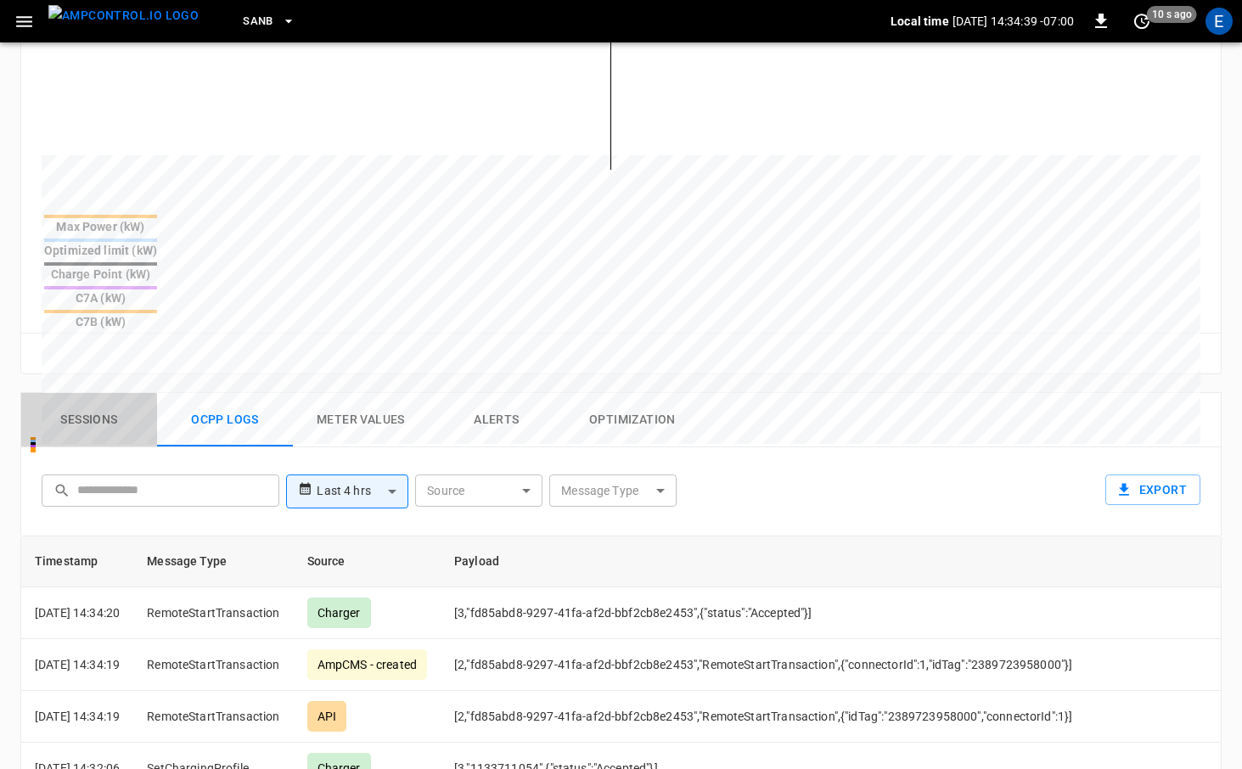
click at [113, 393] on button "Sessions" at bounding box center [89, 420] width 136 height 54
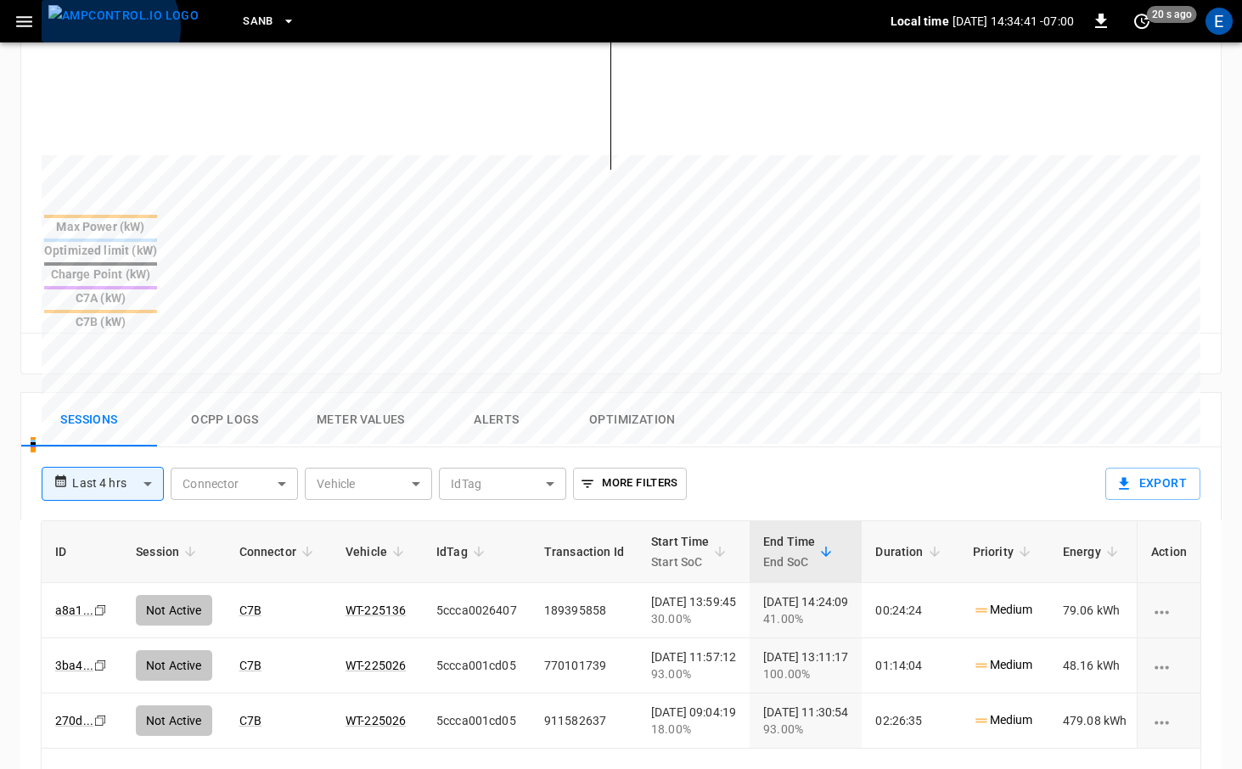
click at [108, 26] on img "menu" at bounding box center [123, 15] width 150 height 21
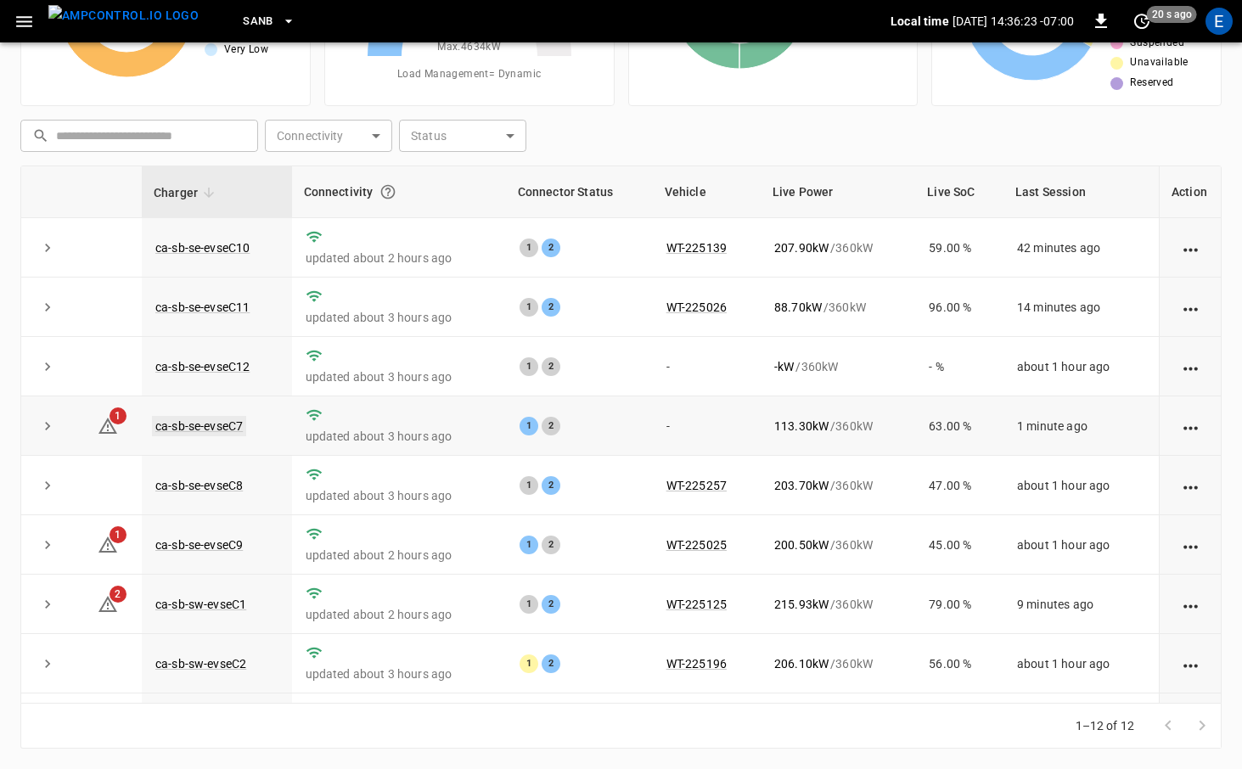
click at [213, 427] on link "ca-sb-se-evseC7" at bounding box center [199, 426] width 94 height 20
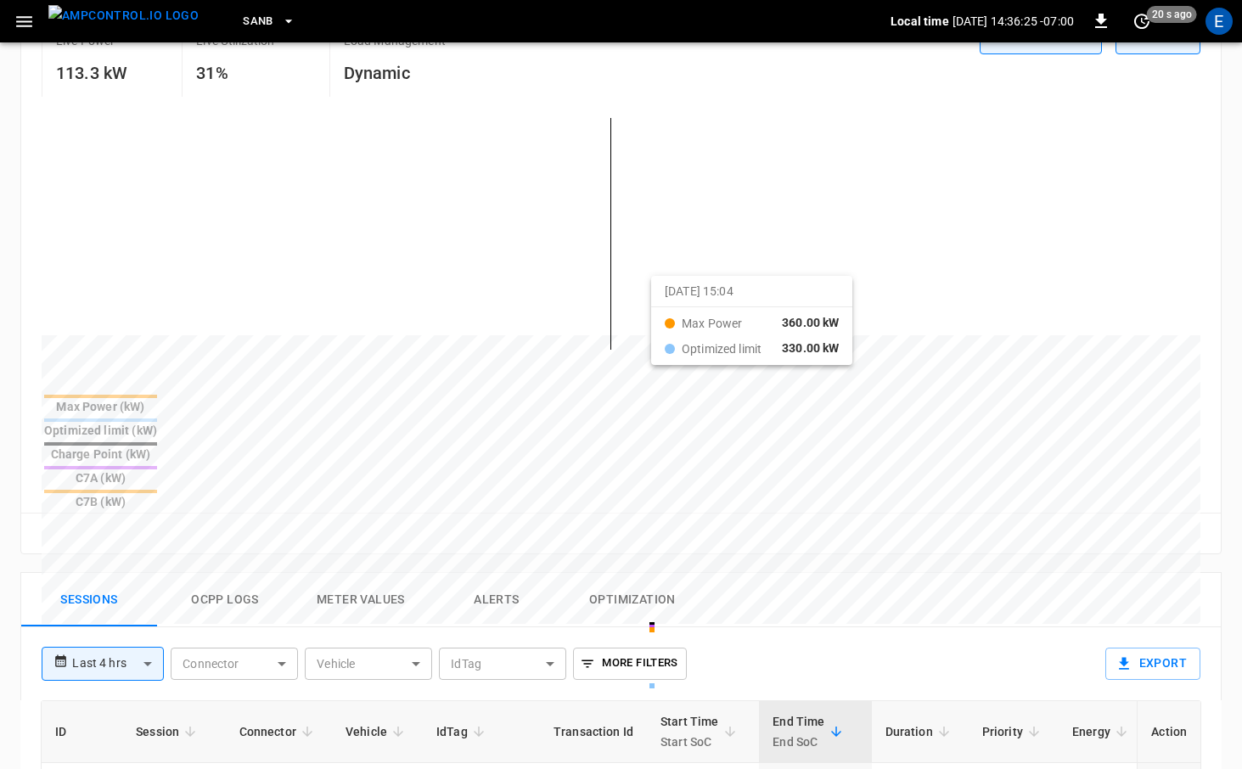
scroll to position [469, 0]
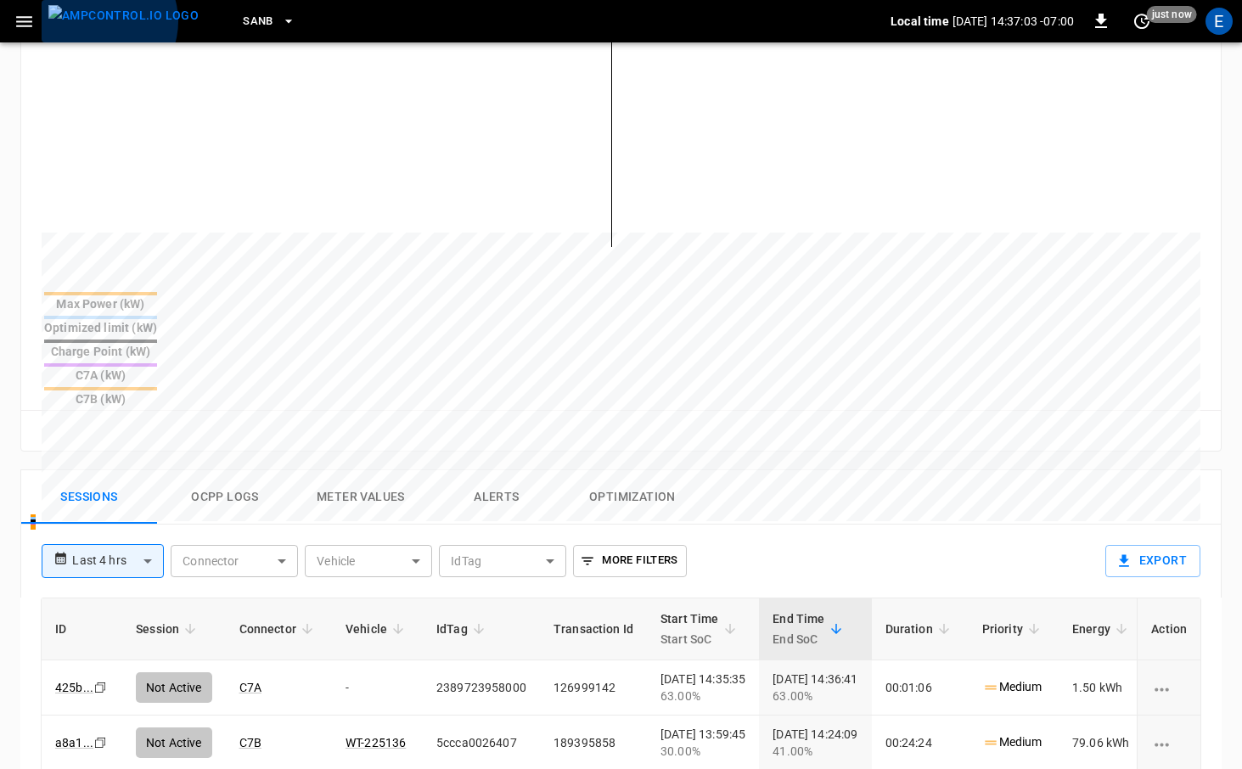
click at [100, 21] on img "menu" at bounding box center [123, 15] width 150 height 21
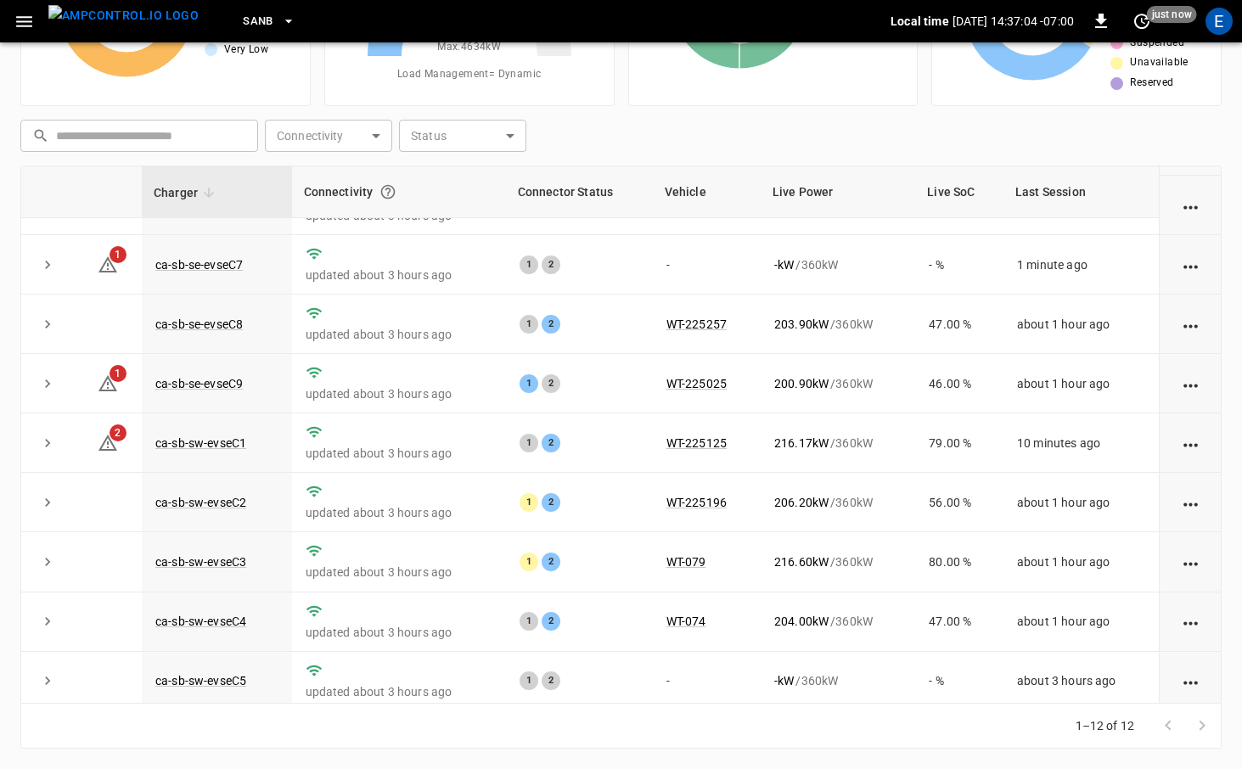
scroll to position [228, 0]
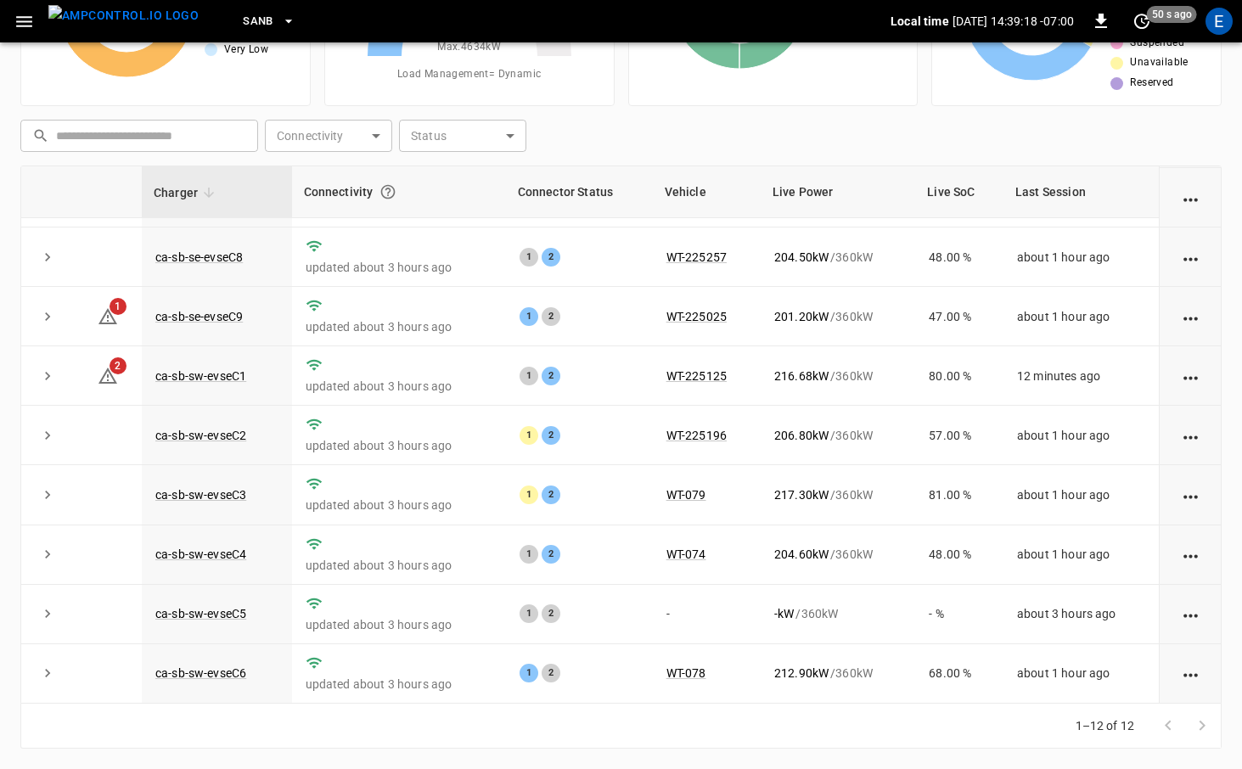
click at [285, 22] on icon "button" at bounding box center [288, 21] width 7 height 3
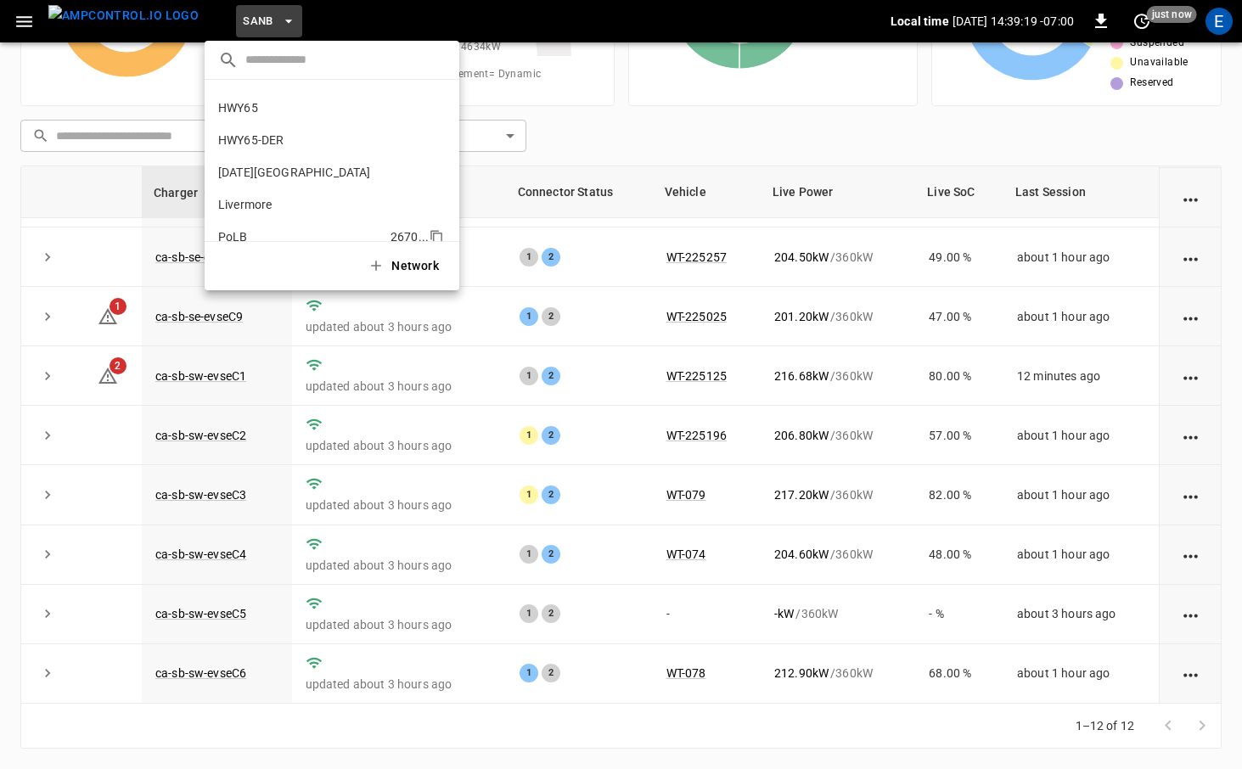
scroll to position [22, 0]
click at [306, 146] on li "HWY65-DER [DATE].." at bounding box center [332, 145] width 255 height 32
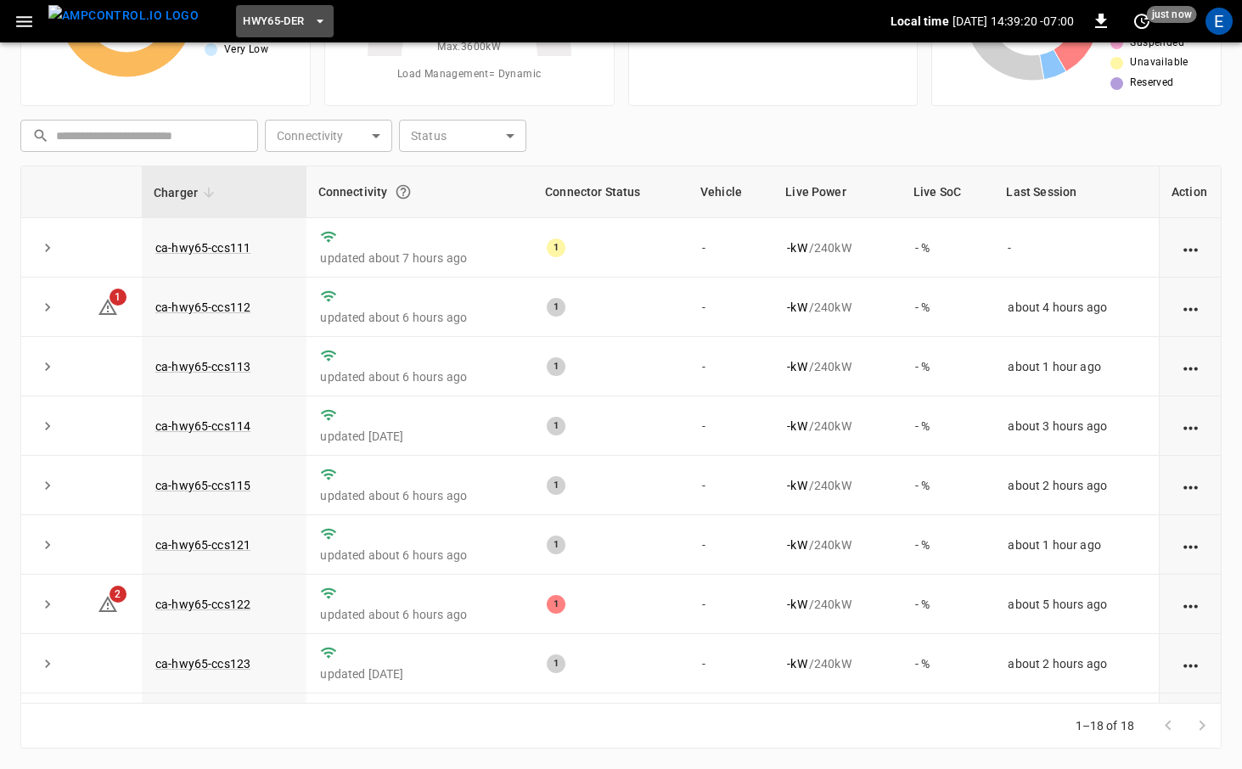
click at [312, 19] on icon "button" at bounding box center [320, 21] width 17 height 17
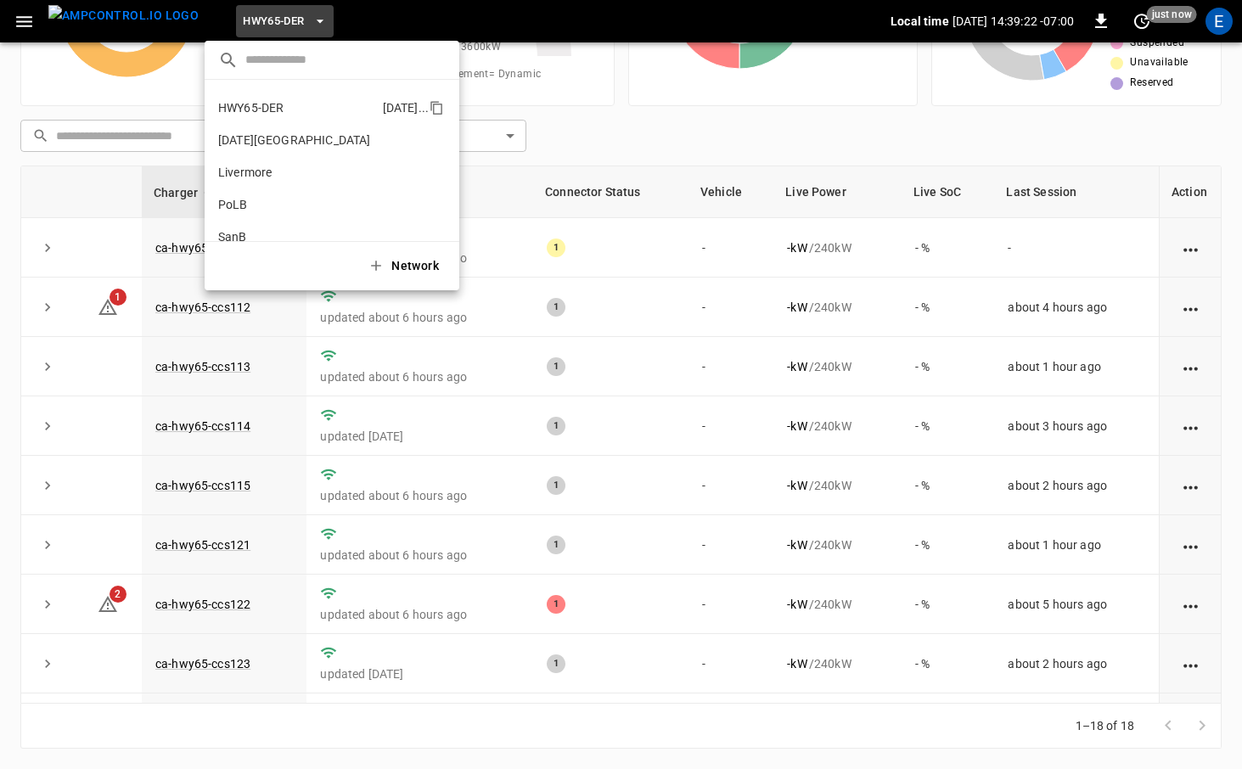
scroll to position [24, 0]
click at [278, 112] on li "HWY65 26fb ..." at bounding box center [332, 111] width 255 height 32
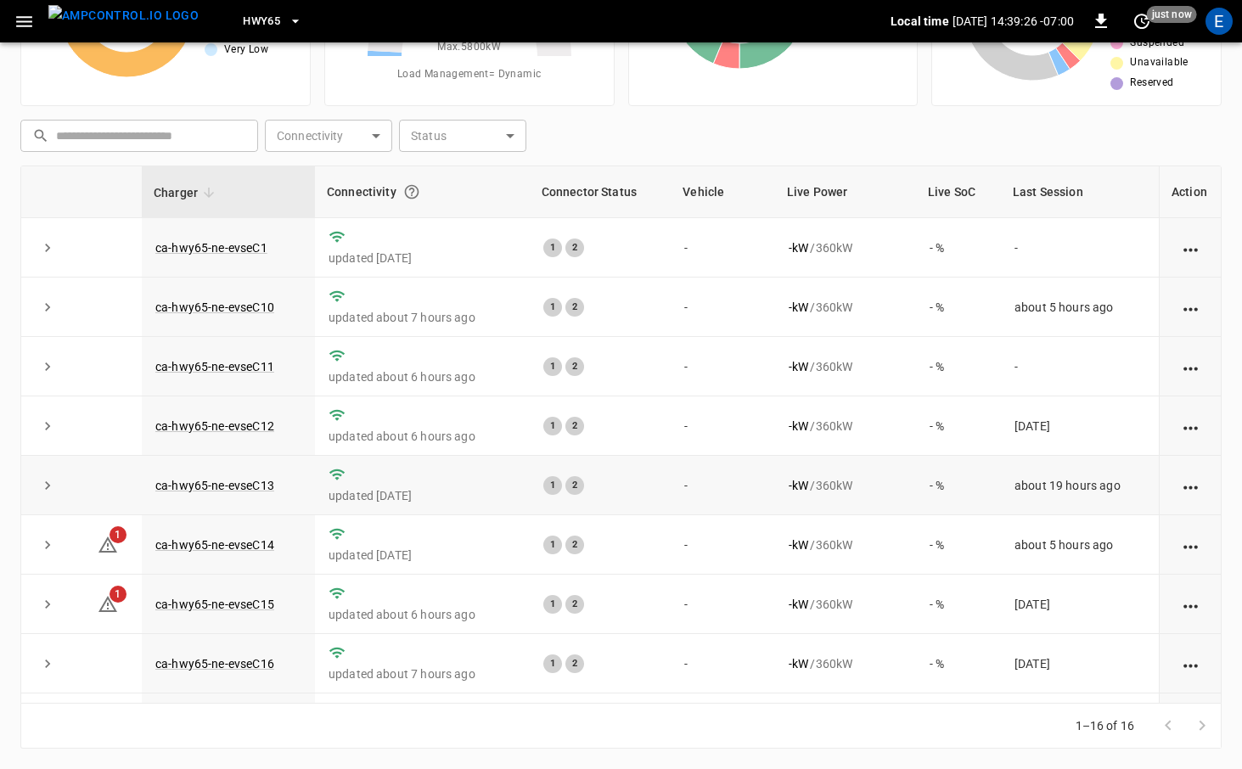
scroll to position [467, 0]
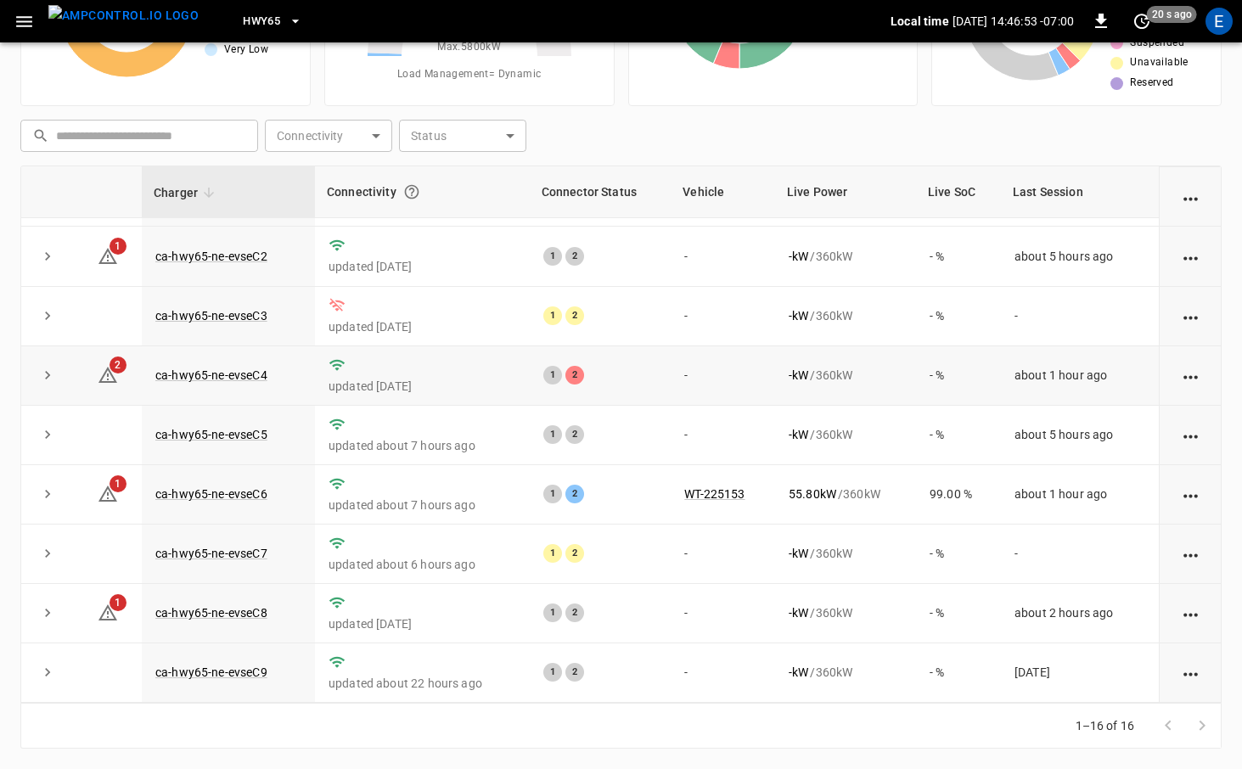
click at [907, 390] on td "- kW / 360 kW" at bounding box center [845, 375] width 141 height 59
click at [907, 0] on div "HWY65 Local time [DATE] 14:48:13 -07:00 0 10 s ago E" at bounding box center [621, 21] width 1242 height 42
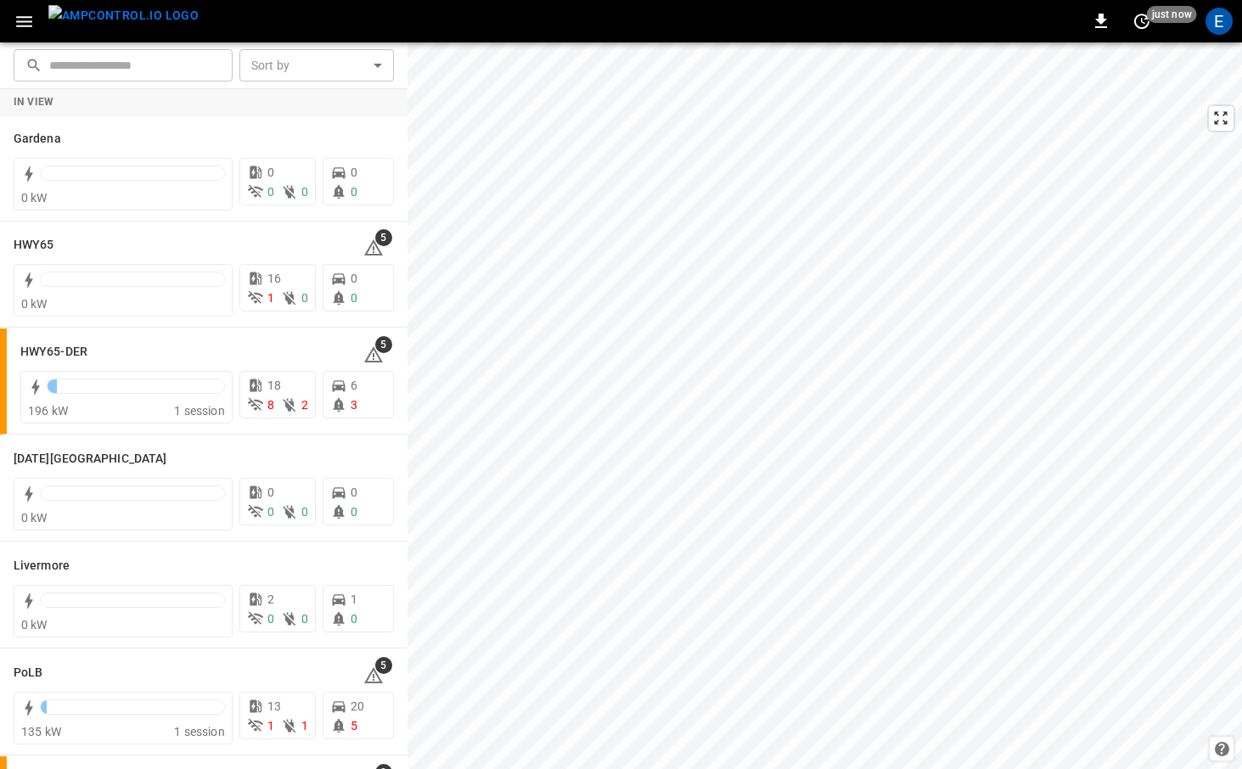
click at [100, 36] on button "menu" at bounding box center [124, 21] width 164 height 42
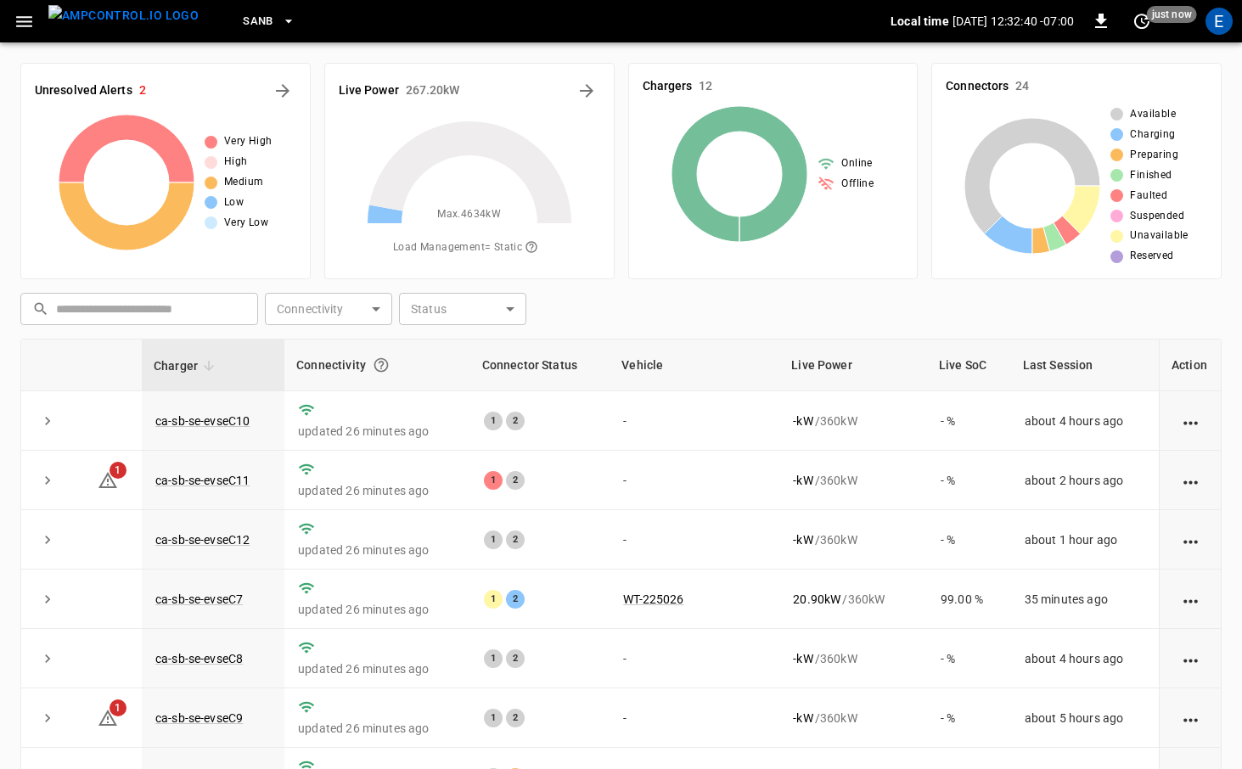
click at [273, 24] on div "SanB" at bounding box center [551, 22] width 678 height 40
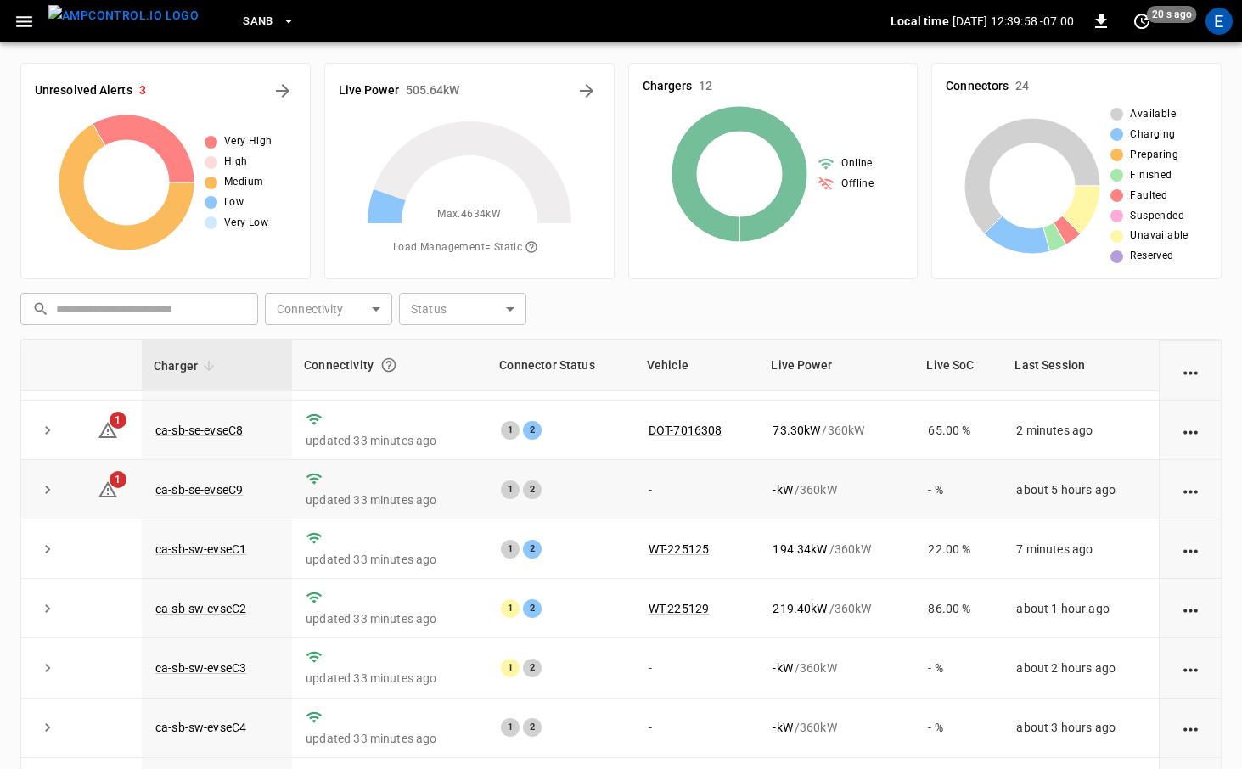
scroll to position [169, 0]
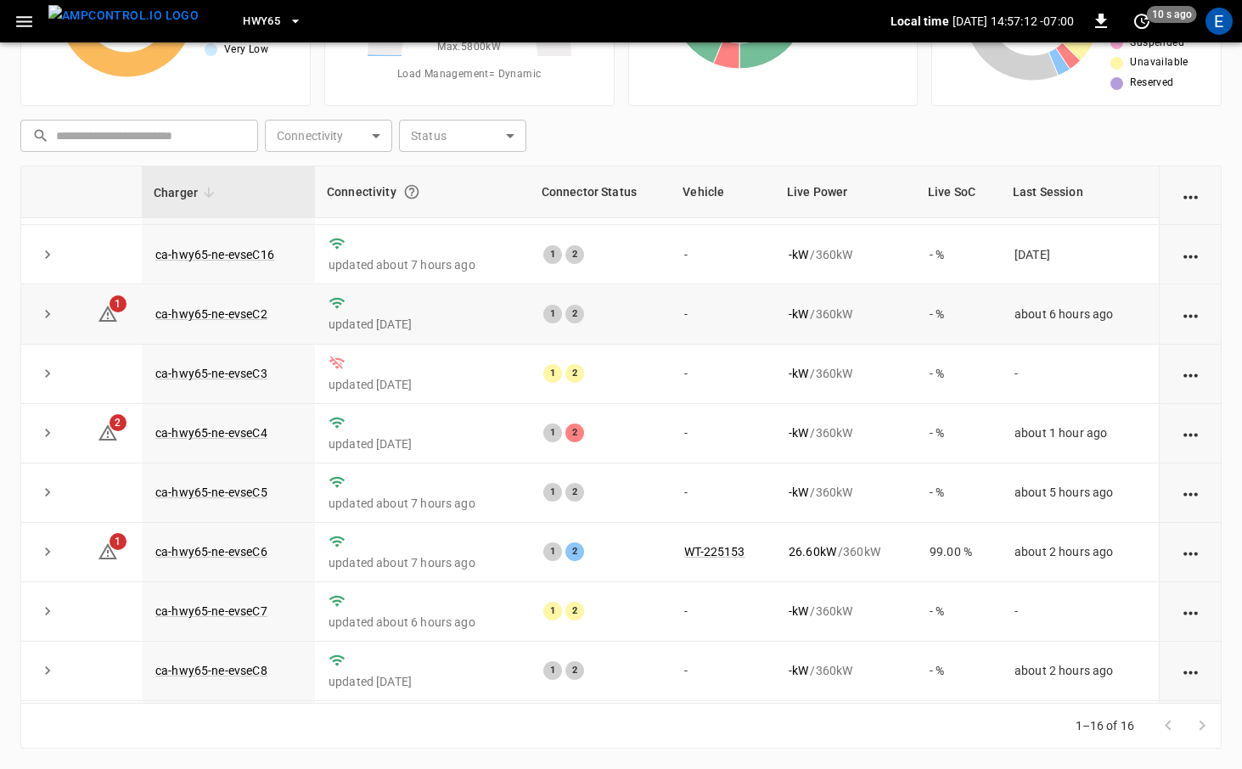
scroll to position [166, 0]
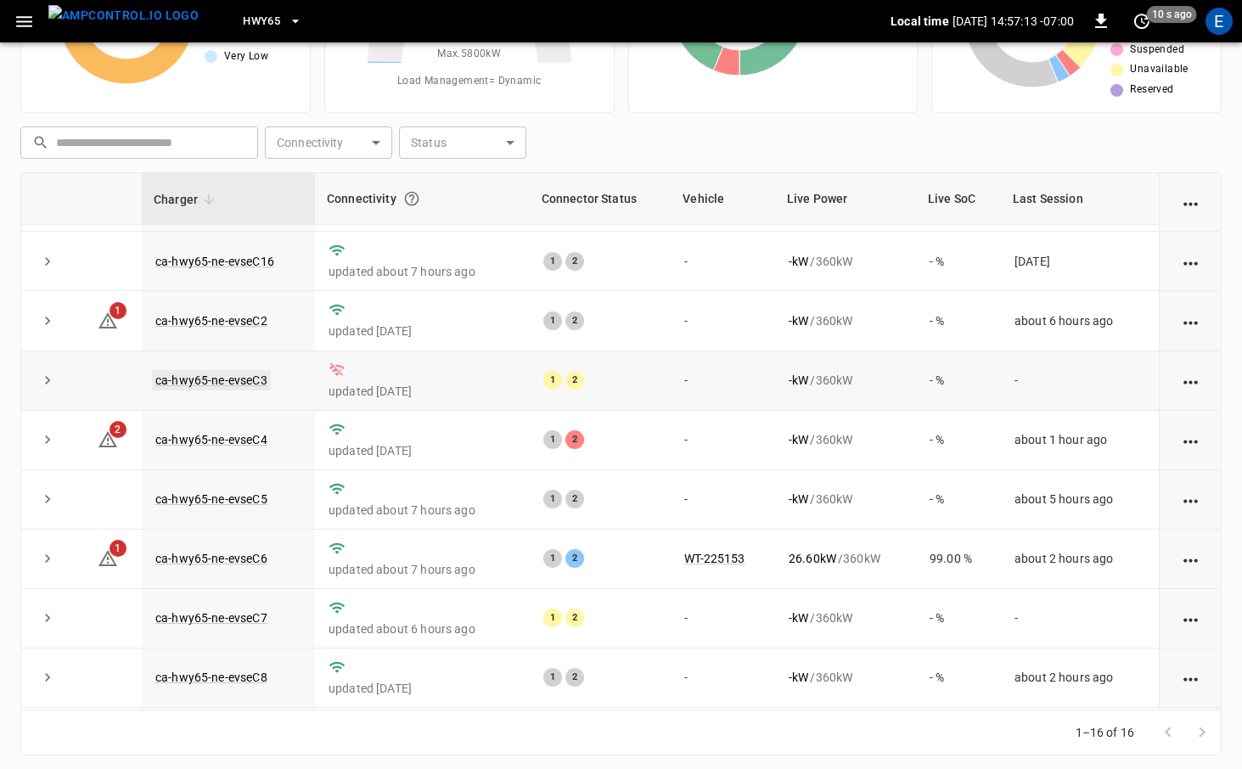
click at [236, 384] on link "ca-hwy65-ne-evseC3" at bounding box center [211, 380] width 119 height 20
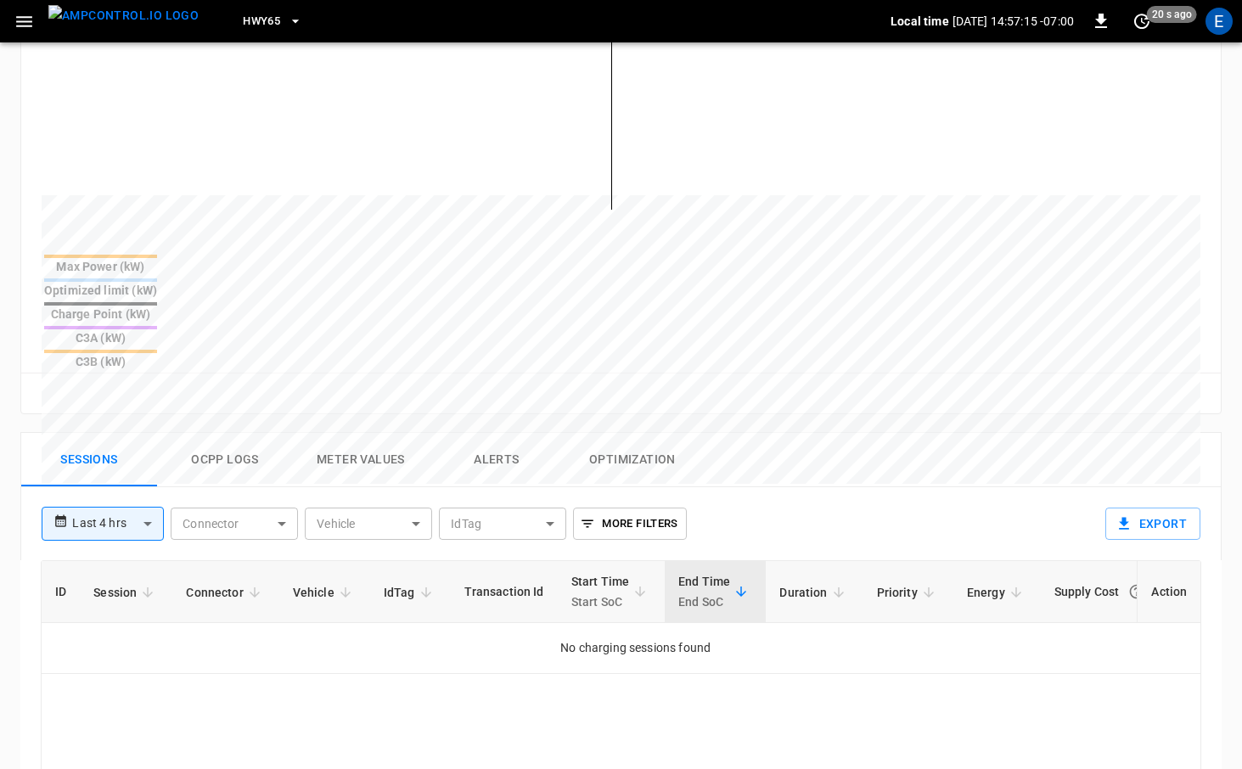
scroll to position [580, 0]
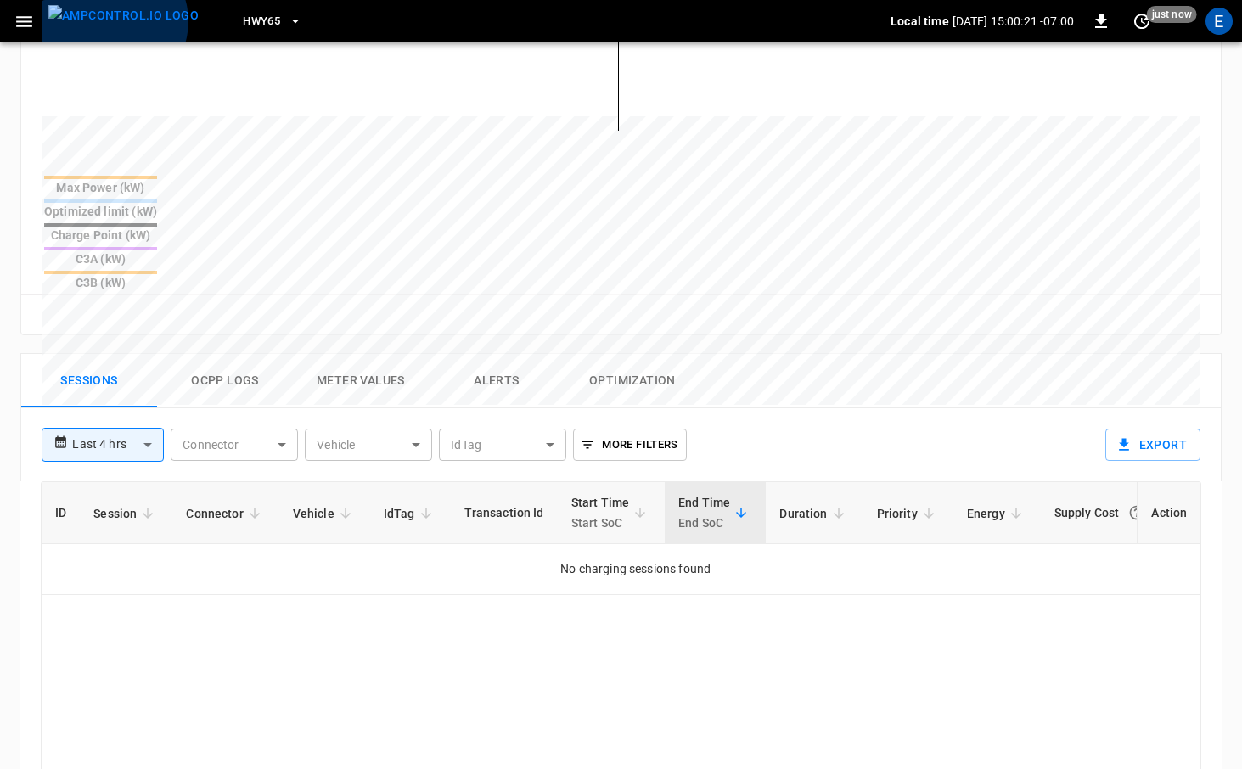
click at [113, 21] on img "menu" at bounding box center [123, 15] width 150 height 21
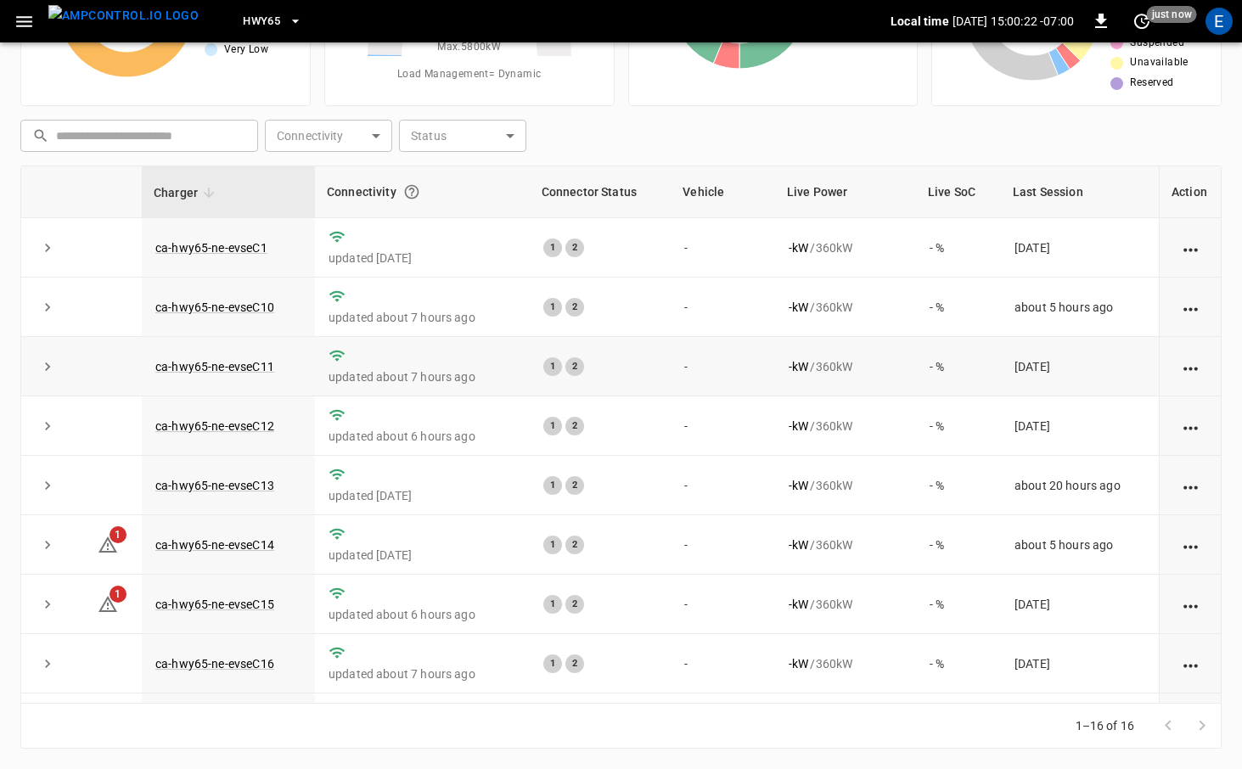
scroll to position [467, 0]
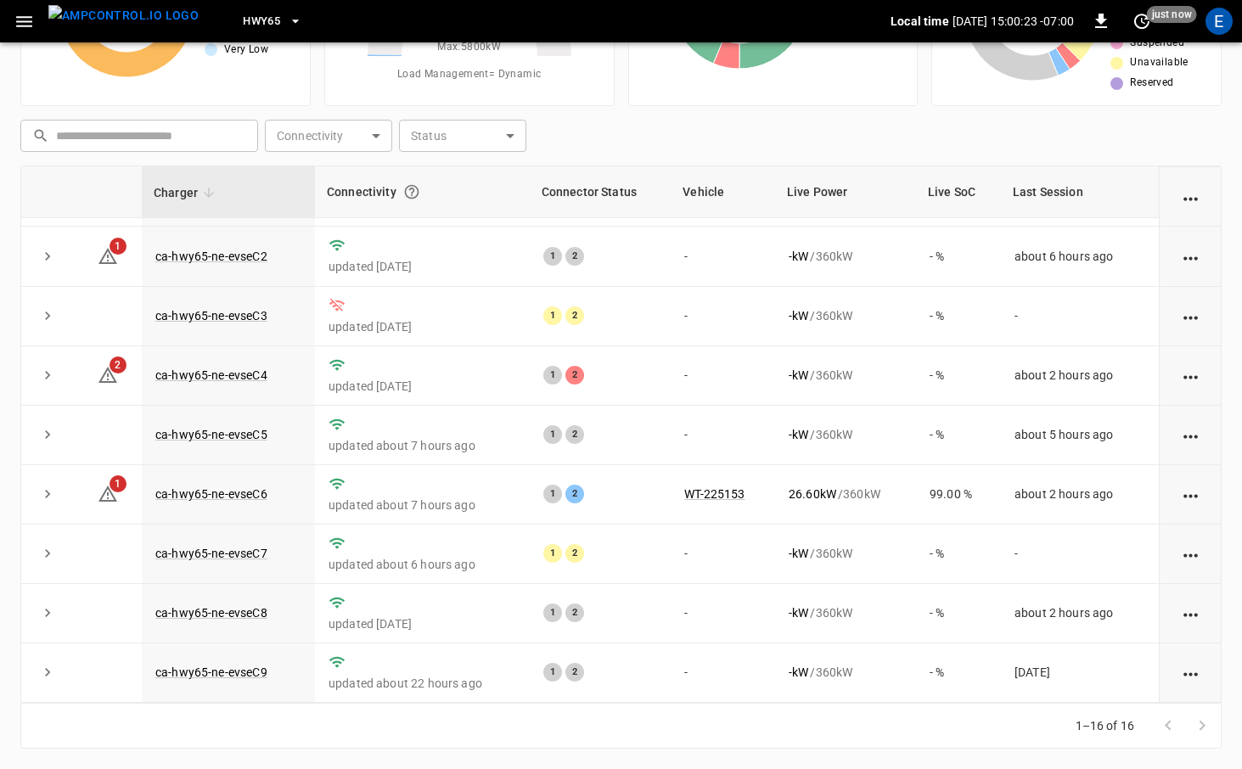
click at [249, 19] on span "HWY65" at bounding box center [261, 22] width 37 height 20
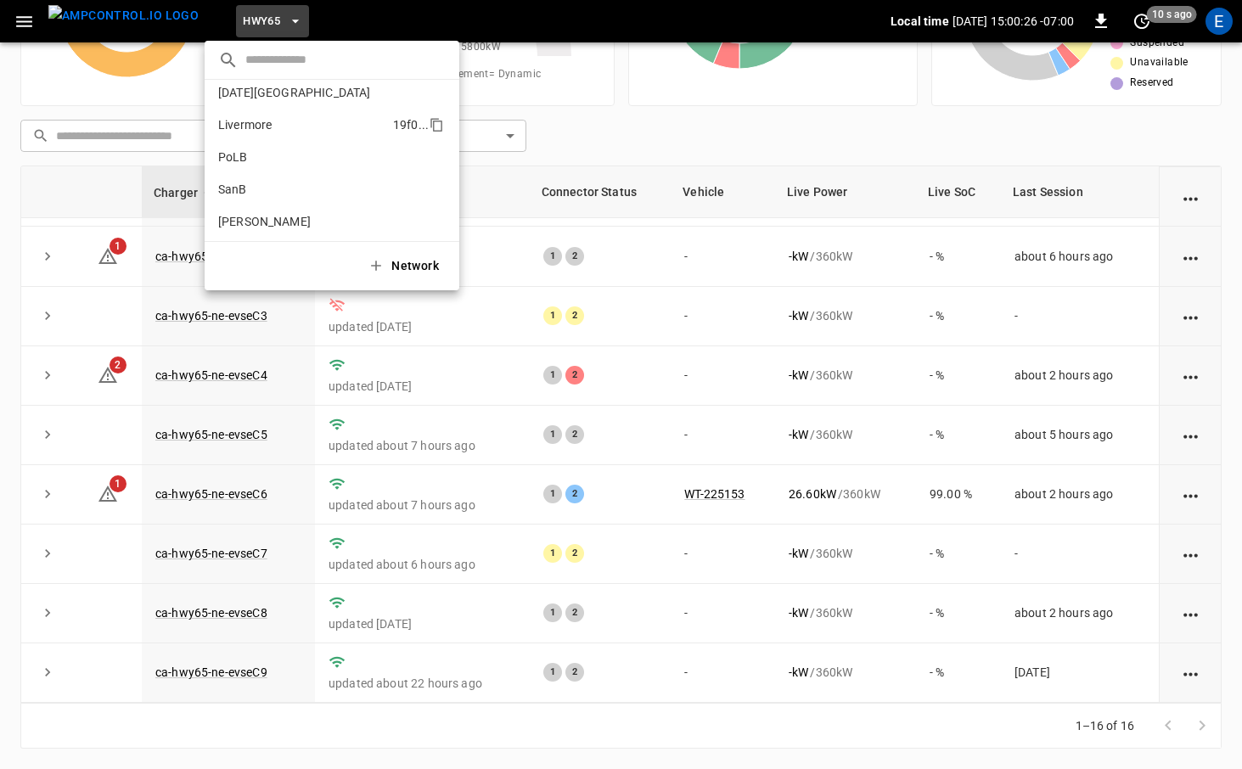
scroll to position [116, 0]
click at [272, 181] on li "SanB 5792 ..." at bounding box center [332, 180] width 255 height 32
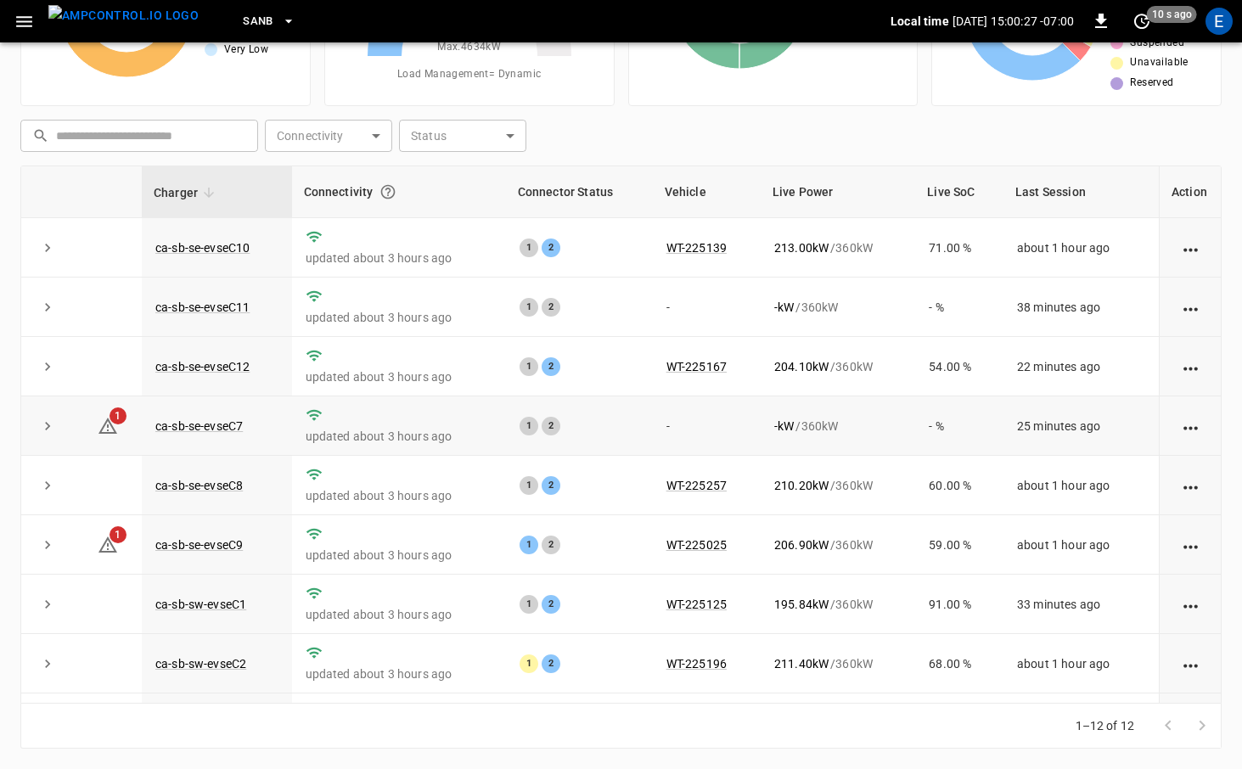
scroll to position [228, 0]
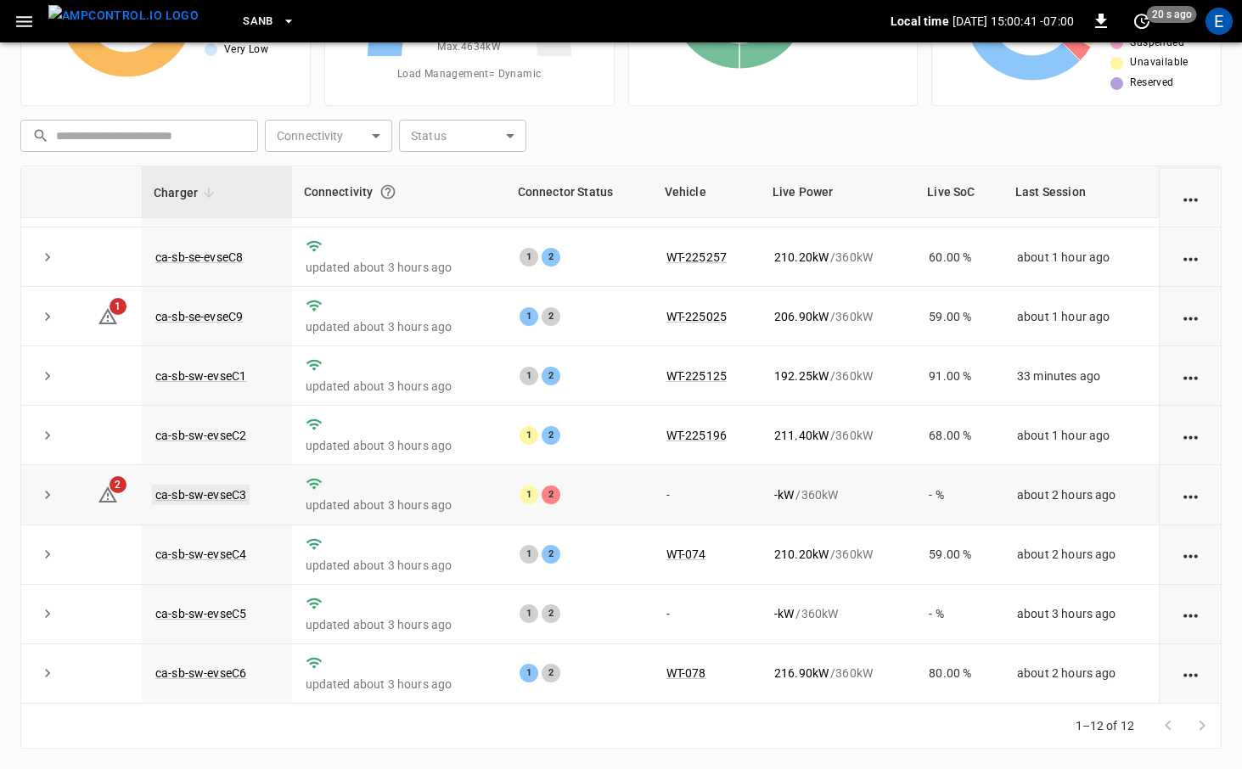
click at [234, 494] on link "ca-sb-sw-evseC3" at bounding box center [201, 495] width 98 height 20
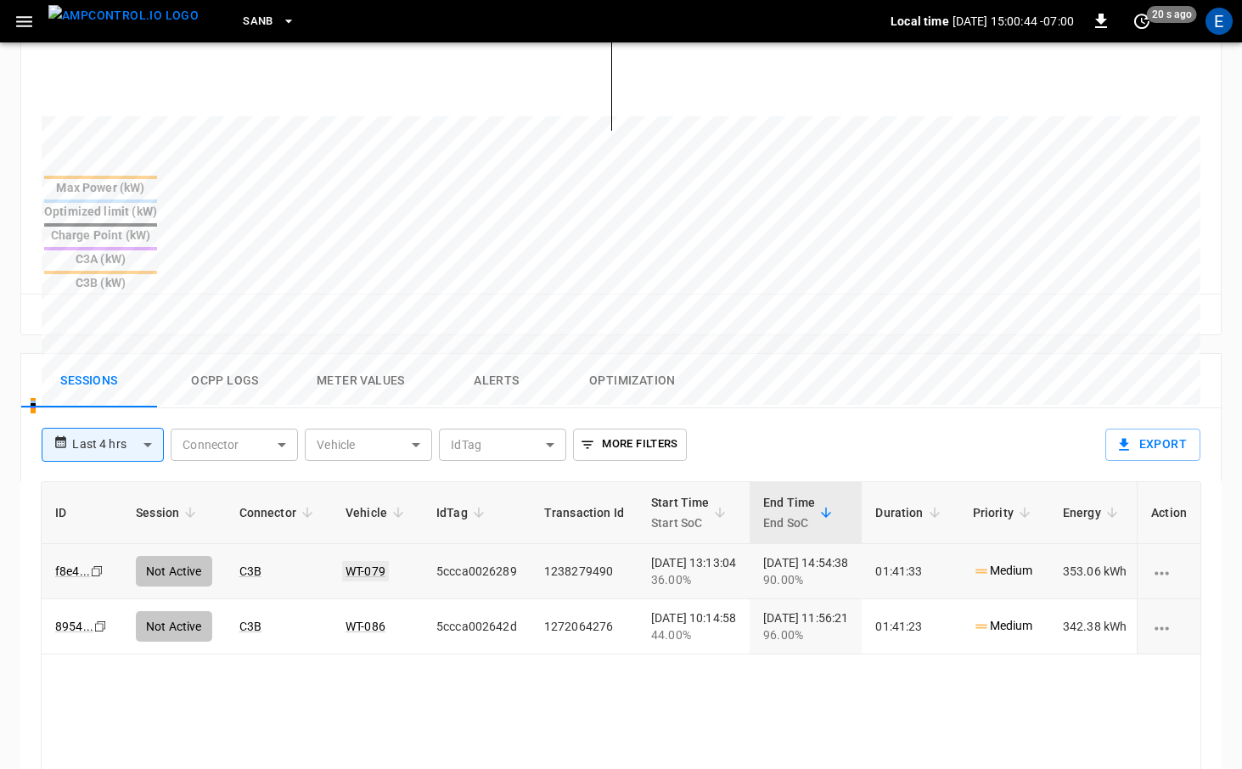
click at [353, 561] on link "WT-079" at bounding box center [365, 571] width 47 height 20
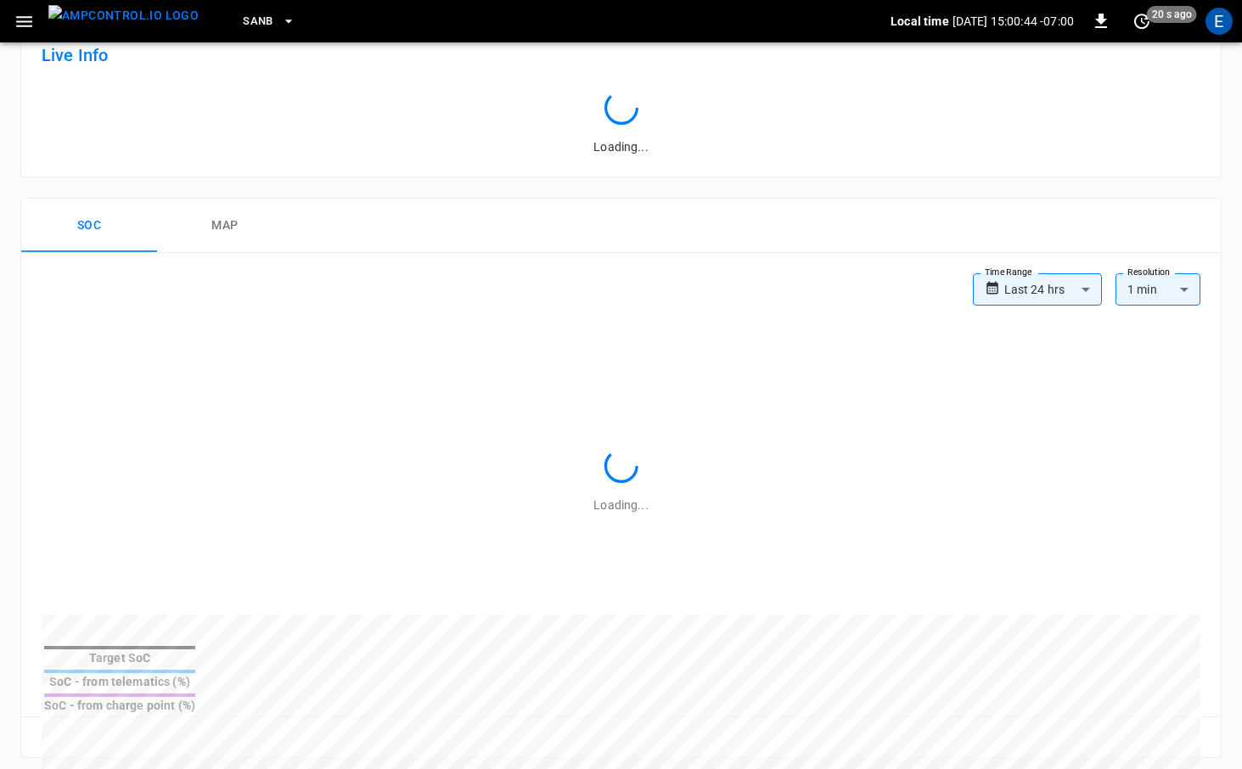
scroll to position [586, 0]
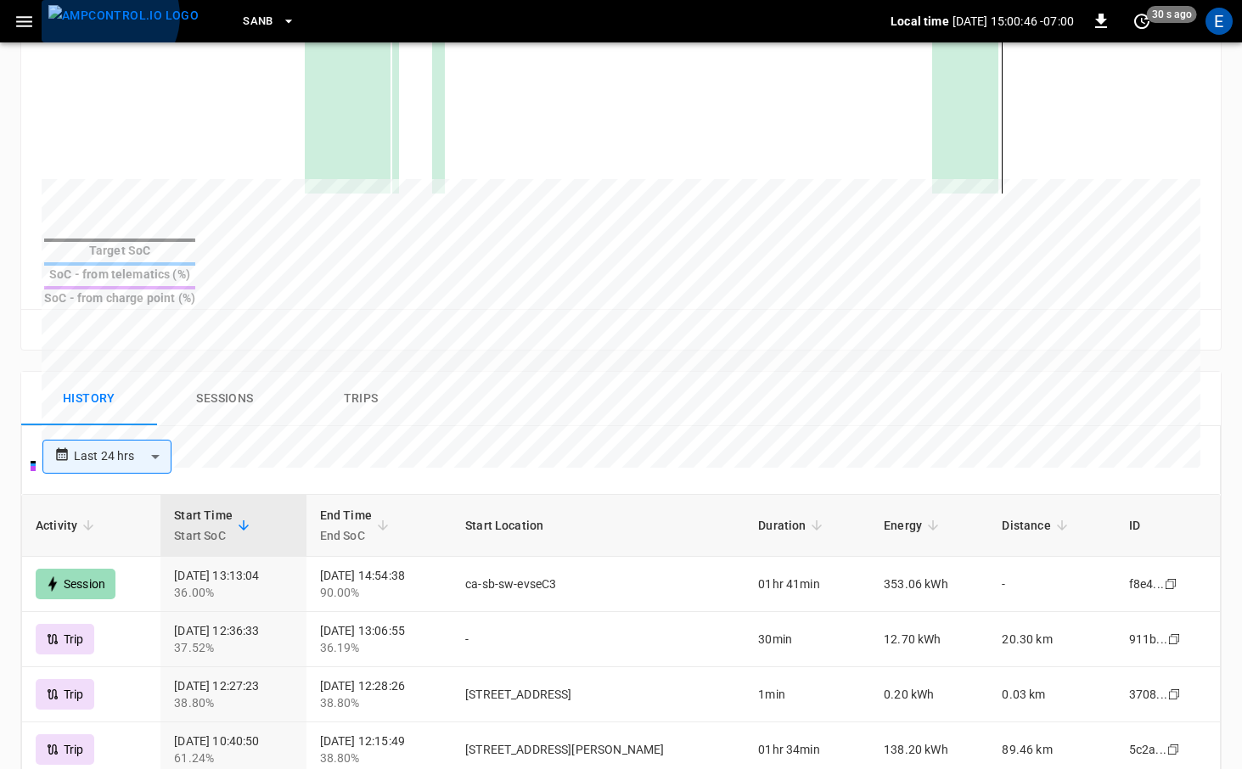
click at [107, 16] on img "menu" at bounding box center [123, 15] width 150 height 21
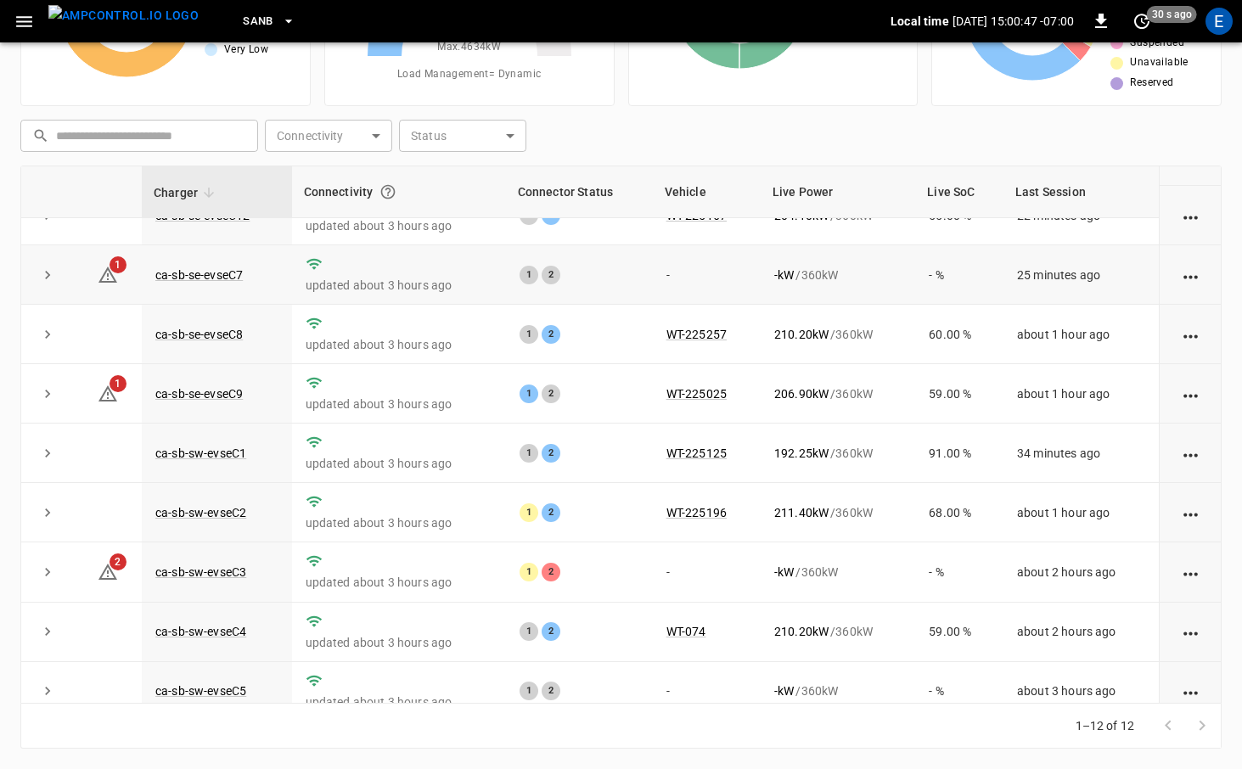
scroll to position [228, 0]
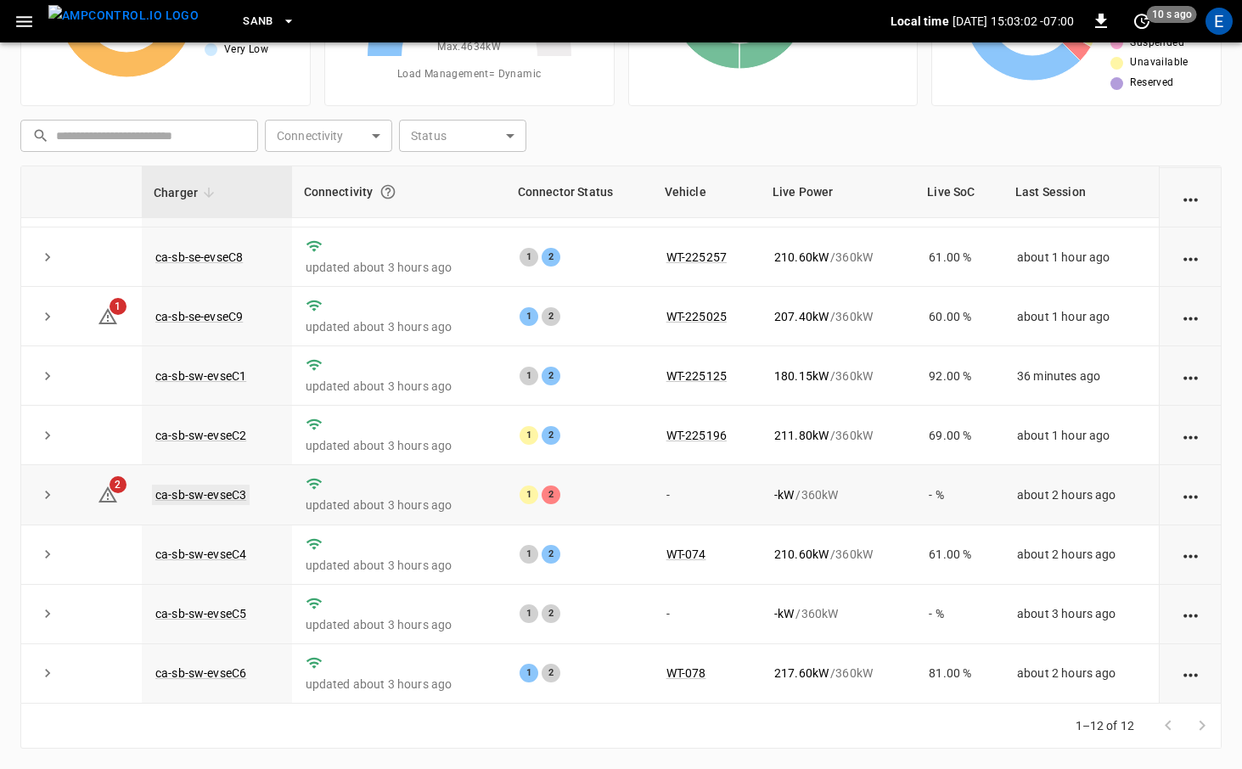
click at [223, 488] on link "ca-sb-sw-evseC3" at bounding box center [201, 495] width 98 height 20
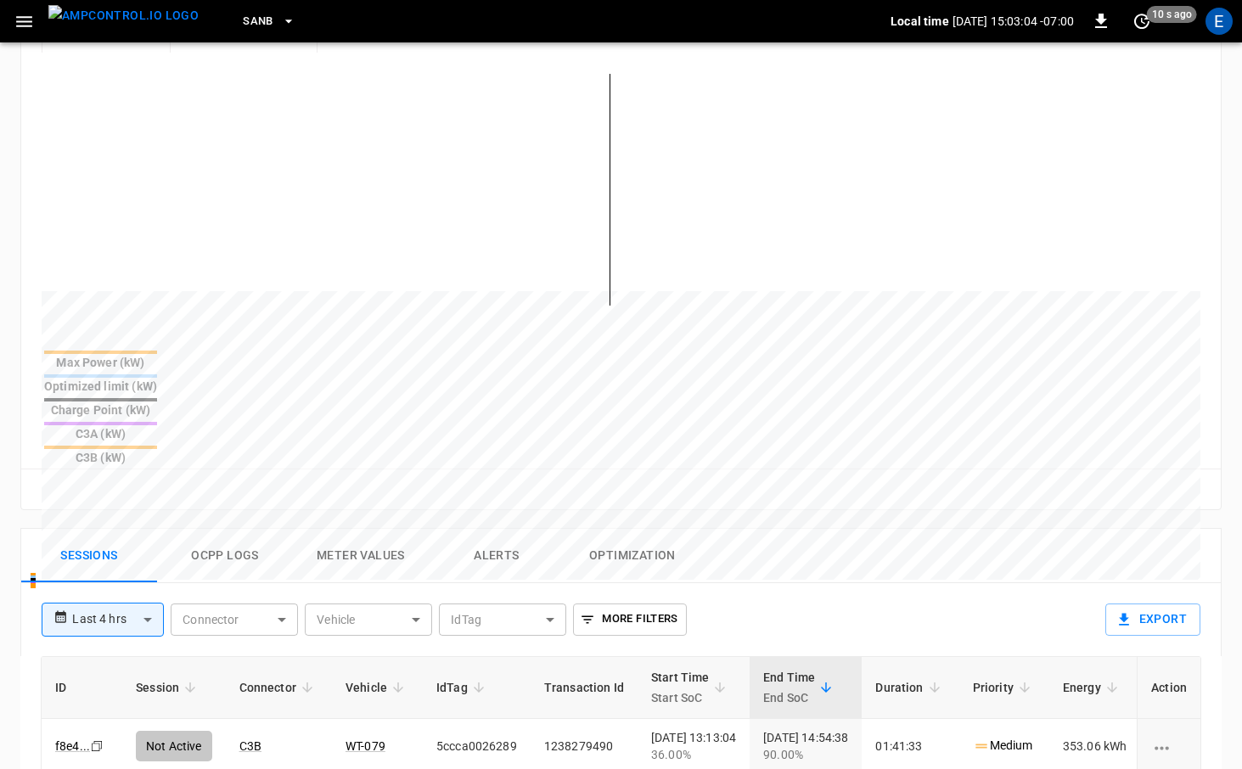
scroll to position [480, 0]
